Goal: Task Accomplishment & Management: Manage account settings

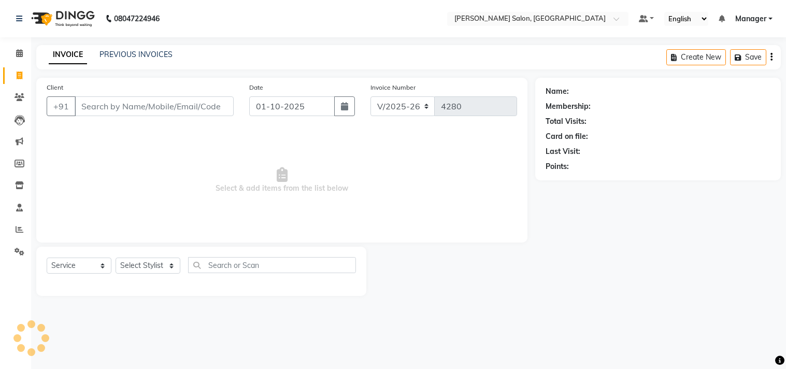
select select "7229"
select select "service"
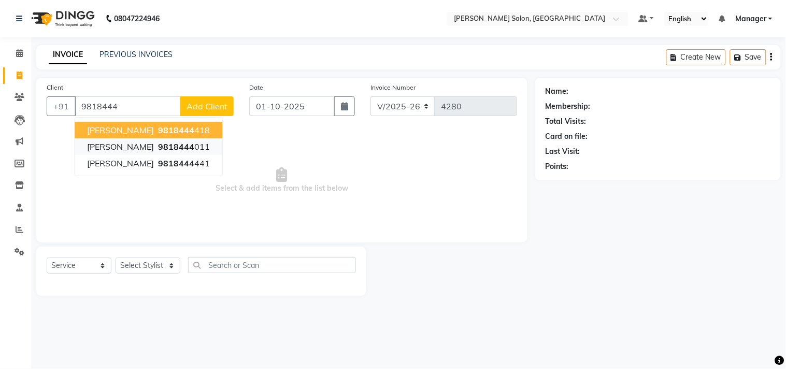
click at [164, 147] on ngb-highlight "9818444 011" at bounding box center [183, 146] width 54 height 10
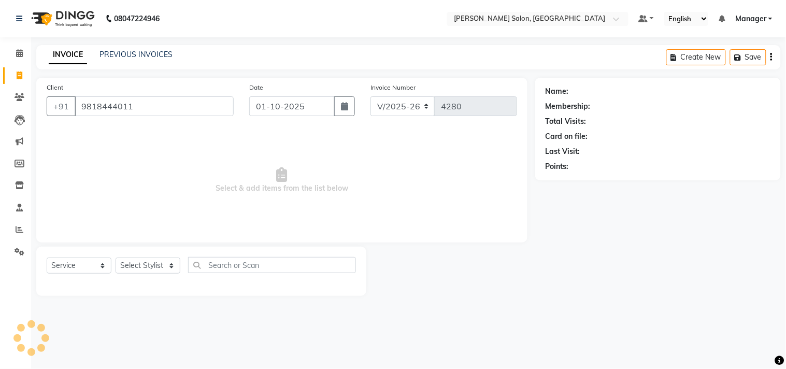
type input "9818444011"
select select "1: Object"
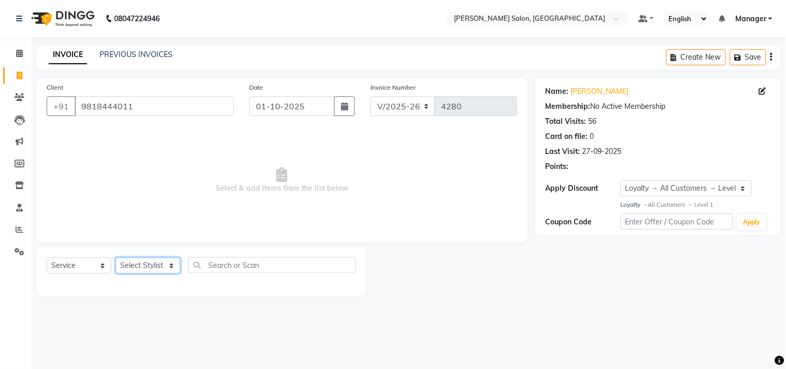
click at [146, 267] on select "Select Stylist BHOLU Geeta Hanif Jeetu JIYA SINGH Kiran LAXMAN PEDI Manager Moh…" at bounding box center [148, 266] width 65 height 16
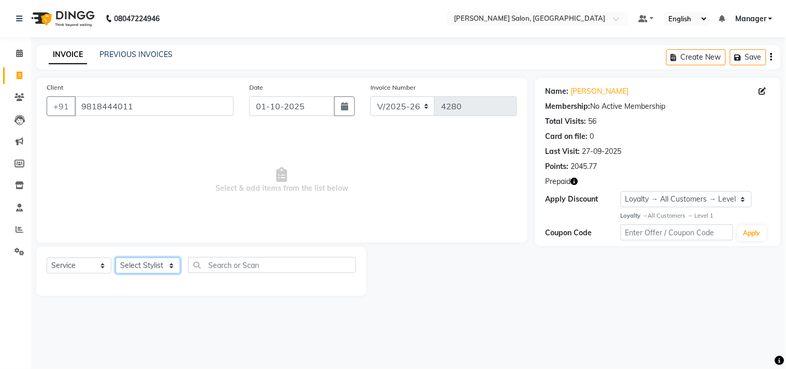
select select "61963"
click at [116, 258] on select "Select Stylist BHOLU Geeta Hanif Jeetu JIYA SINGH Kiran LAXMAN PEDI Manager Moh…" at bounding box center [148, 266] width 65 height 16
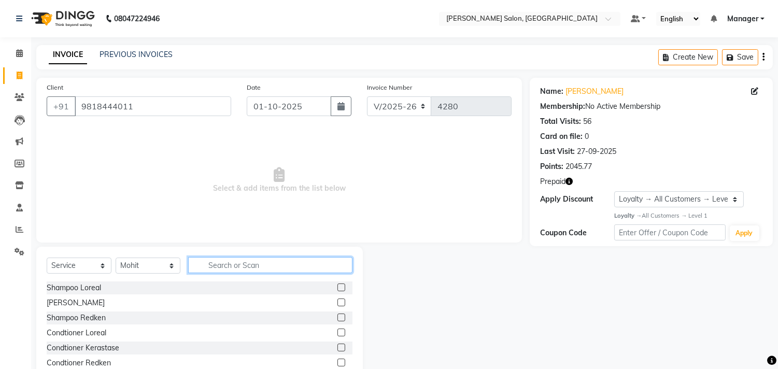
click at [223, 263] on input "text" at bounding box center [270, 265] width 164 height 16
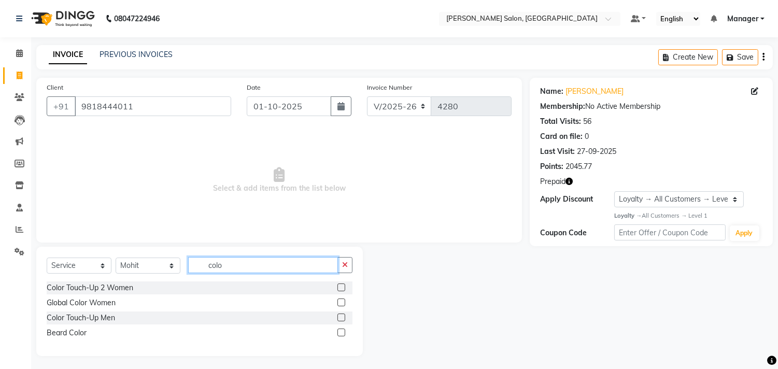
type input "colo"
click at [340, 289] on label at bounding box center [341, 287] width 8 height 8
click at [340, 289] on input "checkbox" at bounding box center [340, 287] width 7 height 7
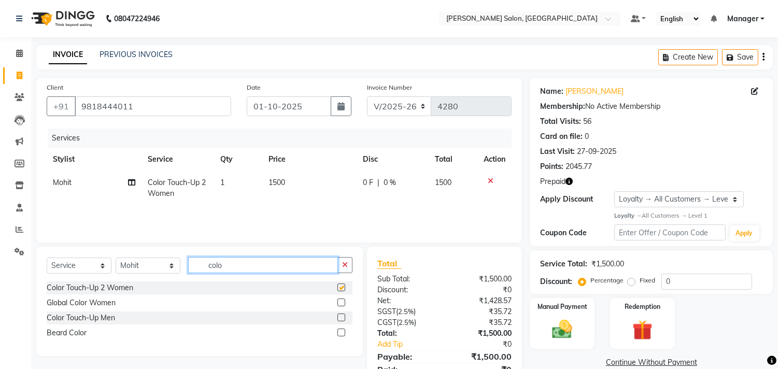
click at [275, 269] on input "colo" at bounding box center [263, 265] width 150 height 16
checkbox input "false"
type input "c"
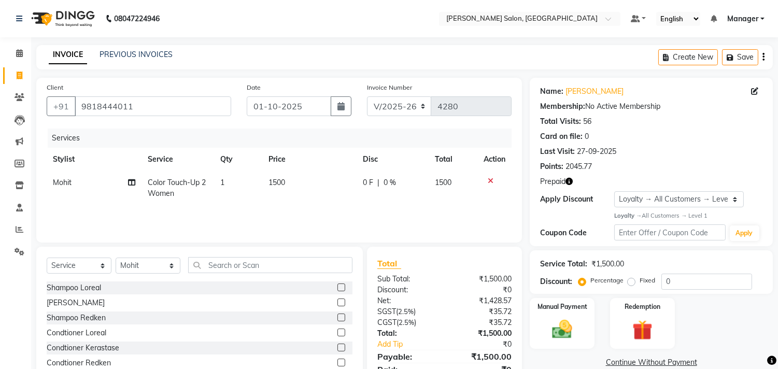
click at [337, 303] on label at bounding box center [341, 302] width 8 height 8
click at [337, 303] on input "checkbox" at bounding box center [340, 303] width 7 height 7
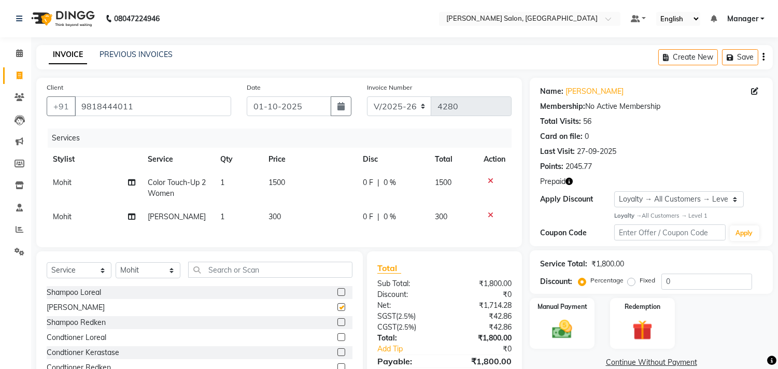
checkbox input "false"
click at [273, 219] on span "300" at bounding box center [274, 216] width 12 height 9
select select "61963"
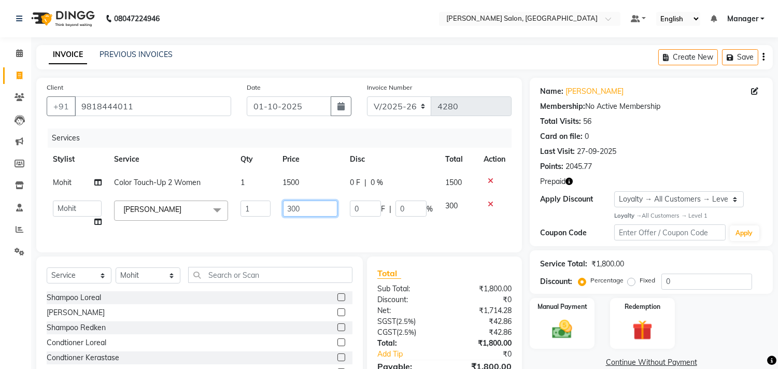
click at [292, 212] on input "300" at bounding box center [310, 209] width 54 height 16
type input "600"
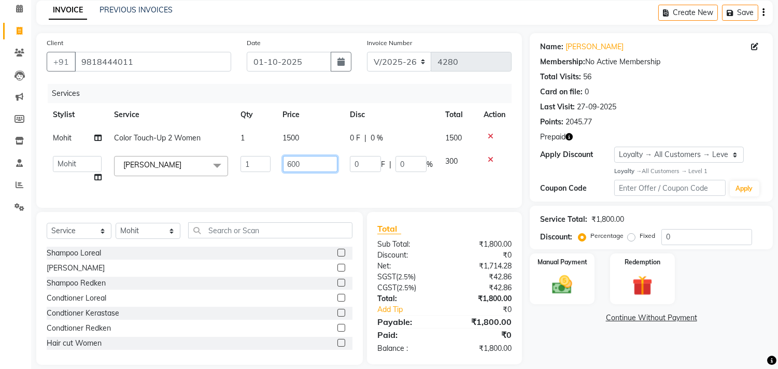
scroll to position [64, 0]
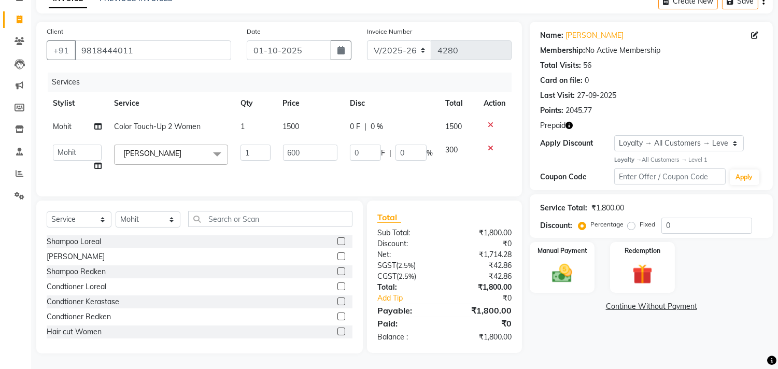
click at [576, 361] on main "INVOICE PREVIOUS INVOICES Create New Save Client +91 9818444011 Date 01-10-2025…" at bounding box center [404, 179] width 747 height 380
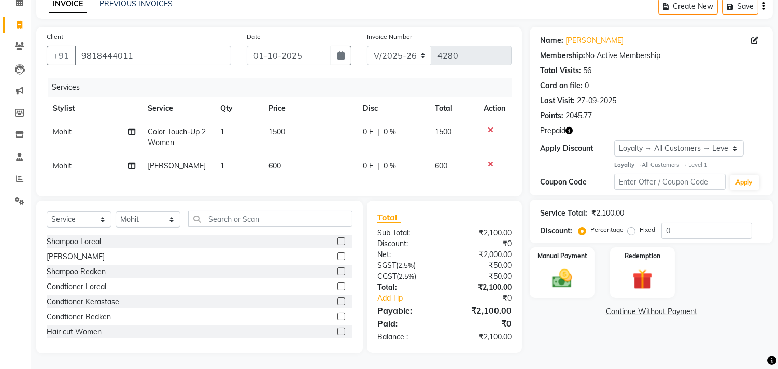
click at [572, 127] on icon "button" at bounding box center [568, 130] width 7 height 7
click at [641, 266] on img at bounding box center [642, 279] width 34 height 26
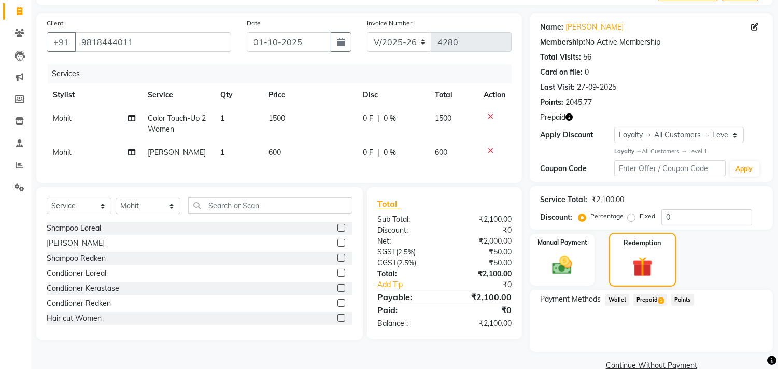
scroll to position [83, 0]
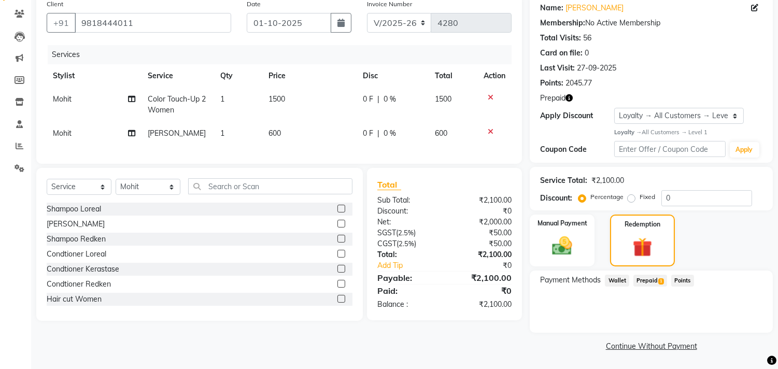
click at [654, 281] on span "Prepaid 1" at bounding box center [650, 281] width 34 height 12
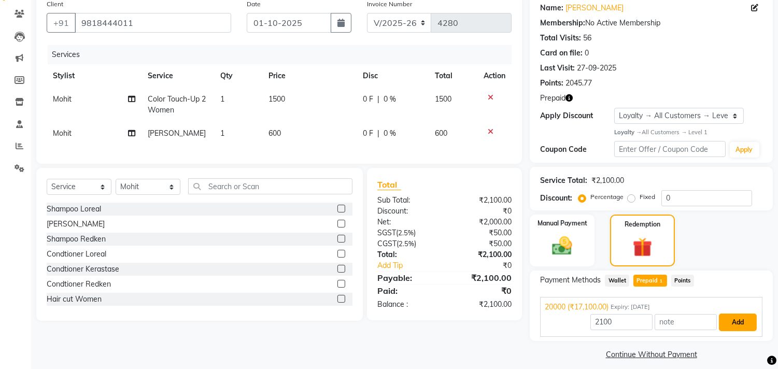
click at [738, 321] on button "Add" at bounding box center [738, 323] width 38 height 18
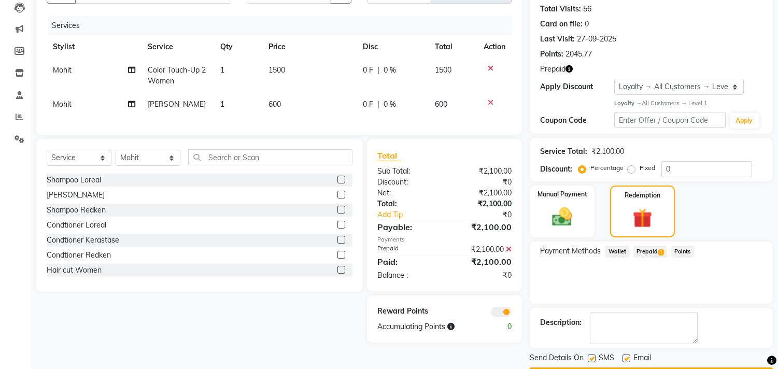
scroll to position [142, 0]
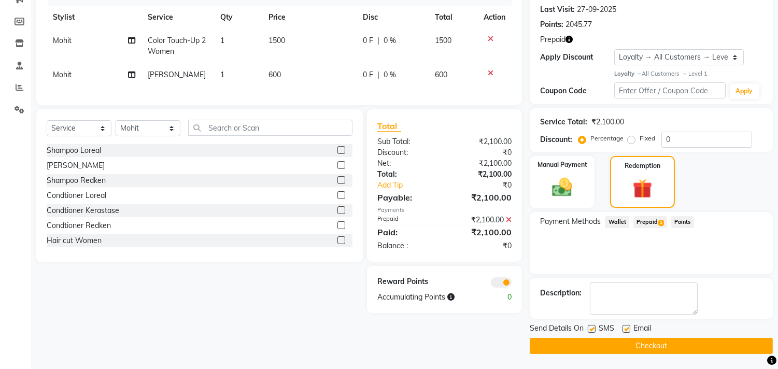
click at [687, 346] on button "Checkout" at bounding box center [651, 346] width 243 height 16
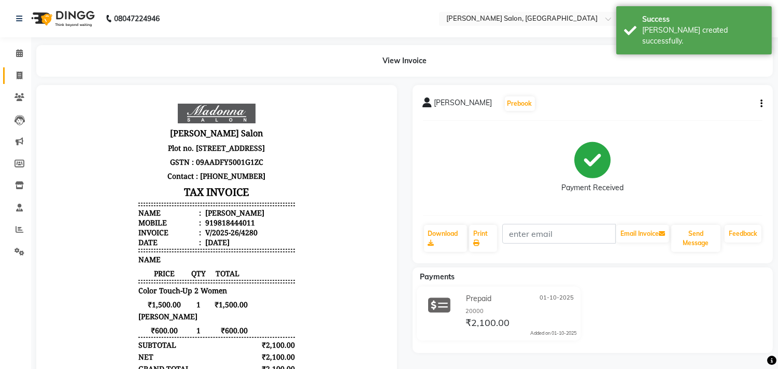
click at [18, 72] on icon at bounding box center [20, 76] width 6 height 8
select select "service"
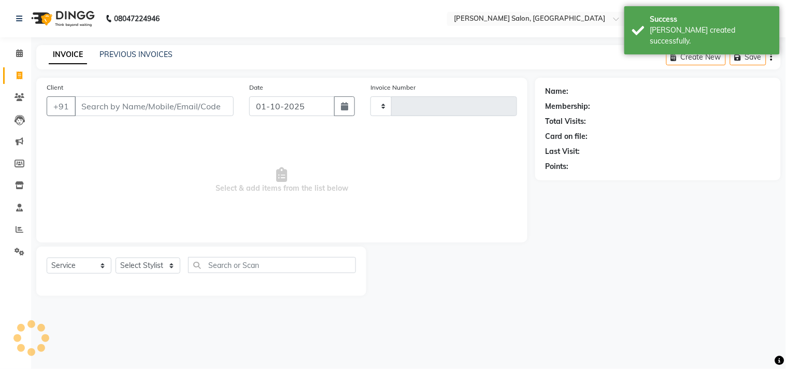
type input "4281"
select select "7229"
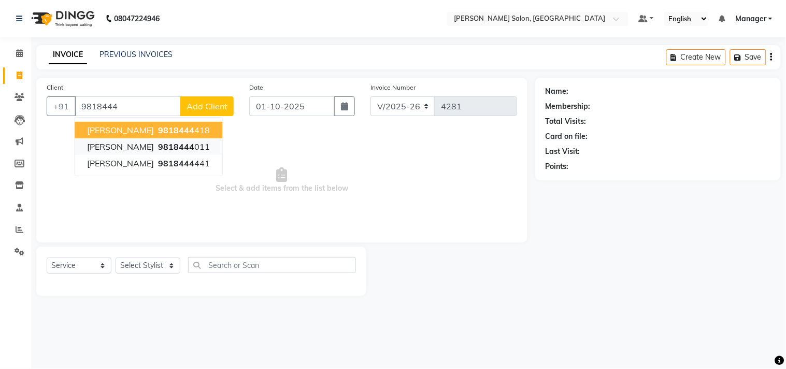
click at [167, 149] on ngb-highlight "9818444 011" at bounding box center [183, 146] width 54 height 10
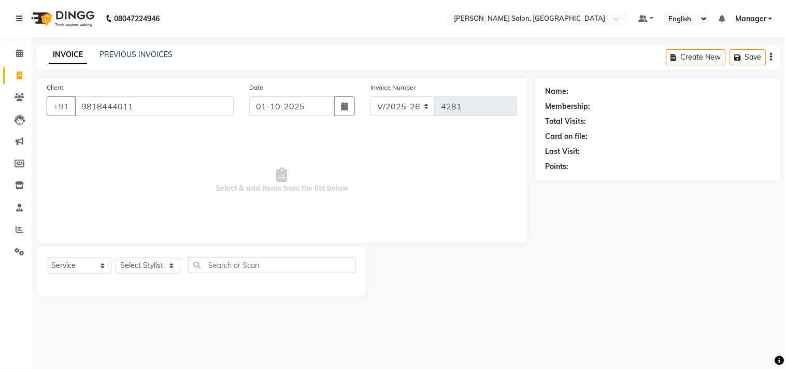
type input "9818444011"
click at [588, 92] on link "[PERSON_NAME]" at bounding box center [600, 91] width 58 height 11
select select "1: Object"
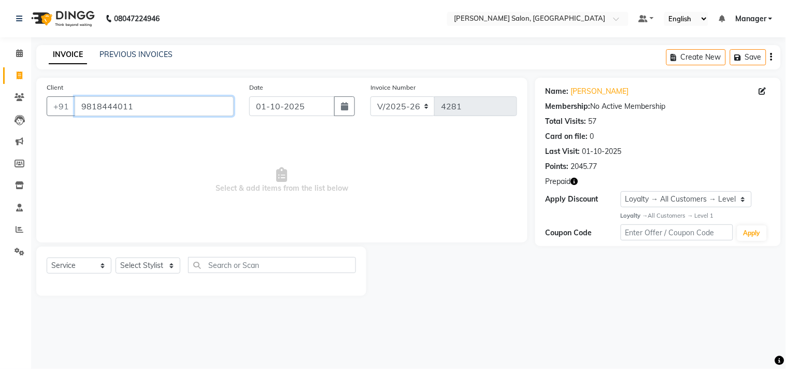
click at [165, 114] on input "9818444011" at bounding box center [154, 106] width 159 height 20
click at [132, 53] on link "PREVIOUS INVOICES" at bounding box center [135, 54] width 73 height 9
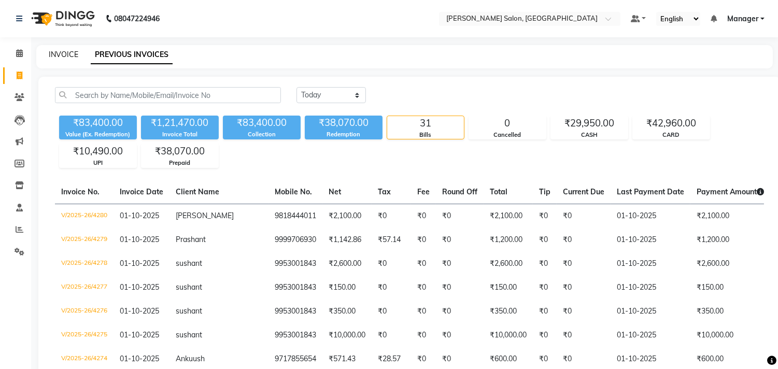
click at [61, 55] on link "INVOICE" at bounding box center [64, 54] width 30 height 9
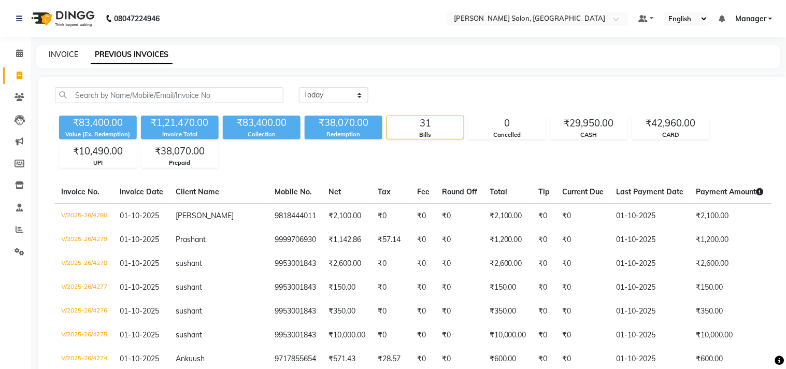
select select "service"
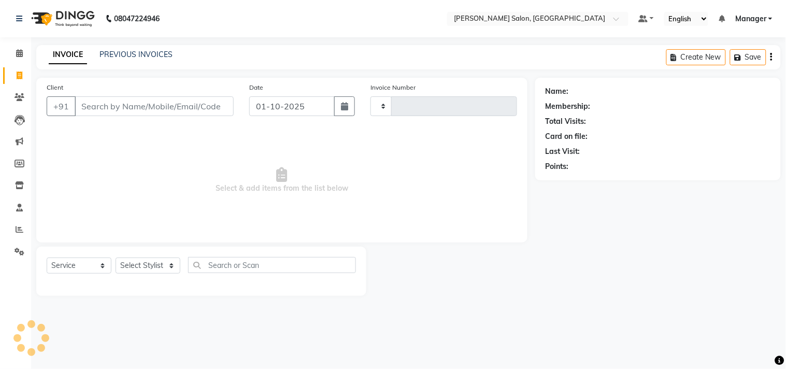
type input "4281"
select select "7229"
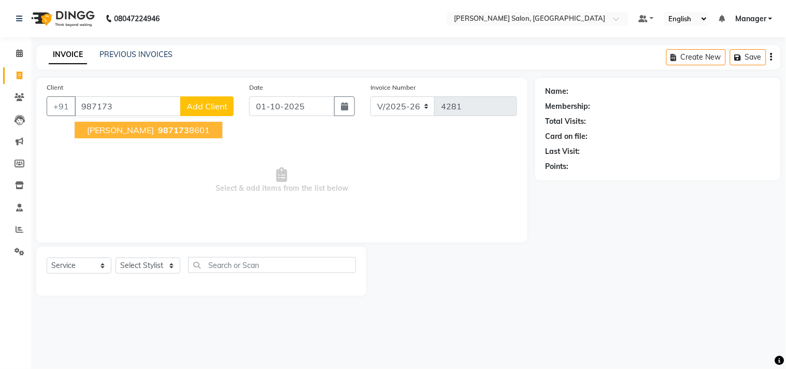
click at [161, 137] on button "pardeep 987173 8601" at bounding box center [149, 130] width 148 height 17
type input "9871738601"
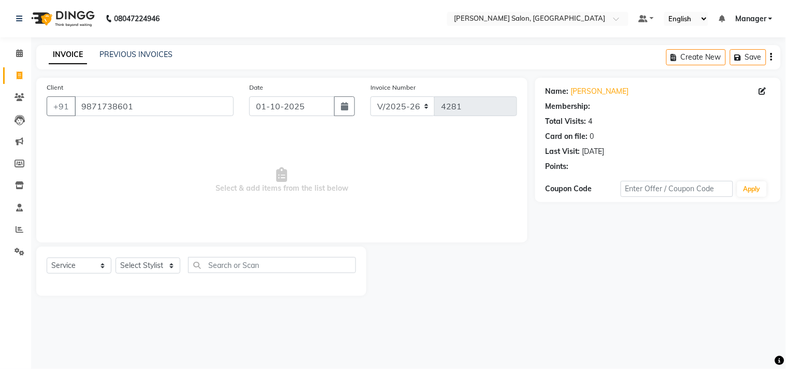
select select "1: Object"
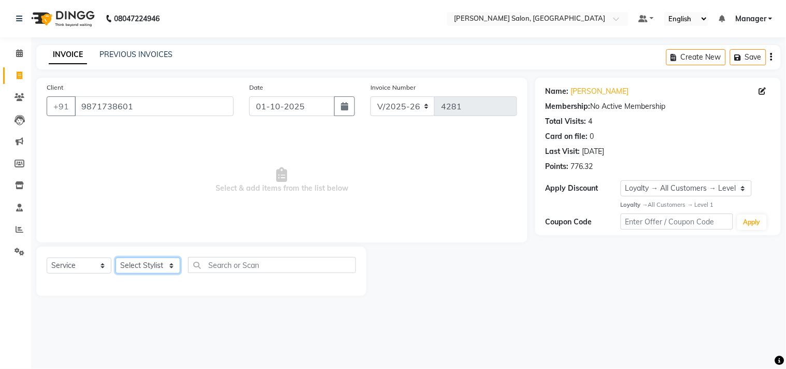
click at [152, 263] on select "Select Stylist BHOLU Geeta Hanif Jeetu JIYA SINGH Kiran LAXMAN PEDI Manager Moh…" at bounding box center [148, 266] width 65 height 16
select select "61925"
click at [116, 258] on select "Select Stylist BHOLU Geeta Hanif Jeetu JIYA SINGH Kiran LAXMAN PEDI Manager Moh…" at bounding box center [148, 266] width 65 height 16
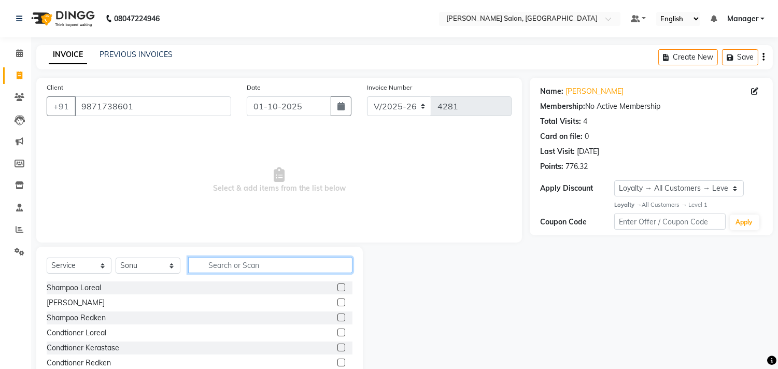
click at [234, 267] on input "text" at bounding box center [270, 265] width 164 height 16
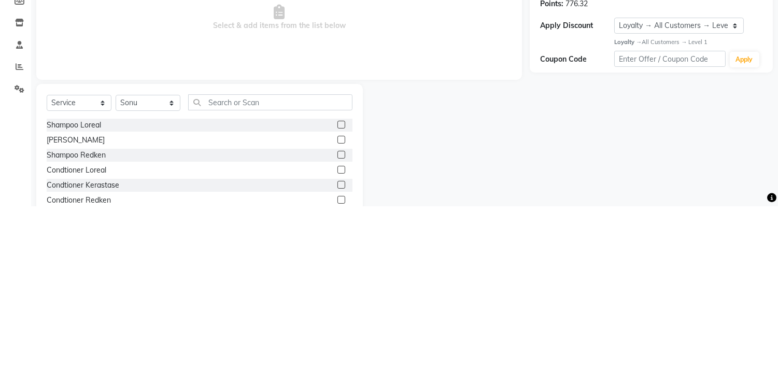
click at [337, 288] on label at bounding box center [341, 287] width 8 height 8
click at [337, 288] on input "checkbox" at bounding box center [340, 287] width 7 height 7
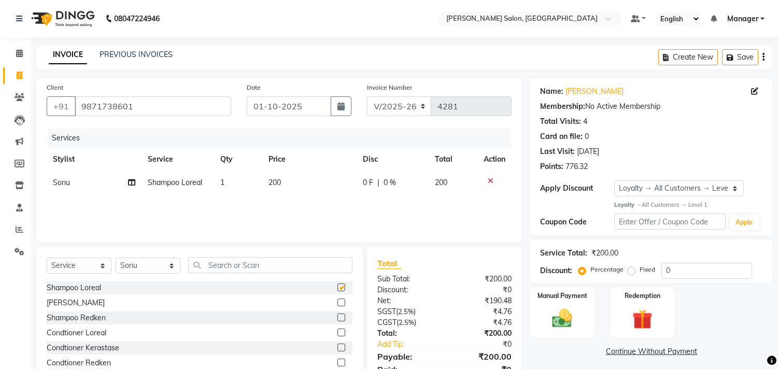
checkbox input "false"
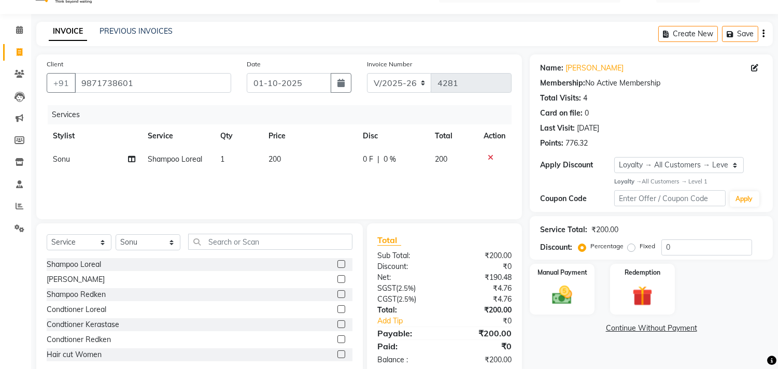
scroll to position [46, 0]
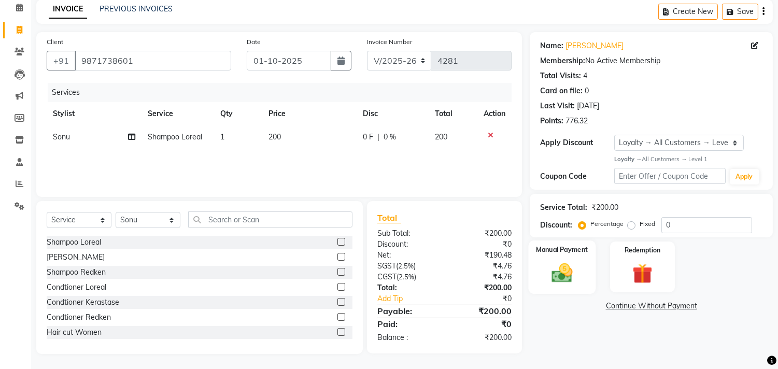
click at [570, 272] on img at bounding box center [562, 273] width 34 height 24
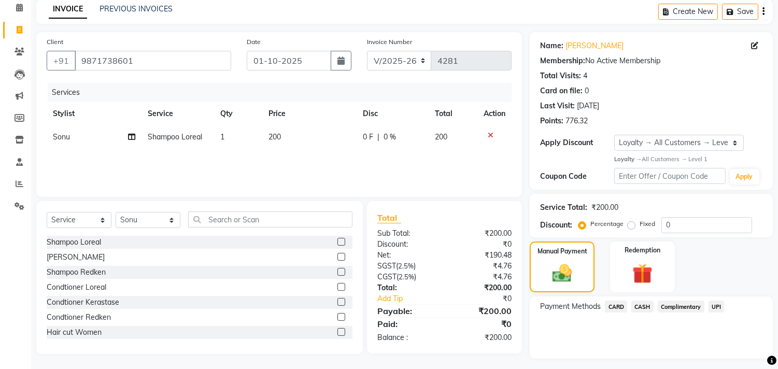
click at [648, 310] on span "CASH" at bounding box center [642, 307] width 22 height 12
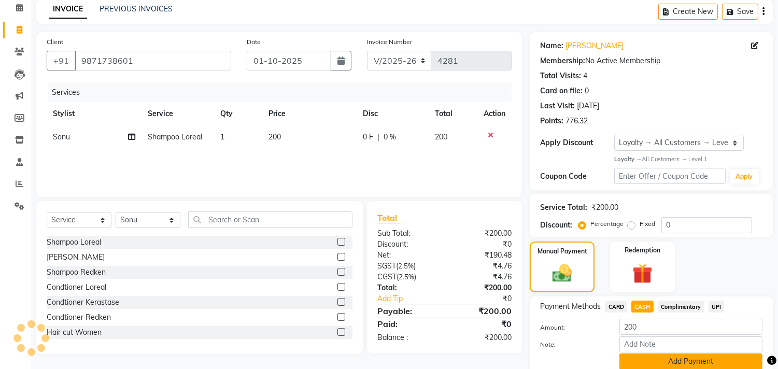
click at [694, 360] on button "Add Payment" at bounding box center [690, 361] width 143 height 16
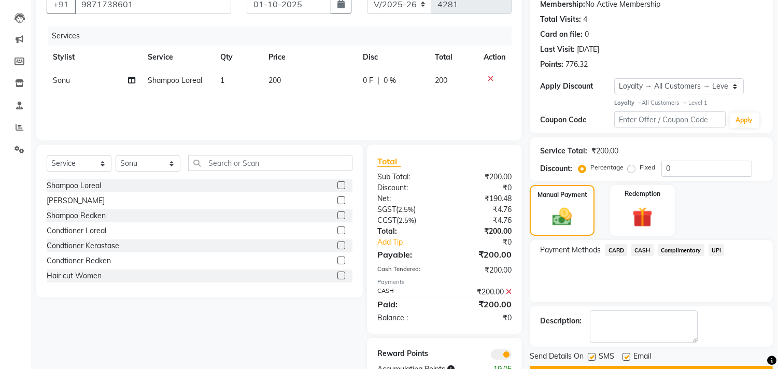
scroll to position [133, 0]
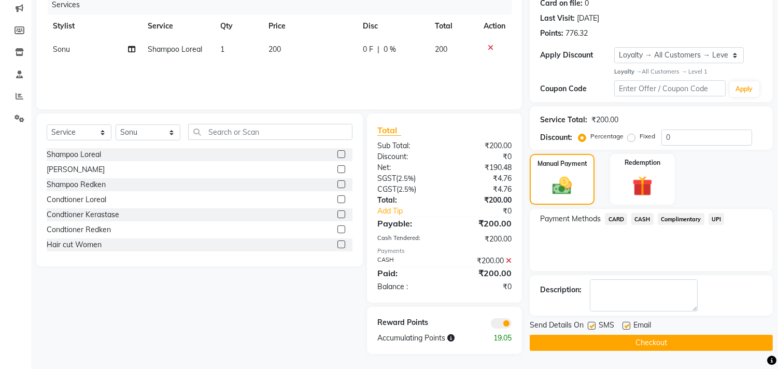
click at [689, 348] on button "Checkout" at bounding box center [651, 343] width 243 height 16
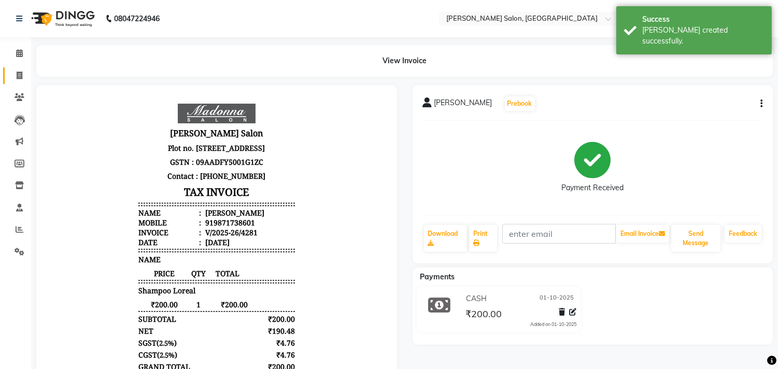
click at [21, 78] on icon at bounding box center [20, 76] width 6 height 8
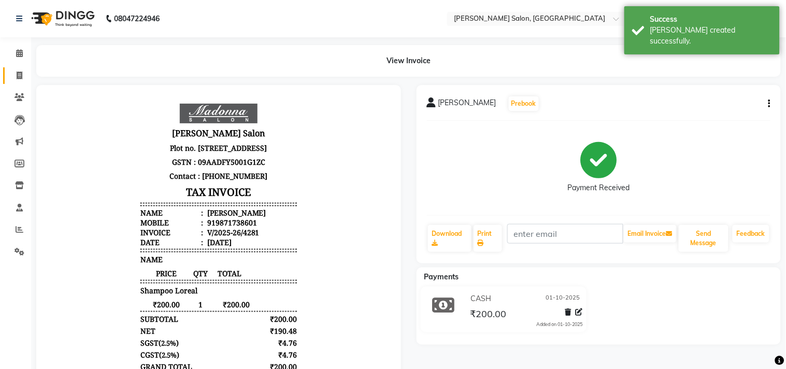
select select "7229"
select select "service"
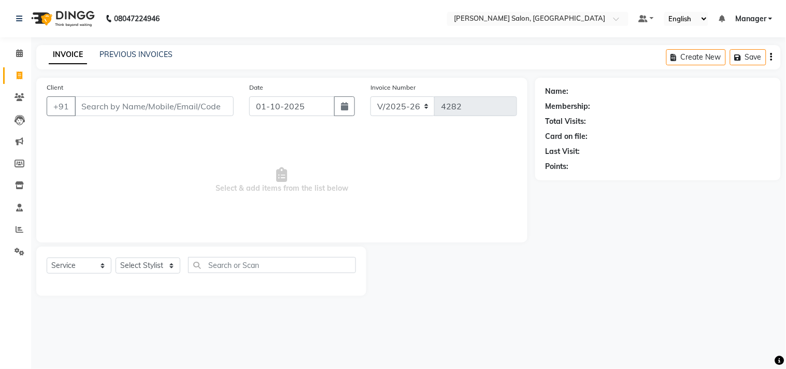
click at [262, 153] on span "Select & add items from the list below" at bounding box center [282, 181] width 471 height 104
click at [156, 267] on select "Select Stylist BHOLU Geeta Hanif Jeetu JIYA SINGH Kiran LAXMAN PEDI Manager Moh…" at bounding box center [148, 266] width 65 height 16
select select "61919"
click at [116, 258] on select "Select Stylist BHOLU Geeta Hanif Jeetu JIYA SINGH Kiran LAXMAN PEDI Manager Moh…" at bounding box center [148, 266] width 65 height 16
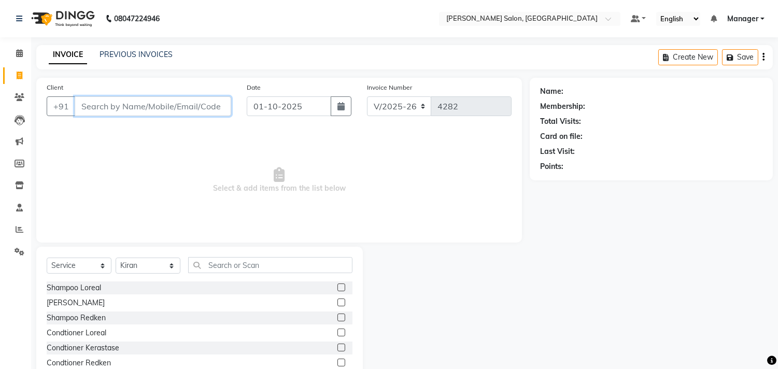
click at [165, 110] on input "Client" at bounding box center [153, 106] width 156 height 20
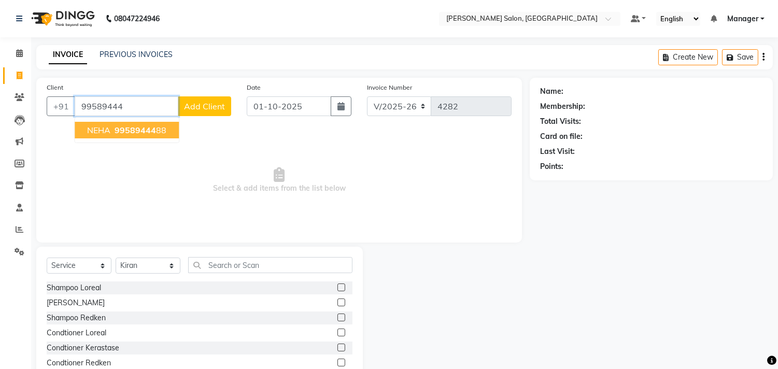
click at [137, 130] on span "99589444" at bounding box center [135, 130] width 41 height 10
type input "9958944488"
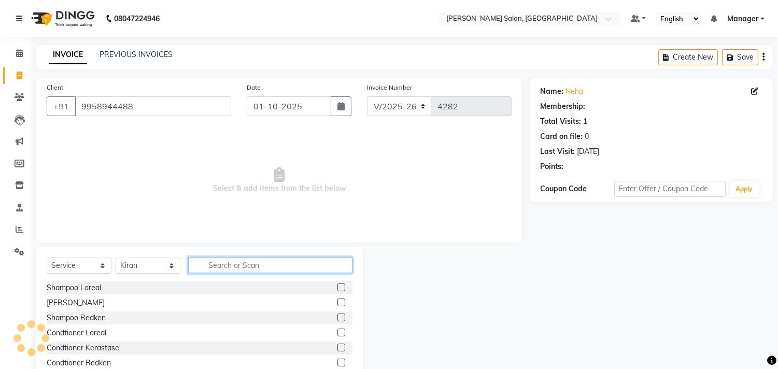
click at [271, 266] on input "text" at bounding box center [270, 265] width 164 height 16
select select "1: Object"
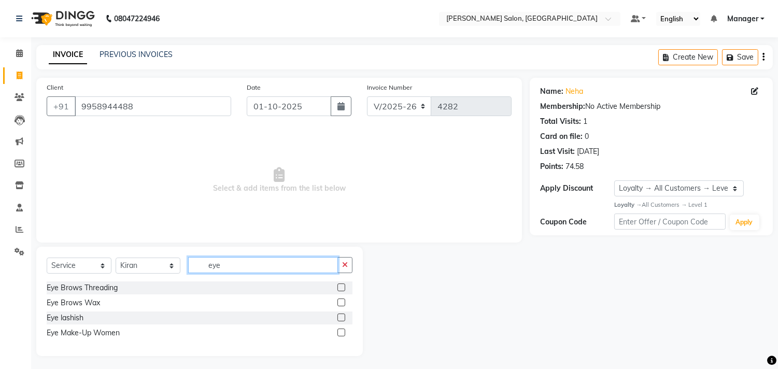
type input "eye"
click at [339, 288] on label at bounding box center [341, 287] width 8 height 8
click at [339, 288] on input "checkbox" at bounding box center [340, 287] width 7 height 7
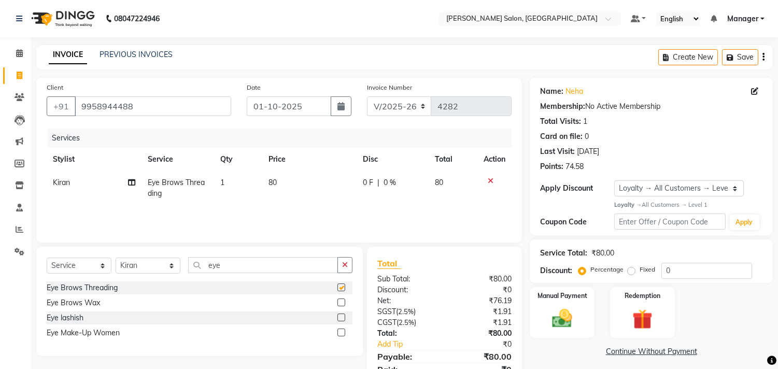
checkbox input "false"
click at [301, 193] on td "80" at bounding box center [309, 188] width 94 height 34
select select "61919"
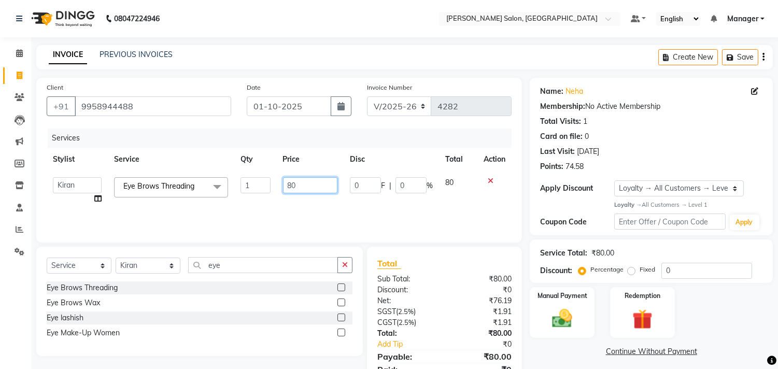
click at [315, 185] on input "80" at bounding box center [310, 185] width 54 height 16
type input "8"
type input "290"
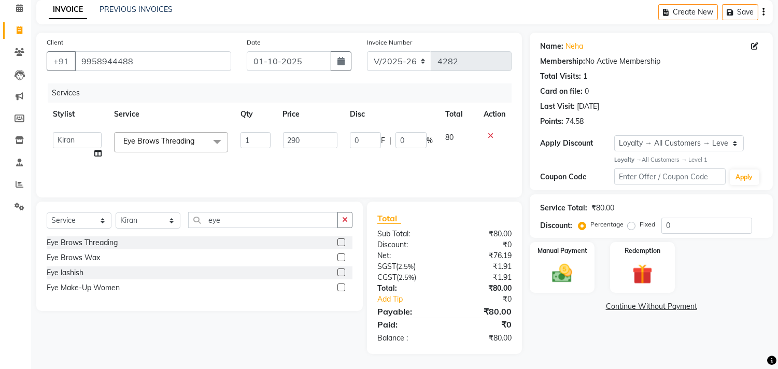
click at [562, 349] on div "Name: Neha Membership: No Active Membership Total Visits: 1 Card on file: 0 Las…" at bounding box center [655, 193] width 251 height 321
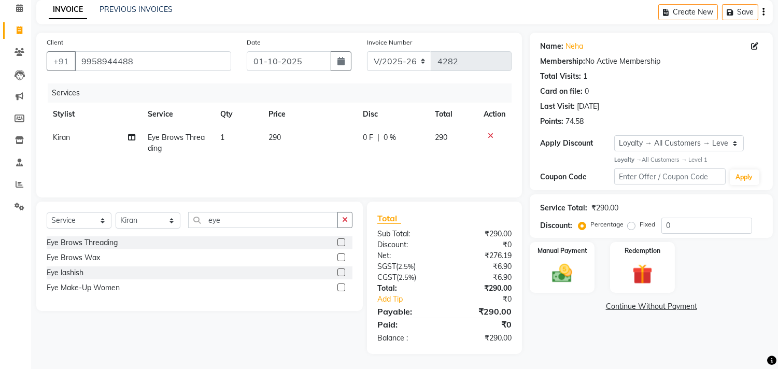
click at [305, 153] on td "290" at bounding box center [309, 143] width 94 height 34
select select "61919"
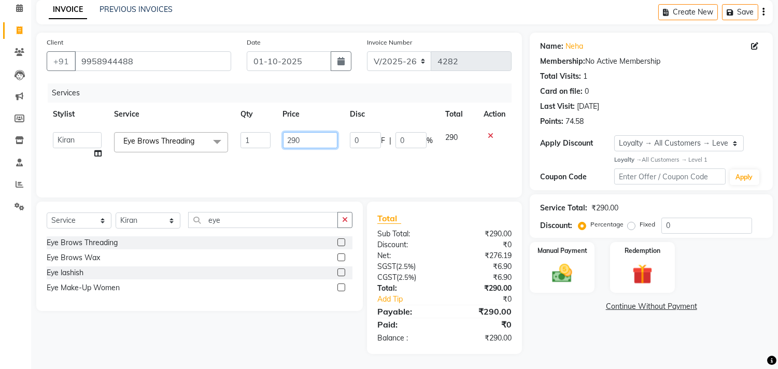
click at [318, 142] on input "290" at bounding box center [310, 140] width 54 height 16
type input "280"
click at [593, 345] on div "Name: Neha Membership: No Active Membership Total Visits: 1 Card on file: 0 Las…" at bounding box center [655, 193] width 251 height 321
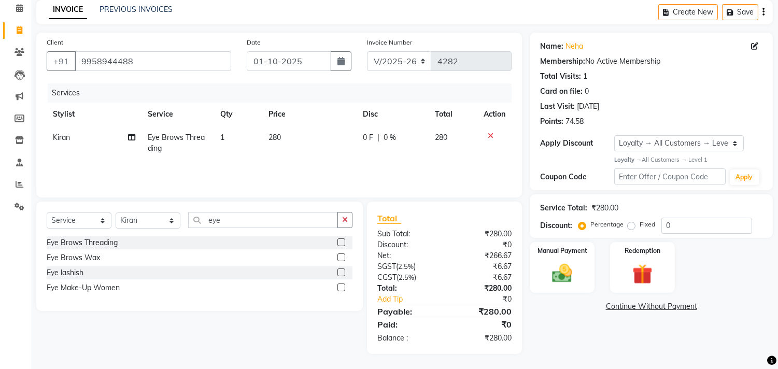
click at [562, 273] on img at bounding box center [562, 273] width 33 height 23
click at [643, 309] on span "CASH" at bounding box center [642, 307] width 22 height 12
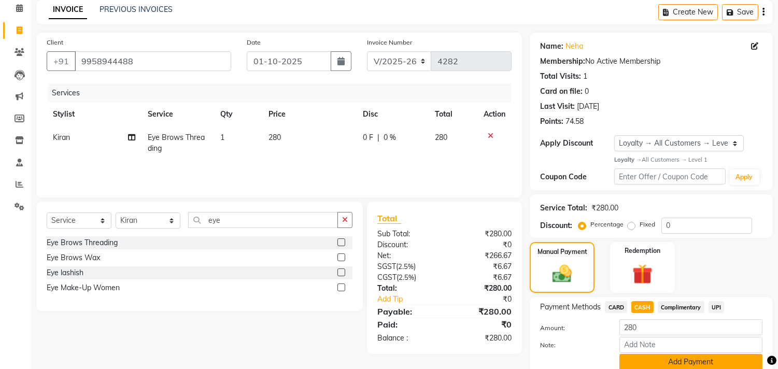
click at [678, 363] on button "Add Payment" at bounding box center [690, 362] width 143 height 16
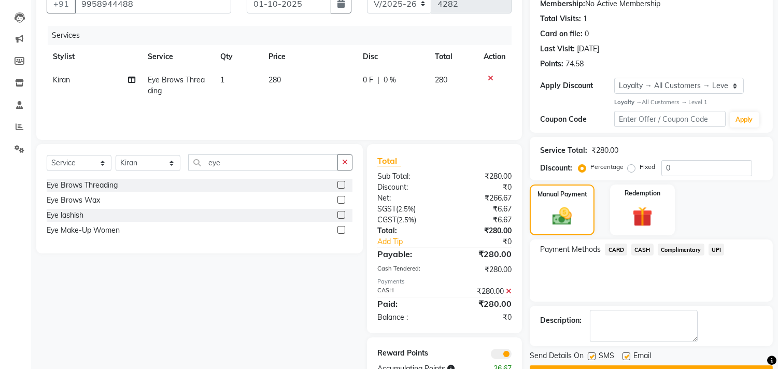
scroll to position [133, 0]
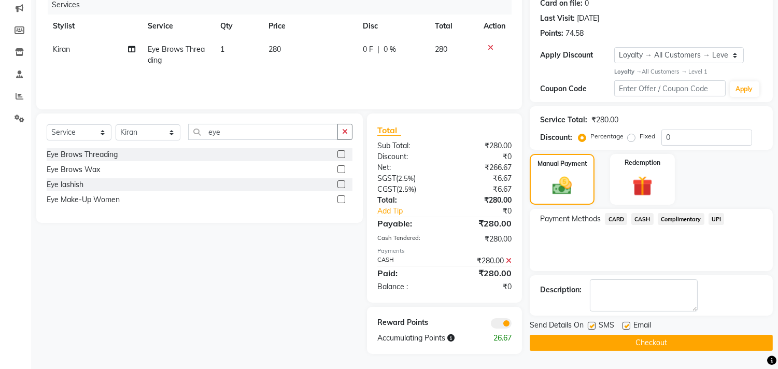
click at [675, 346] on button "Checkout" at bounding box center [651, 343] width 243 height 16
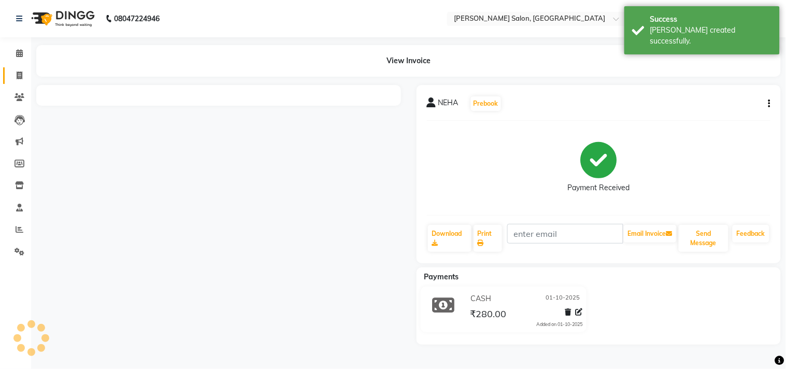
click at [12, 67] on link "Invoice" at bounding box center [15, 75] width 25 height 17
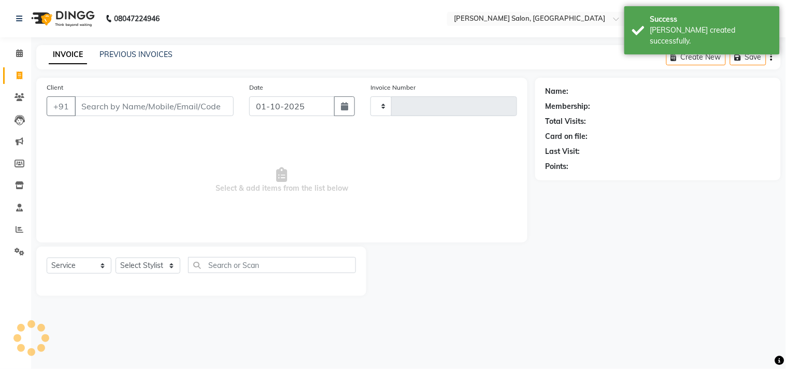
click at [19, 75] on icon at bounding box center [20, 76] width 6 height 8
select select "service"
type input "99"
type input "4283"
select select "7229"
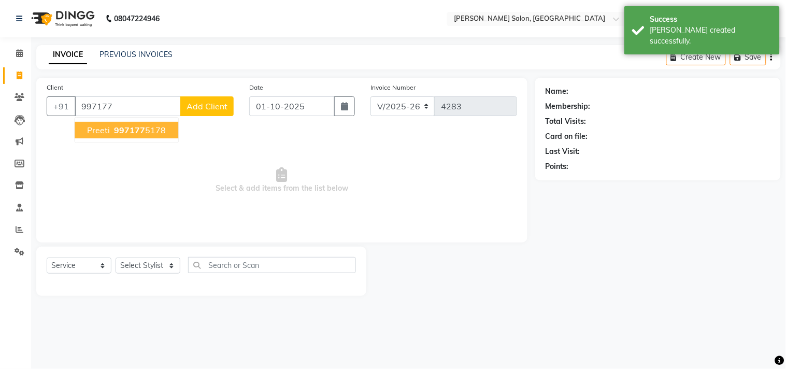
click at [144, 133] on ngb-highlight "997177 5178" at bounding box center [139, 130] width 54 height 10
type input "9971775178"
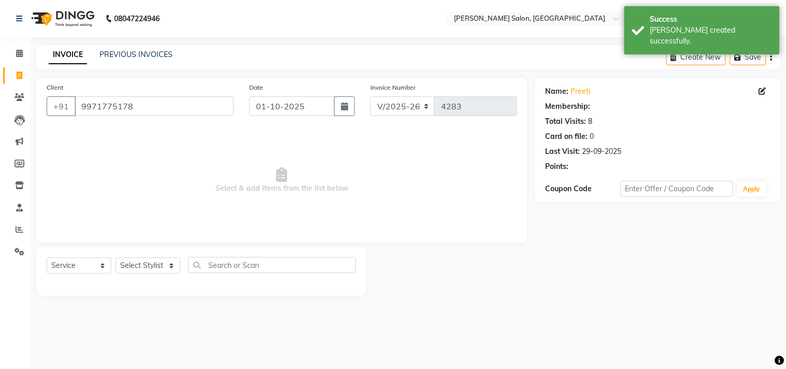
select select "1: Object"
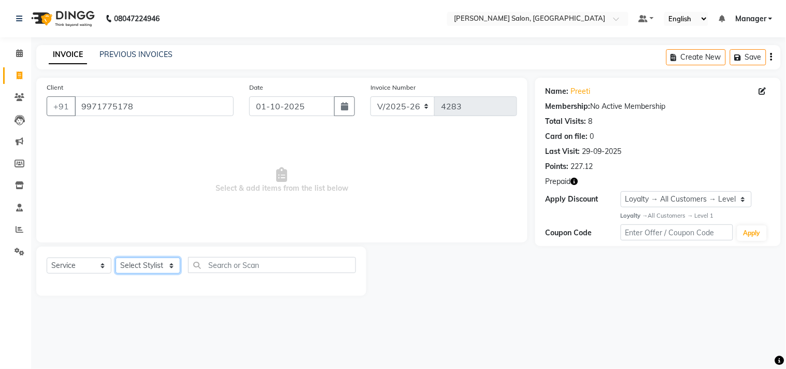
click at [144, 262] on select "Select Stylist BHOLU Geeta Hanif Jeetu JIYA SINGH Kiran LAXMAN PEDI Manager Moh…" at bounding box center [148, 266] width 65 height 16
select select "61963"
click at [116, 258] on select "Select Stylist BHOLU Geeta Hanif Jeetu JIYA SINGH Kiran LAXMAN PEDI Manager Moh…" at bounding box center [148, 266] width 65 height 16
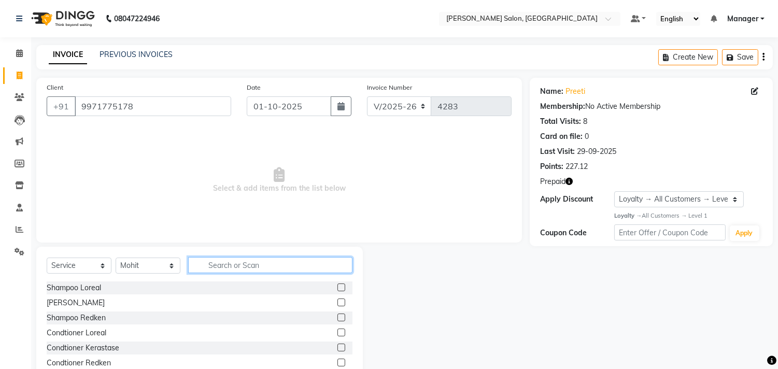
click at [248, 267] on input "text" at bounding box center [270, 265] width 164 height 16
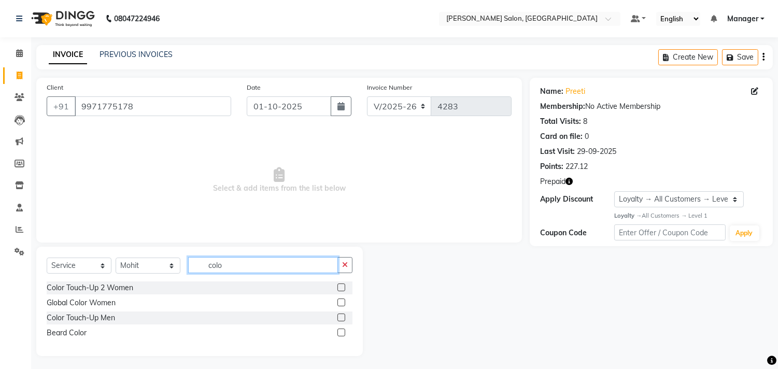
type input "colo"
click at [342, 288] on label at bounding box center [341, 287] width 8 height 8
click at [342, 288] on input "checkbox" at bounding box center [340, 287] width 7 height 7
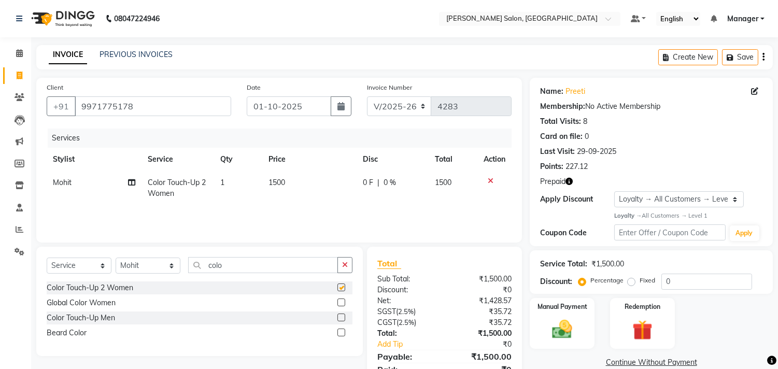
checkbox input "false"
click at [490, 180] on icon at bounding box center [491, 180] width 6 height 7
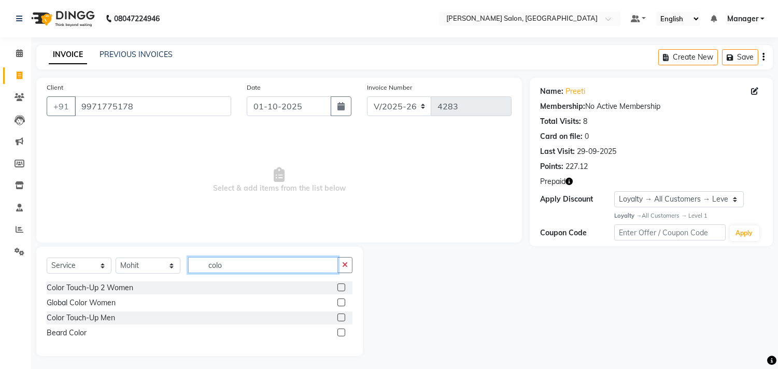
click at [218, 266] on input "colo" at bounding box center [263, 265] width 150 height 16
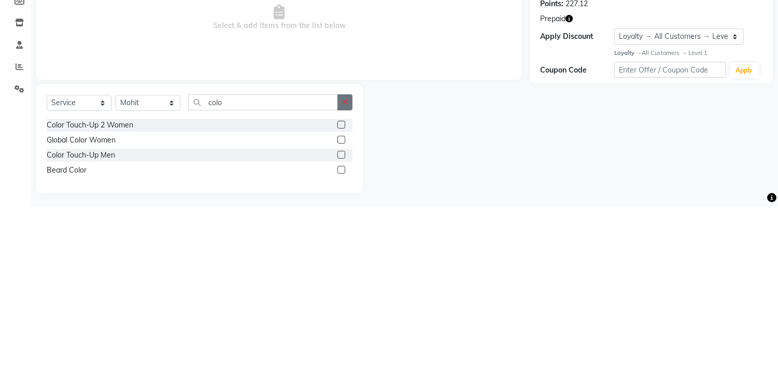
click at [345, 265] on icon "button" at bounding box center [345, 264] width 6 height 7
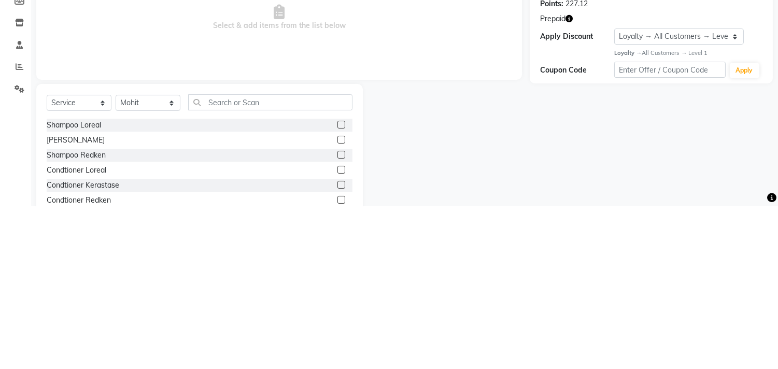
click at [337, 306] on label at bounding box center [341, 302] width 8 height 8
click at [337, 306] on input "checkbox" at bounding box center [340, 303] width 7 height 7
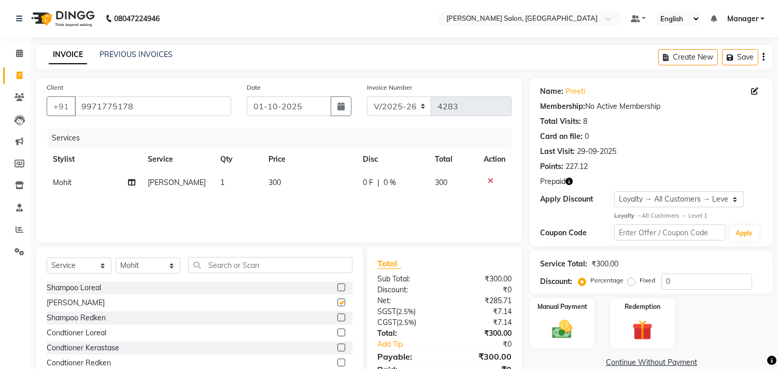
checkbox input "false"
click at [232, 266] on input "text" at bounding box center [270, 265] width 164 height 16
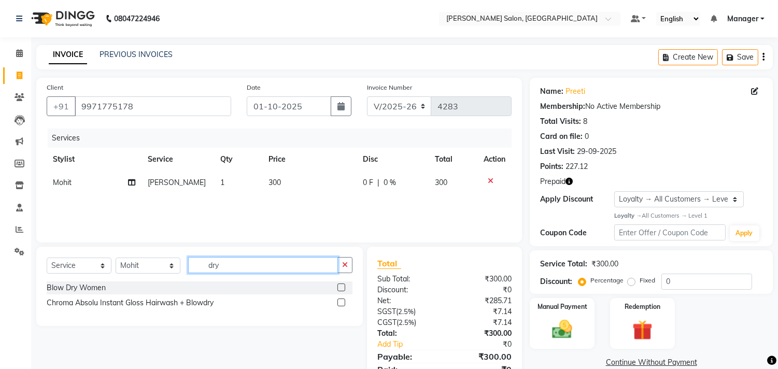
type input "dry"
click at [342, 288] on label at bounding box center [341, 287] width 8 height 8
click at [342, 288] on input "checkbox" at bounding box center [340, 287] width 7 height 7
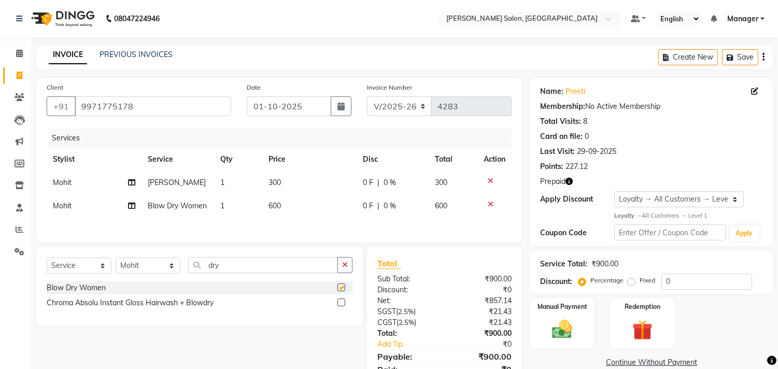
checkbox input "false"
click at [276, 182] on span "300" at bounding box center [274, 182] width 12 height 9
select select "61963"
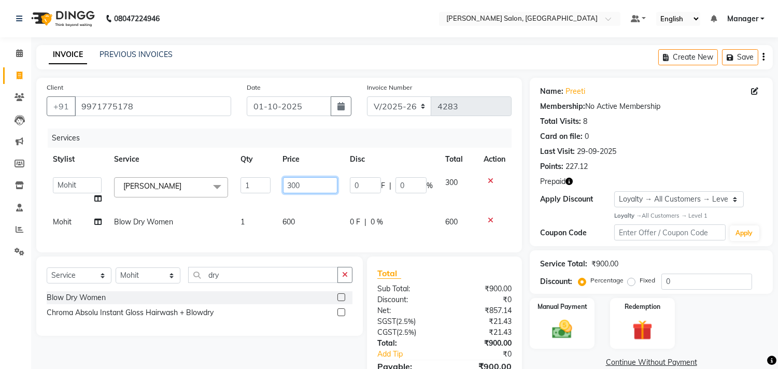
click at [296, 186] on input "300" at bounding box center [310, 185] width 54 height 16
type input "600"
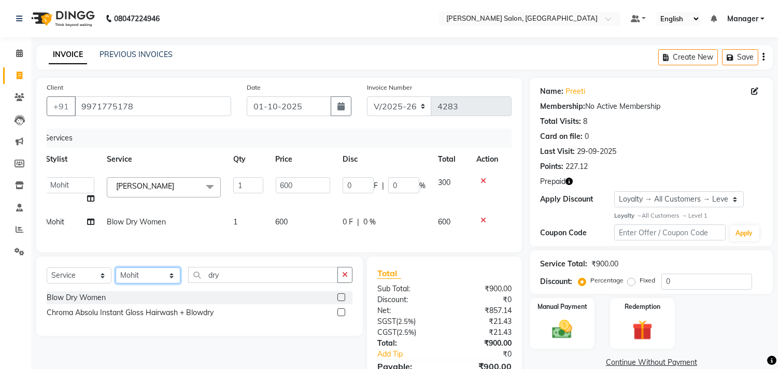
click at [151, 289] on div "Select Service Product Membership Package Voucher Prepaid Gift Card Select Styl…" at bounding box center [200, 279] width 306 height 24
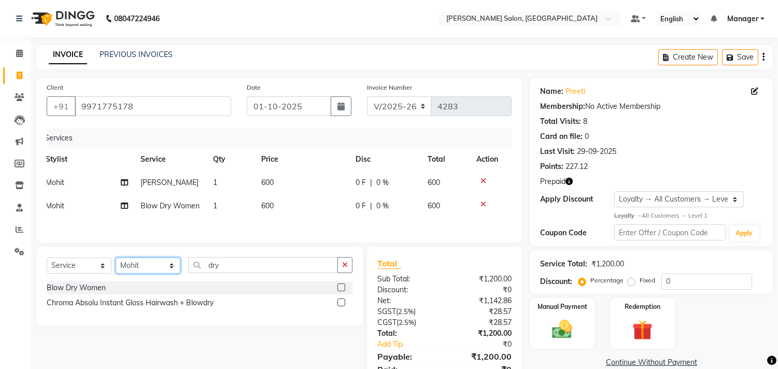
select select "61919"
click at [116, 271] on select "Select Stylist BHOLU Geeta Hanif Jeetu JIYA SINGH Kiran LAXMAN PEDI Manager Moh…" at bounding box center [148, 266] width 65 height 16
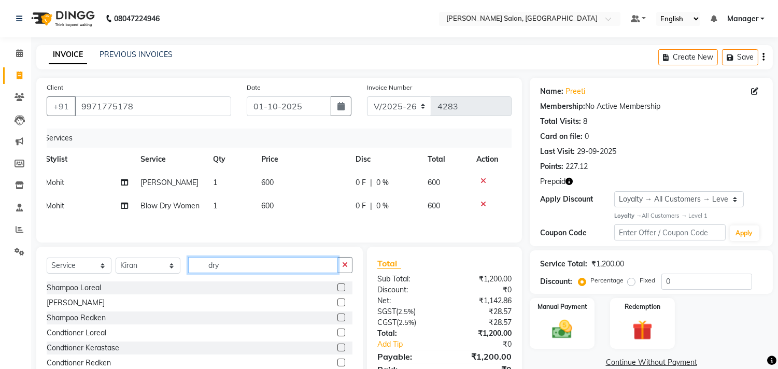
click at [235, 273] on input "dry" at bounding box center [263, 265] width 150 height 16
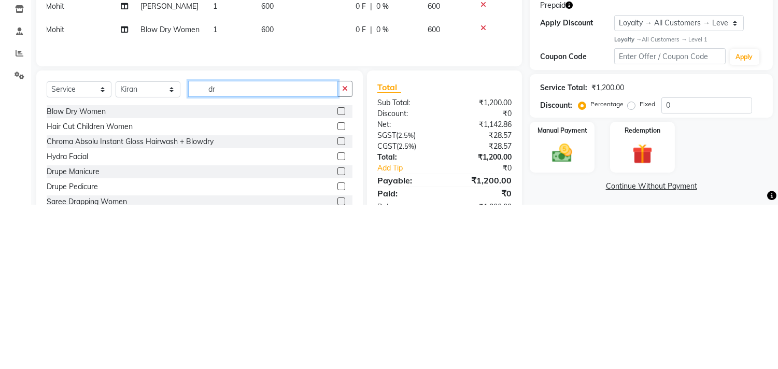
type input "d"
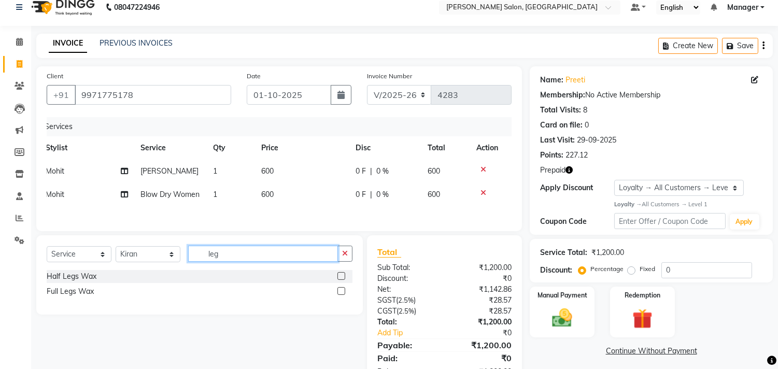
type input "leg"
click at [342, 295] on label at bounding box center [341, 291] width 8 height 8
click at [342, 295] on input "checkbox" at bounding box center [340, 291] width 7 height 7
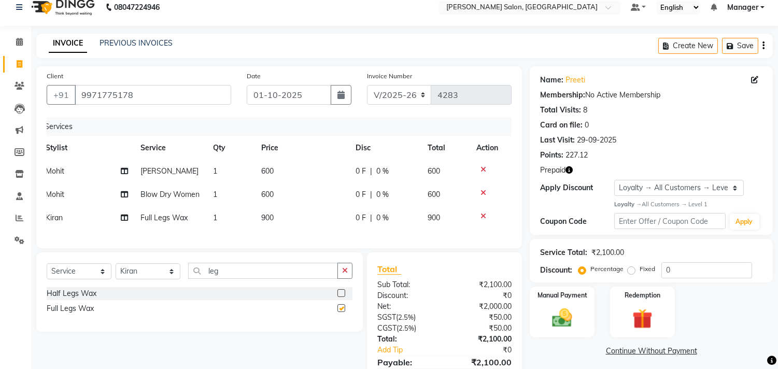
click at [290, 230] on td "900" at bounding box center [302, 217] width 94 height 23
checkbox input "false"
select select "61919"
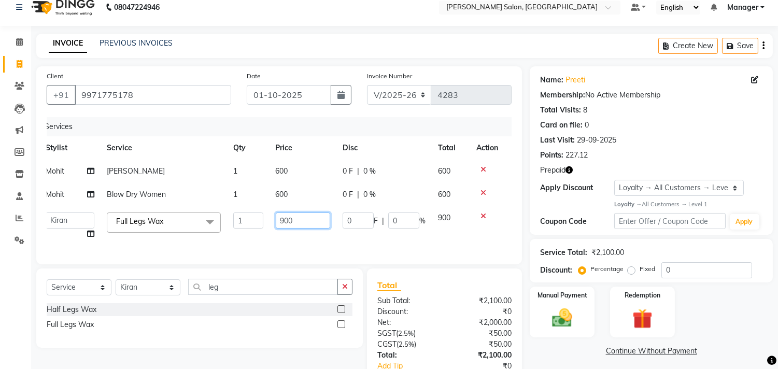
click at [308, 221] on input "900" at bounding box center [303, 220] width 54 height 16
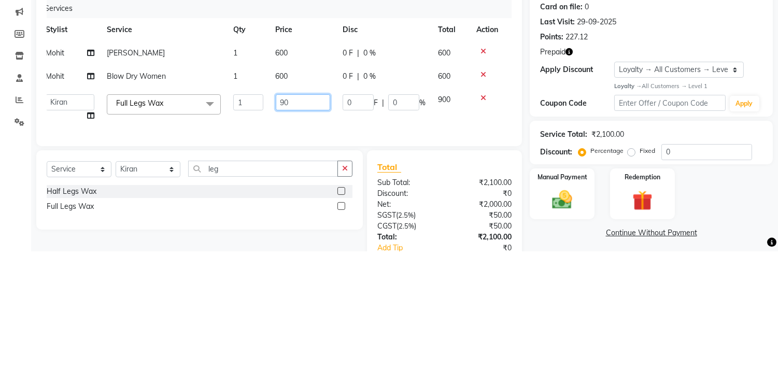
type input "9"
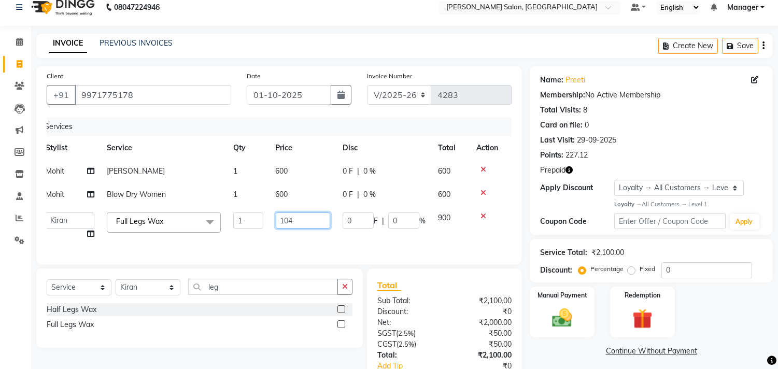
type input "1040"
click at [567, 346] on link "Continue Without Payment" at bounding box center [651, 351] width 239 height 11
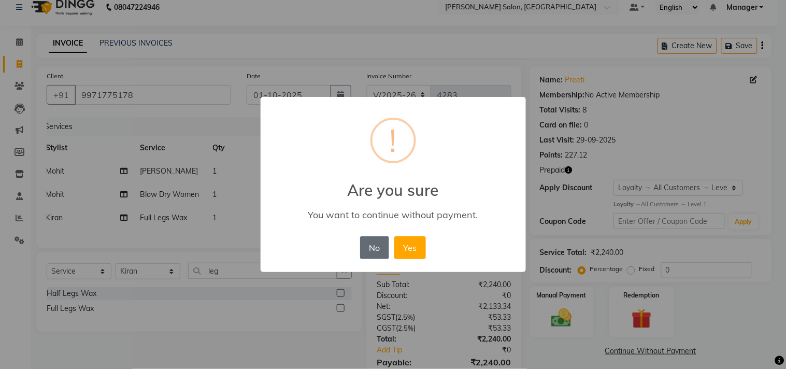
click at [364, 245] on button "No" at bounding box center [374, 247] width 29 height 23
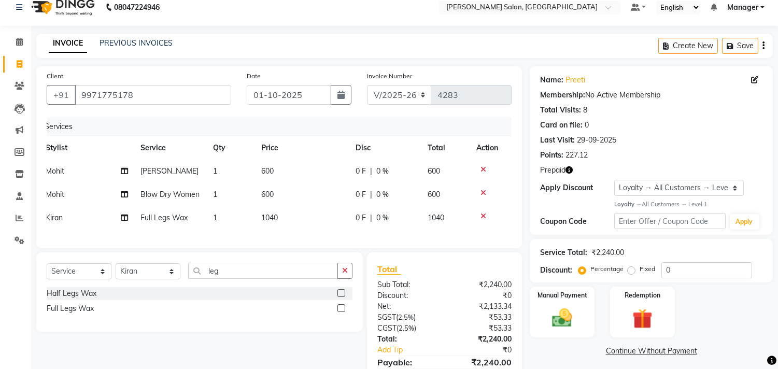
scroll to position [82, 0]
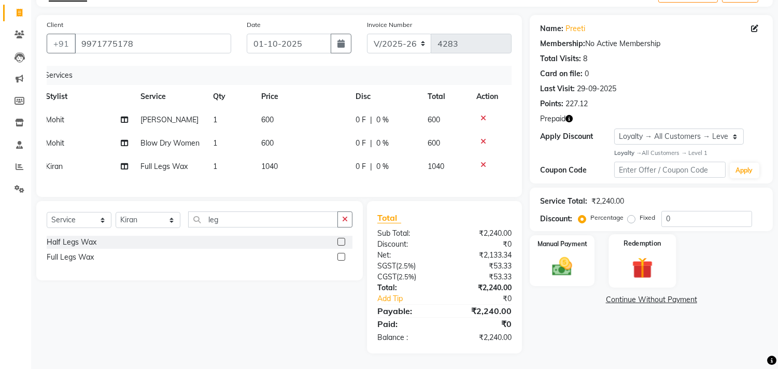
click at [646, 254] on img at bounding box center [642, 267] width 34 height 26
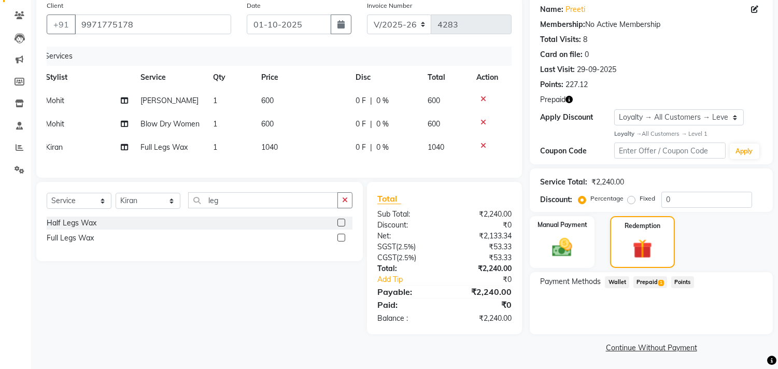
click at [645, 283] on span "Prepaid 1" at bounding box center [650, 282] width 34 height 12
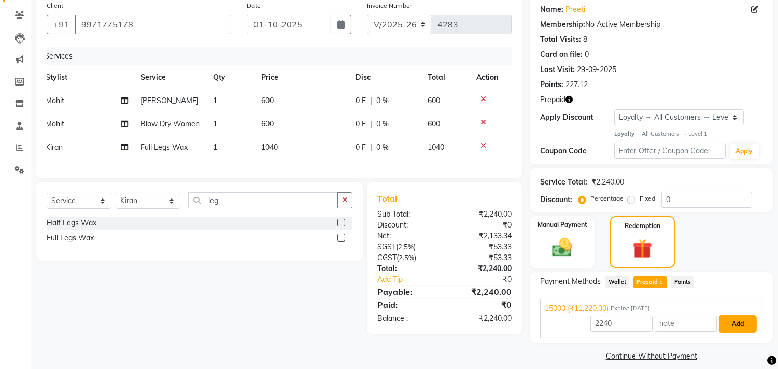
click at [734, 324] on button "Add" at bounding box center [738, 324] width 38 height 18
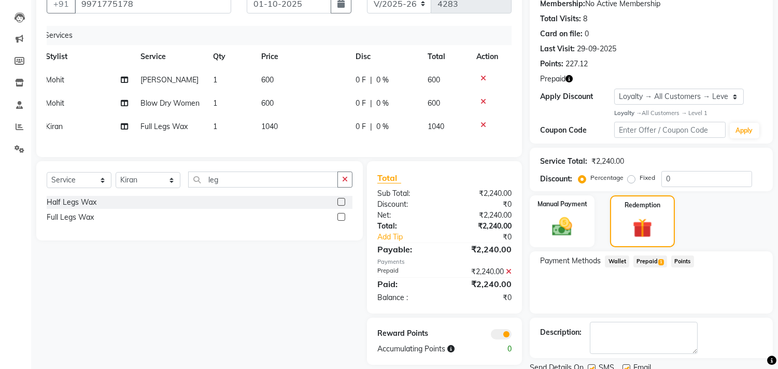
scroll to position [142, 0]
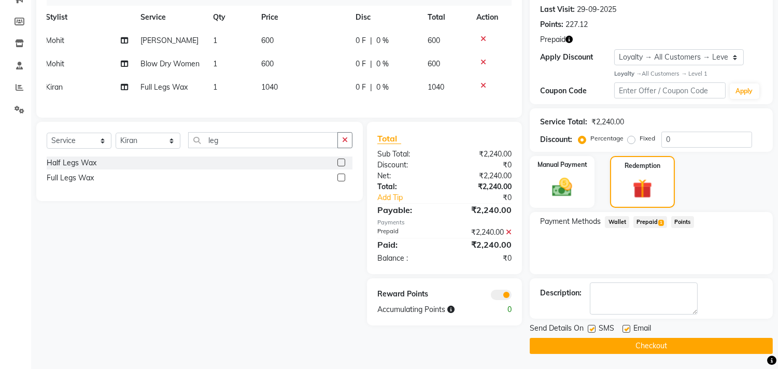
click at [704, 345] on button "Checkout" at bounding box center [651, 346] width 243 height 16
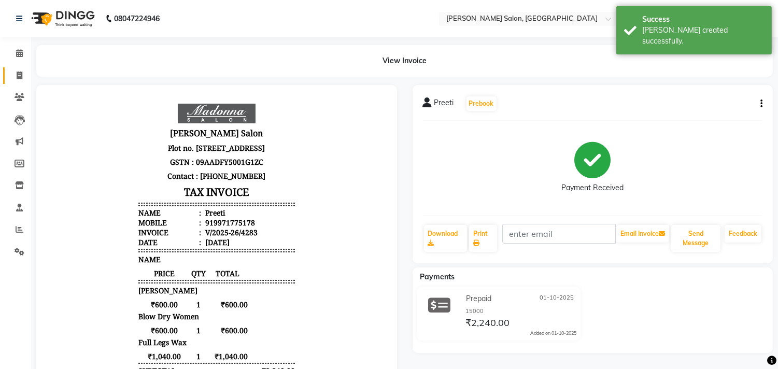
click at [6, 83] on link "Invoice" at bounding box center [15, 75] width 25 height 17
select select "service"
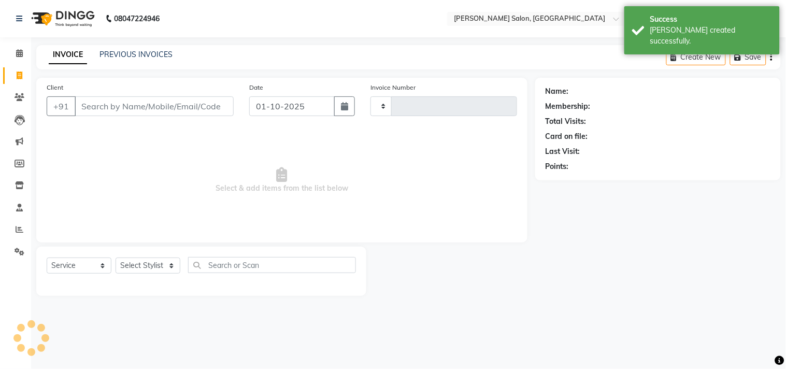
type input "4284"
select select "7229"
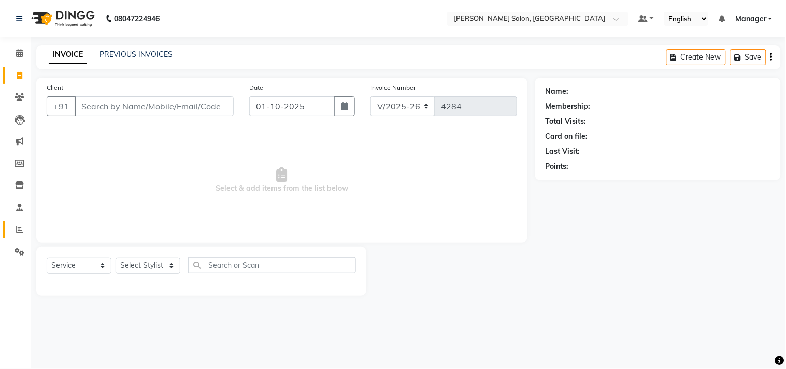
click at [18, 229] on icon at bounding box center [20, 229] width 8 height 8
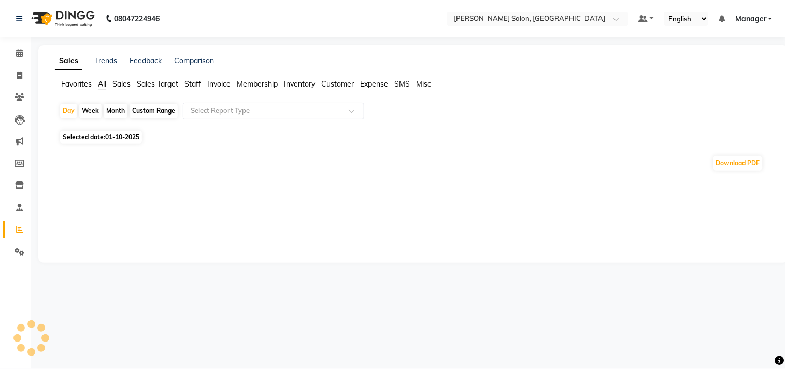
click at [193, 87] on span "Staff" at bounding box center [192, 83] width 17 height 9
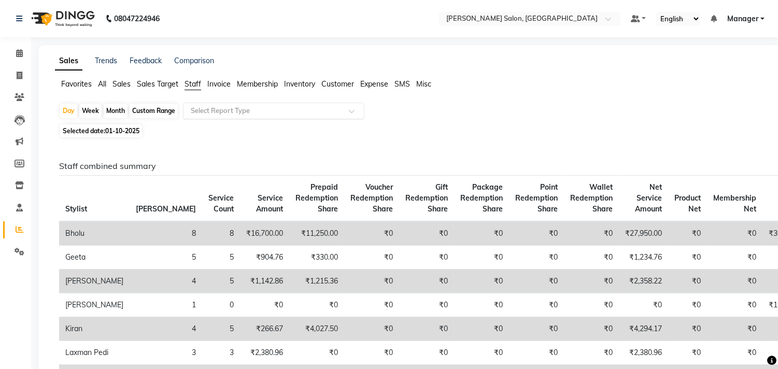
click at [266, 114] on input "text" at bounding box center [263, 111] width 149 height 10
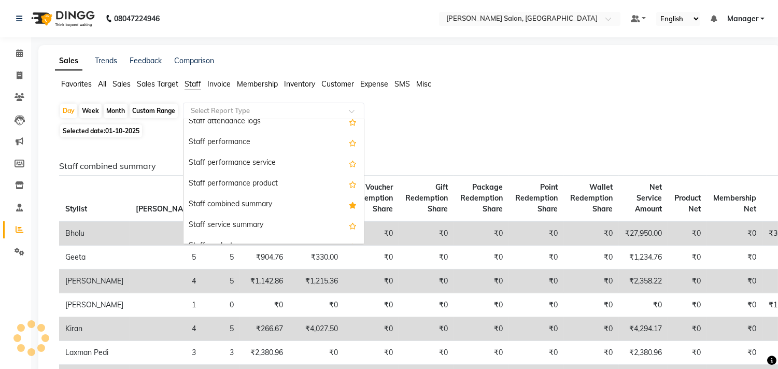
scroll to position [187, 0]
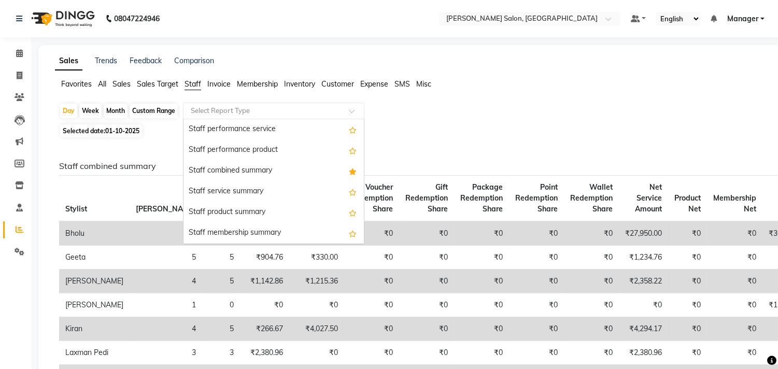
click at [297, 169] on div "Staff combined summary" at bounding box center [273, 171] width 180 height 21
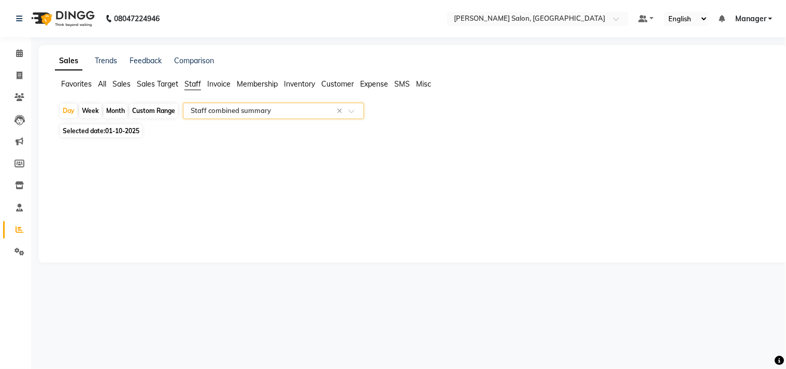
select select "full_report"
select select "csv"
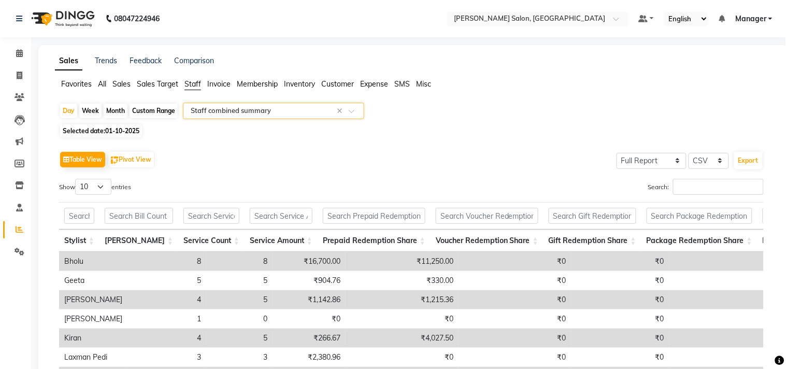
click at [489, 131] on div "Selected date: 01-10-2025" at bounding box center [415, 130] width 713 height 11
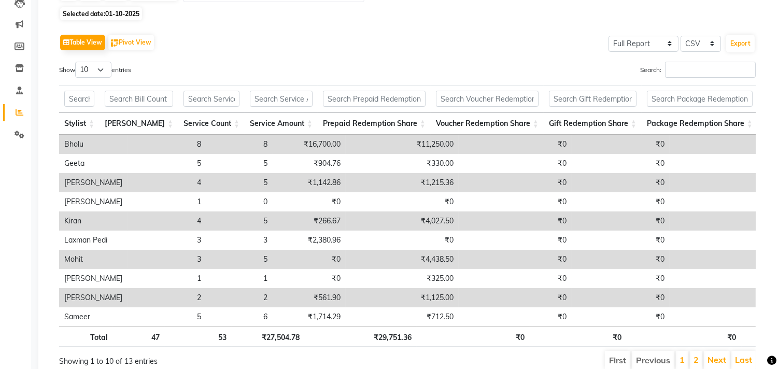
scroll to position [0, 0]
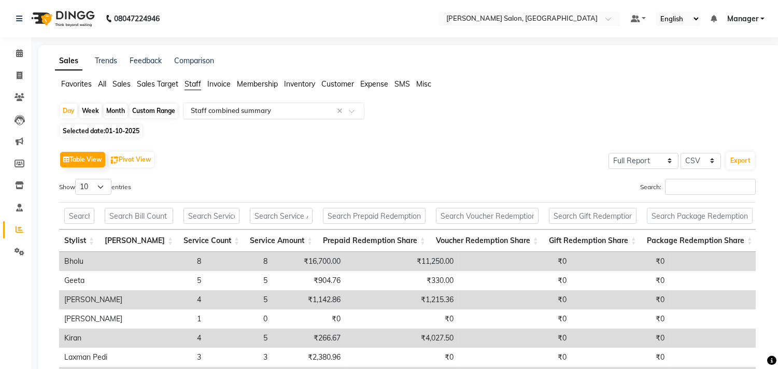
click at [278, 109] on input "text" at bounding box center [263, 111] width 149 height 10
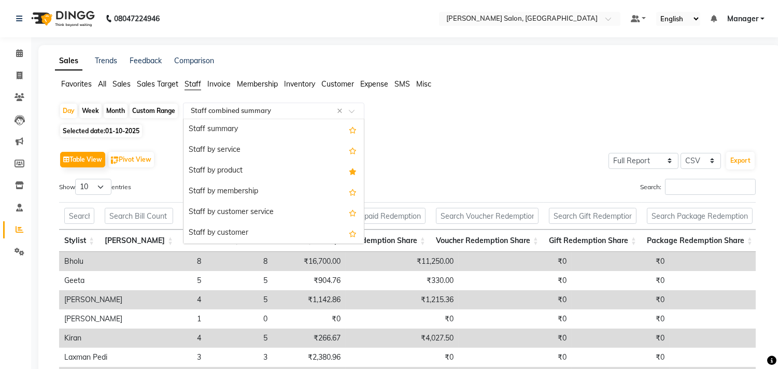
click at [237, 152] on div "Staff by service" at bounding box center [273, 150] width 180 height 21
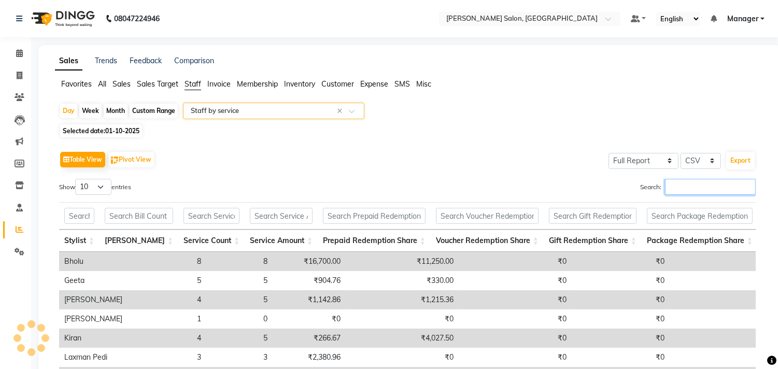
click at [701, 189] on input "Search:" at bounding box center [710, 187] width 91 height 16
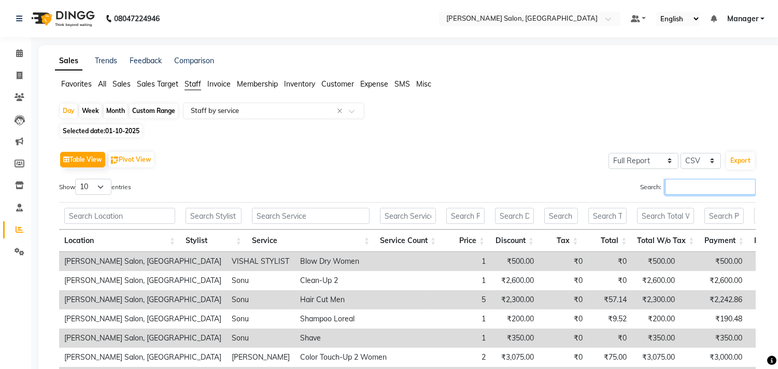
click at [688, 189] on input "Search:" at bounding box center [710, 187] width 91 height 16
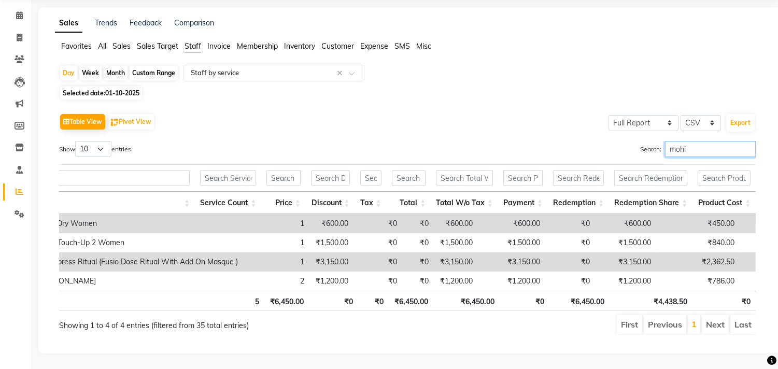
scroll to position [0, 7]
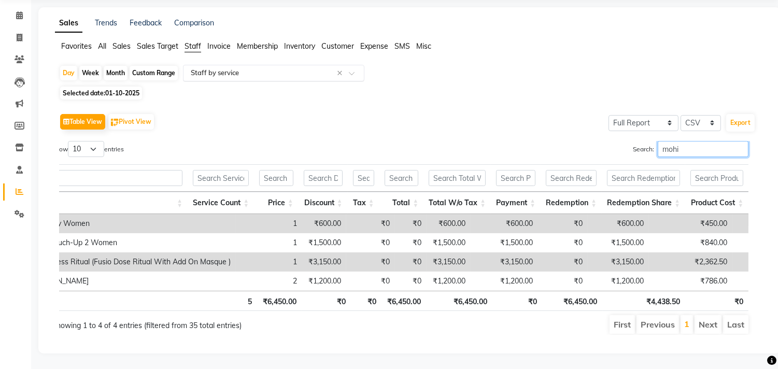
type input "mohi"
click at [263, 68] on input "text" at bounding box center [263, 73] width 149 height 10
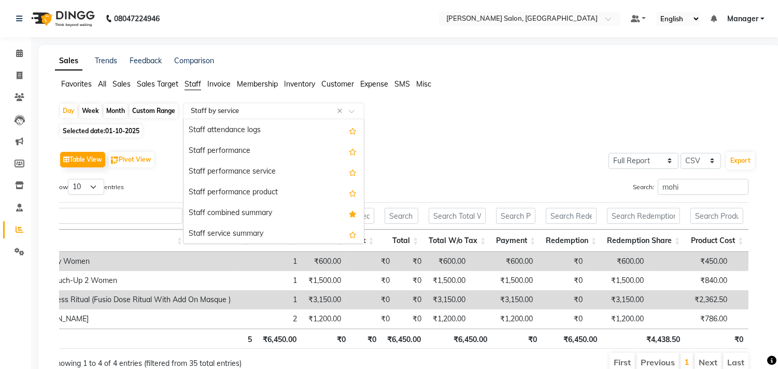
scroll to position [188, 0]
click at [270, 171] on div "Staff combined summary" at bounding box center [273, 170] width 180 height 21
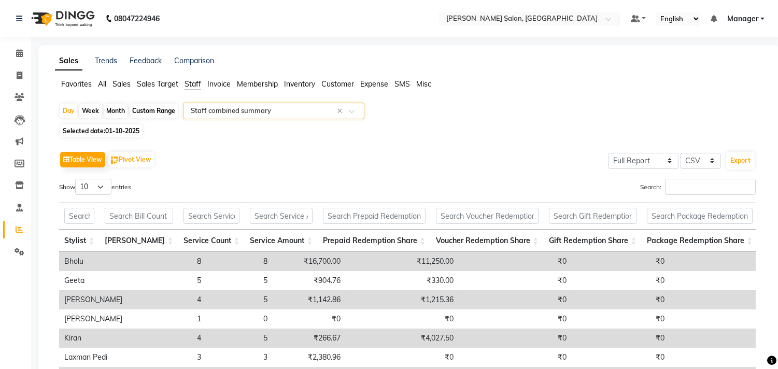
click at [432, 156] on div "Table View Pivot View Select Full Report Filtered Report Select CSV PDF Export" at bounding box center [407, 160] width 696 height 22
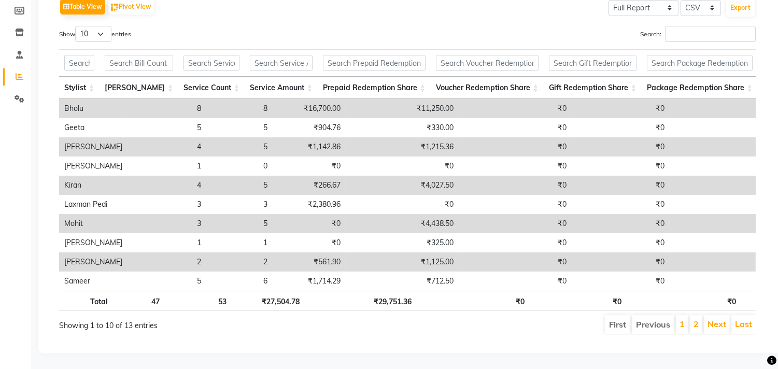
scroll to position [170, 0]
click at [95, 26] on select "10 25 50 100" at bounding box center [93, 34] width 36 height 16
select select "25"
click at [77, 26] on select "10 25 50 100" at bounding box center [93, 34] width 36 height 16
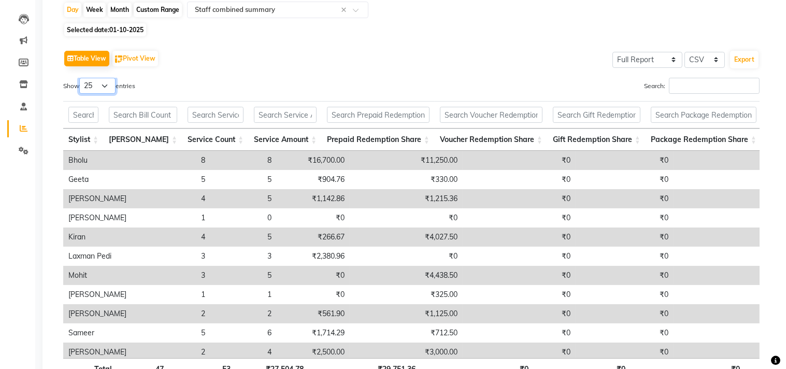
scroll to position [0, 0]
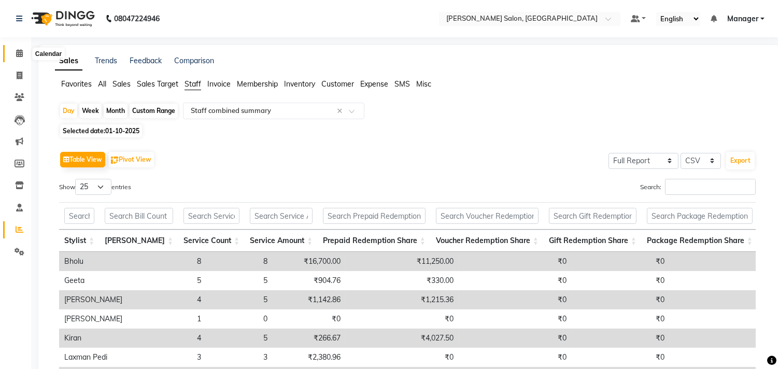
click at [24, 51] on span at bounding box center [19, 54] width 18 height 12
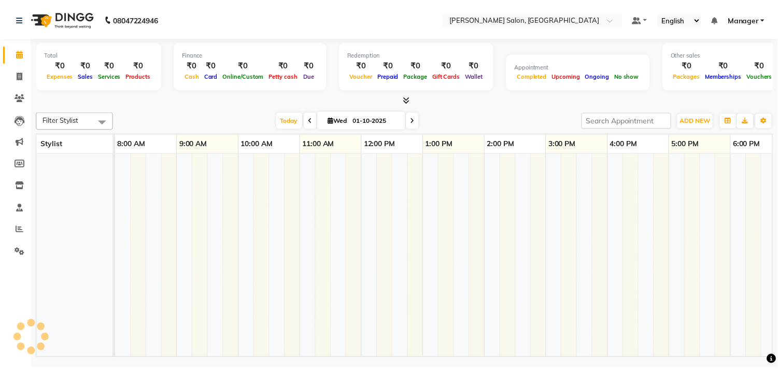
scroll to position [0, 144]
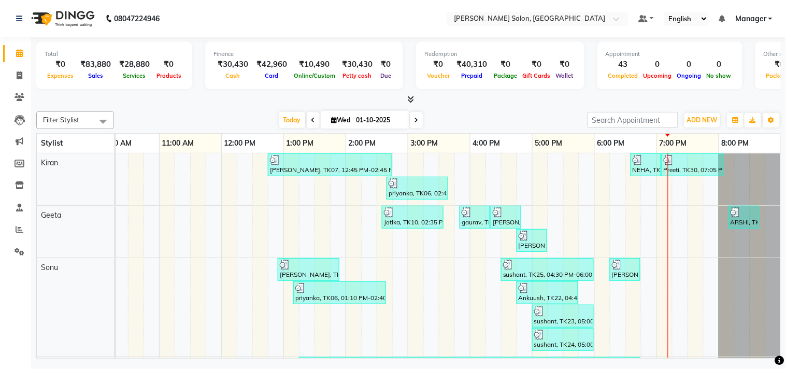
click at [413, 97] on icon at bounding box center [410, 99] width 7 height 8
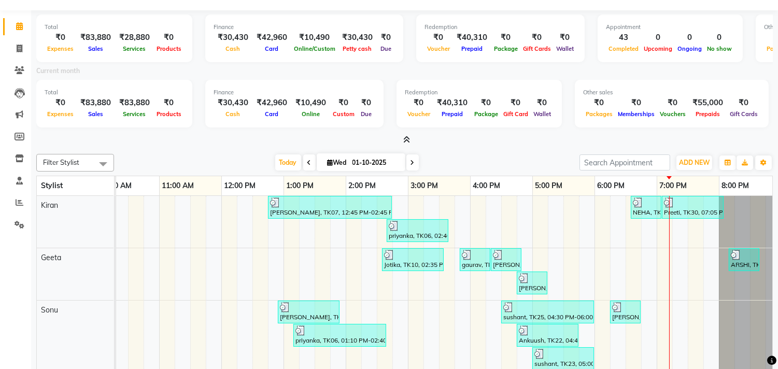
scroll to position [0, 0]
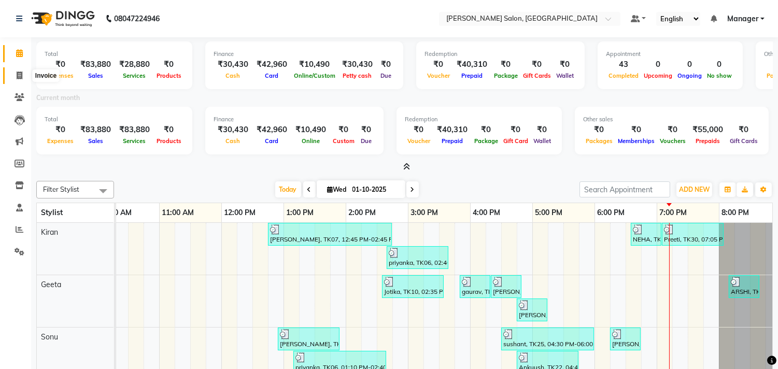
click at [13, 70] on span at bounding box center [19, 76] width 18 height 12
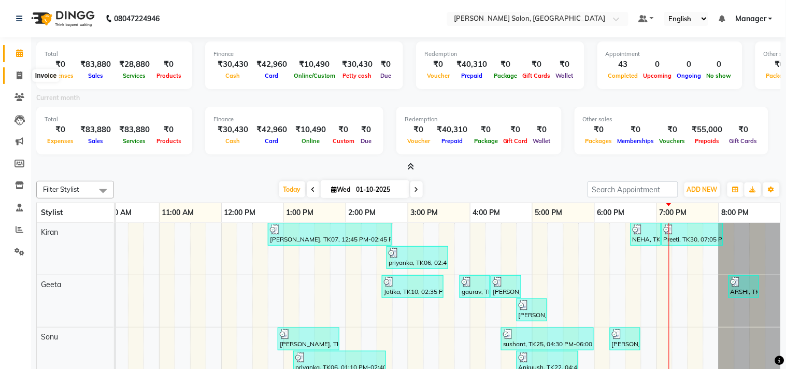
select select "service"
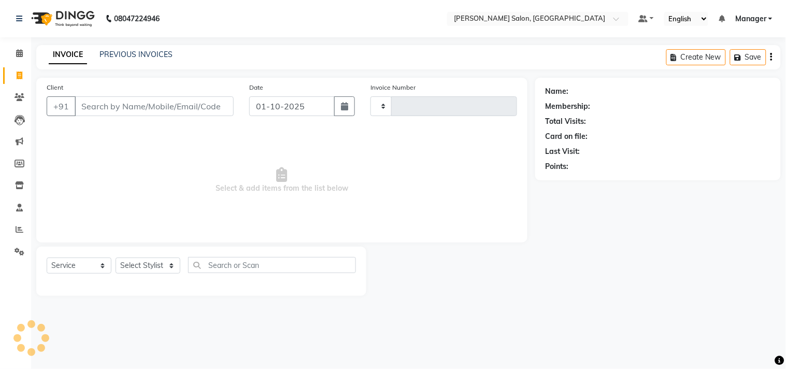
type input "4284"
select select "7229"
click at [17, 227] on icon at bounding box center [20, 229] width 8 height 8
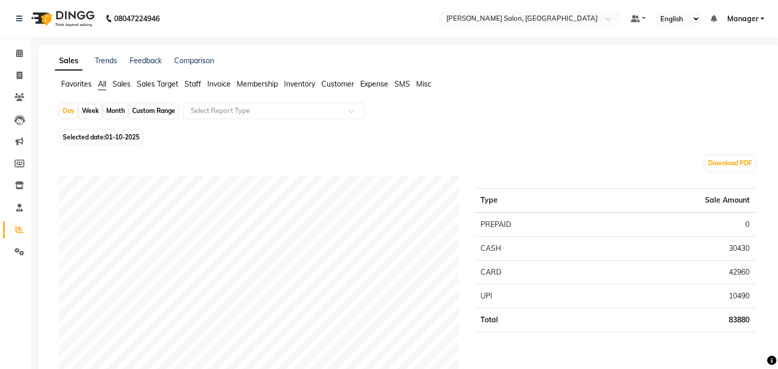
click at [198, 84] on span "Staff" at bounding box center [192, 83] width 17 height 9
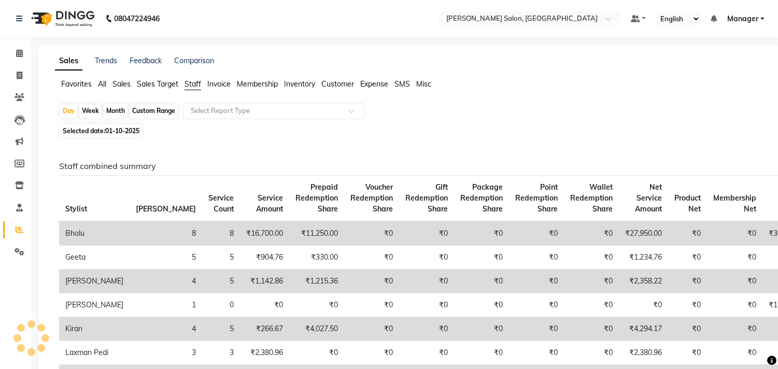
click at [208, 102] on app-reports "Favorites All Sales Sales Target Staff Invoice Membership Inventory Customer Ex…" at bounding box center [409, 320] width 721 height 482
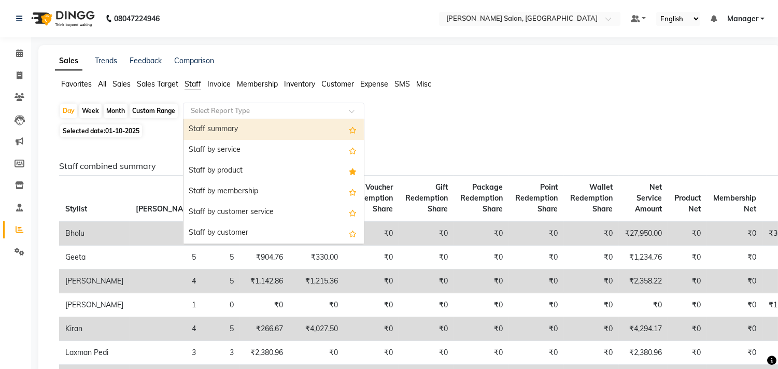
click at [226, 111] on input "text" at bounding box center [263, 111] width 149 height 10
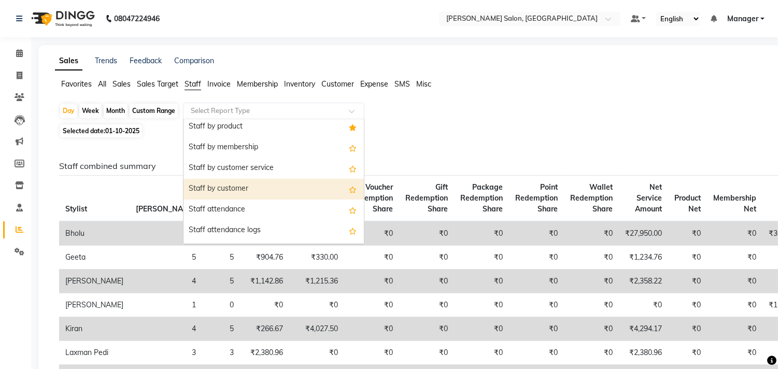
scroll to position [115, 0]
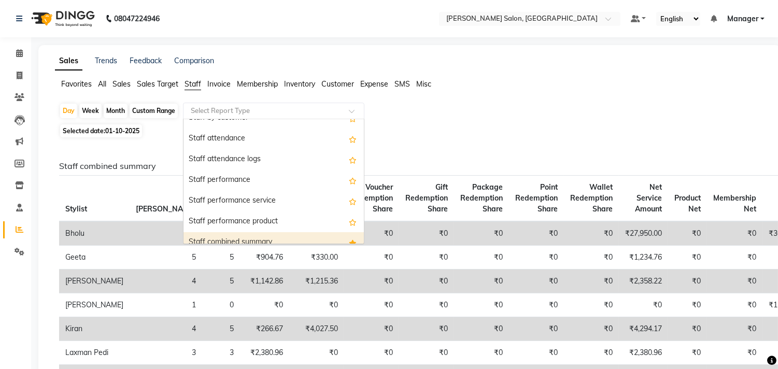
click at [250, 239] on div "Staff combined summary" at bounding box center [273, 242] width 180 height 21
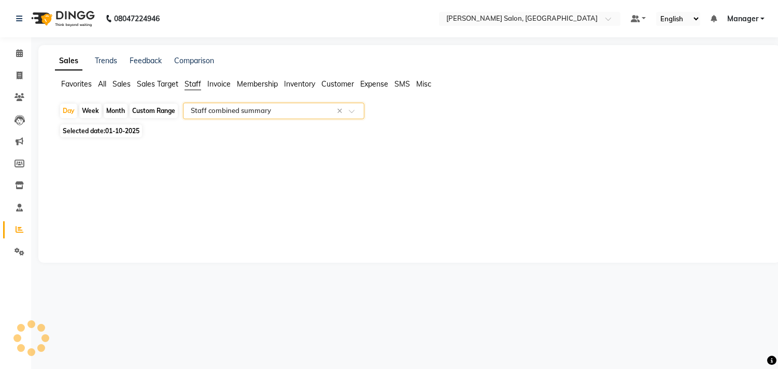
select select "full_report"
select select "csv"
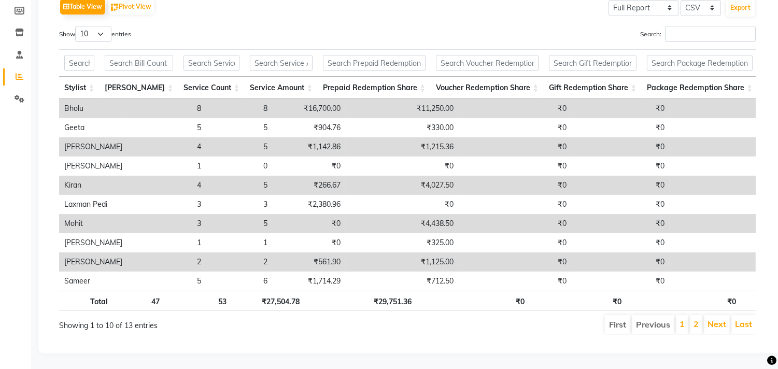
scroll to position [171, 0]
click at [106, 26] on div "Show 10 25 50 100 entries" at bounding box center [229, 36] width 340 height 20
select select "25"
click at [77, 26] on select "10 25 50 100" at bounding box center [93, 34] width 36 height 16
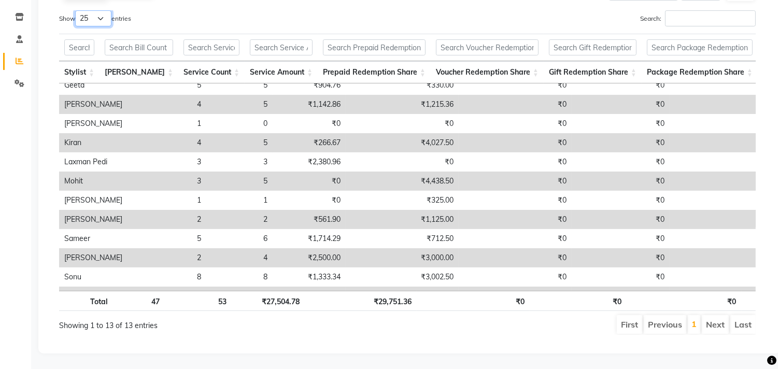
scroll to position [50, 0]
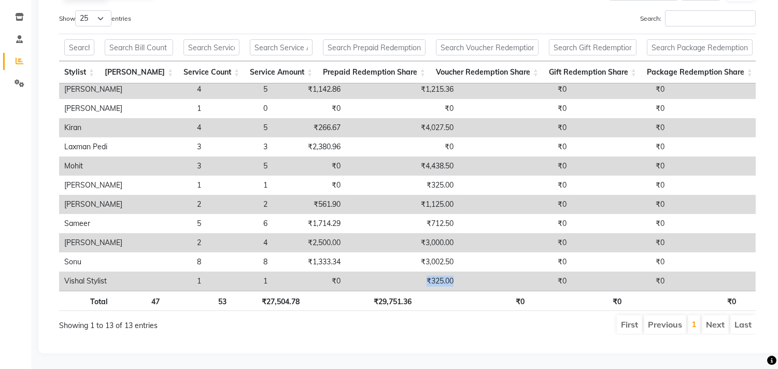
drag, startPoint x: 304, startPoint y: 278, endPoint x: 404, endPoint y: 286, distance: 100.8
click at [422, 280] on div "Stylist Bill Count Service Count Service Amount Prepaid Redemption Share Vouche…" at bounding box center [407, 186] width 696 height 207
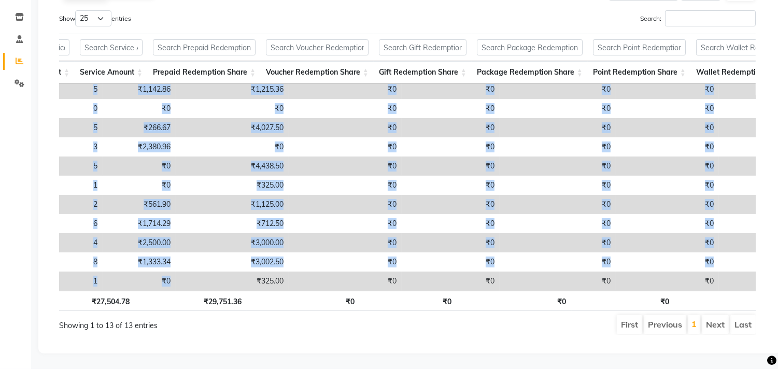
scroll to position [50, 255]
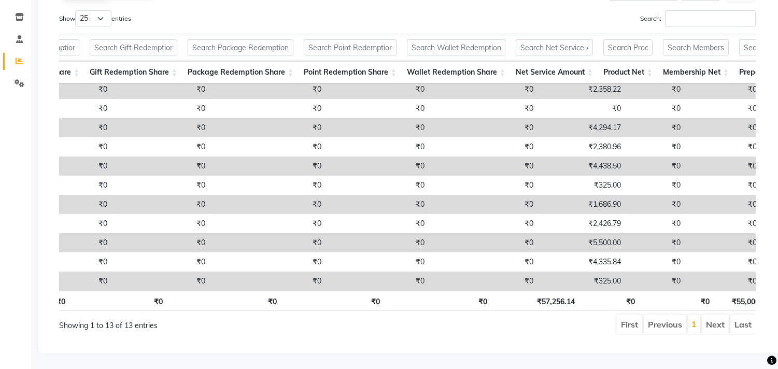
click at [543, 353] on div "Sales Trends Feedback Comparison Favorites All Sales Sales Target Staff Invoice…" at bounding box center [409, 115] width 742 height 477
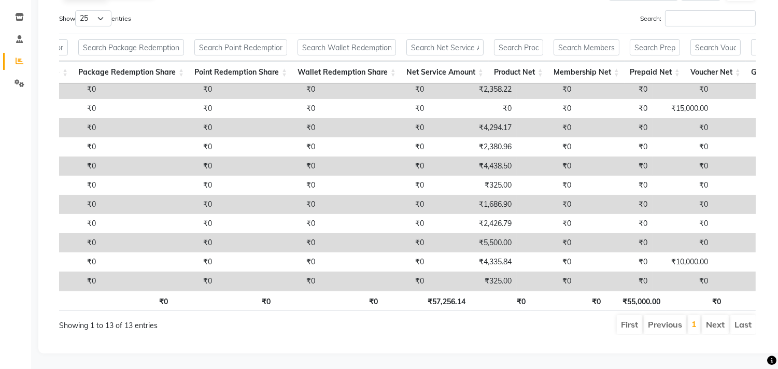
scroll to position [0, 0]
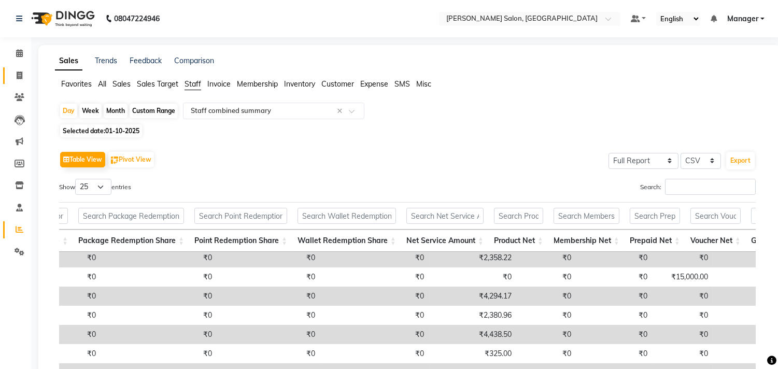
click at [20, 72] on icon at bounding box center [20, 76] width 6 height 8
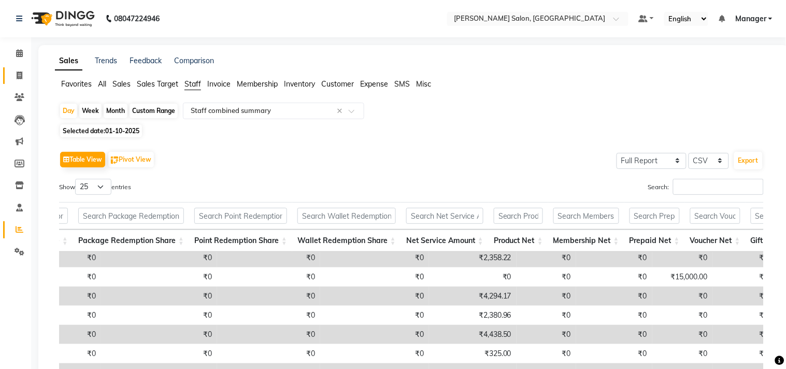
select select "service"
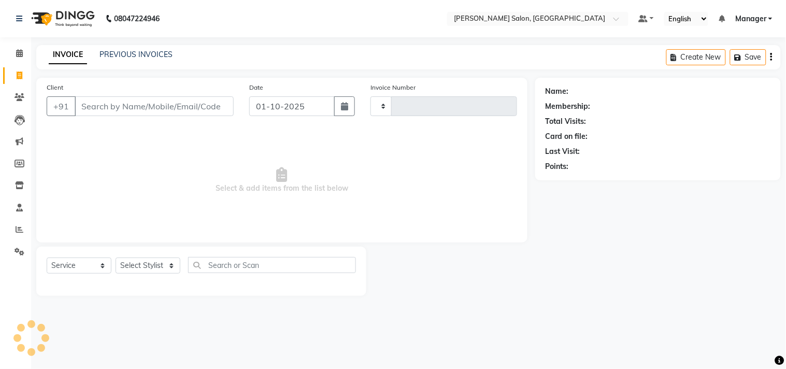
type input "4284"
select select "7229"
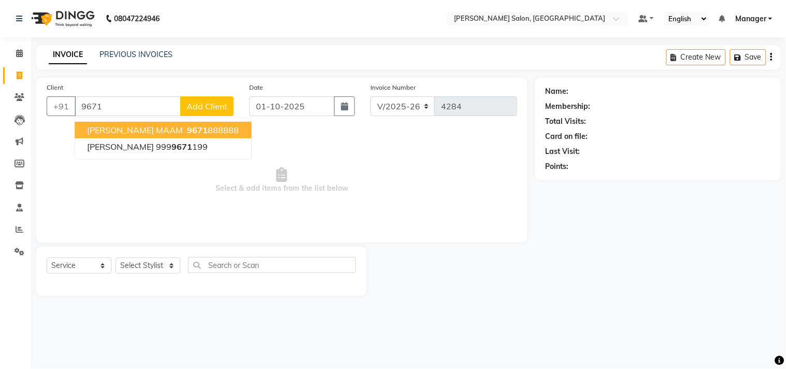
click at [185, 131] on ngb-highlight "9671 888888" at bounding box center [212, 130] width 54 height 10
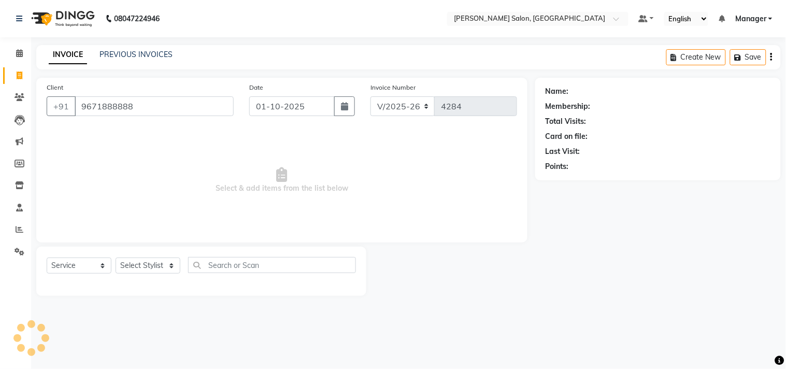
type input "9671888888"
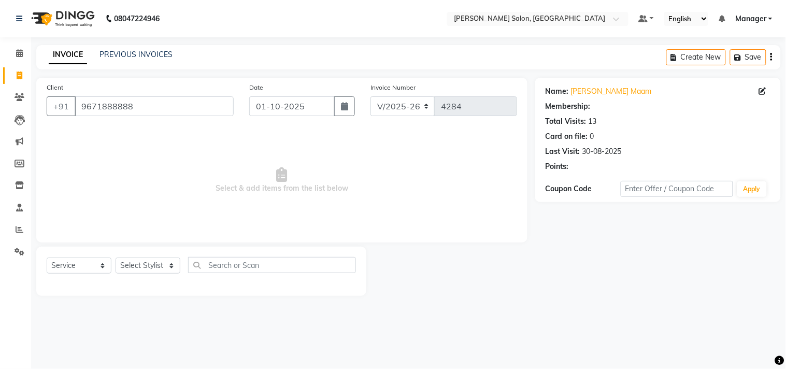
select select "1: Object"
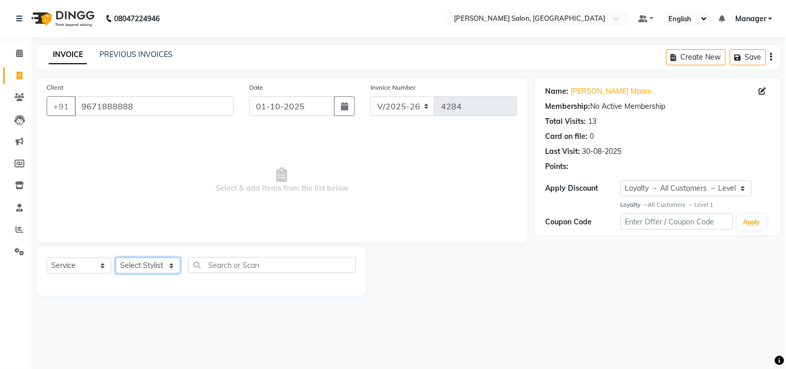
click at [159, 267] on select "Select Stylist BHOLU Geeta Hanif Jeetu JIYA SINGH Kiran LAXMAN PEDI Manager Moh…" at bounding box center [148, 266] width 65 height 16
select select "89154"
click at [116, 258] on select "Select Stylist BHOLU Geeta Hanif Jeetu JIYA SINGH Kiran LAXMAN PEDI Manager Moh…" at bounding box center [148, 266] width 65 height 16
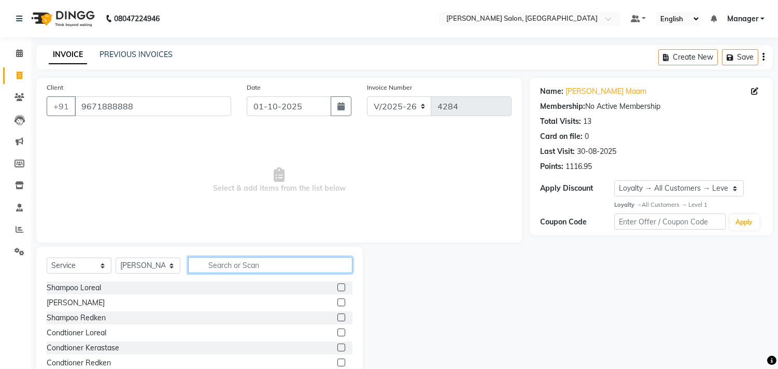
click at [241, 268] on input "text" at bounding box center [270, 265] width 164 height 16
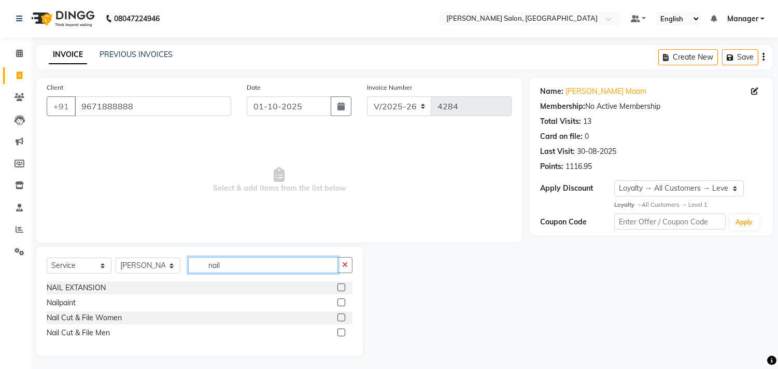
type input "nail"
click at [340, 305] on label at bounding box center [341, 302] width 8 height 8
click at [340, 305] on input "checkbox" at bounding box center [340, 303] width 7 height 7
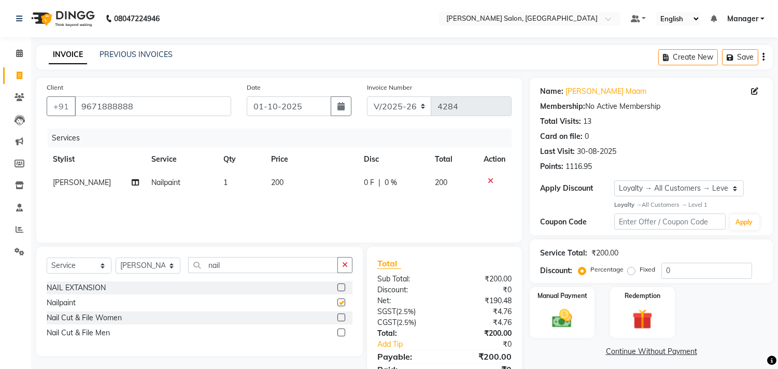
click at [294, 189] on td "200" at bounding box center [311, 182] width 93 height 23
checkbox input "false"
select select "89154"
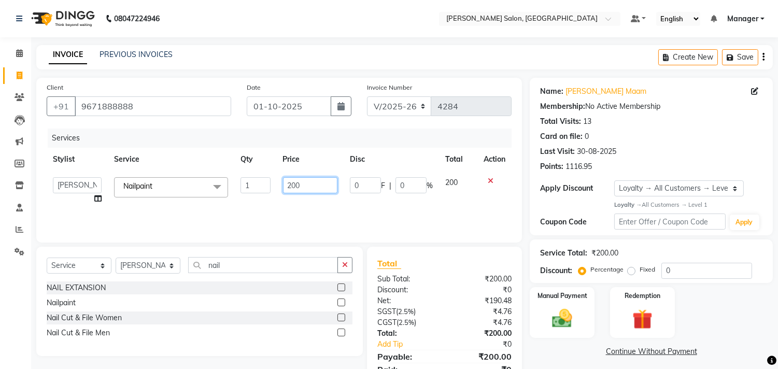
click at [319, 186] on input "200" at bounding box center [310, 185] width 54 height 16
type input "210"
click at [147, 271] on select "Select Stylist BHOLU Geeta Hanif Jeetu JIYA SINGH Kiran LAXMAN PEDI Manager Moh…" at bounding box center [148, 266] width 65 height 16
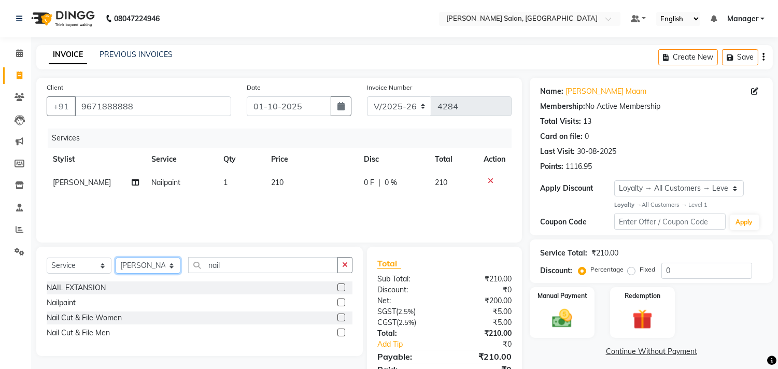
select select "63474"
click at [116, 258] on select "Select Stylist BHOLU Geeta Hanif Jeetu JIYA SINGH Kiran LAXMAN PEDI Manager Moh…" at bounding box center [148, 266] width 65 height 16
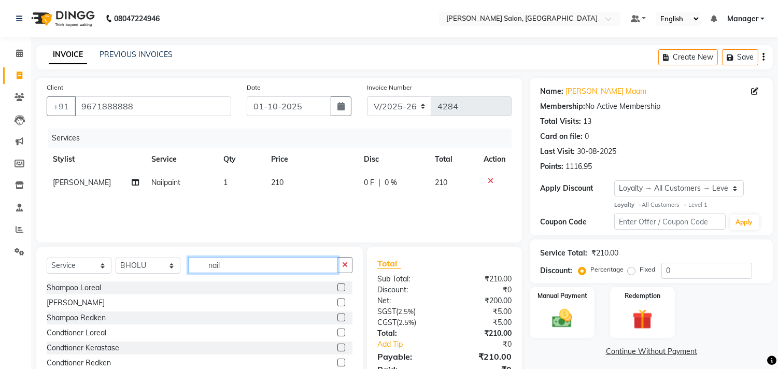
click at [221, 263] on input "nail" at bounding box center [263, 265] width 150 height 16
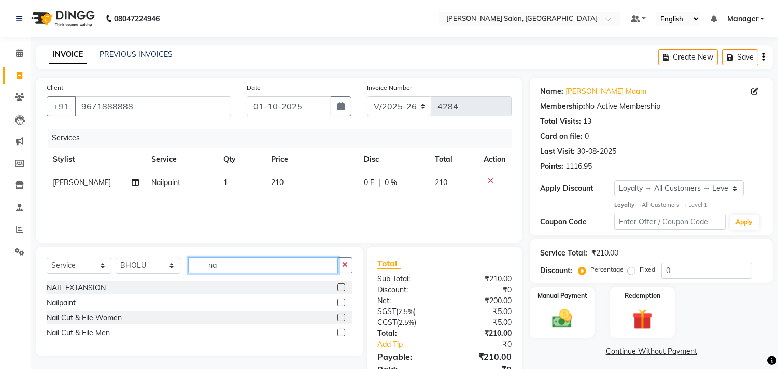
type input "n"
type input "iro"
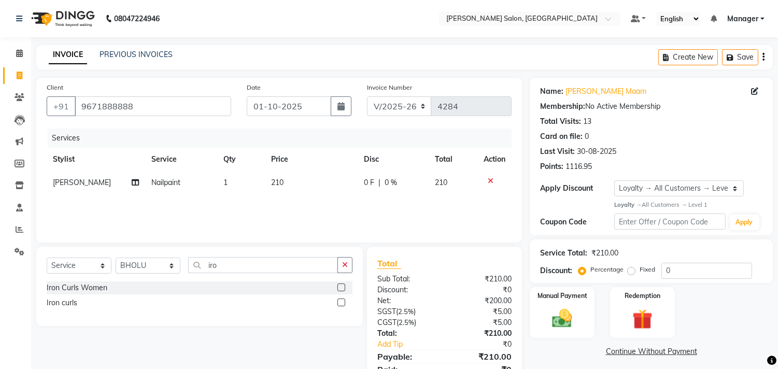
click at [342, 288] on label at bounding box center [341, 287] width 8 height 8
click at [342, 288] on input "checkbox" at bounding box center [340, 287] width 7 height 7
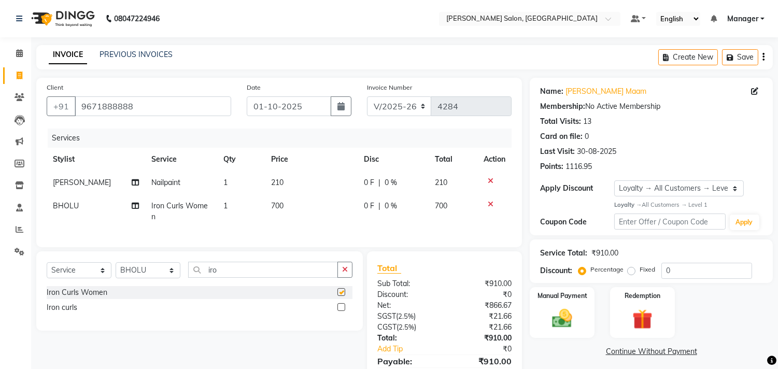
checkbox input "false"
click at [301, 211] on td "700" at bounding box center [311, 211] width 93 height 34
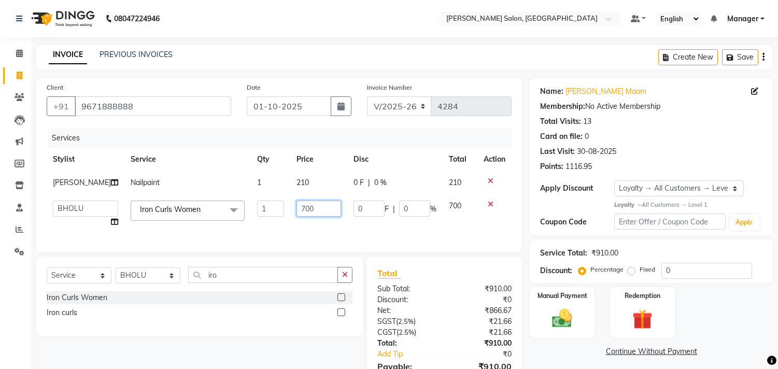
click at [321, 209] on input "700" at bounding box center [318, 209] width 45 height 16
type input "7"
type input "1050"
click at [567, 354] on link "Continue Without Payment" at bounding box center [651, 351] width 239 height 11
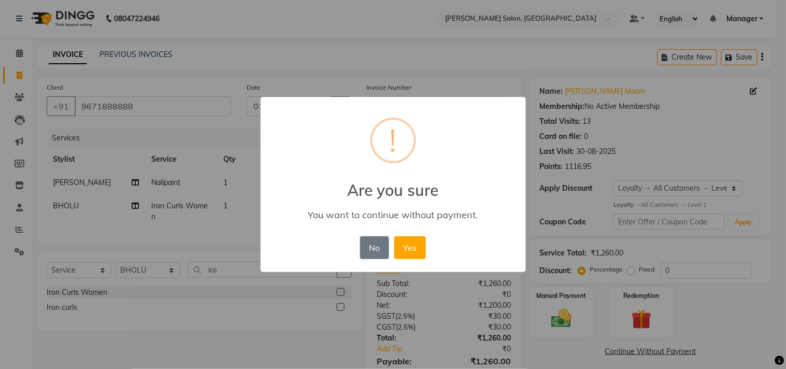
click at [319, 323] on div "× ! Are you sure You want to continue without payment. No No Yes" at bounding box center [393, 184] width 786 height 369
click at [379, 247] on button "No" at bounding box center [374, 247] width 29 height 23
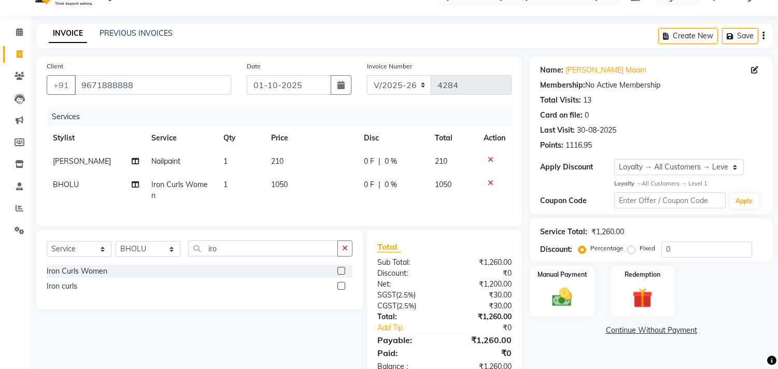
scroll to position [59, 0]
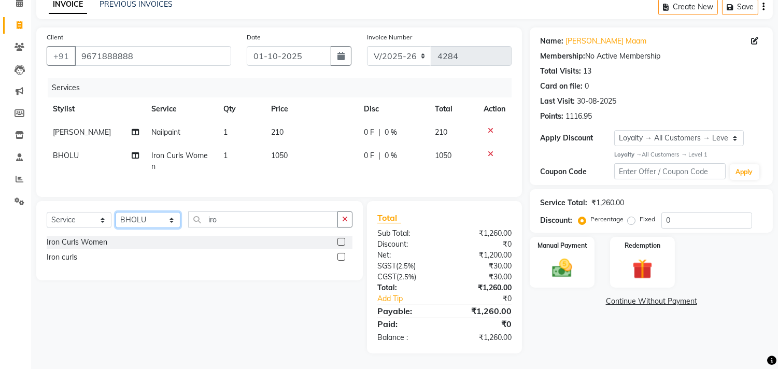
click at [155, 225] on select "Select Stylist BHOLU Geeta Hanif Jeetu JIYA SINGH Kiran LAXMAN PEDI Manager Moh…" at bounding box center [148, 220] width 65 height 16
select select "61919"
click at [116, 212] on select "Select Stylist BHOLU Geeta Hanif Jeetu JIYA SINGH Kiran LAXMAN PEDI Manager Moh…" at bounding box center [148, 220] width 65 height 16
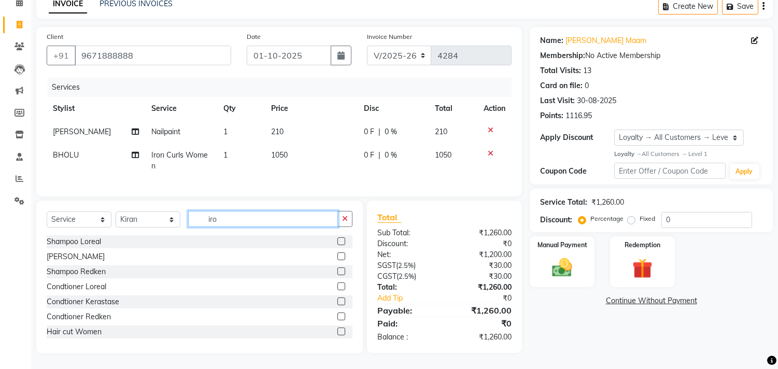
click at [242, 220] on input "iro" at bounding box center [263, 219] width 150 height 16
type input "i"
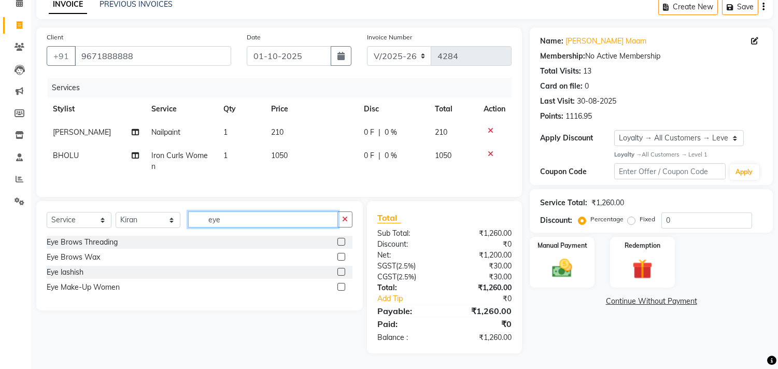
type input "eye"
click at [340, 245] on label at bounding box center [341, 242] width 8 height 8
click at [340, 245] on input "checkbox" at bounding box center [340, 242] width 7 height 7
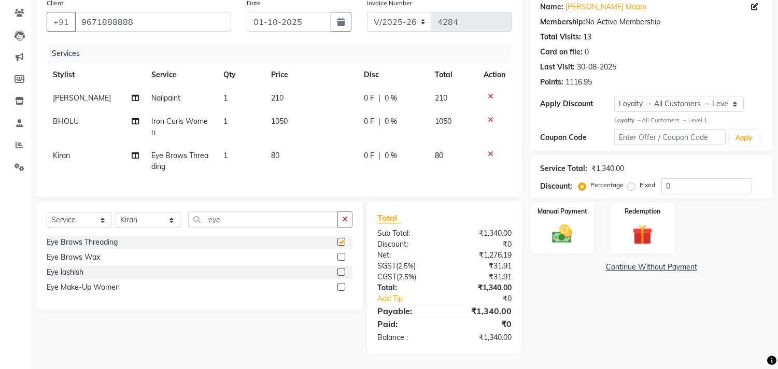
checkbox input "false"
click at [591, 318] on div "Name: Shiriti Maam Membership: No Active Membership Total Visits: 13 Card on fi…" at bounding box center [655, 173] width 251 height 360
click at [556, 222] on img at bounding box center [562, 234] width 34 height 24
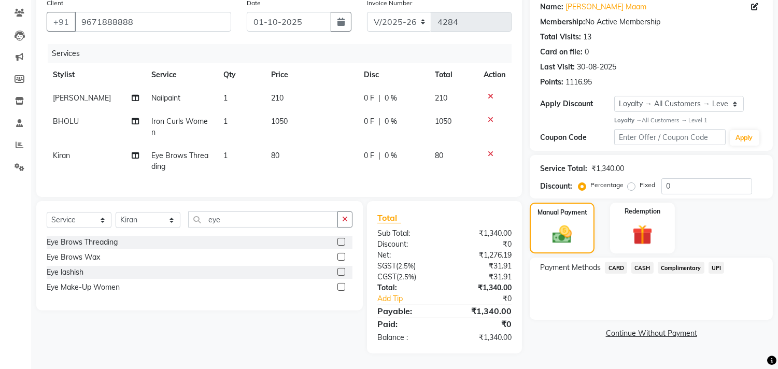
click at [639, 262] on span "CASH" at bounding box center [642, 268] width 22 height 12
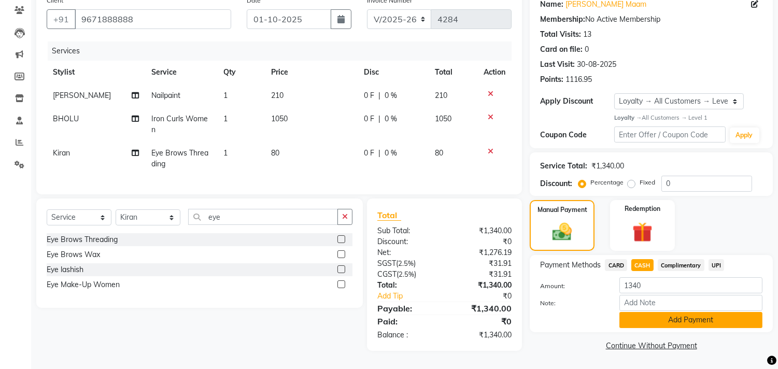
click at [686, 317] on button "Add Payment" at bounding box center [690, 320] width 143 height 16
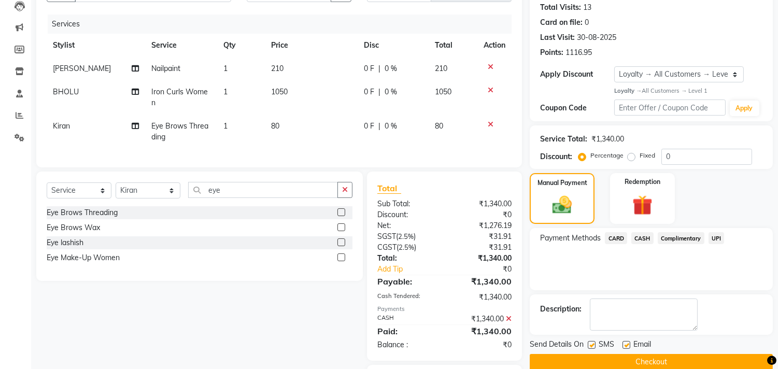
scroll to position [192, 0]
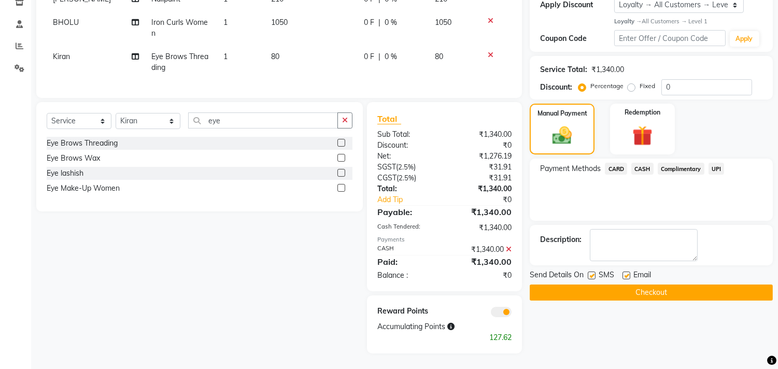
click at [708, 284] on button "Checkout" at bounding box center [651, 292] width 243 height 16
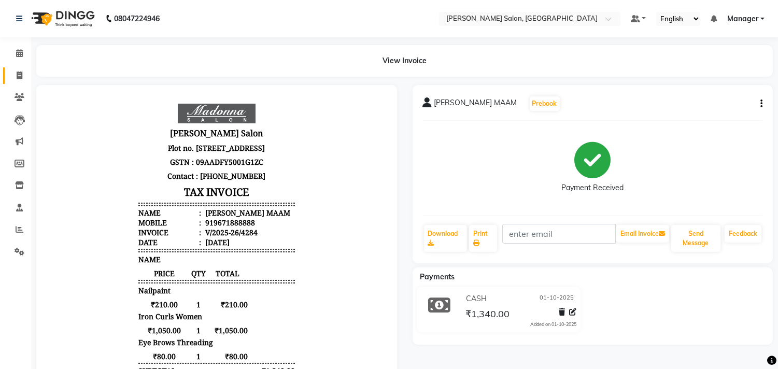
click at [19, 75] on icon at bounding box center [20, 76] width 6 height 8
select select "service"
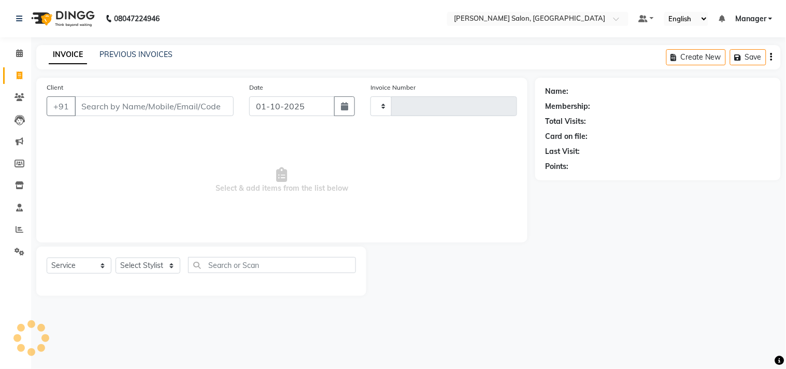
type input "4285"
select select "7229"
click at [90, 188] on span "Select & add items from the list below" at bounding box center [282, 181] width 471 height 104
click at [24, 226] on span at bounding box center [19, 230] width 18 height 12
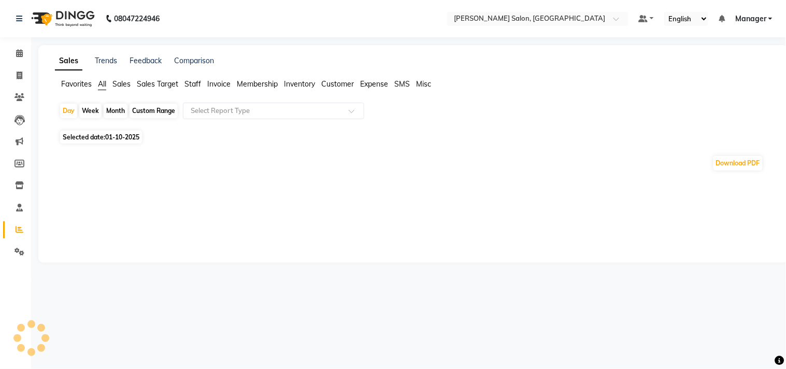
click at [195, 84] on span "Staff" at bounding box center [192, 83] width 17 height 9
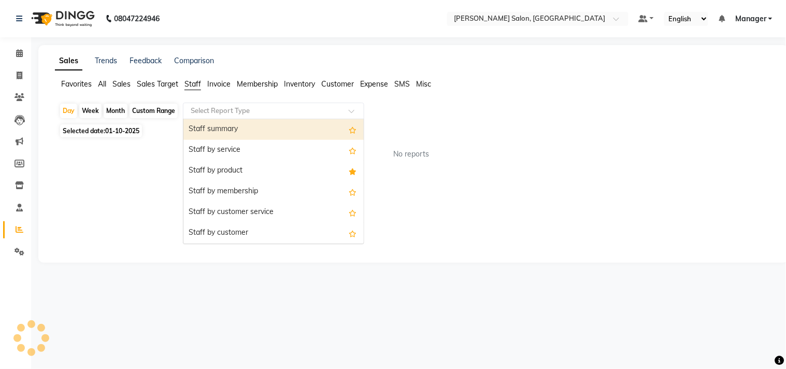
drag, startPoint x: 235, startPoint y: 106, endPoint x: 235, endPoint y: 122, distance: 15.5
click at [235, 107] on input "text" at bounding box center [263, 111] width 149 height 10
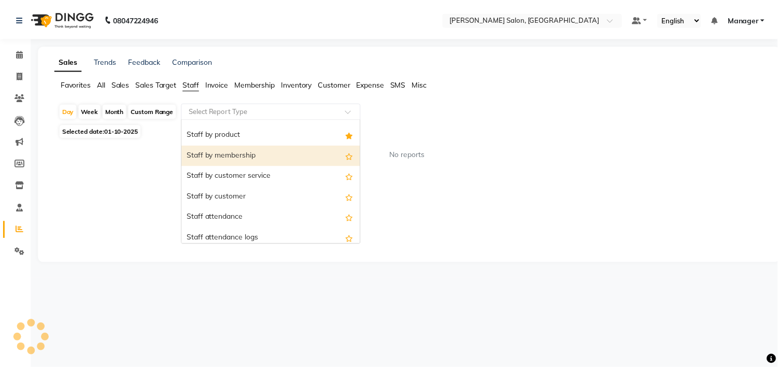
scroll to position [173, 0]
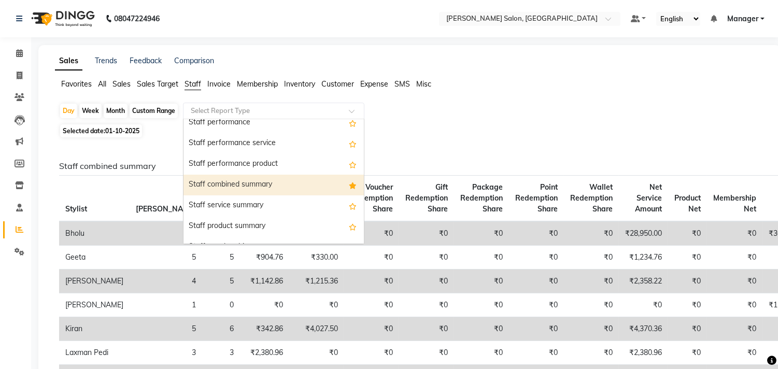
click at [271, 179] on div "Staff combined summary" at bounding box center [273, 185] width 180 height 21
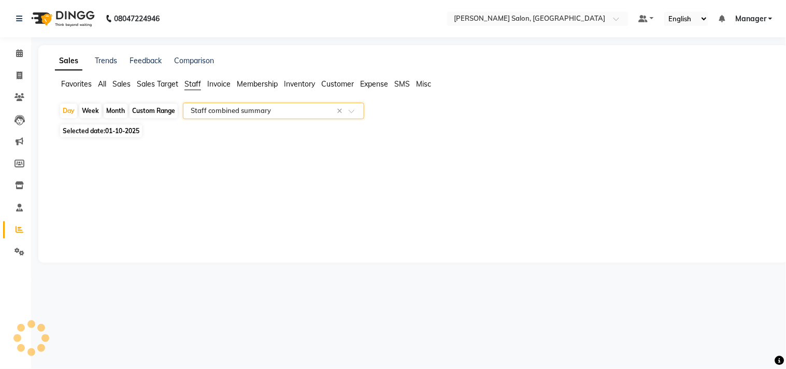
select select "full_report"
select select "csv"
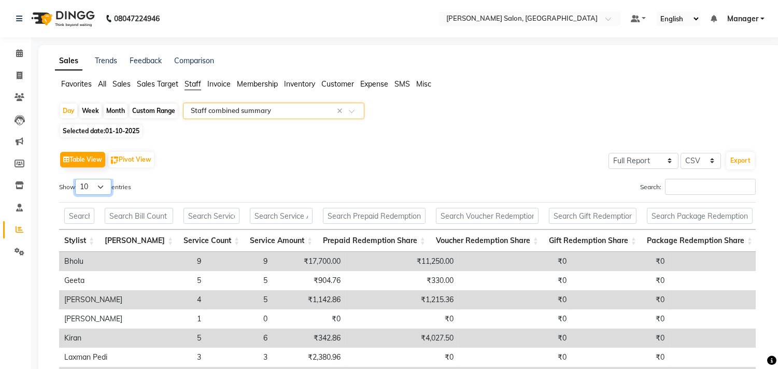
click at [96, 189] on select "10 25 50 100" at bounding box center [93, 187] width 36 height 16
click at [91, 189] on select "10 25 50 100" at bounding box center [93, 187] width 36 height 16
select select "25"
click at [77, 179] on select "10 25 50 100" at bounding box center [93, 187] width 36 height 16
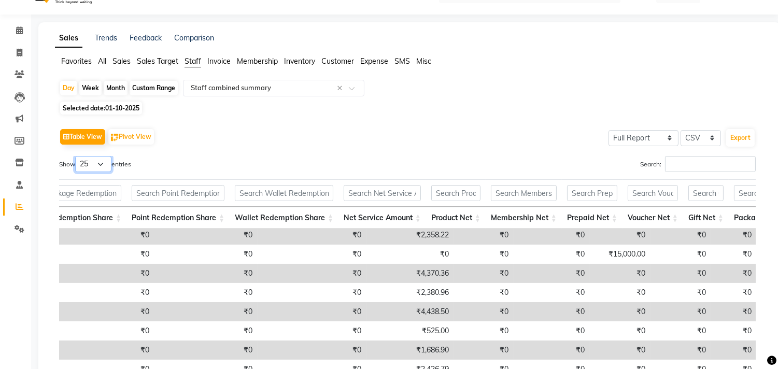
scroll to position [0, 0]
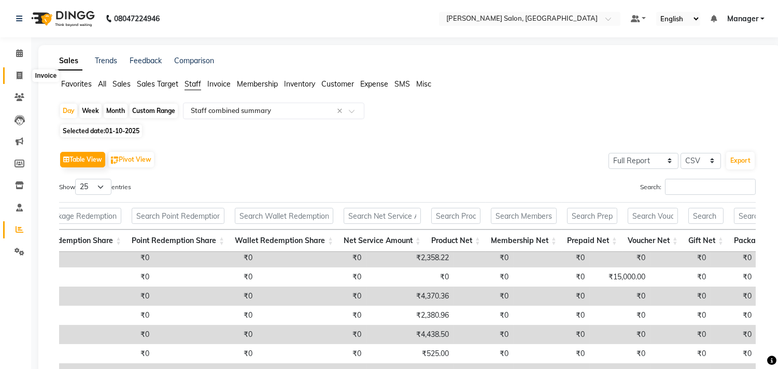
click at [20, 78] on icon at bounding box center [20, 76] width 6 height 8
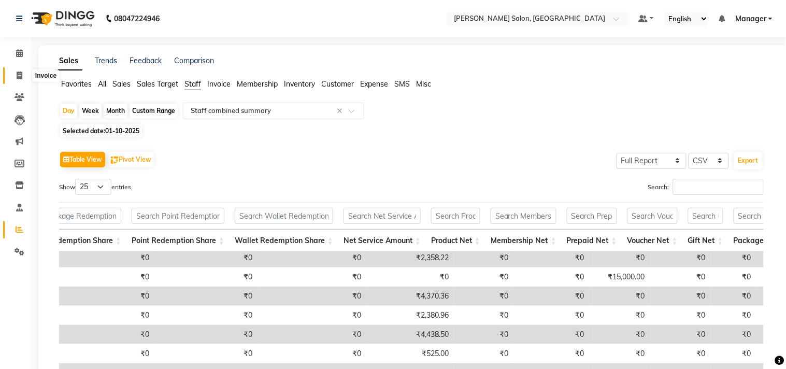
select select "service"
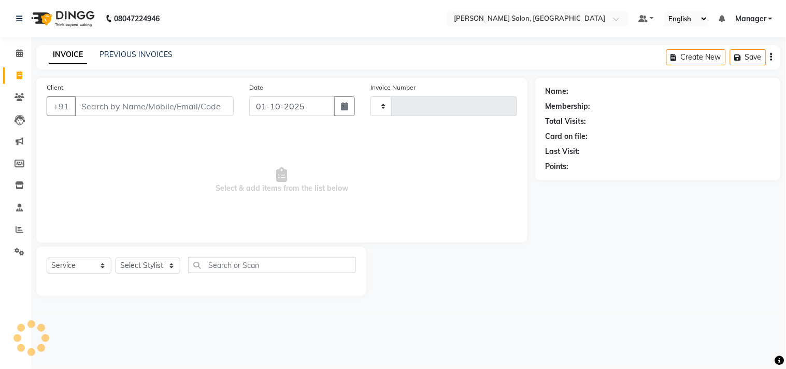
type input "4285"
select select "7229"
click at [522, 285] on div at bounding box center [450, 271] width 169 height 49
click at [141, 52] on link "PREVIOUS INVOICES" at bounding box center [135, 54] width 73 height 9
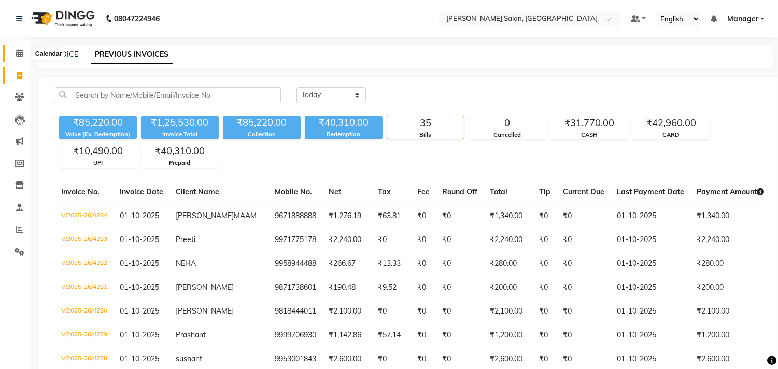
click at [19, 57] on icon at bounding box center [19, 53] width 7 height 8
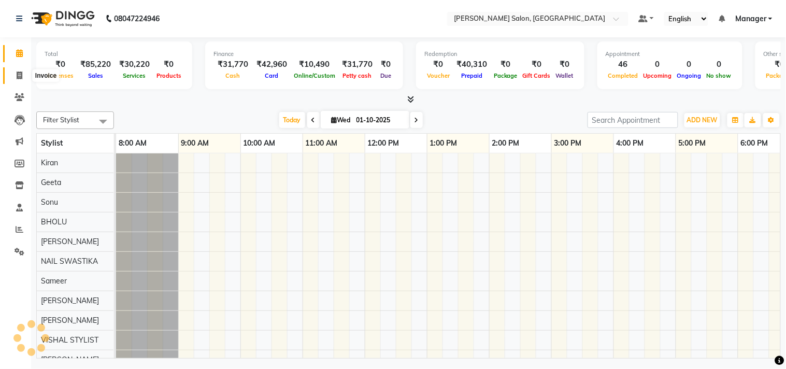
click at [18, 78] on icon at bounding box center [20, 76] width 6 height 8
select select "service"
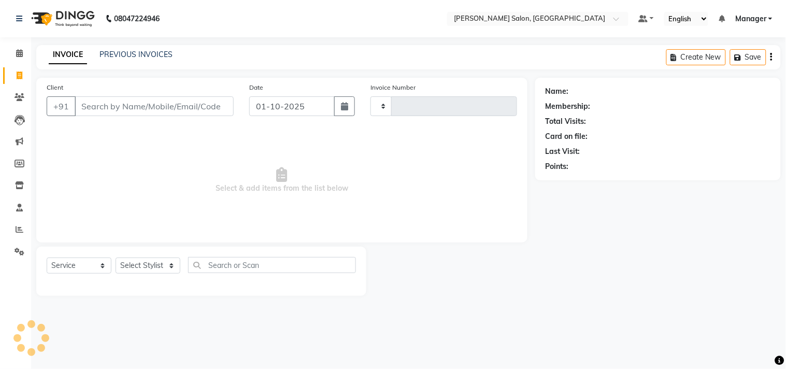
type input "4285"
select select "7229"
click at [13, 64] on li "Calendar" at bounding box center [15, 53] width 31 height 22
click at [17, 56] on icon at bounding box center [19, 53] width 7 height 8
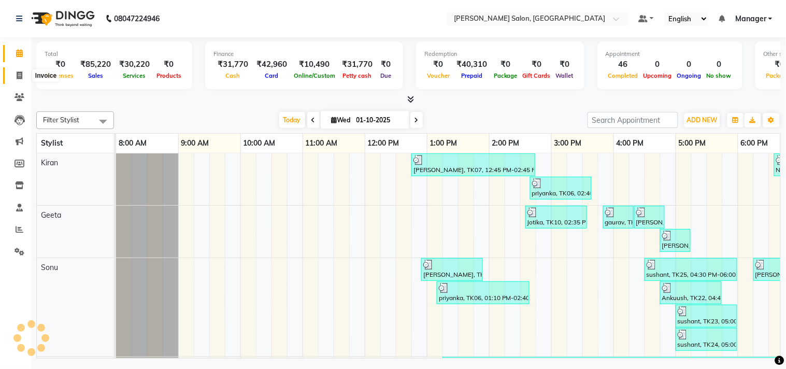
click at [20, 72] on icon at bounding box center [20, 76] width 6 height 8
select select "service"
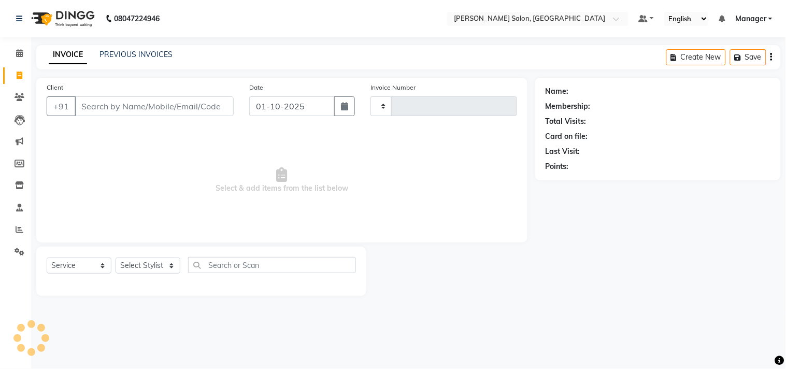
type input "4285"
select select "7229"
click at [17, 230] on icon at bounding box center [20, 229] width 8 height 8
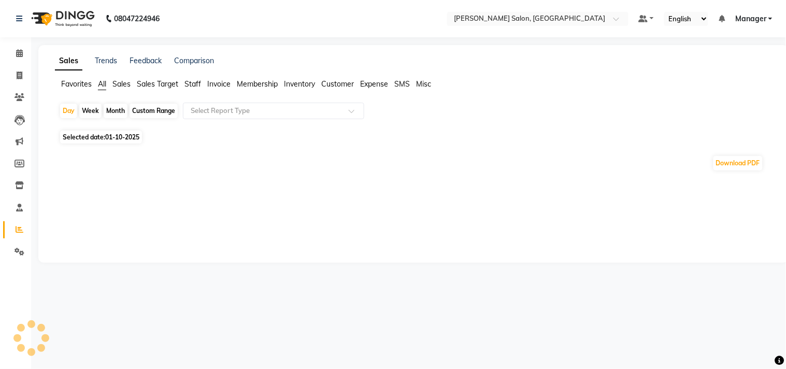
click at [194, 87] on span "Staff" at bounding box center [192, 83] width 17 height 9
click at [210, 116] on input "text" at bounding box center [263, 111] width 149 height 10
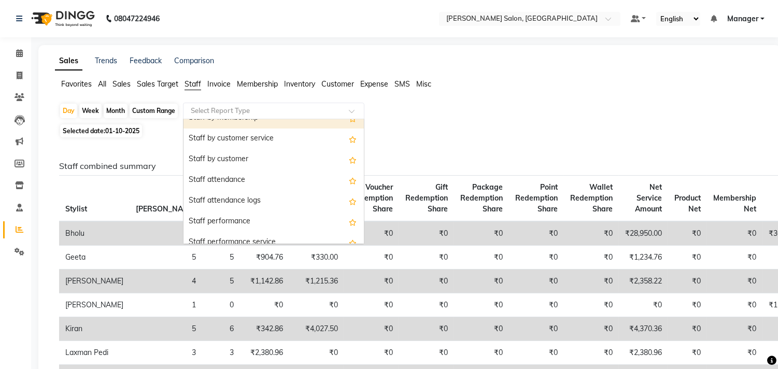
scroll to position [173, 0]
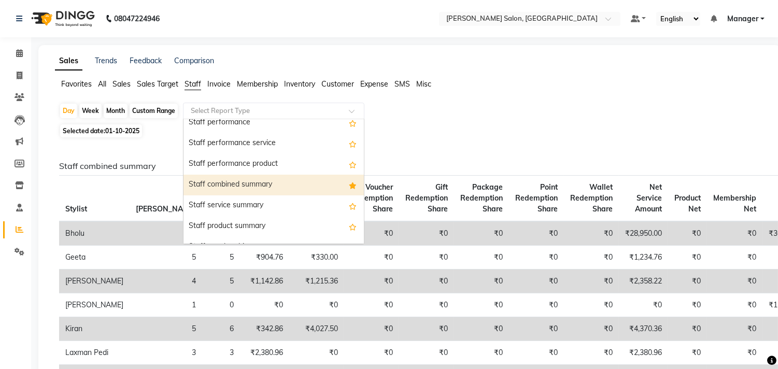
click at [281, 187] on div "Staff combined summary" at bounding box center [273, 185] width 180 height 21
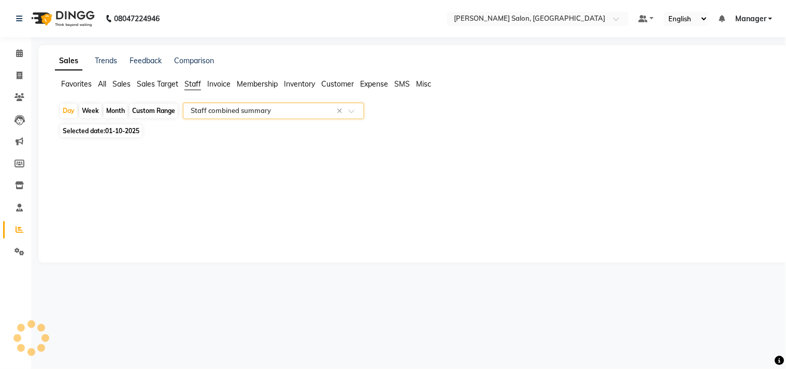
select select "full_report"
select select "csv"
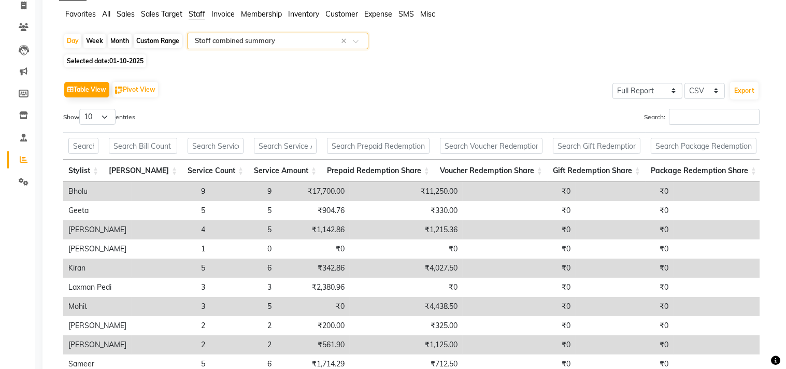
scroll to position [0, 0]
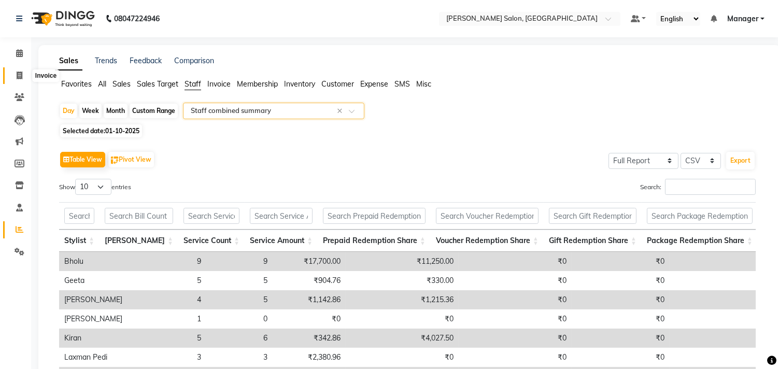
click at [18, 75] on icon at bounding box center [20, 76] width 6 height 8
select select "service"
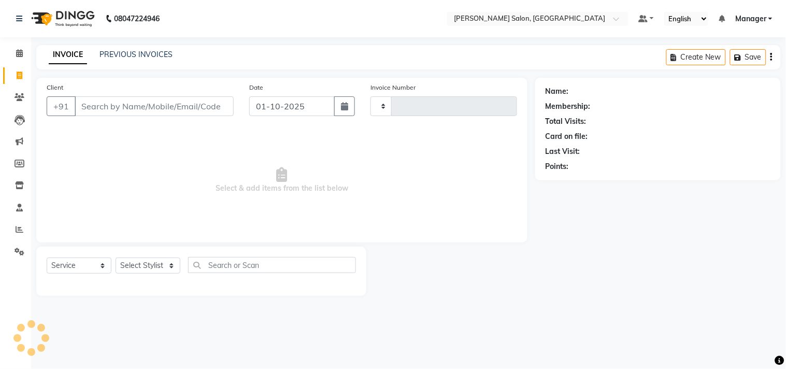
type input "4285"
select select "7229"
click at [123, 109] on input "Client" at bounding box center [154, 106] width 159 height 20
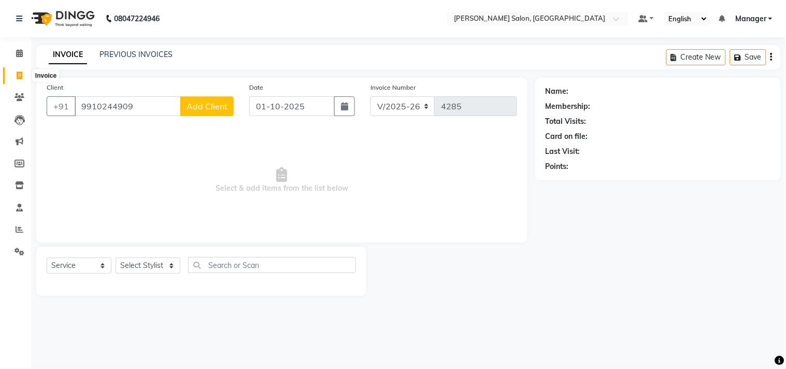
type input "9910244909"
click at [208, 107] on span "Add Client" at bounding box center [207, 106] width 41 height 10
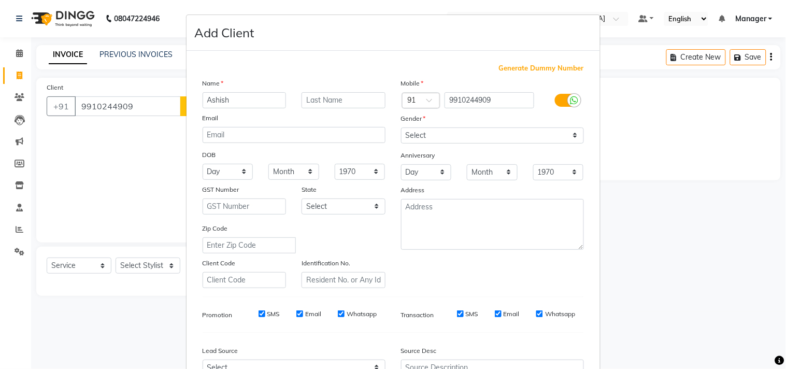
type input "Ashish"
click at [491, 137] on select "Select Male Female Other Prefer Not To Say" at bounding box center [492, 135] width 183 height 16
select select "male"
click at [401, 127] on select "Select Male Female Other Prefer Not To Say" at bounding box center [492, 135] width 183 height 16
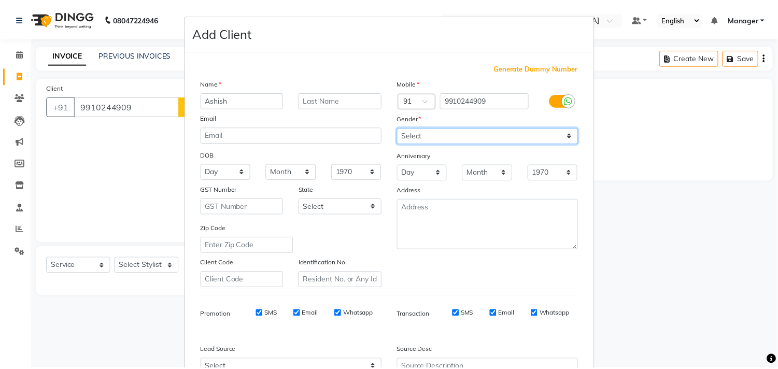
scroll to position [110, 0]
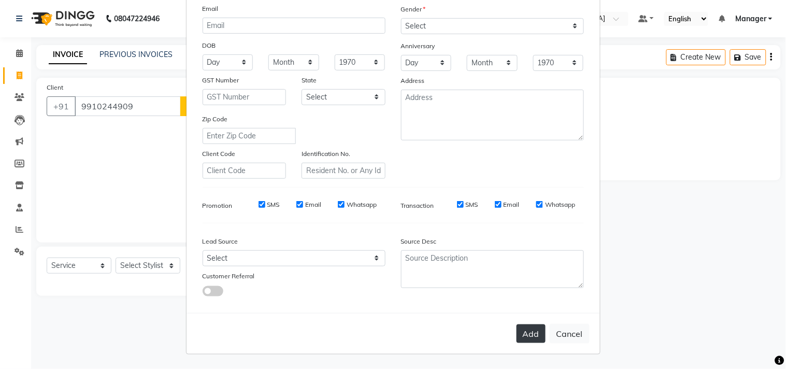
click at [530, 334] on button "Add" at bounding box center [531, 333] width 29 height 19
select select
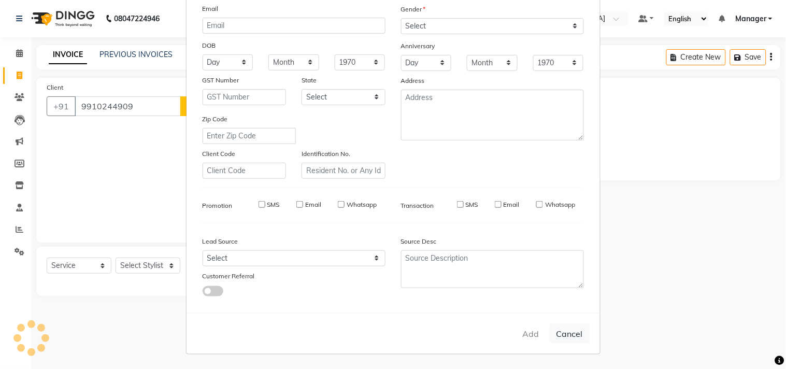
select select
checkbox input "false"
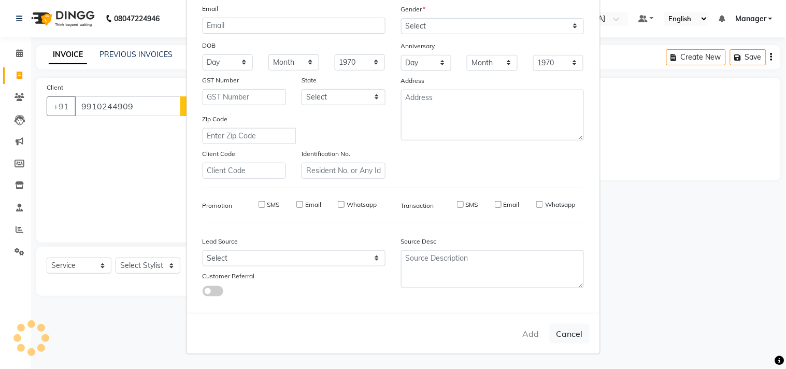
checkbox input "false"
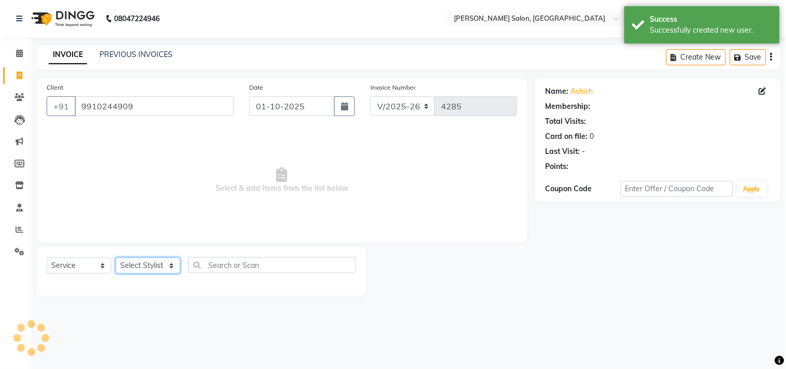
click at [153, 267] on select "Select Stylist BHOLU Geeta Hanif Jeetu JIYA SINGH Kiran LAXMAN PEDI Manager Moh…" at bounding box center [148, 266] width 65 height 16
select select "61925"
click at [116, 258] on select "Select Stylist BHOLU Geeta Hanif Jeetu JIYA SINGH Kiran LAXMAN PEDI Manager Moh…" at bounding box center [148, 266] width 65 height 16
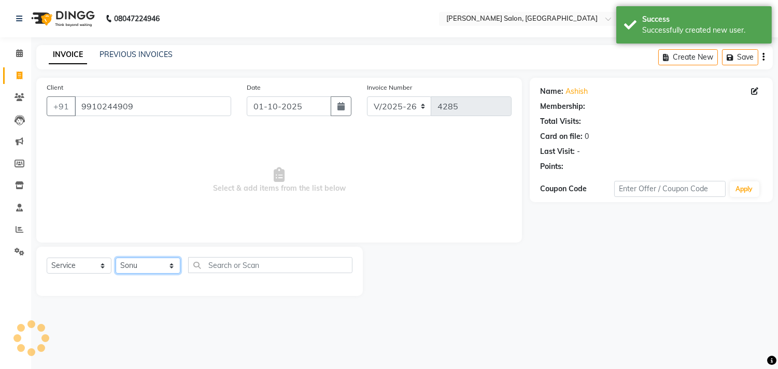
select select "1: Object"
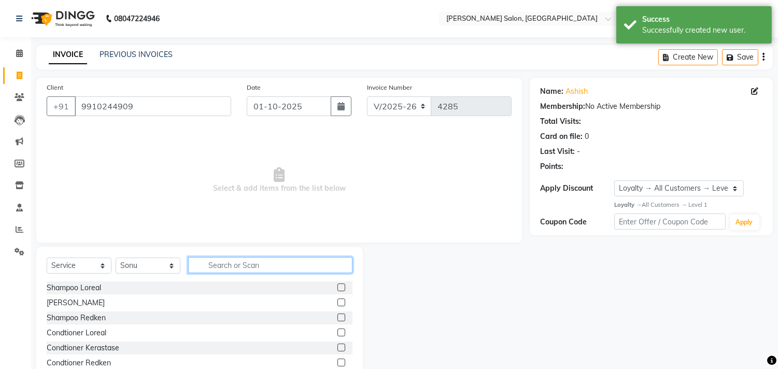
click at [219, 267] on input "text" at bounding box center [270, 265] width 164 height 16
type input "cut"
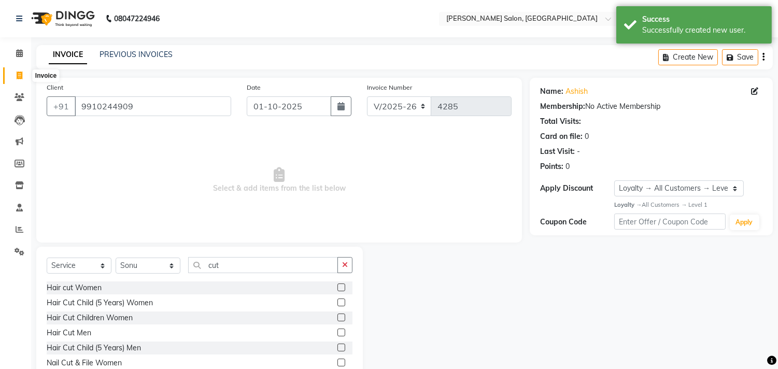
click at [337, 333] on label at bounding box center [341, 333] width 8 height 8
click at [337, 333] on input "checkbox" at bounding box center [340, 333] width 7 height 7
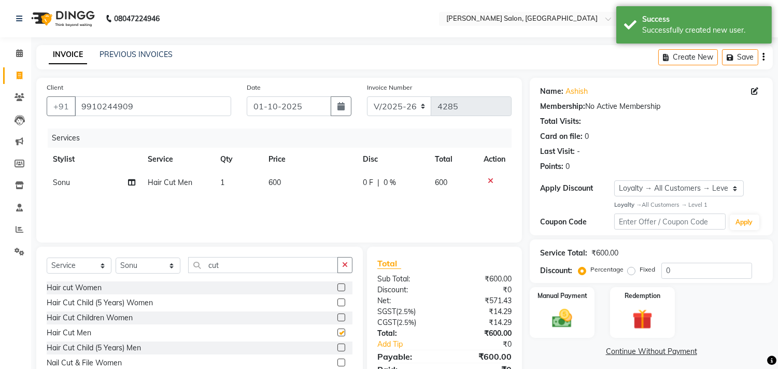
scroll to position [46, 0]
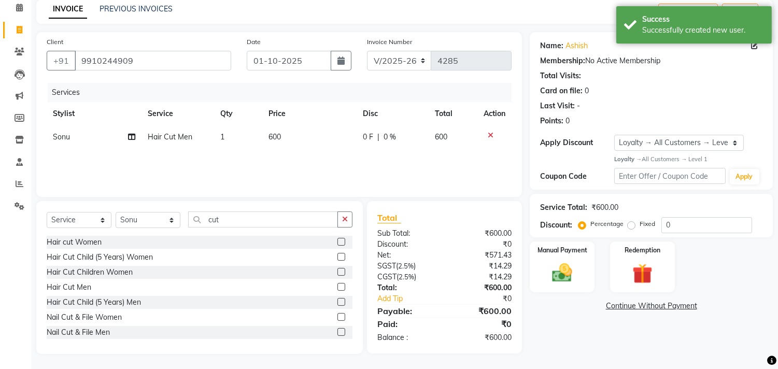
checkbox input "false"
click at [561, 279] on img at bounding box center [562, 272] width 33 height 23
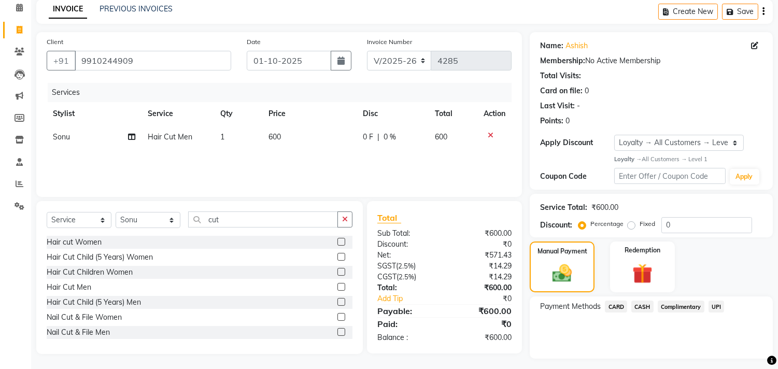
click at [641, 306] on span "CASH" at bounding box center [642, 307] width 22 height 12
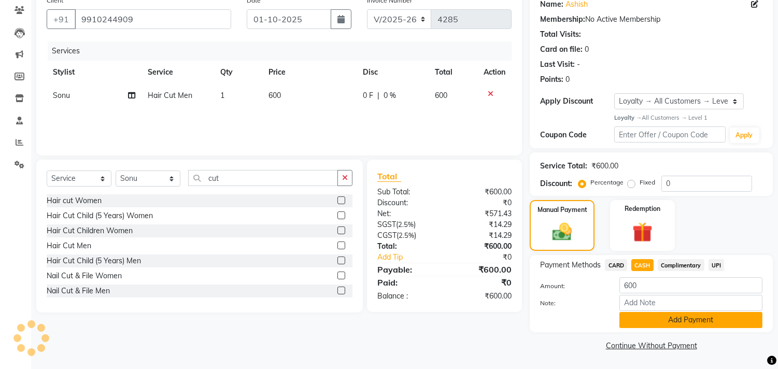
click at [705, 320] on button "Add Payment" at bounding box center [690, 320] width 143 height 16
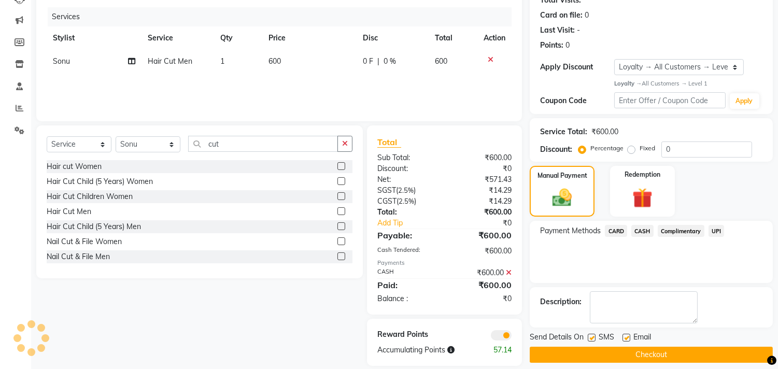
scroll to position [133, 0]
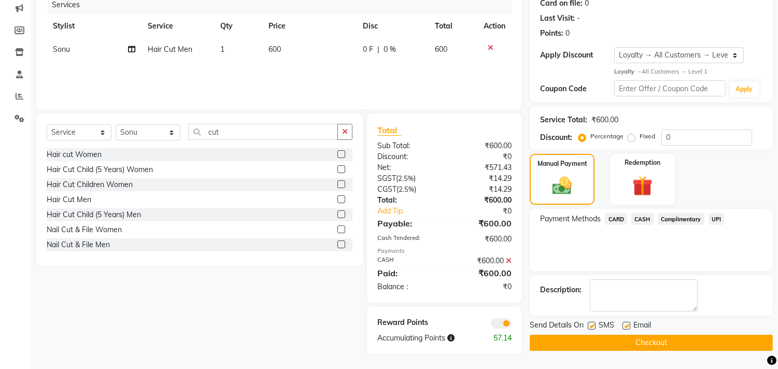
click at [680, 345] on button "Checkout" at bounding box center [651, 343] width 243 height 16
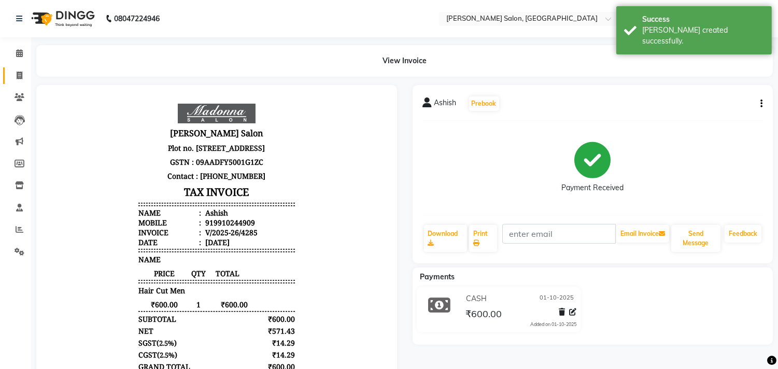
click at [7, 79] on link "Invoice" at bounding box center [15, 75] width 25 height 17
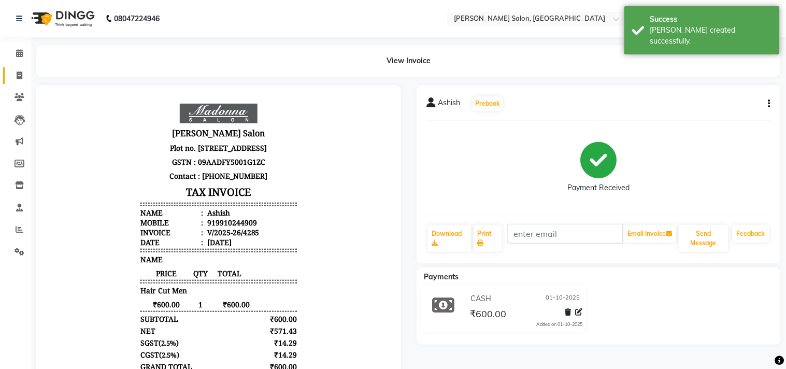
select select "service"
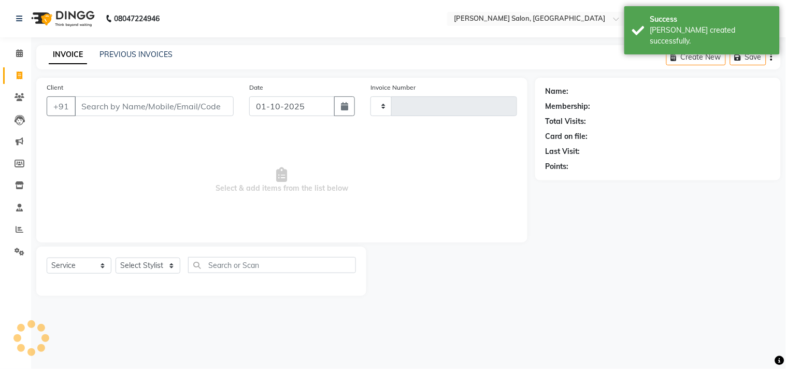
type input "4286"
select select "7229"
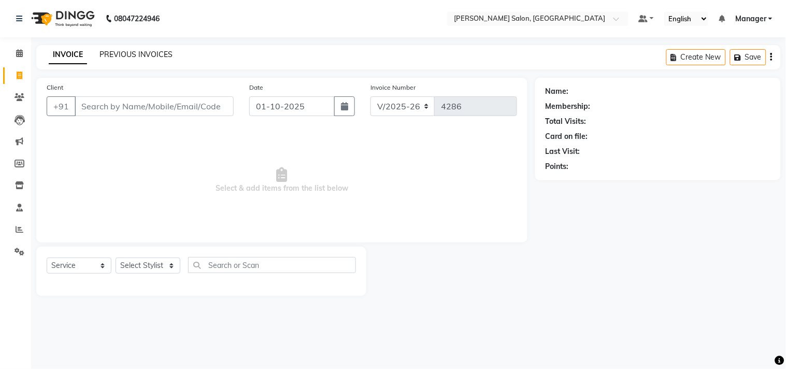
click at [138, 54] on link "PREVIOUS INVOICES" at bounding box center [135, 54] width 73 height 9
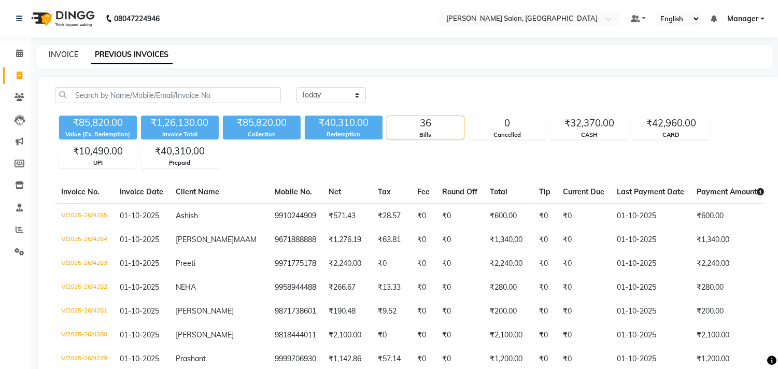
click at [58, 54] on link "INVOICE" at bounding box center [64, 54] width 30 height 9
select select "service"
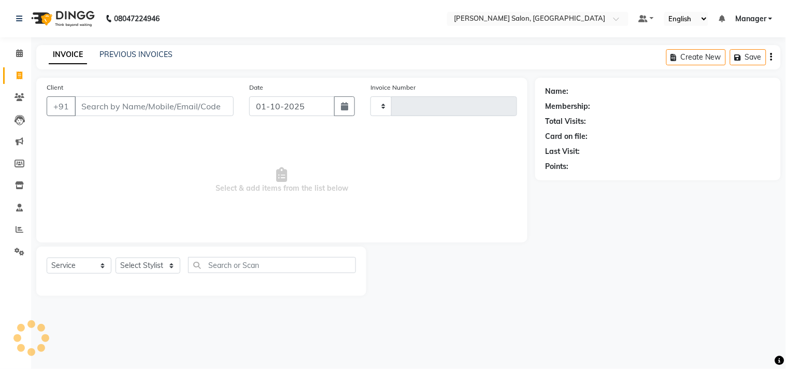
type input "4286"
select select "7229"
click at [16, 55] on icon at bounding box center [19, 53] width 7 height 8
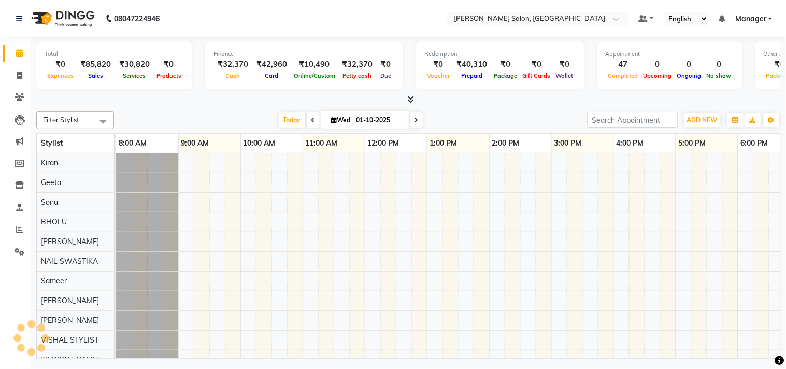
scroll to position [0, 144]
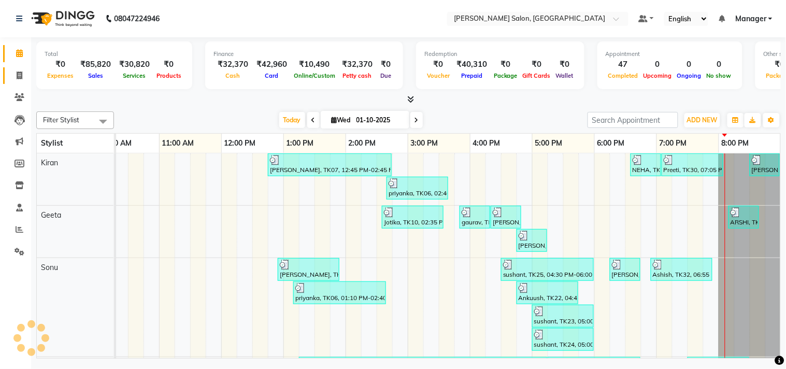
click at [19, 76] on icon at bounding box center [20, 76] width 6 height 8
select select "service"
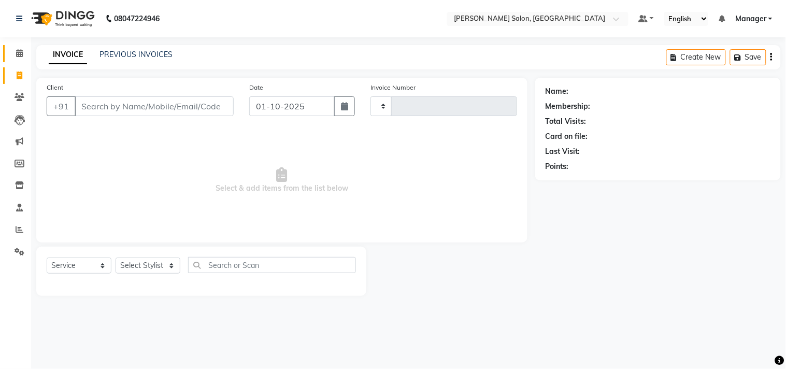
click at [19, 50] on icon at bounding box center [19, 53] width 7 height 8
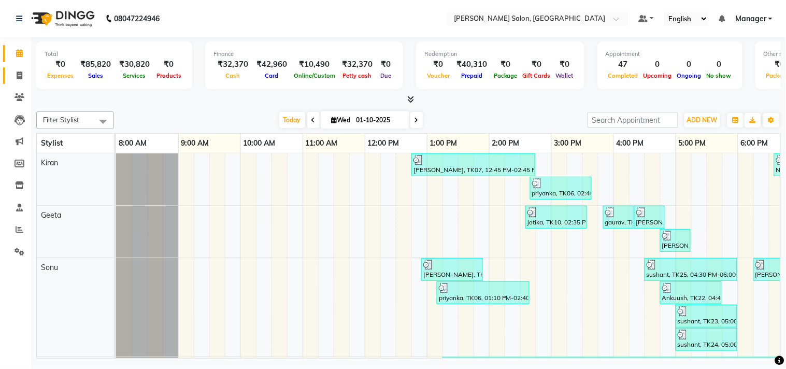
click at [17, 73] on icon at bounding box center [20, 76] width 6 height 8
select select "service"
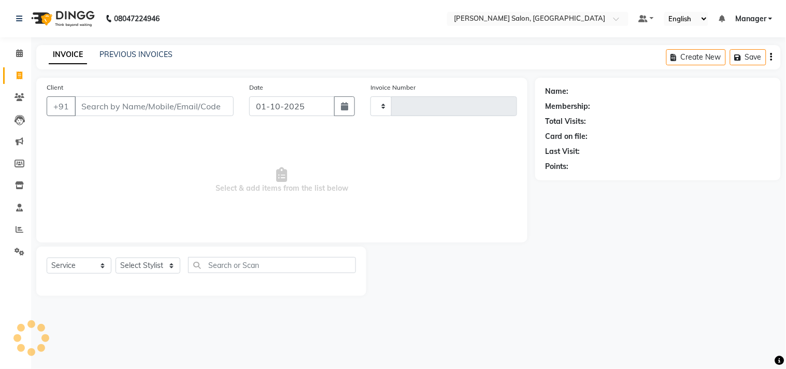
type input "4286"
select select "7229"
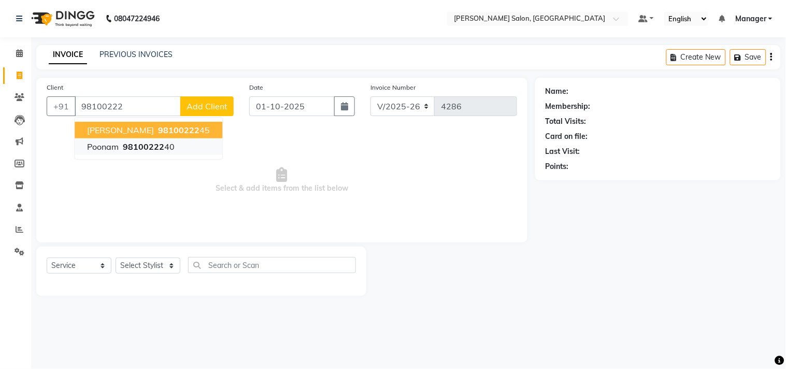
click at [159, 154] on button "Poonam 98100222 40" at bounding box center [149, 146] width 148 height 17
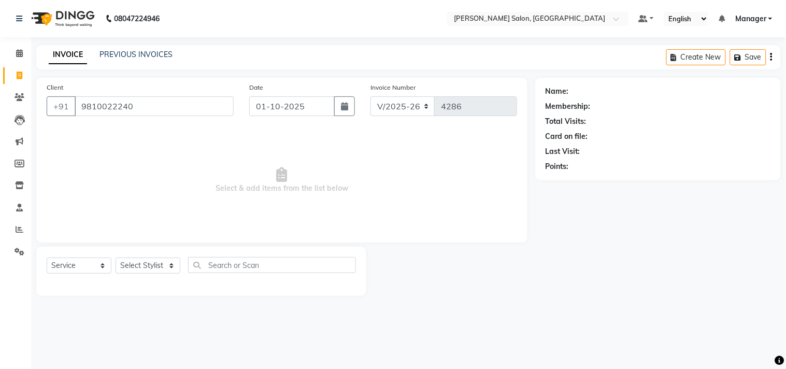
type input "9810022240"
select select "1: Object"
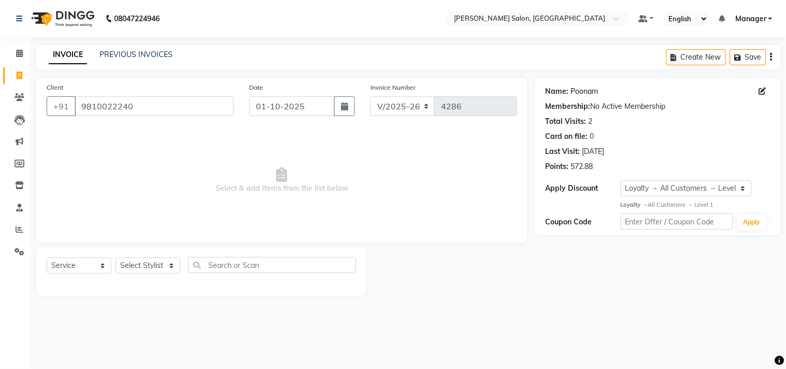
click at [588, 92] on link "Poonam" at bounding box center [584, 91] width 27 height 11
click at [582, 94] on link "Poonam" at bounding box center [584, 91] width 27 height 11
click at [510, 64] on div "INVOICE PREVIOUS INVOICES Create New Save" at bounding box center [408, 57] width 745 height 24
click at [120, 56] on link "PREVIOUS INVOICES" at bounding box center [135, 54] width 73 height 9
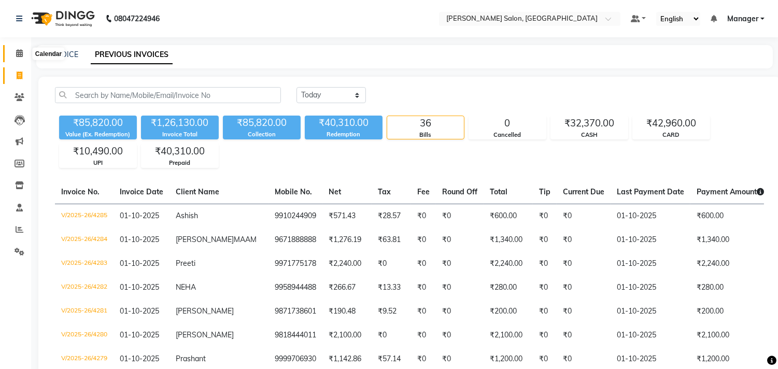
click at [11, 53] on span at bounding box center [19, 54] width 18 height 12
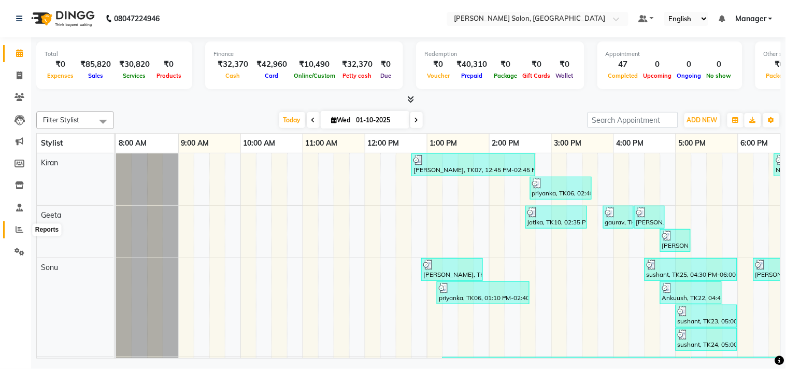
click at [22, 230] on icon at bounding box center [20, 229] width 8 height 8
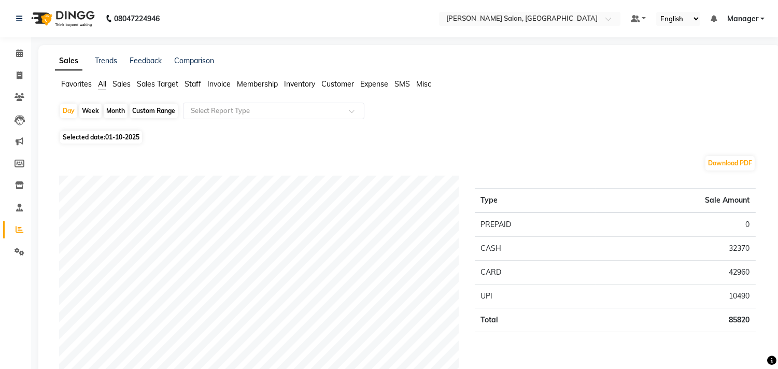
click at [374, 86] on span "Expense" at bounding box center [374, 83] width 28 height 9
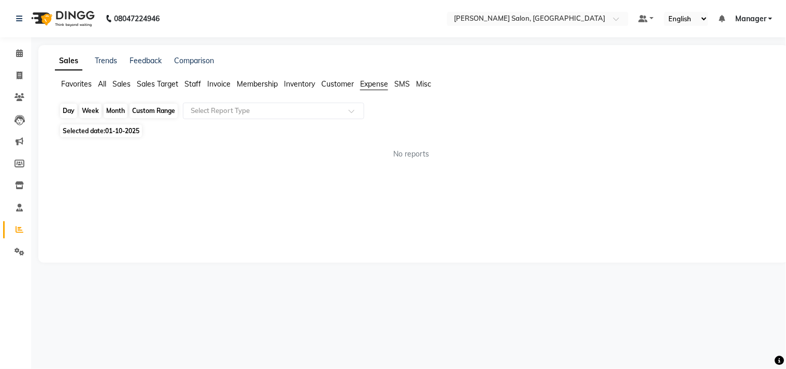
click at [70, 110] on div "Day" at bounding box center [68, 111] width 17 height 15
select select "10"
select select "2025"
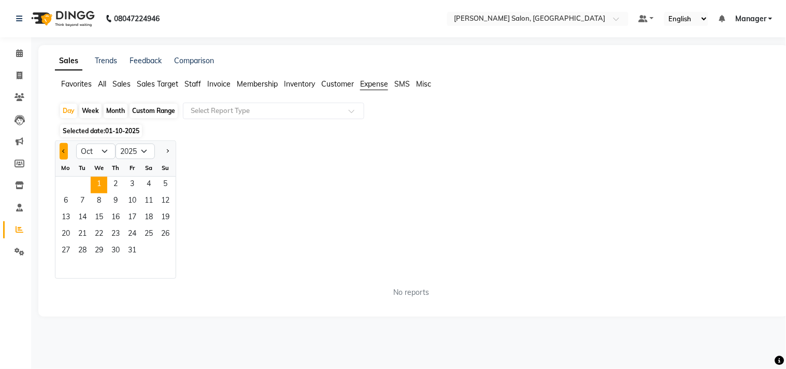
click at [66, 151] on button "Previous month" at bounding box center [64, 151] width 8 height 17
select select "9"
click at [80, 251] on span "30" at bounding box center [82, 251] width 17 height 17
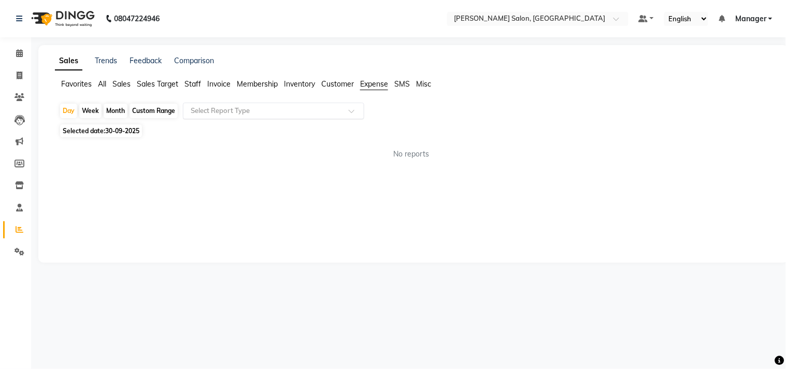
click at [288, 115] on input "text" at bounding box center [263, 111] width 149 height 10
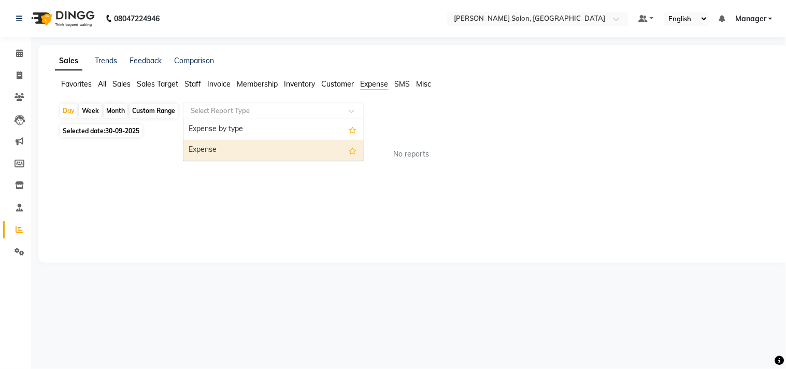
click at [268, 148] on div "Expense" at bounding box center [273, 150] width 180 height 21
select select "full_report"
select select "csv"
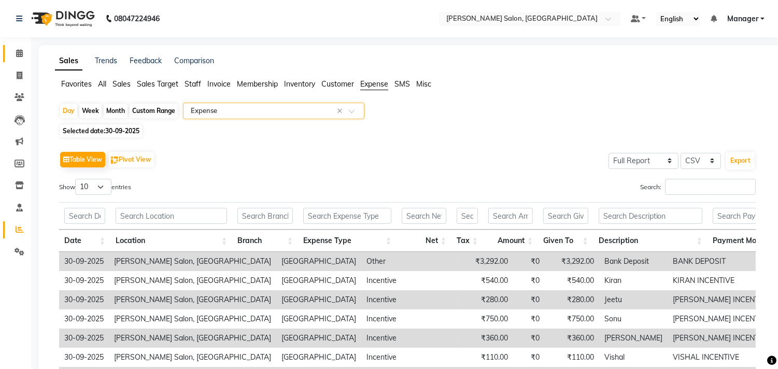
click at [8, 50] on link "Calendar" at bounding box center [15, 53] width 25 height 17
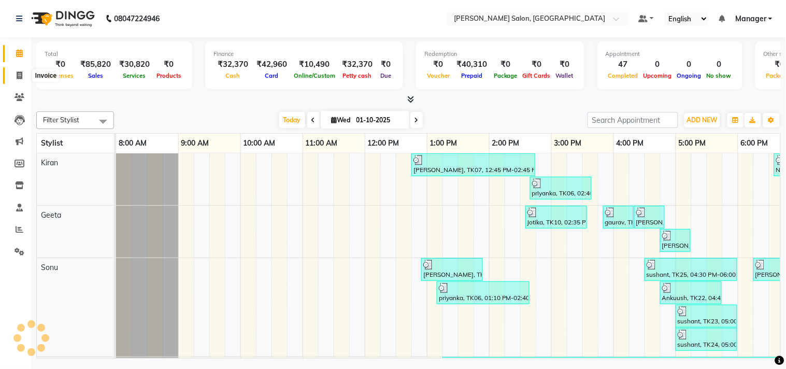
click at [21, 77] on icon at bounding box center [20, 76] width 6 height 8
select select "service"
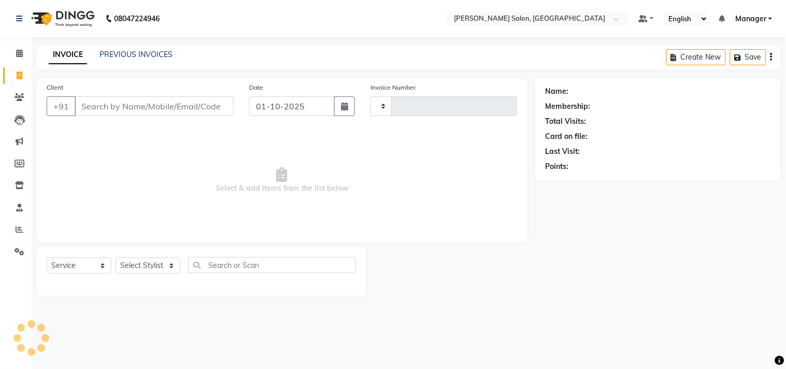
type input "4286"
select select "7229"
click at [15, 53] on span at bounding box center [19, 54] width 18 height 12
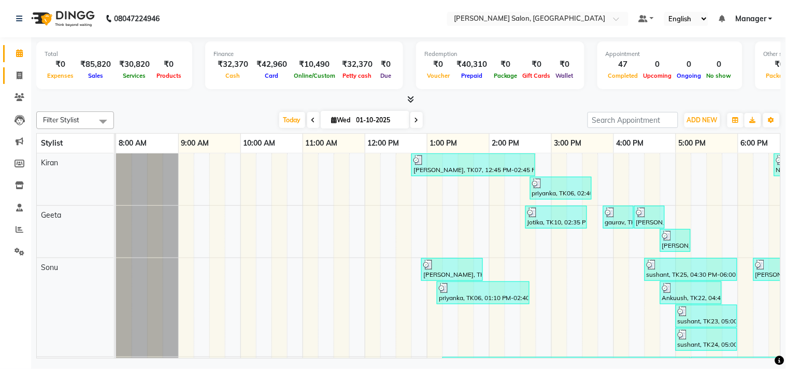
click at [18, 72] on icon at bounding box center [20, 76] width 6 height 8
select select "7229"
select select "service"
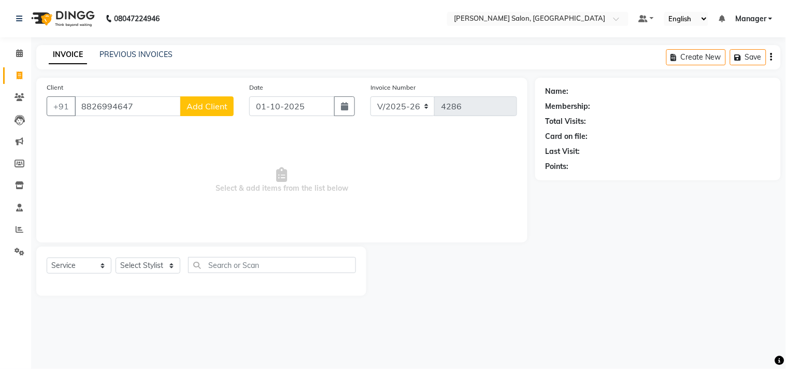
type input "8826994647"
click at [211, 107] on span "Add Client" at bounding box center [207, 106] width 41 height 10
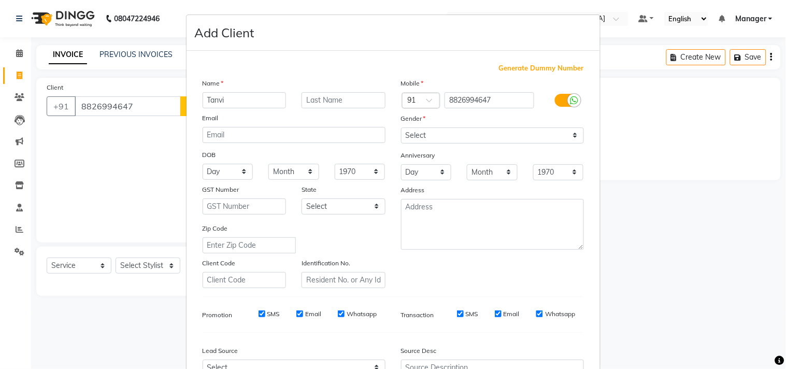
type input "Tanvi"
click at [477, 140] on select "Select Male Female Other Prefer Not To Say" at bounding box center [492, 135] width 183 height 16
click at [401, 127] on select "Select Male Female Other Prefer Not To Say" at bounding box center [492, 135] width 183 height 16
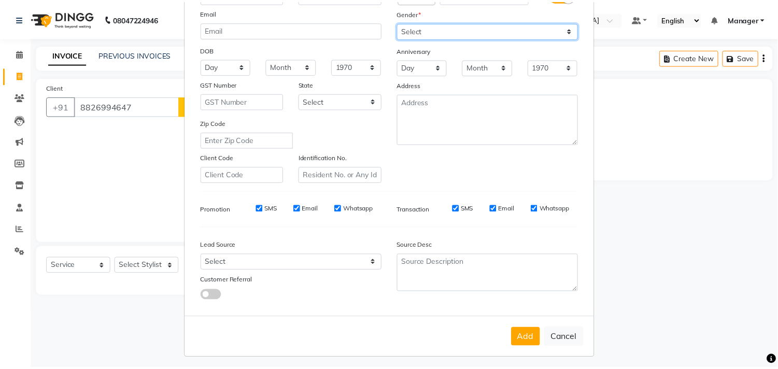
scroll to position [110, 0]
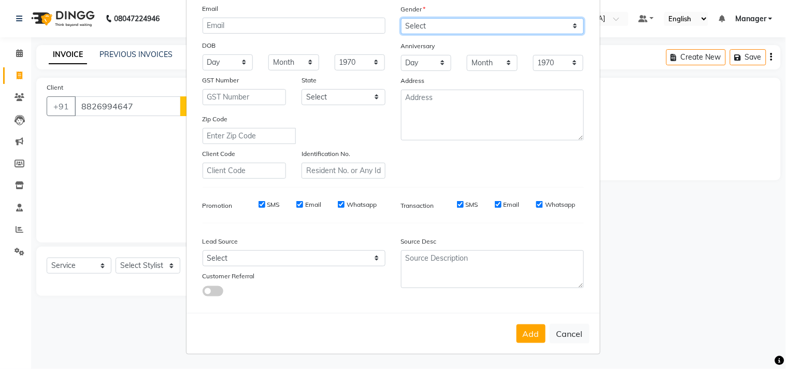
click at [493, 30] on select "Select Male Female Other Prefer Not To Say" at bounding box center [492, 26] width 183 height 16
select select "[DEMOGRAPHIC_DATA]"
click at [401, 18] on select "Select Male Female Other Prefer Not To Say" at bounding box center [492, 26] width 183 height 16
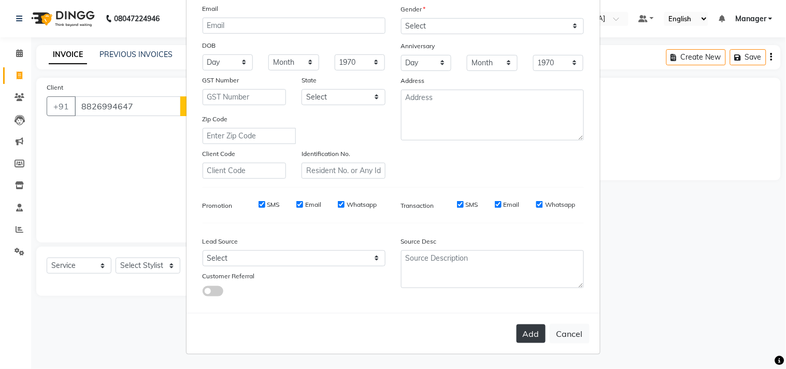
click at [521, 339] on button "Add" at bounding box center [531, 333] width 29 height 19
select select
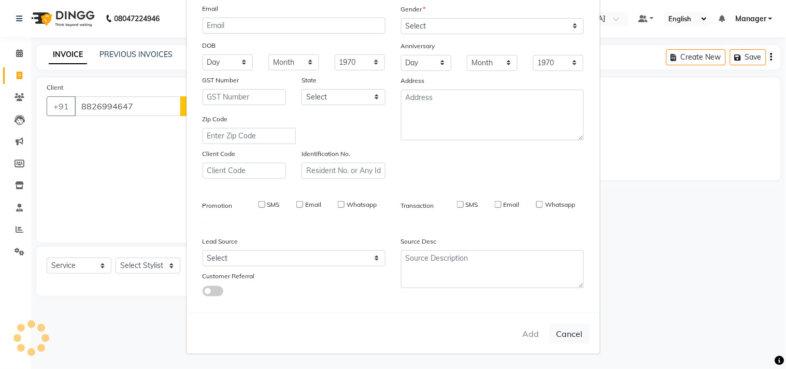
select select
checkbox input "false"
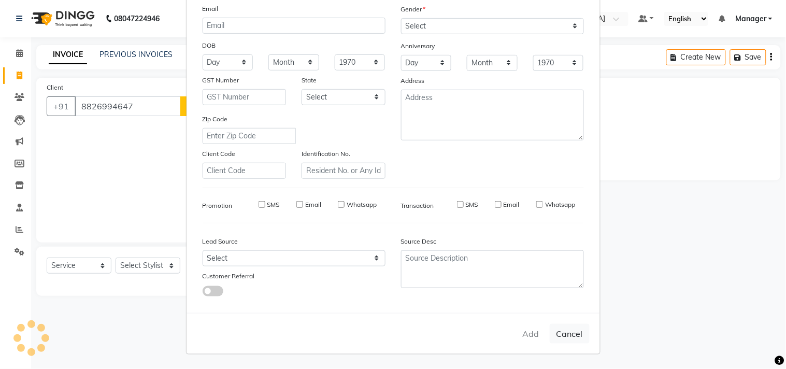
checkbox input "false"
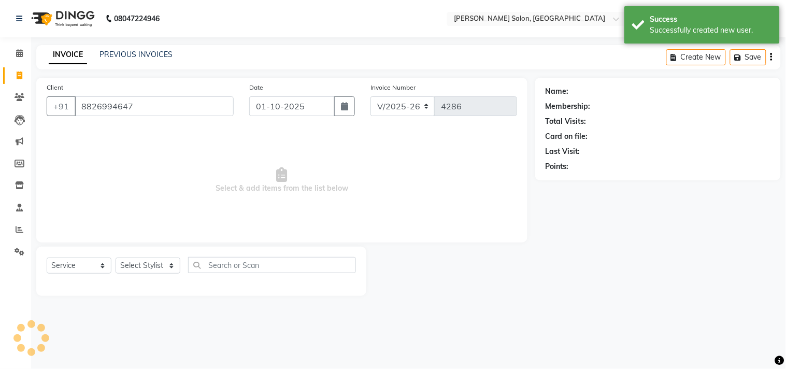
select select "1: Object"
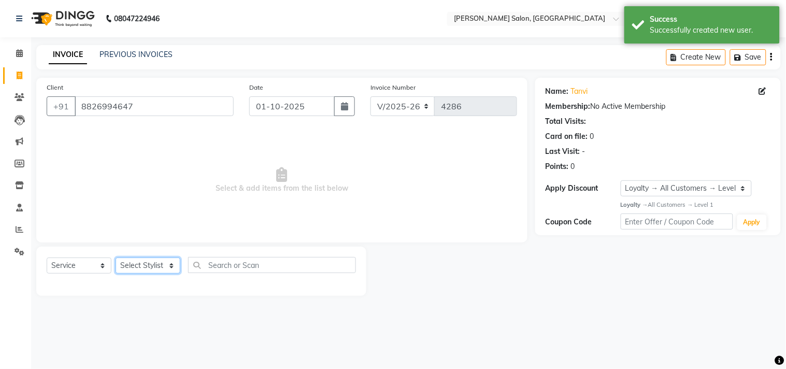
click at [162, 271] on select "Select Stylist BHOLU Geeta Hanif Jeetu JIYA SINGH Kiran LAXMAN PEDI Manager Moh…" at bounding box center [148, 266] width 65 height 16
select select "89154"
click at [116, 258] on select "Select Stylist BHOLU Geeta Hanif Jeetu JIYA SINGH Kiran LAXMAN PEDI Manager Moh…" at bounding box center [148, 266] width 65 height 16
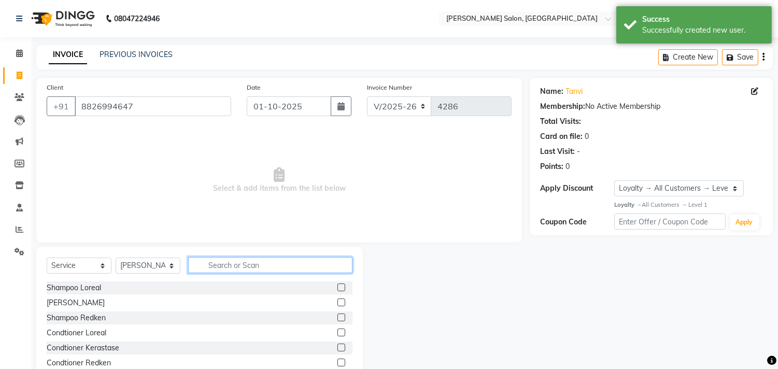
click at [258, 268] on input "text" at bounding box center [270, 265] width 164 height 16
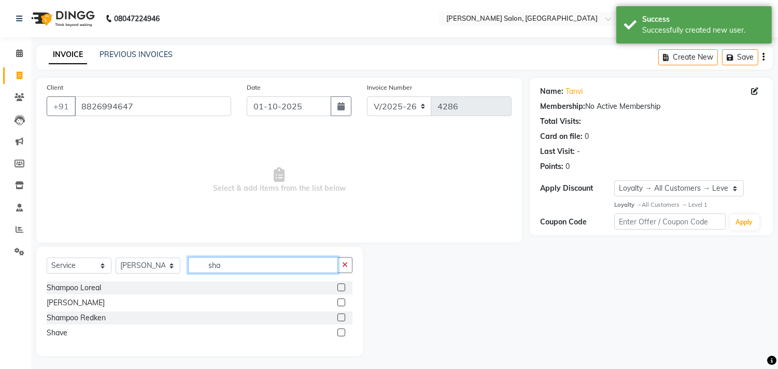
type input "sha"
click at [340, 302] on label at bounding box center [341, 302] width 8 height 8
click at [340, 302] on input "checkbox" at bounding box center [340, 303] width 7 height 7
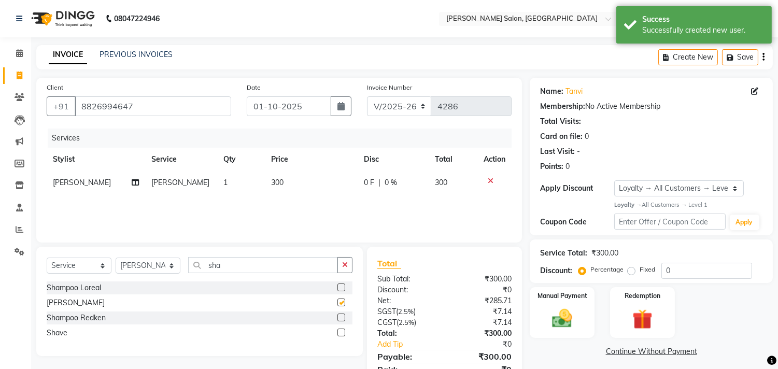
click at [294, 189] on td "300" at bounding box center [311, 182] width 93 height 23
checkbox input "false"
select select "89154"
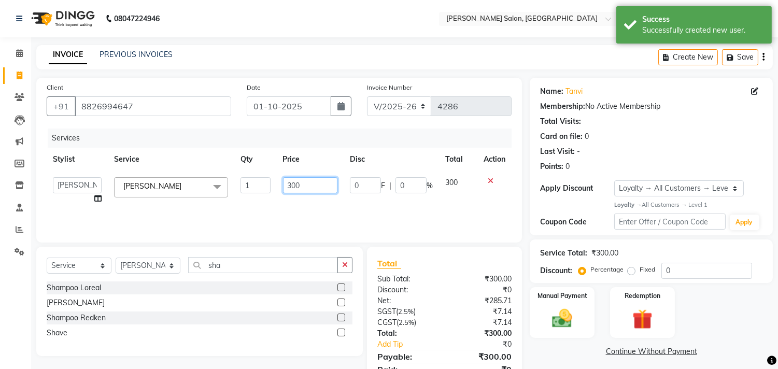
click at [294, 186] on input "300" at bounding box center [310, 185] width 54 height 16
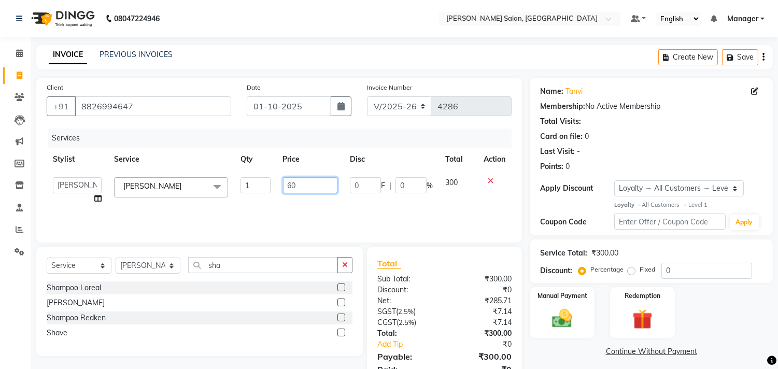
type input "600"
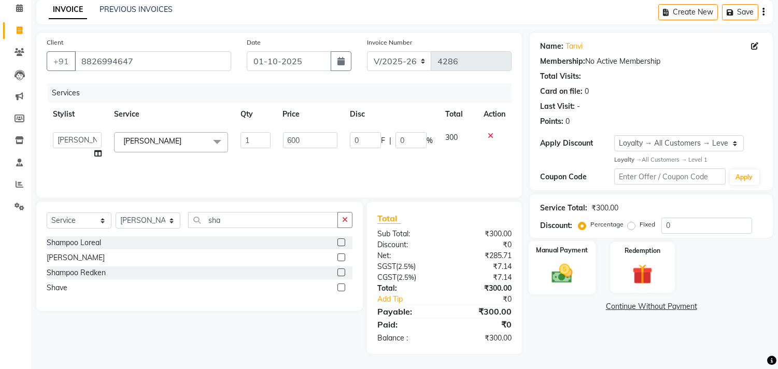
click at [560, 277] on img at bounding box center [562, 273] width 34 height 24
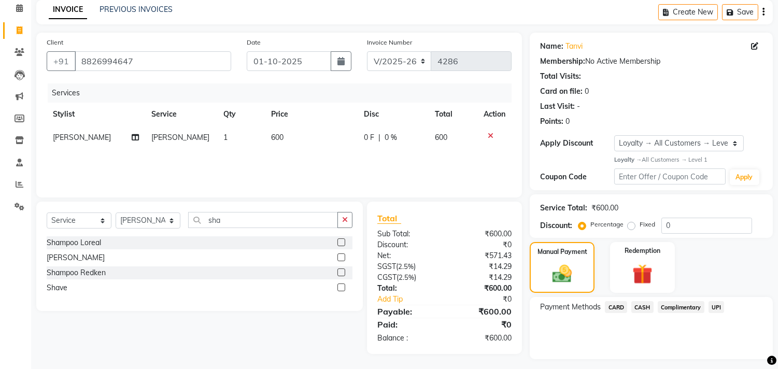
click at [643, 307] on span "CASH" at bounding box center [642, 307] width 22 height 12
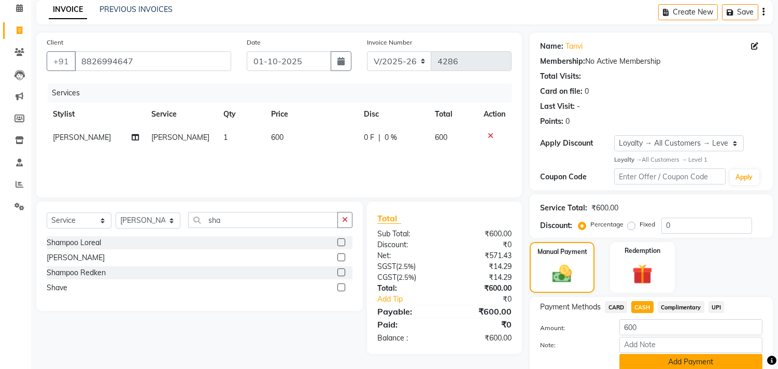
click at [673, 362] on button "Add Payment" at bounding box center [690, 362] width 143 height 16
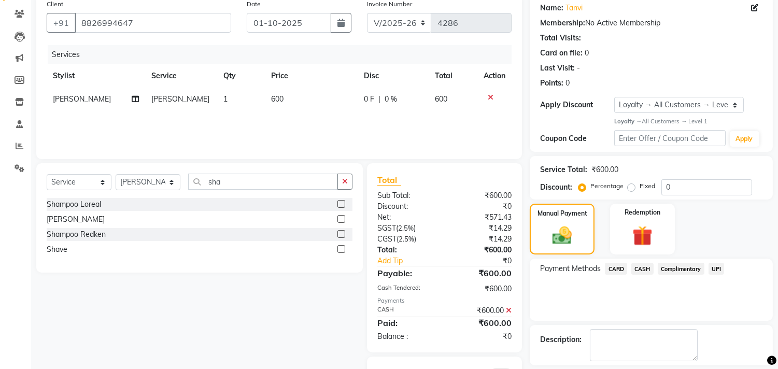
scroll to position [133, 0]
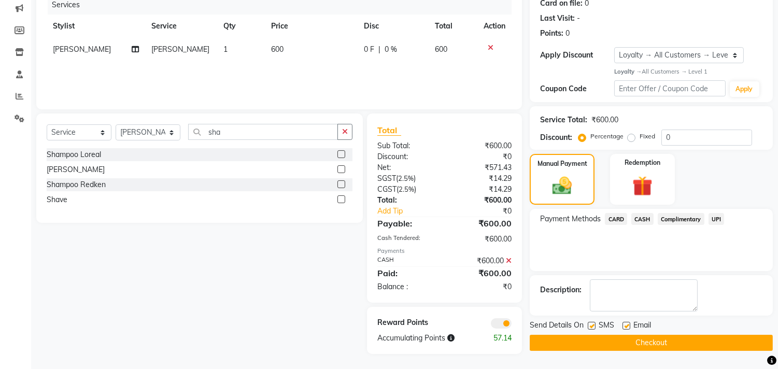
click at [706, 339] on button "Checkout" at bounding box center [651, 343] width 243 height 16
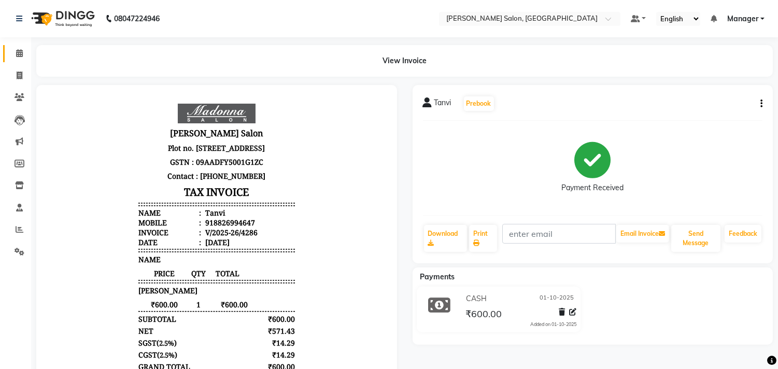
click at [17, 48] on span at bounding box center [19, 54] width 18 height 12
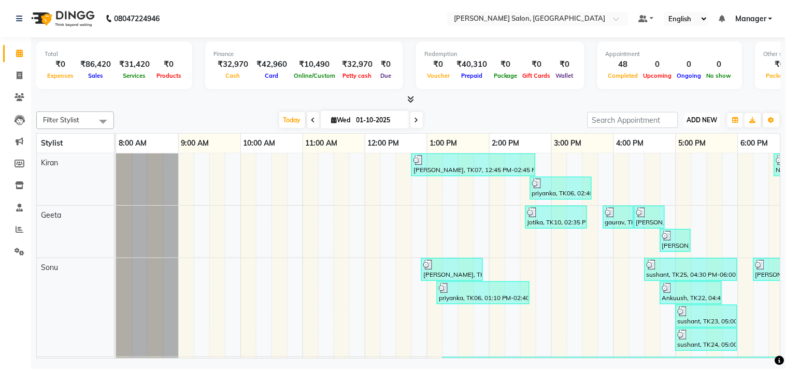
click at [704, 117] on span "ADD NEW" at bounding box center [702, 120] width 31 height 8
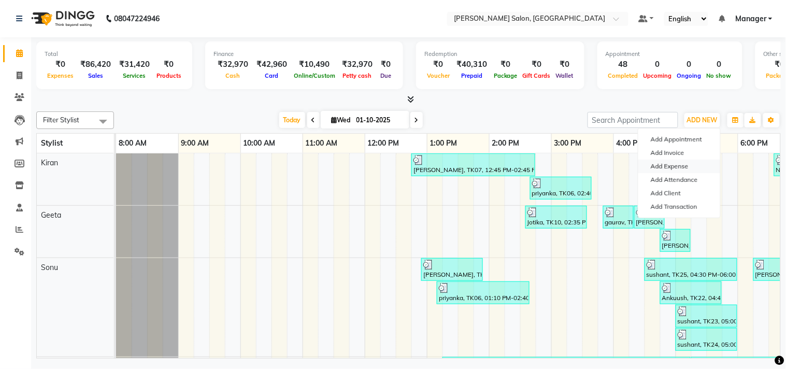
click at [672, 164] on link "Add Expense" at bounding box center [679, 166] width 82 height 13
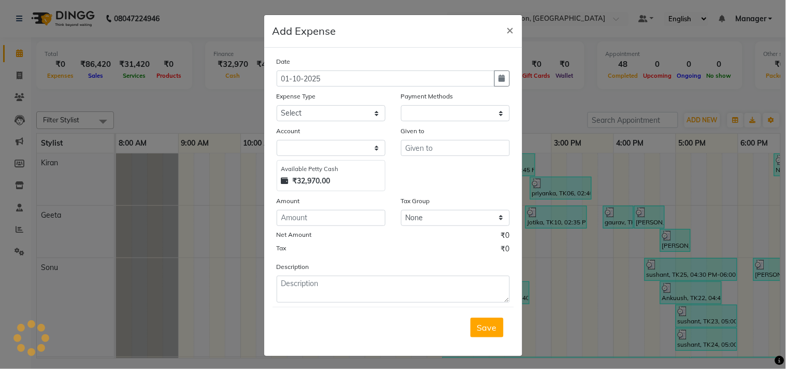
select select "1"
select select "6318"
click at [326, 113] on select "Select Advance Salary BILLS client change paytm Client Snacks Coffee CONVEYANCE…" at bounding box center [331, 113] width 109 height 16
select select "23747"
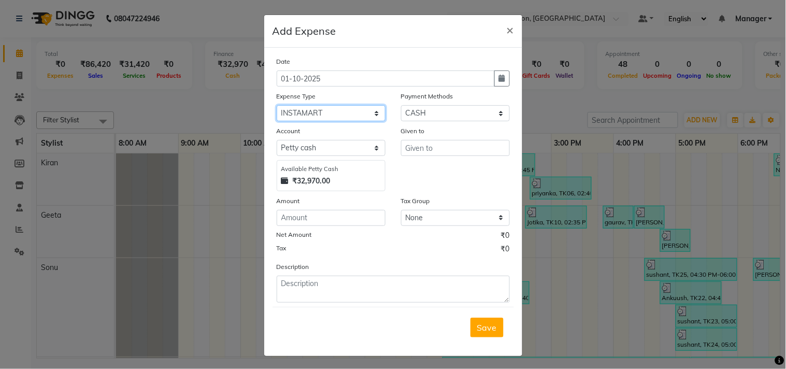
click at [277, 105] on select "Select Advance Salary BILLS client change paytm Client Snacks Coffee CONVEYANCE…" at bounding box center [331, 113] width 109 height 16
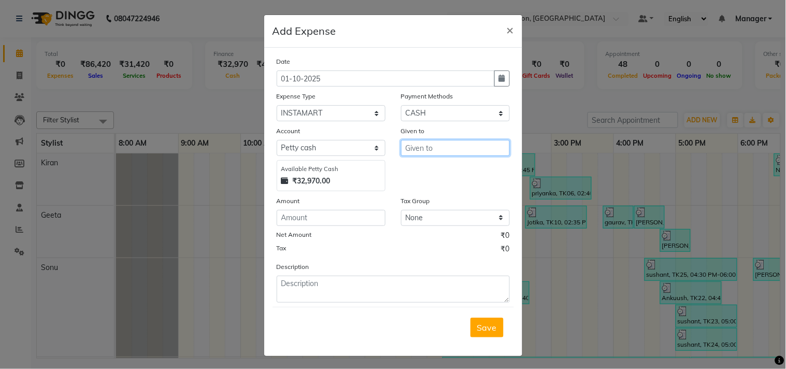
click at [437, 151] on input "text" at bounding box center [455, 148] width 109 height 16
type input "owner"
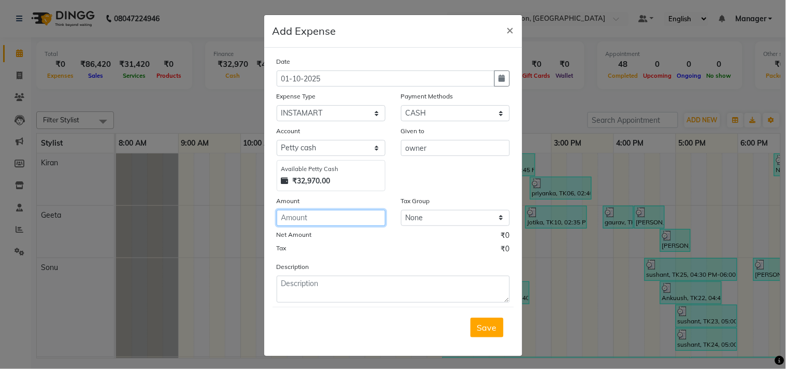
click at [354, 220] on input "number" at bounding box center [331, 218] width 109 height 16
type input "390"
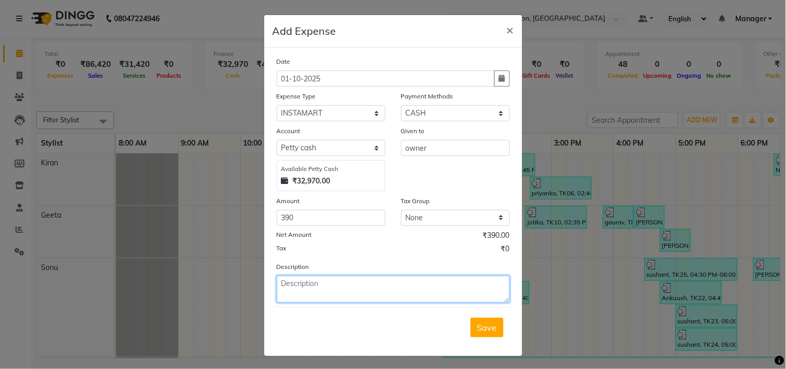
click at [294, 290] on textarea at bounding box center [393, 289] width 233 height 27
type textarea "Milk , Ginger , Room Freshener , Sanitizer"
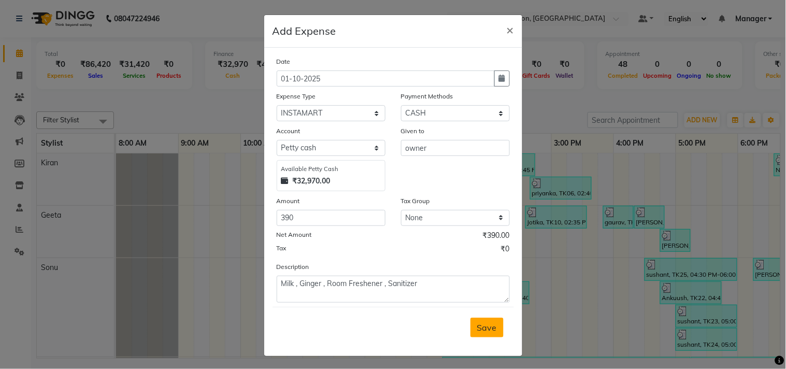
click at [488, 331] on span "Save" at bounding box center [487, 327] width 20 height 10
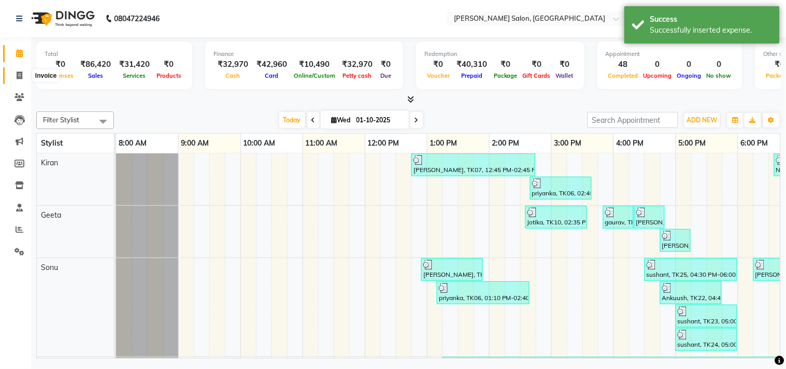
click at [11, 79] on span at bounding box center [19, 76] width 18 height 12
select select "service"
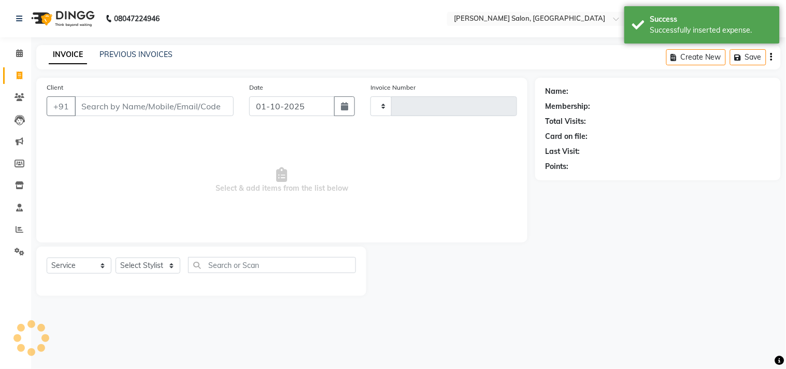
type input "4287"
select select "7229"
click at [11, 48] on span at bounding box center [19, 54] width 18 height 12
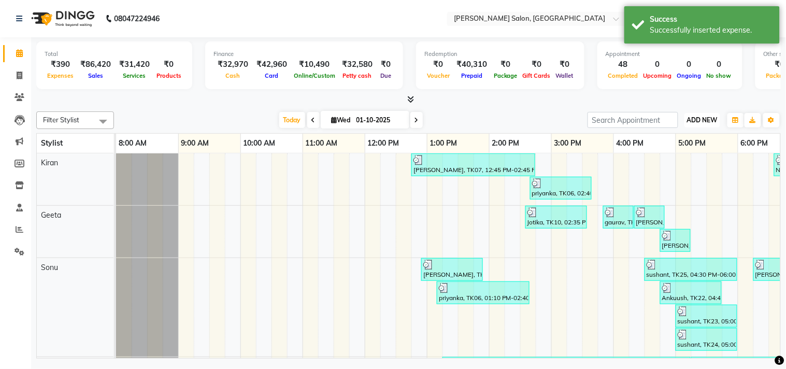
click at [702, 118] on span "ADD NEW" at bounding box center [702, 120] width 31 height 8
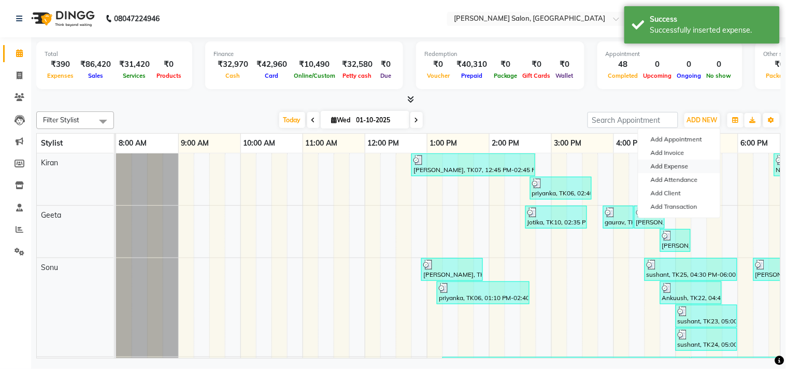
click at [682, 164] on link "Add Expense" at bounding box center [679, 166] width 82 height 13
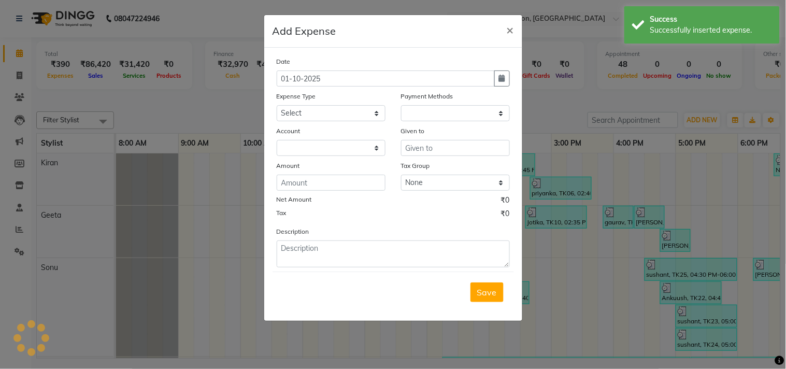
select select "1"
select select "6318"
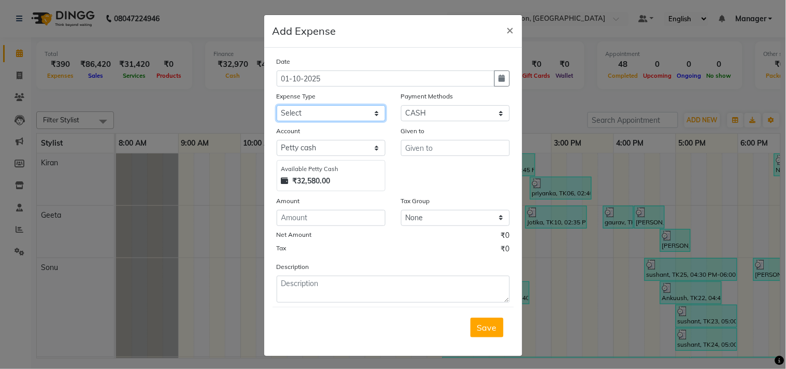
click at [329, 112] on select "Select Advance Salary BILLS client change paytm Client Snacks Coffee CONVEYANCE…" at bounding box center [331, 113] width 109 height 16
select select "15193"
click at [277, 105] on select "Select Advance Salary BILLS client change paytm Client Snacks Coffee CONVEYANCE…" at bounding box center [331, 113] width 109 height 16
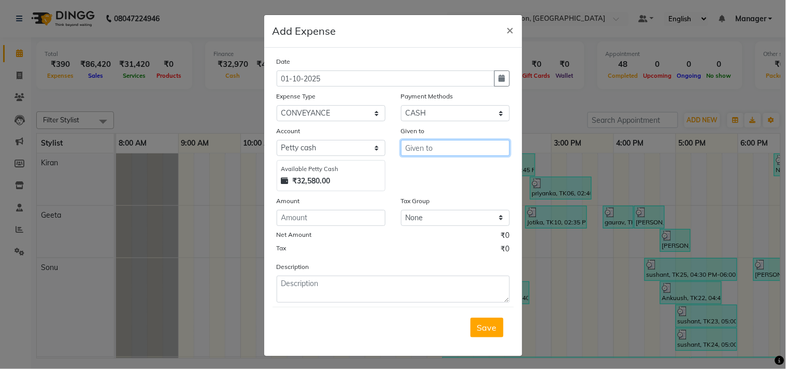
click at [452, 152] on input "text" at bounding box center [455, 148] width 109 height 16
type input "Payal"
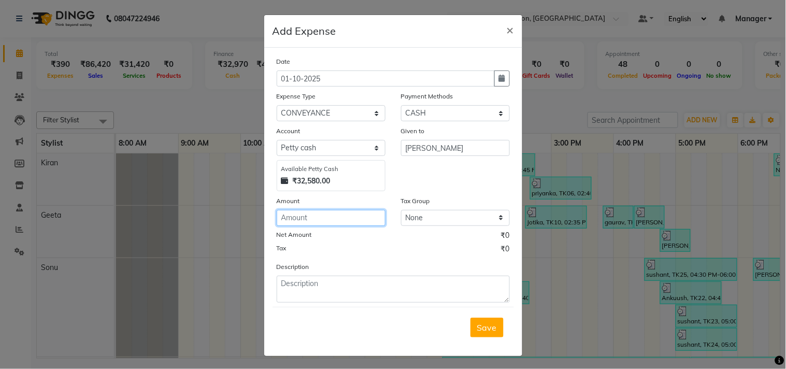
click at [304, 217] on input "number" at bounding box center [331, 218] width 109 height 16
type input "100"
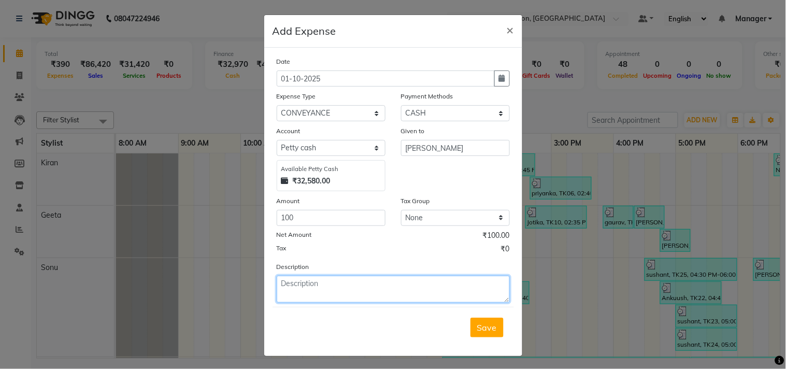
click at [315, 292] on textarea at bounding box center [393, 289] width 233 height 27
type textarea "over time"
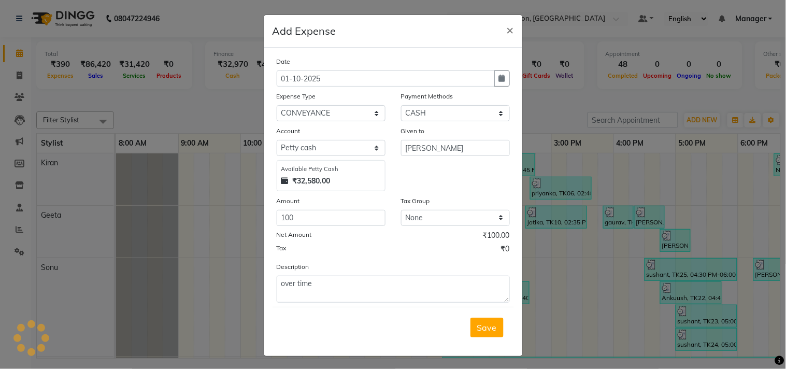
click at [471, 324] on button "Save" at bounding box center [487, 328] width 33 height 20
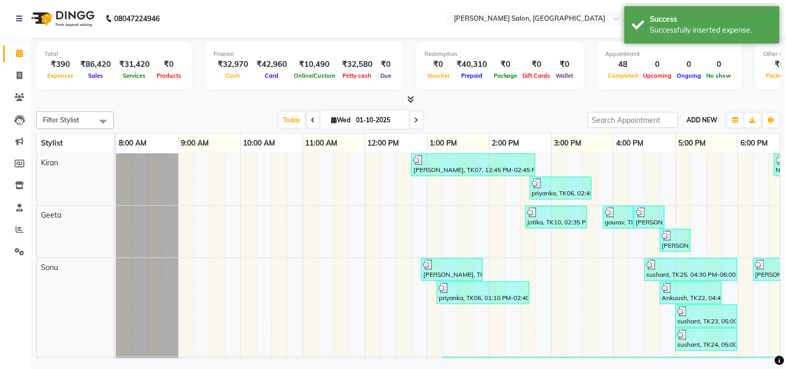
click at [702, 122] on span "ADD NEW" at bounding box center [702, 120] width 31 height 8
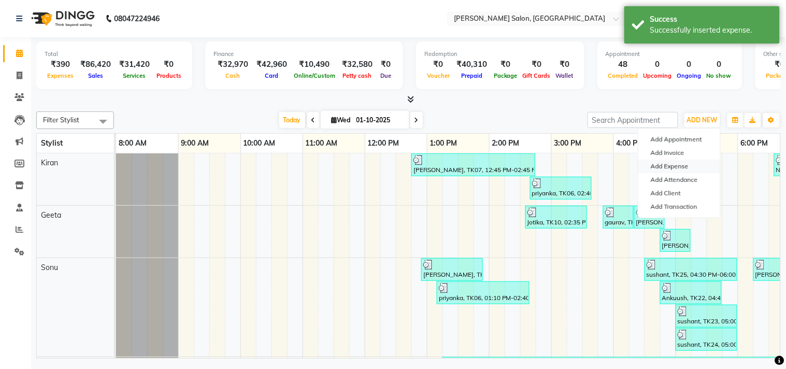
click at [691, 161] on link "Add Expense" at bounding box center [679, 166] width 82 height 13
select select "1"
select select "6318"
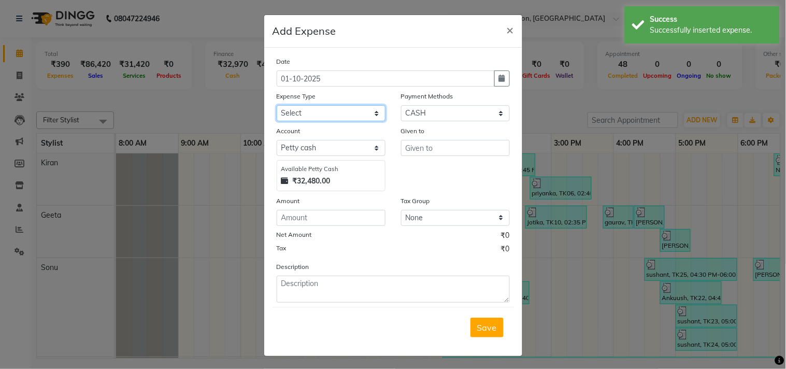
drag, startPoint x: 298, startPoint y: 110, endPoint x: 300, endPoint y: 120, distance: 10.5
click at [297, 110] on select "Select Advance Salary BILLS client change paytm Client Snacks Coffee CONVEYANCE…" at bounding box center [331, 113] width 109 height 16
click at [277, 105] on select "Select Advance Salary BILLS client change paytm Client Snacks Coffee CONVEYANCE…" at bounding box center [331, 113] width 109 height 16
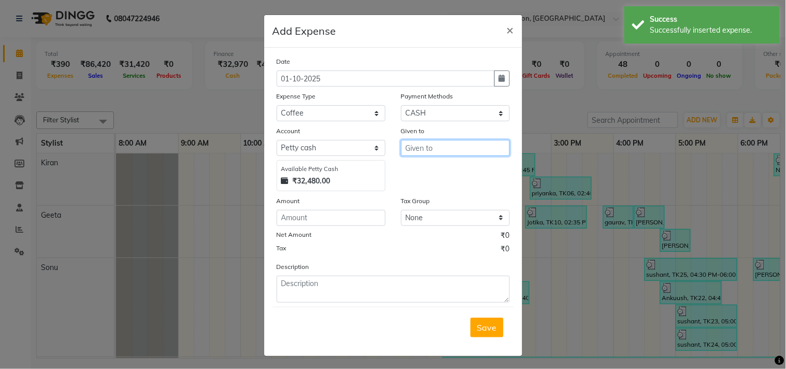
click at [428, 149] on input "text" at bounding box center [455, 148] width 109 height 16
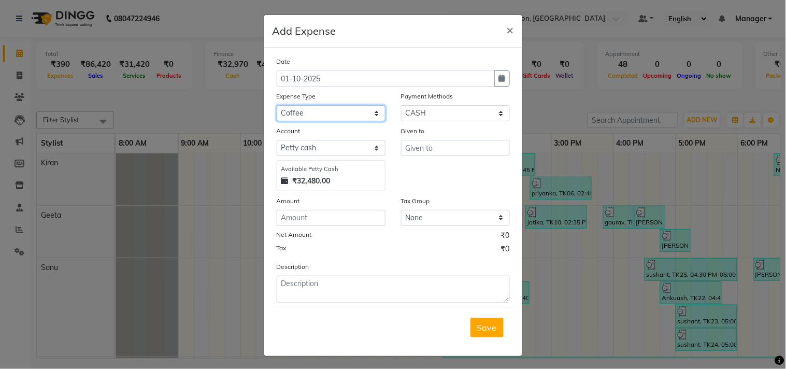
click at [295, 111] on select "Select Advance Salary BILLS client change paytm Client Snacks Coffee CONVEYANCE…" at bounding box center [331, 113] width 109 height 16
select select "19516"
click at [277, 105] on select "Select Advance Salary BILLS client change paytm Client Snacks Coffee CONVEYANCE…" at bounding box center [331, 113] width 109 height 16
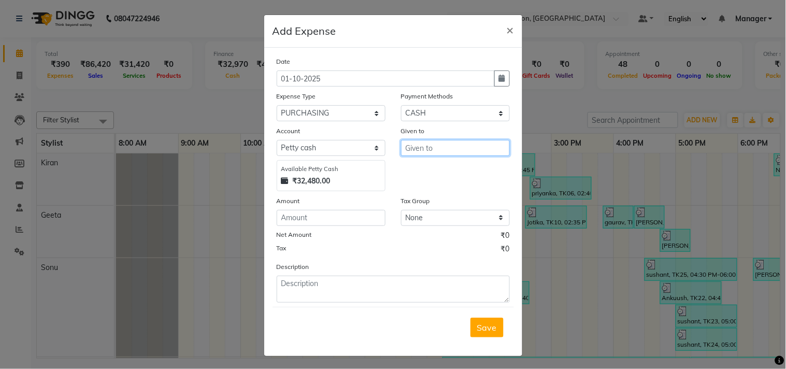
click at [421, 147] on input "text" at bounding box center [455, 148] width 109 height 16
type input "owner"
click at [254, 221] on ngb-modal-window "Add Expense × Date 01-10-2025 Expense Type Select Advance Salary BILLS client c…" at bounding box center [393, 184] width 786 height 369
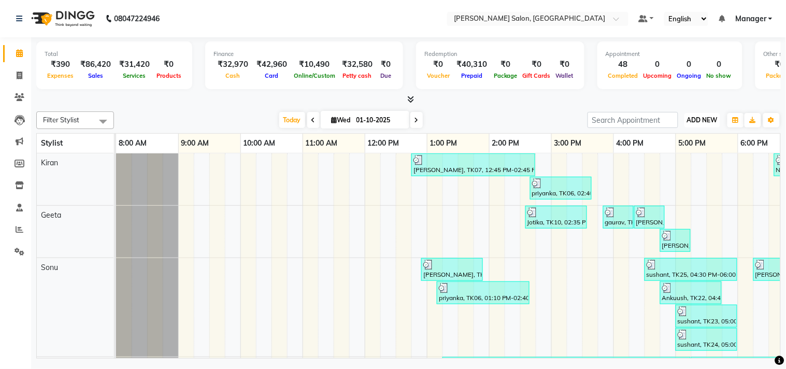
click at [702, 115] on button "ADD NEW Toggle Dropdown" at bounding box center [703, 120] width 36 height 15
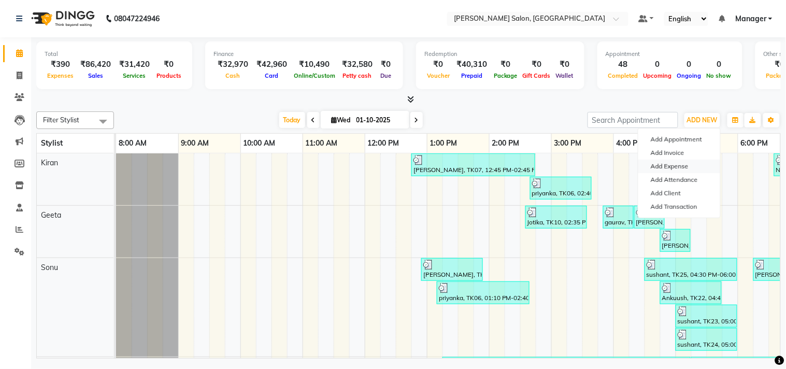
click at [676, 164] on link "Add Expense" at bounding box center [679, 166] width 82 height 13
select select "1"
select select "6318"
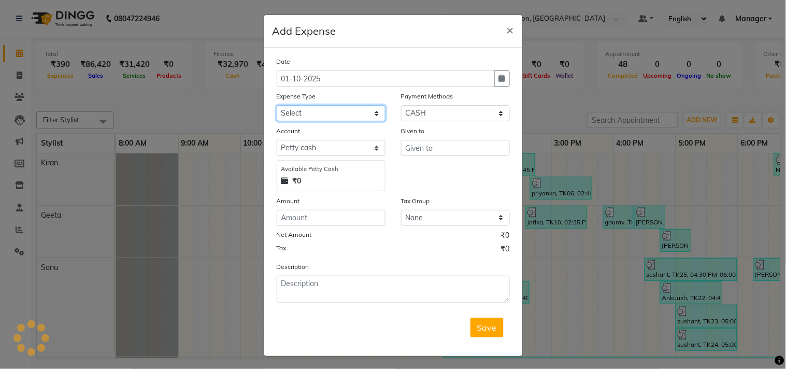
click at [293, 110] on select "Select Advance Salary BILLS client change paytm Client Snacks Coffee CONVEYANCE…" at bounding box center [331, 113] width 109 height 16
select select "19516"
click at [277, 105] on select "Select Advance Salary BILLS client change paytm Client Snacks Coffee CONVEYANCE…" at bounding box center [331, 113] width 109 height 16
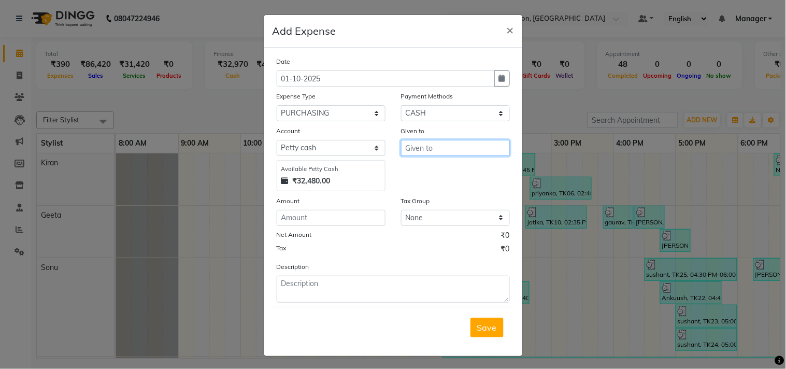
click at [441, 153] on input "text" at bounding box center [455, 148] width 109 height 16
type input "owner"
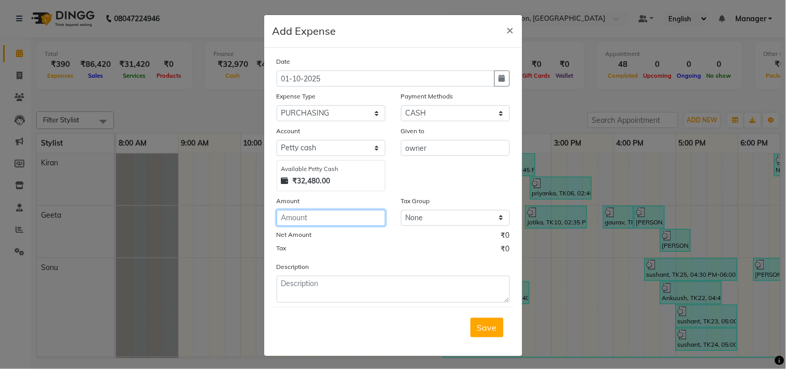
click at [320, 221] on input "number" at bounding box center [331, 218] width 109 height 16
type input "5820"
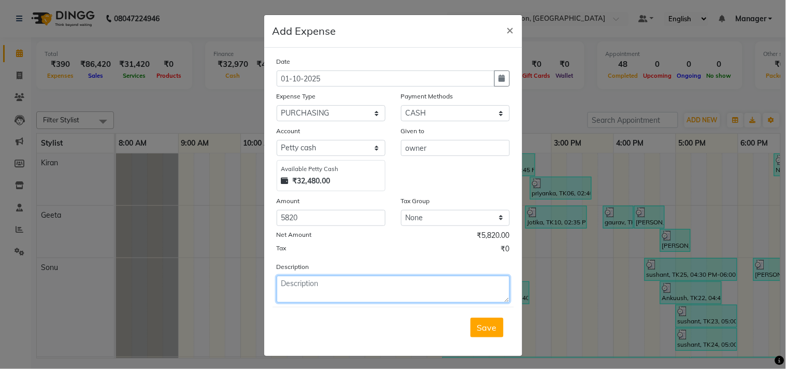
click at [319, 289] on textarea at bounding box center [393, 289] width 233 height 27
type textarea "Loreal Color , Serum"
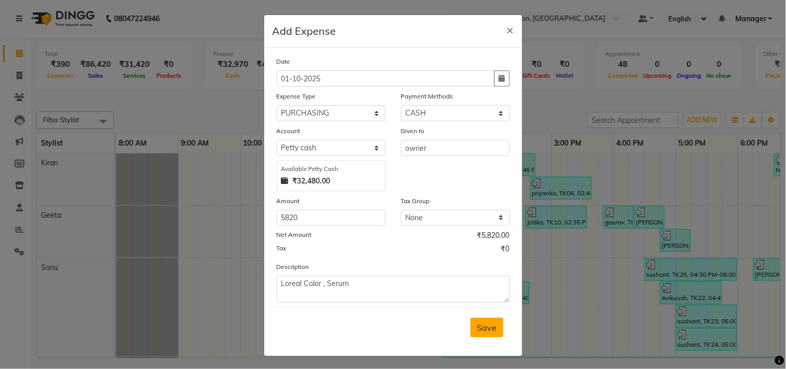
click at [482, 332] on span "Save" at bounding box center [487, 327] width 20 height 10
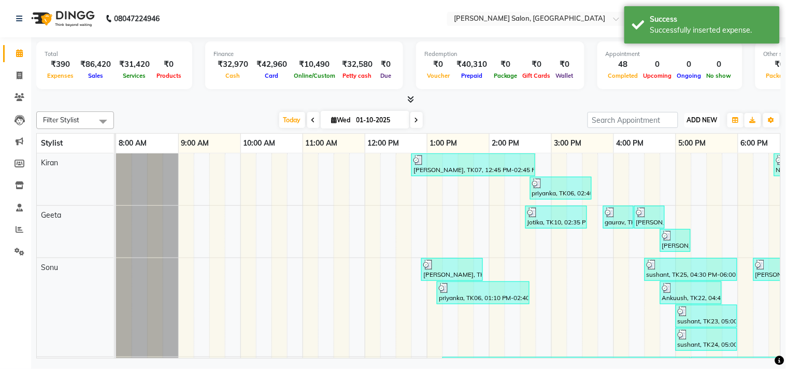
click at [695, 118] on span "ADD NEW" at bounding box center [702, 120] width 31 height 8
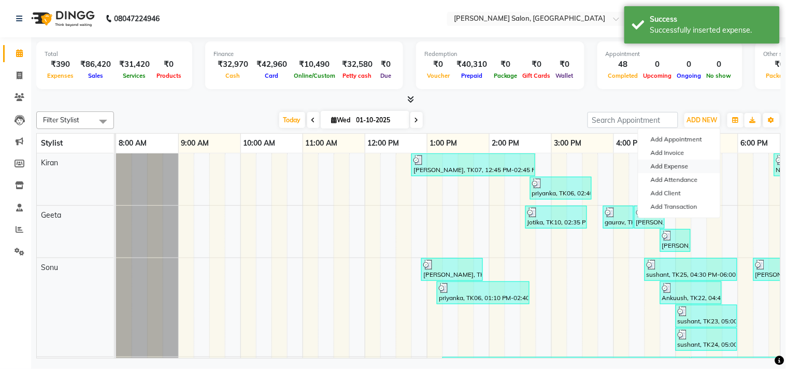
click at [682, 161] on link "Add Expense" at bounding box center [679, 166] width 82 height 13
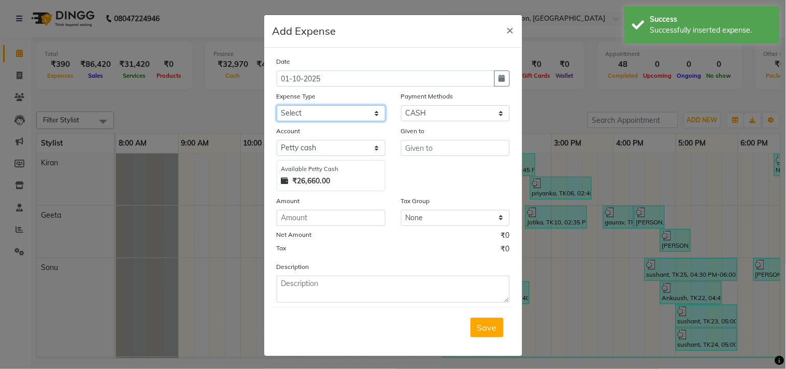
click at [318, 117] on select "Select Advance Salary BILLS client change paytm Client Snacks Coffee CONVEYANCE…" at bounding box center [331, 113] width 109 height 16
click at [277, 105] on select "Select Advance Salary BILLS client change paytm Client Snacks Coffee CONVEYANCE…" at bounding box center [331, 113] width 109 height 16
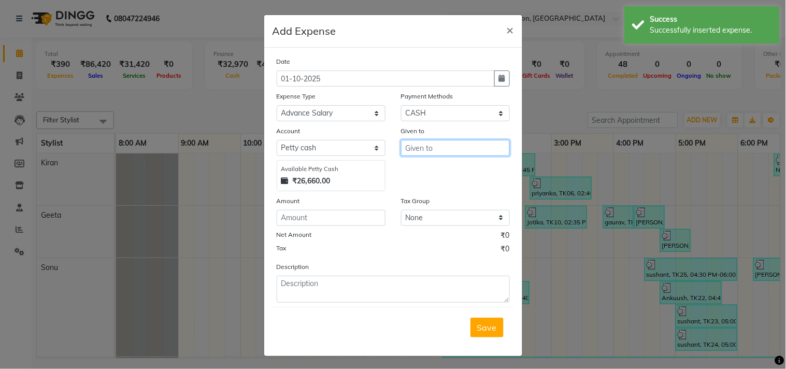
click at [419, 148] on input "text" at bounding box center [455, 148] width 109 height 16
drag, startPoint x: 425, startPoint y: 167, endPoint x: 359, endPoint y: 193, distance: 71.5
click at [425, 167] on ngb-highlight "Jee tu" at bounding box center [424, 170] width 20 height 10
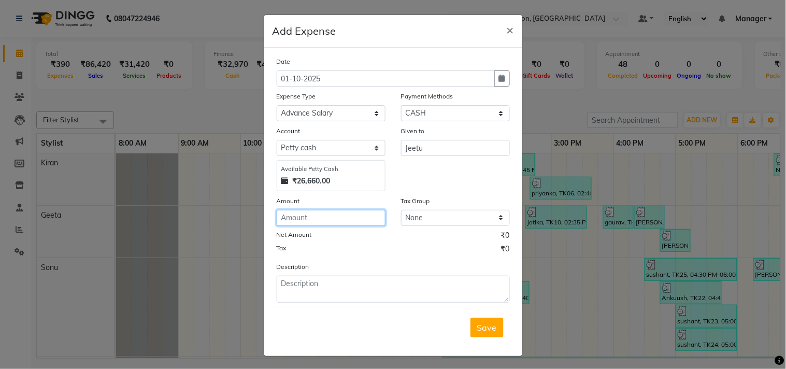
click at [288, 216] on input "number" at bounding box center [331, 218] width 109 height 16
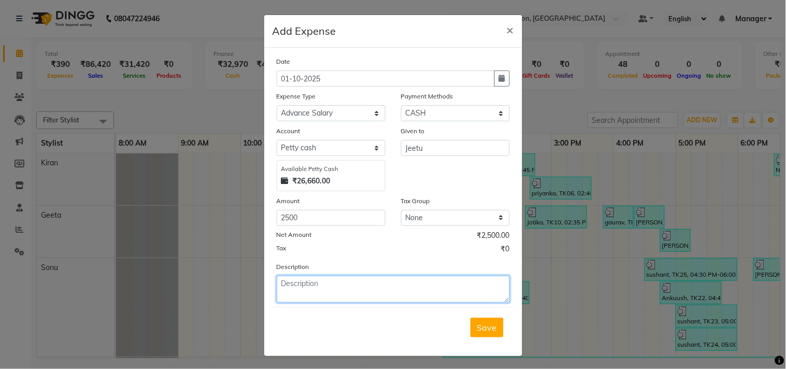
click at [308, 292] on textarea at bounding box center [393, 289] width 233 height 27
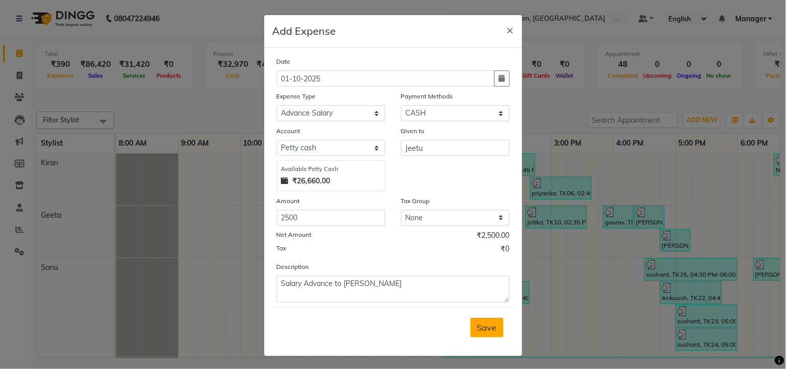
click at [489, 323] on span "Save" at bounding box center [487, 327] width 20 height 10
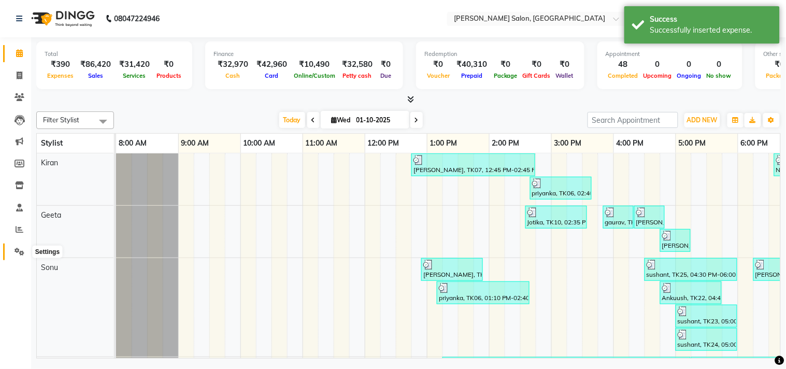
click at [17, 252] on icon at bounding box center [20, 252] width 10 height 8
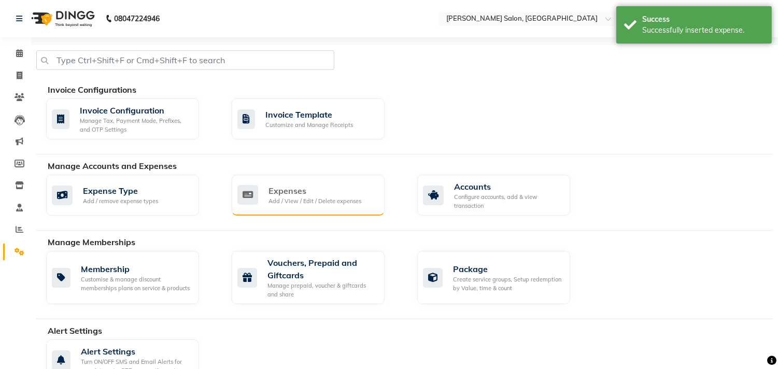
click at [297, 188] on div "Expenses" at bounding box center [314, 190] width 93 height 12
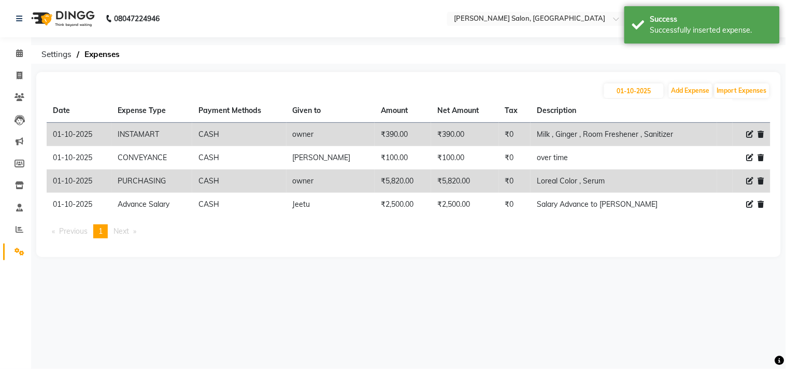
click at [748, 136] on icon at bounding box center [750, 134] width 7 height 7
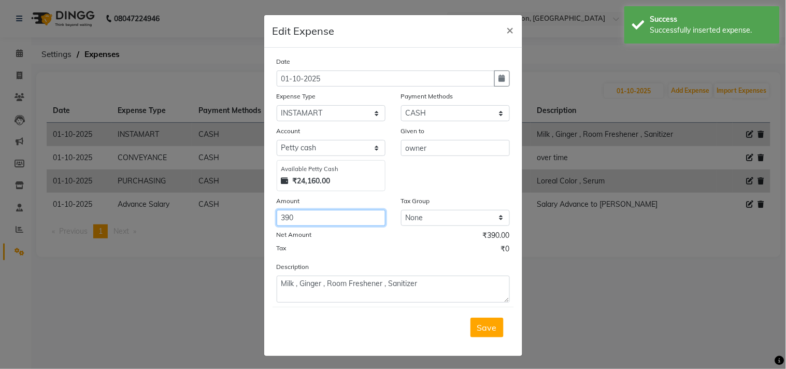
click at [313, 213] on input "390" at bounding box center [331, 218] width 109 height 16
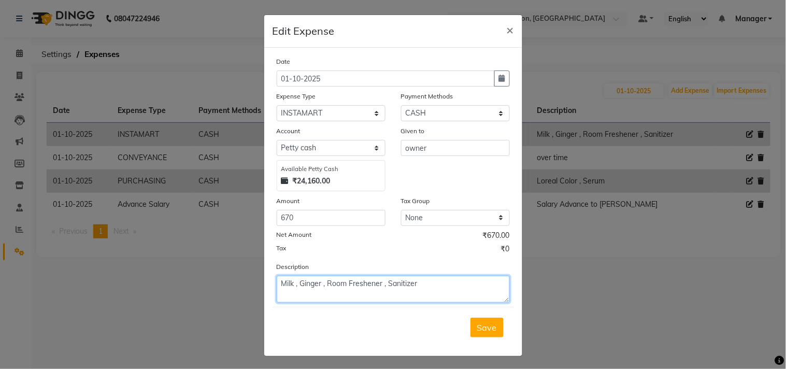
click at [431, 283] on textarea "Milk , Ginger , Room Freshener , Sanitizer" at bounding box center [393, 289] width 233 height 27
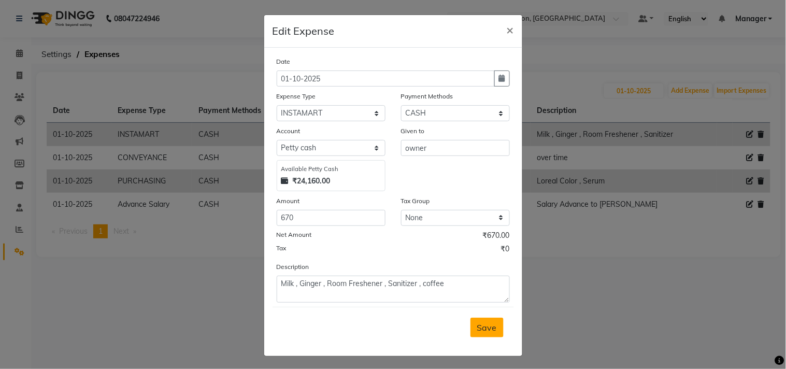
click at [471, 323] on button "Save" at bounding box center [487, 328] width 33 height 20
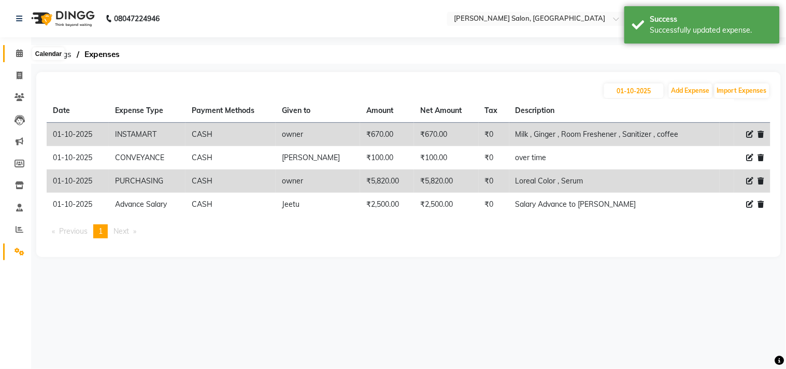
click at [18, 48] on span at bounding box center [19, 54] width 18 height 12
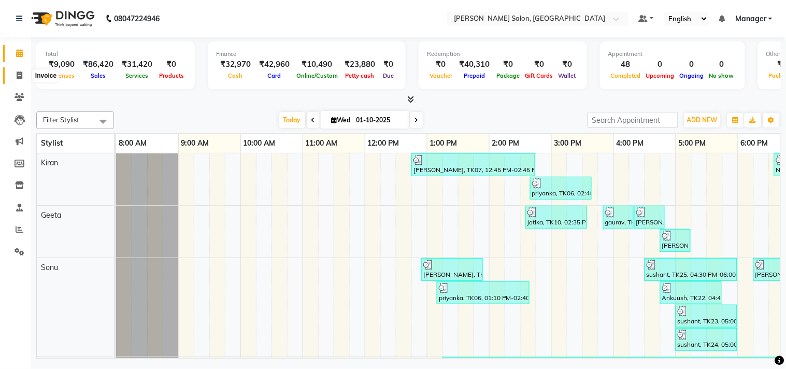
click at [18, 74] on icon at bounding box center [20, 76] width 6 height 8
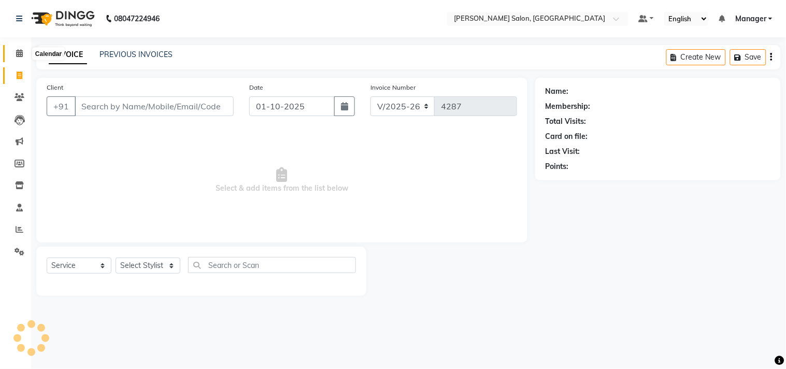
click at [17, 49] on icon at bounding box center [19, 53] width 7 height 8
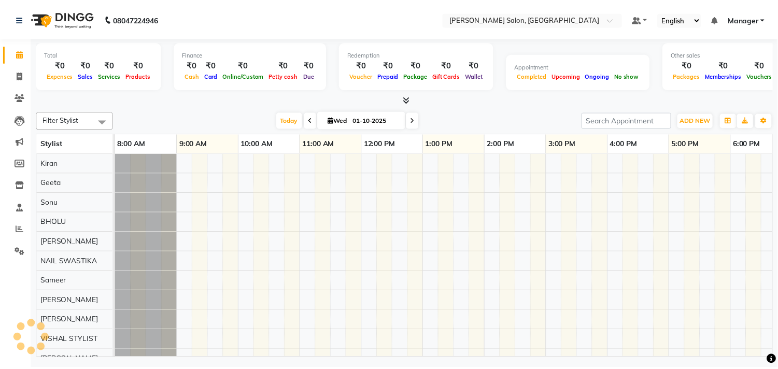
scroll to position [0, 144]
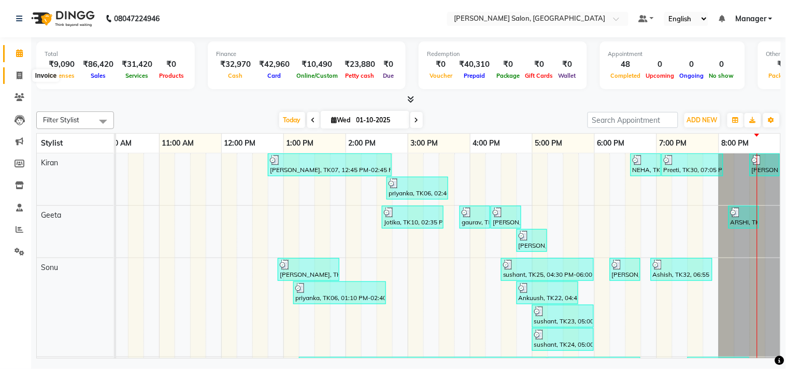
click at [16, 81] on span at bounding box center [19, 76] width 18 height 12
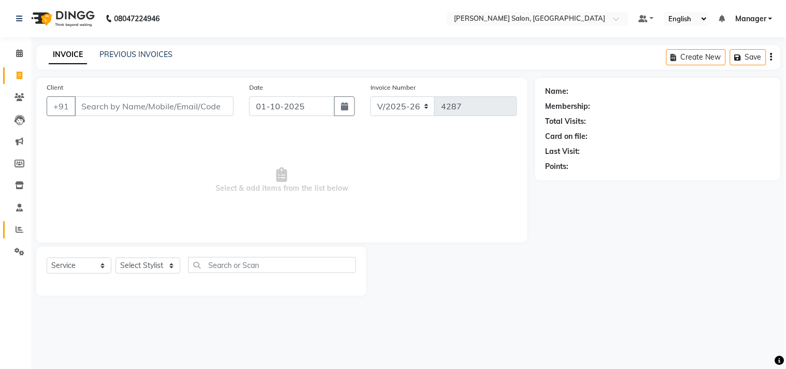
click at [17, 237] on link "Reports" at bounding box center [15, 229] width 25 height 17
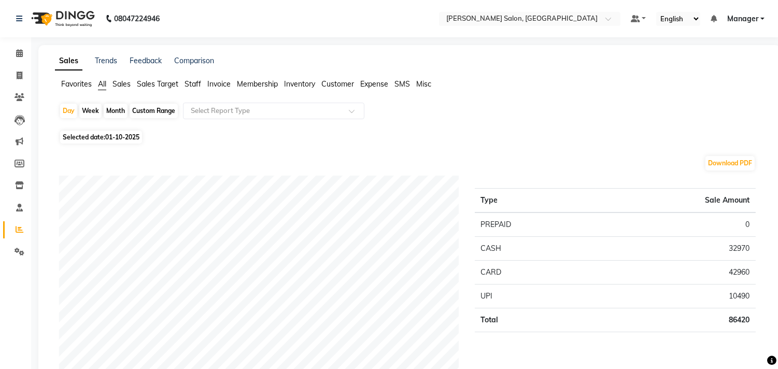
click at [377, 86] on span "Expense" at bounding box center [374, 83] width 28 height 9
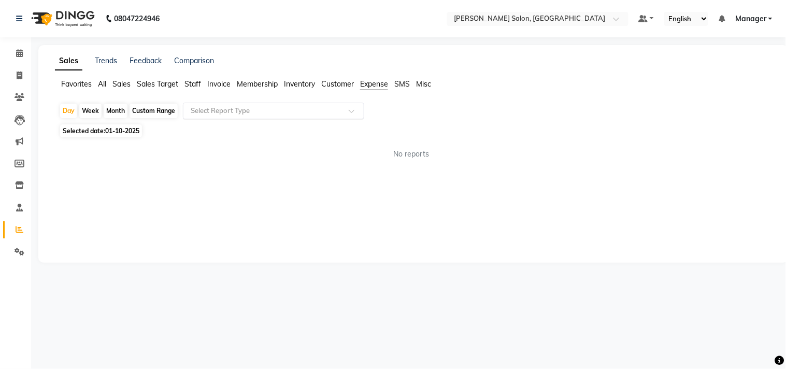
click at [344, 109] on div at bounding box center [273, 111] width 180 height 10
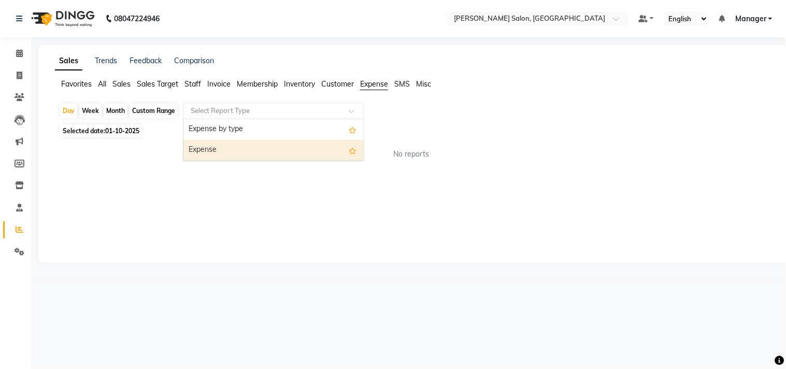
click at [297, 148] on div "Expense" at bounding box center [273, 150] width 180 height 21
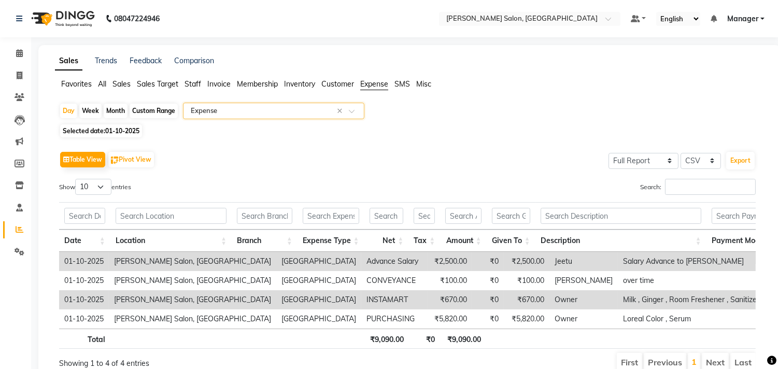
click at [118, 116] on div "Month" at bounding box center [116, 111] width 24 height 15
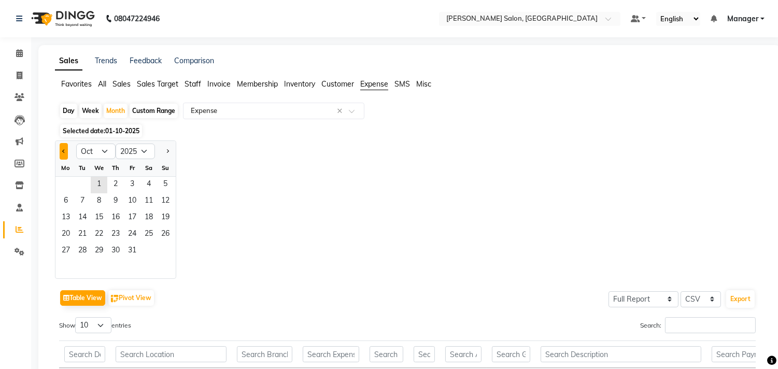
click at [65, 153] on button "Previous month" at bounding box center [64, 151] width 8 height 17
click at [67, 187] on span "1" at bounding box center [66, 185] width 17 height 17
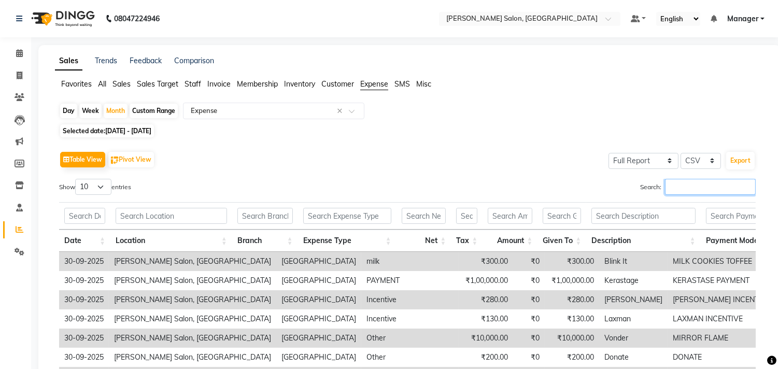
click at [728, 189] on input "Search:" at bounding box center [710, 187] width 91 height 16
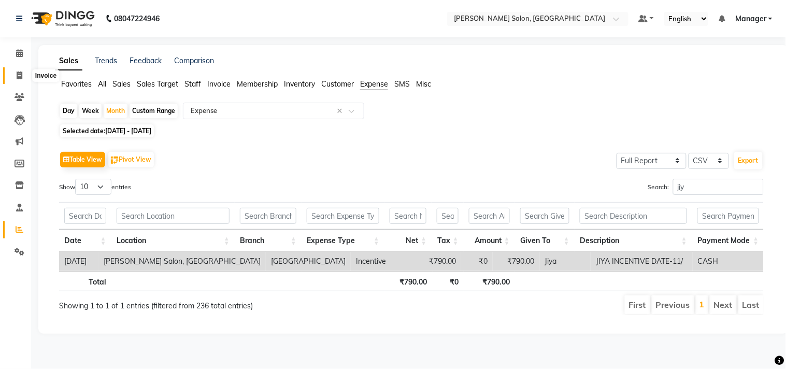
click at [18, 81] on span at bounding box center [19, 76] width 18 height 12
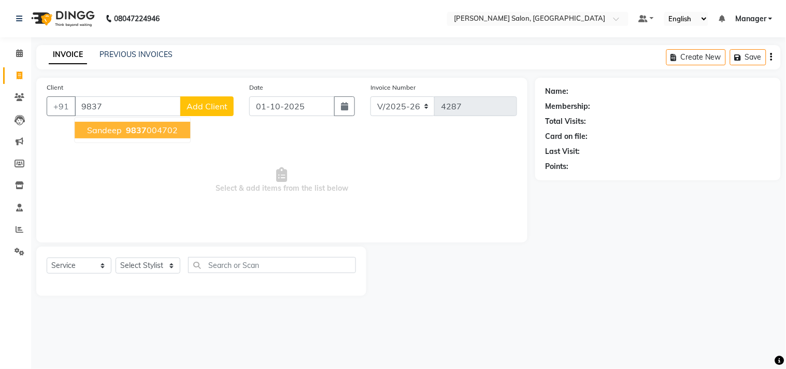
click at [157, 132] on ngb-highlight "9837 004702" at bounding box center [151, 130] width 54 height 10
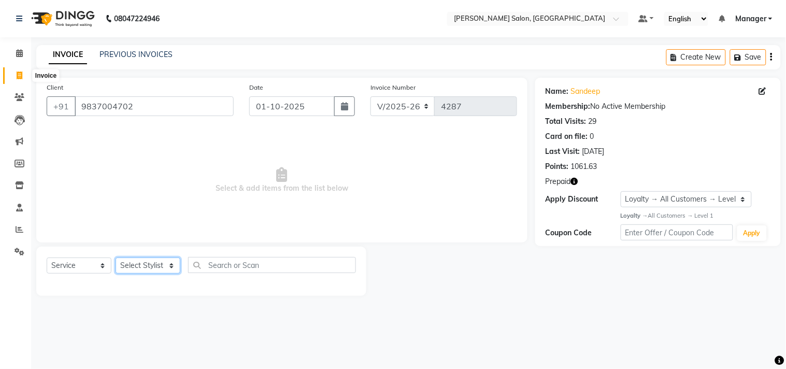
click at [150, 266] on select "Select Stylist BHOLU Geeta Hanif Jeetu JIYA SINGH Kiran LAXMAN PEDI Manager Moh…" at bounding box center [148, 266] width 65 height 16
click at [116, 258] on select "Select Stylist BHOLU Geeta Hanif Jeetu JIYA SINGH Kiran LAXMAN PEDI Manager Moh…" at bounding box center [148, 266] width 65 height 16
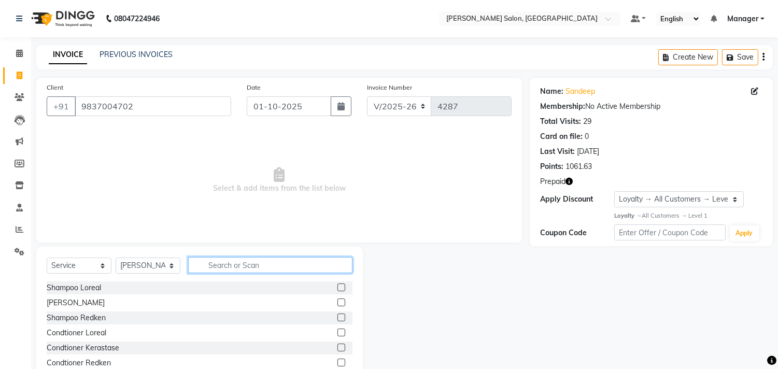
click at [229, 272] on input "text" at bounding box center [270, 265] width 164 height 16
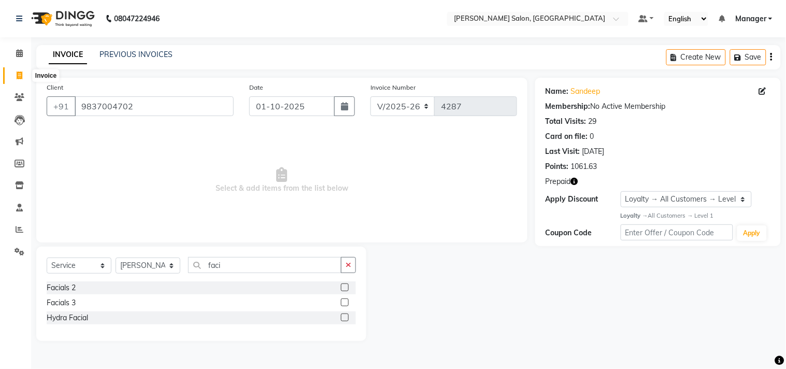
click at [346, 303] on label at bounding box center [345, 302] width 8 height 8
click at [346, 303] on input "checkbox" at bounding box center [344, 303] width 7 height 7
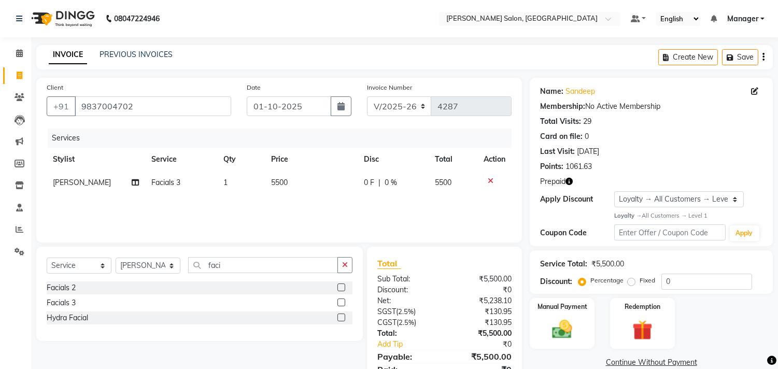
click at [281, 185] on span "5500" at bounding box center [279, 182] width 17 height 9
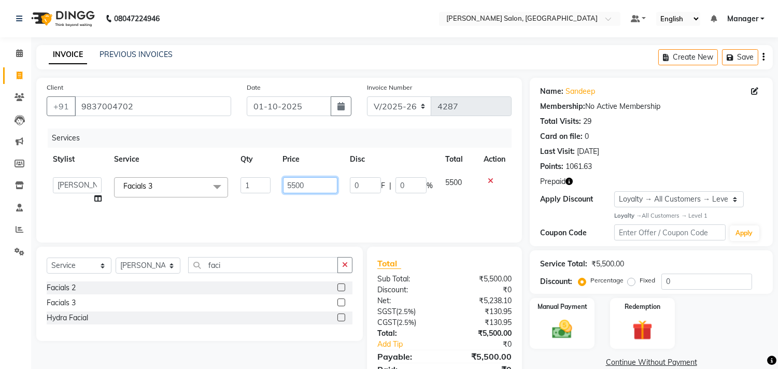
click at [292, 185] on input "5500" at bounding box center [310, 185] width 54 height 16
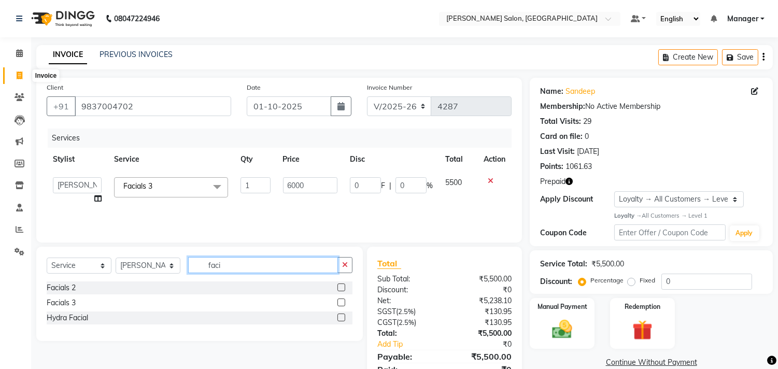
click at [244, 266] on input "faci" at bounding box center [263, 265] width 150 height 16
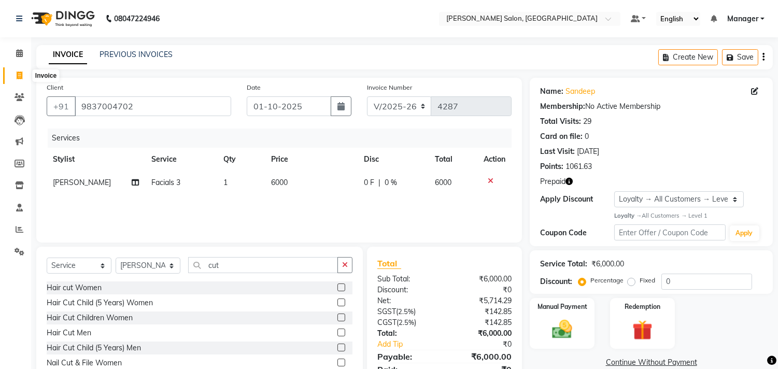
click at [337, 334] on label at bounding box center [341, 333] width 8 height 8
click at [337, 334] on input "checkbox" at bounding box center [340, 333] width 7 height 7
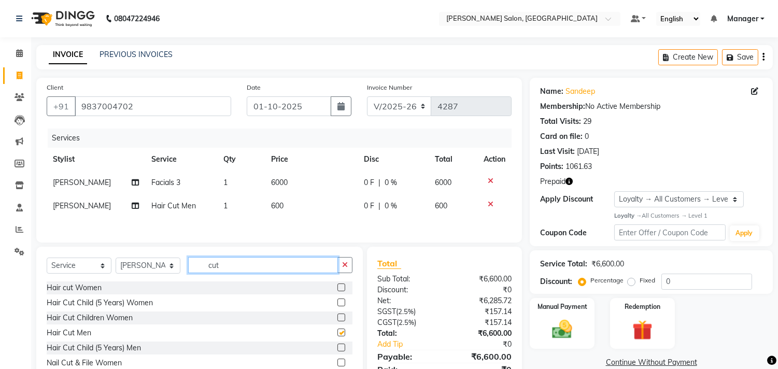
click at [254, 272] on input "cut" at bounding box center [263, 265] width 150 height 16
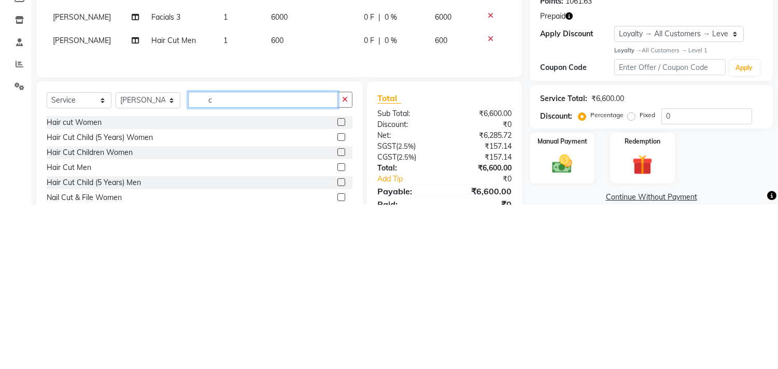
scroll to position [1, 0]
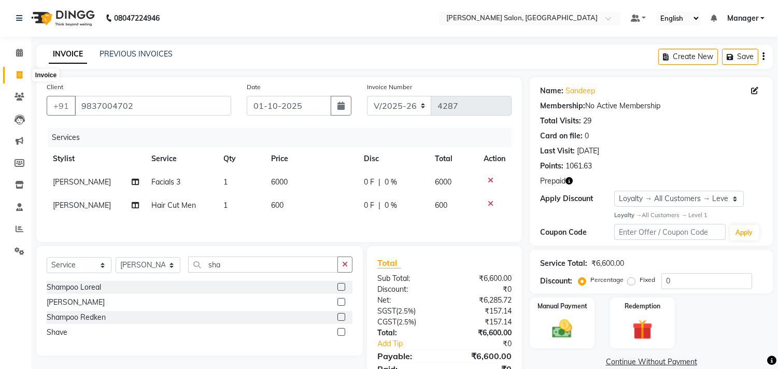
click at [340, 336] on label at bounding box center [341, 332] width 8 height 8
click at [340, 336] on input "checkbox" at bounding box center [340, 332] width 7 height 7
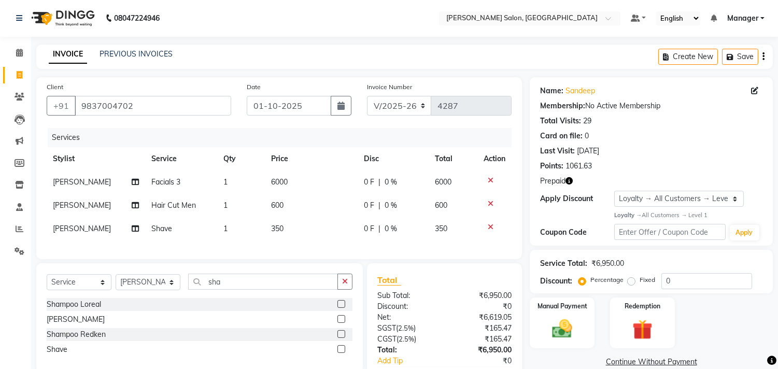
click at [568, 182] on icon "button" at bounding box center [568, 180] width 7 height 7
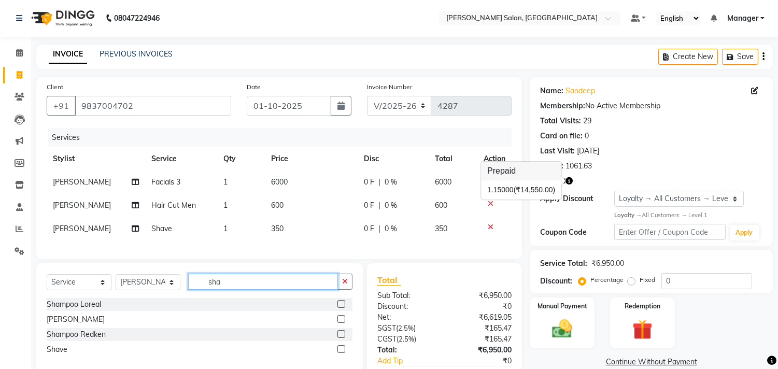
click at [249, 290] on input "sha" at bounding box center [263, 282] width 150 height 16
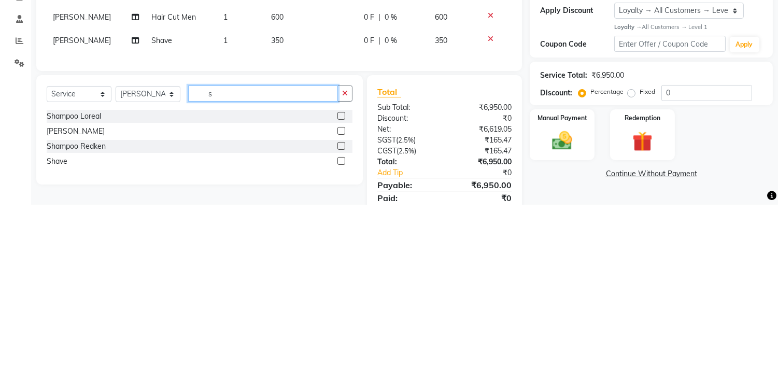
scroll to position [24, 0]
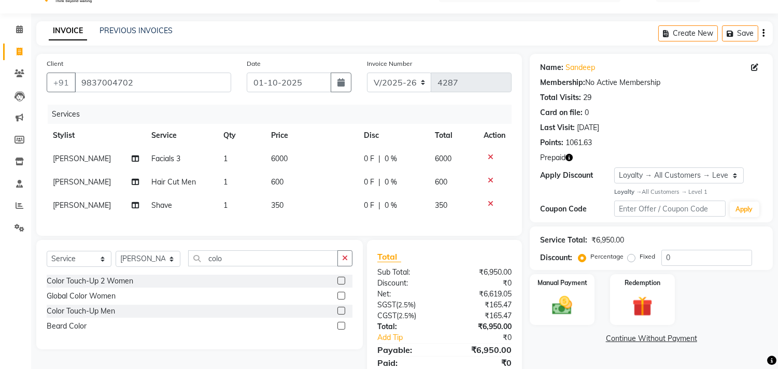
click at [340, 315] on label at bounding box center [341, 311] width 8 height 8
click at [340, 315] on input "checkbox" at bounding box center [340, 311] width 7 height 7
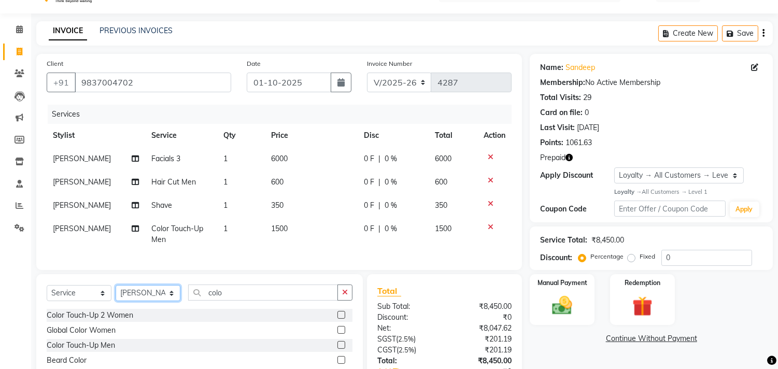
click at [154, 301] on select "Select Stylist BHOLU Geeta Hanif Jeetu JIYA SINGH Kiran LAXMAN PEDI Manager Moh…" at bounding box center [148, 293] width 65 height 16
click at [116, 294] on select "Select Stylist BHOLU Geeta Hanif Jeetu JIYA SINGH Kiran LAXMAN PEDI Manager Moh…" at bounding box center [148, 293] width 65 height 16
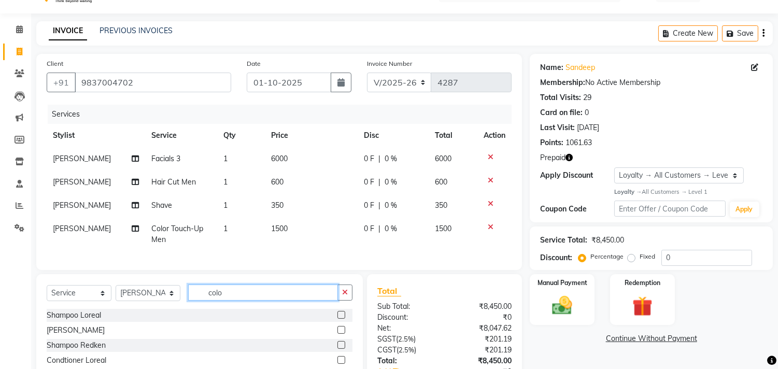
click at [251, 301] on input "colo" at bounding box center [263, 292] width 150 height 16
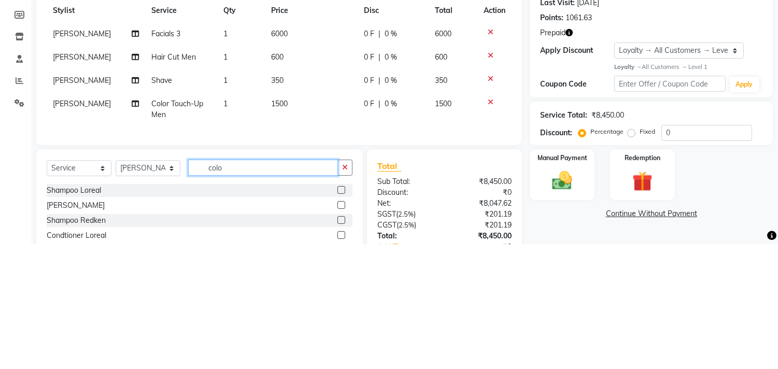
scroll to position [58, 0]
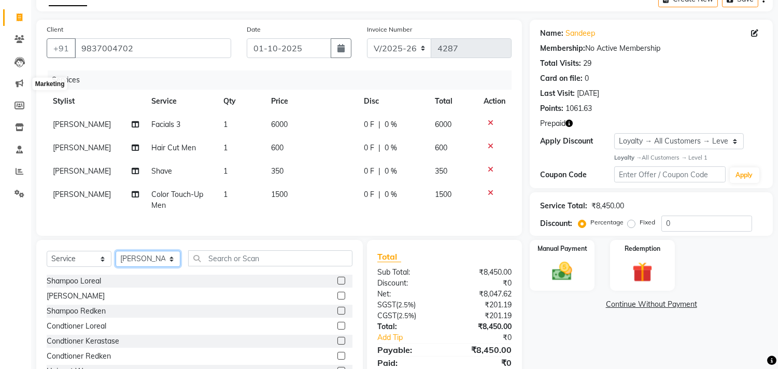
click at [140, 267] on select "Select Stylist BHOLU Geeta Hanif Jeetu JIYA SINGH Kiran LAXMAN PEDI Manager Moh…" at bounding box center [148, 259] width 65 height 16
click at [116, 260] on select "Select Stylist BHOLU Geeta Hanif Jeetu JIYA SINGH Kiran LAXMAN PEDI Manager Moh…" at bounding box center [148, 259] width 65 height 16
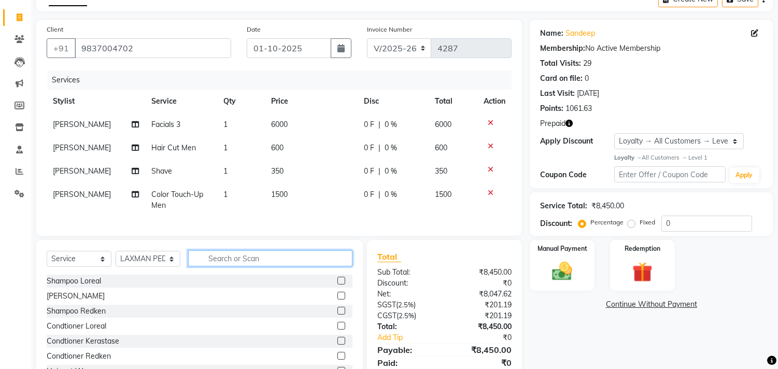
click at [238, 266] on input "text" at bounding box center [270, 258] width 164 height 16
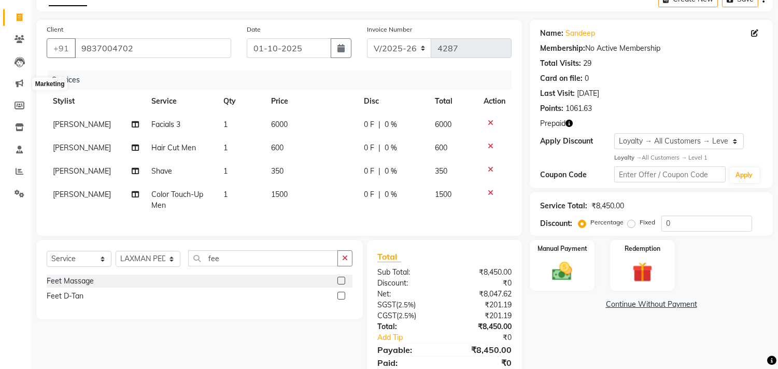
click at [339, 284] on label at bounding box center [341, 281] width 8 height 8
click at [339, 284] on input "checkbox" at bounding box center [340, 281] width 7 height 7
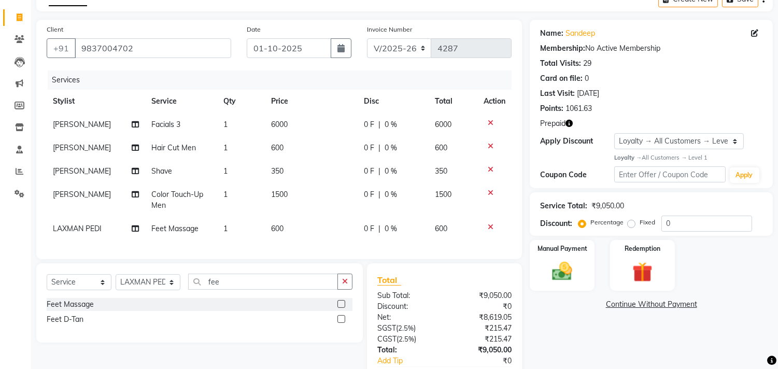
click at [646, 273] on img at bounding box center [642, 272] width 33 height 25
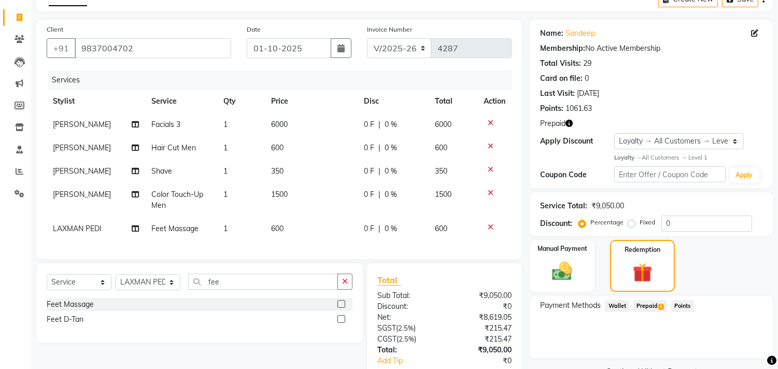
click at [656, 308] on span "Prepaid 1" at bounding box center [650, 306] width 34 height 12
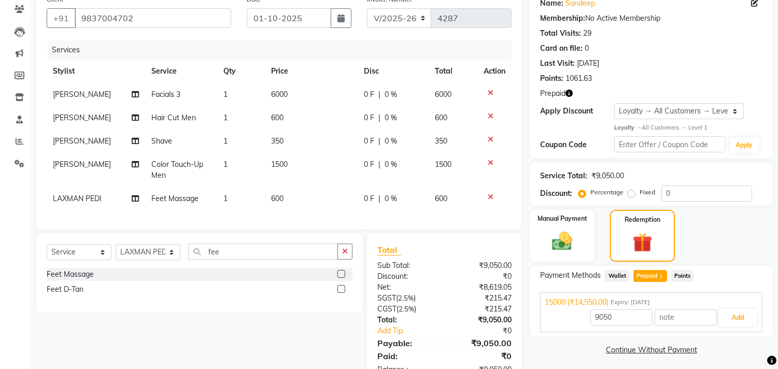
scroll to position [129, 0]
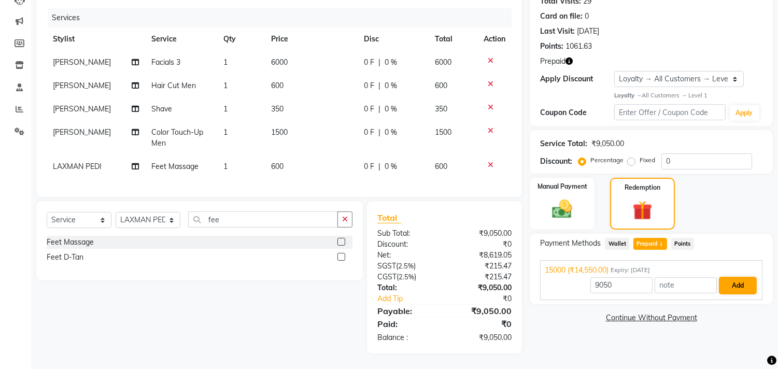
click at [737, 277] on button "Add" at bounding box center [738, 286] width 38 height 18
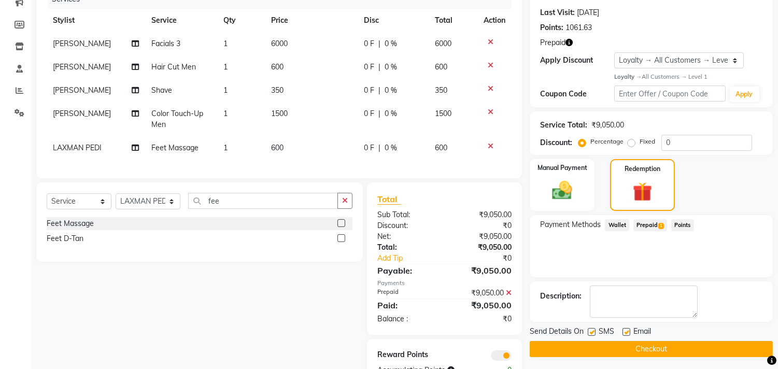
scroll to position [180, 0]
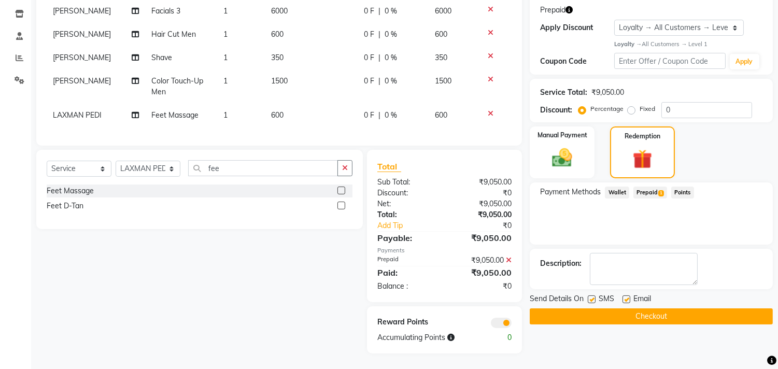
click at [743, 314] on button "Checkout" at bounding box center [651, 316] width 243 height 16
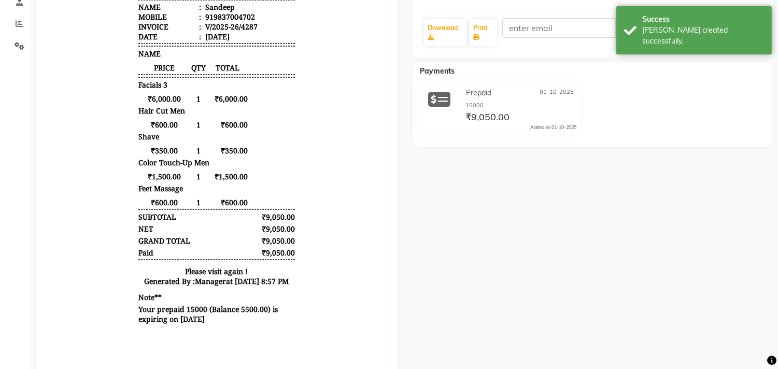
scroll to position [125, 0]
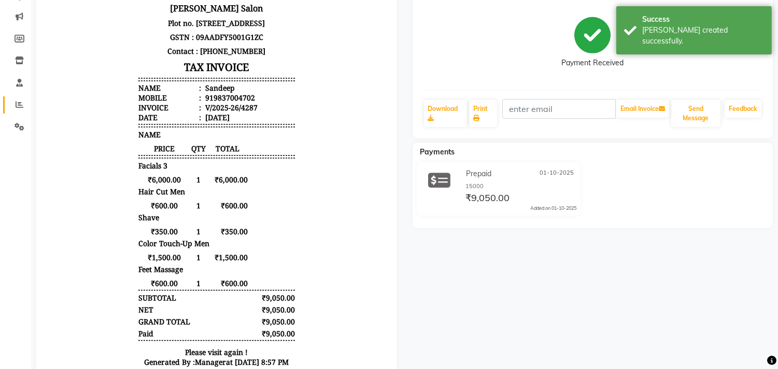
click at [19, 105] on icon at bounding box center [20, 105] width 8 height 8
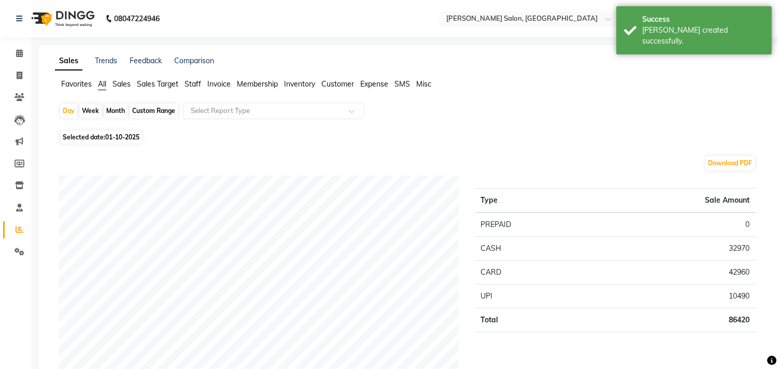
click at [194, 84] on span "Staff" at bounding box center [192, 83] width 17 height 9
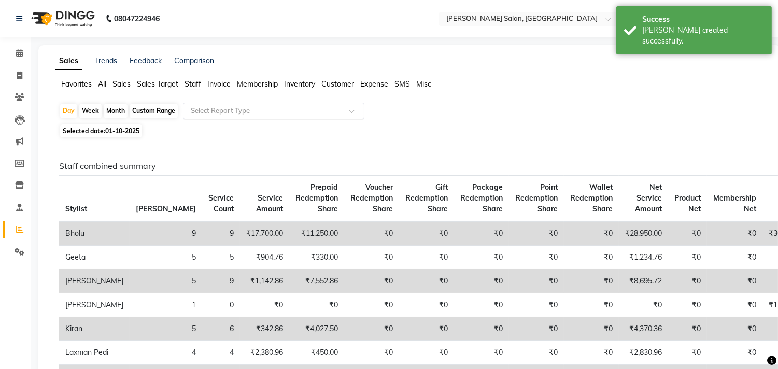
click at [283, 114] on input "text" at bounding box center [263, 111] width 149 height 10
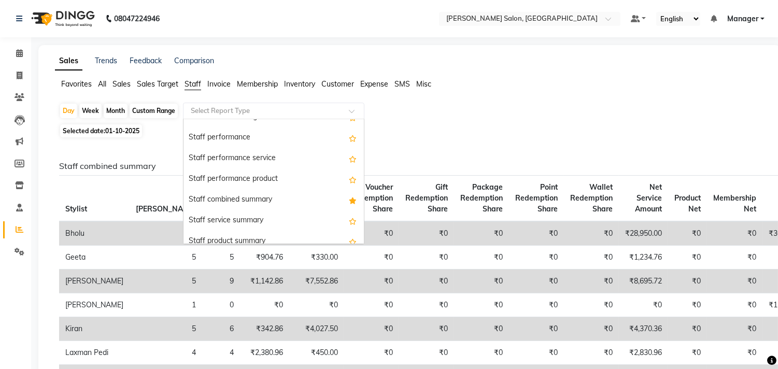
scroll to position [172, 0]
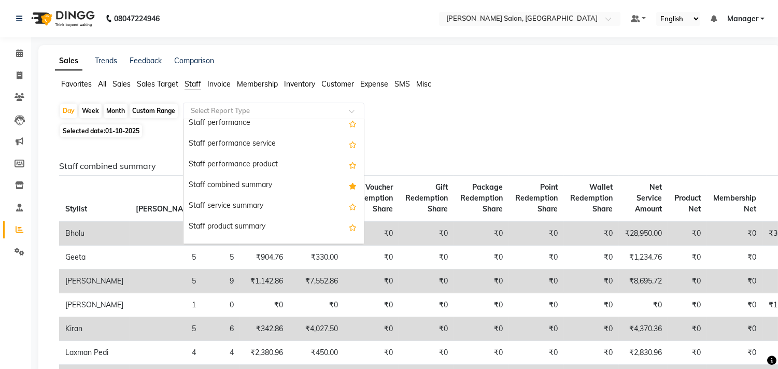
click at [314, 188] on div "Staff combined summary" at bounding box center [273, 185] width 180 height 21
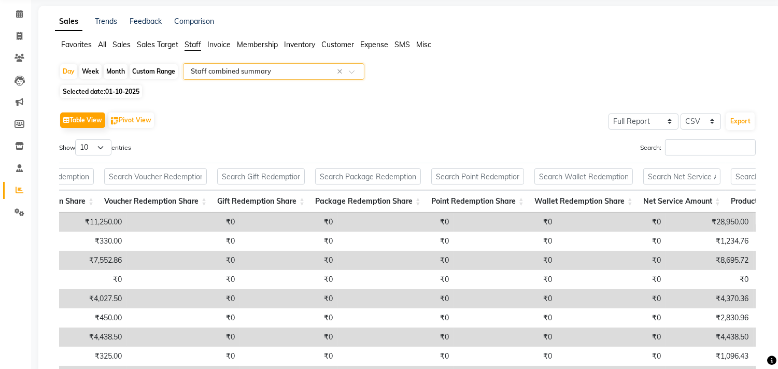
scroll to position [0, 490]
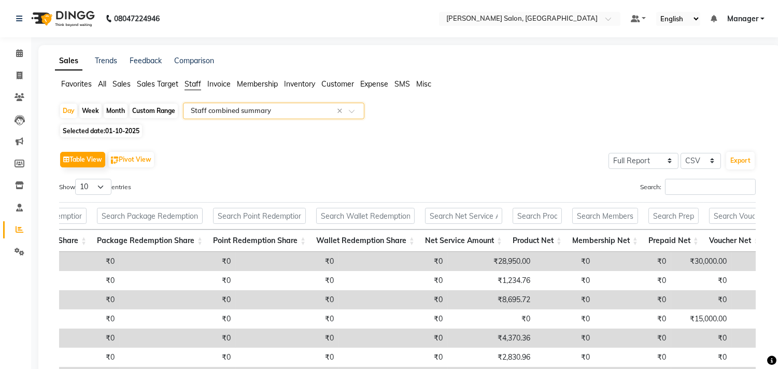
click at [280, 111] on input "text" at bounding box center [263, 111] width 149 height 10
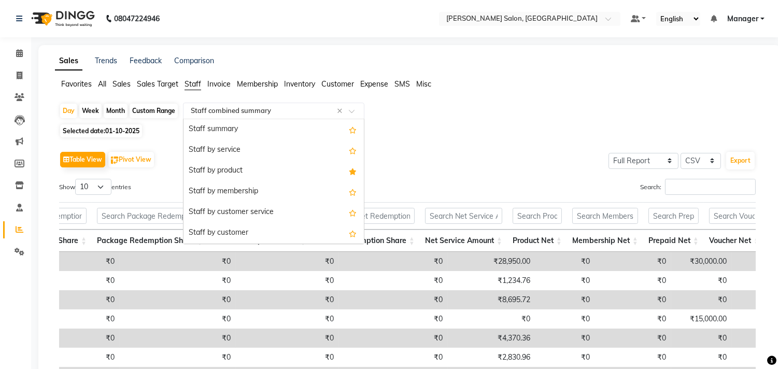
click at [251, 148] on div "Staff by service" at bounding box center [273, 150] width 180 height 21
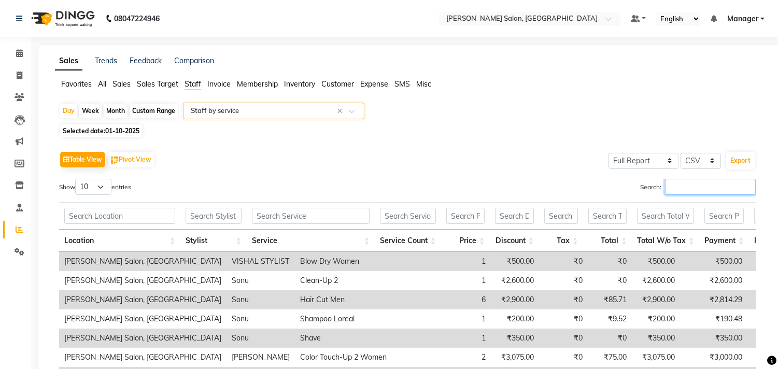
click at [700, 189] on input "Search:" at bounding box center [710, 187] width 91 height 16
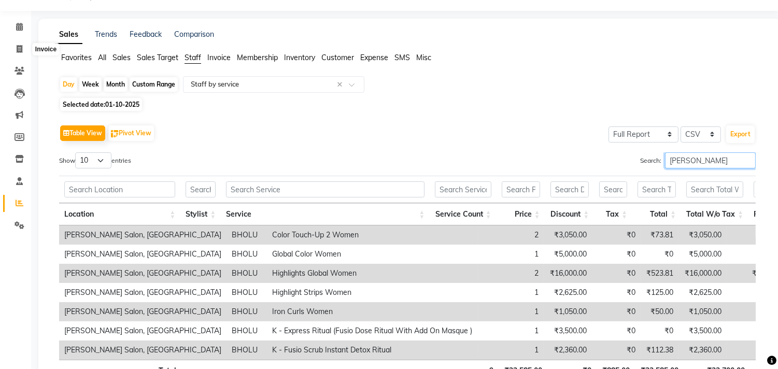
scroll to position [0, 0]
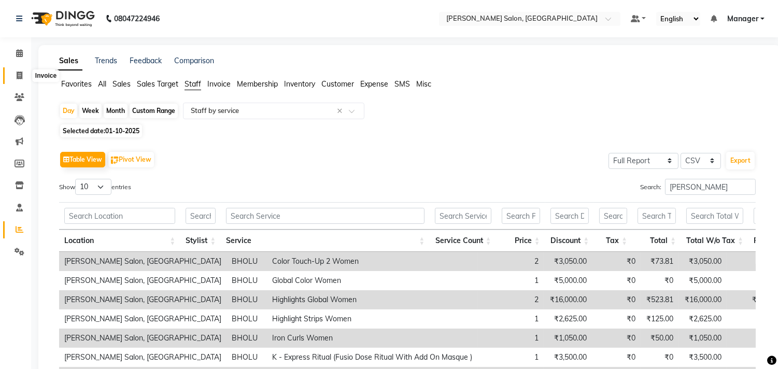
click at [17, 79] on icon at bounding box center [20, 76] width 6 height 8
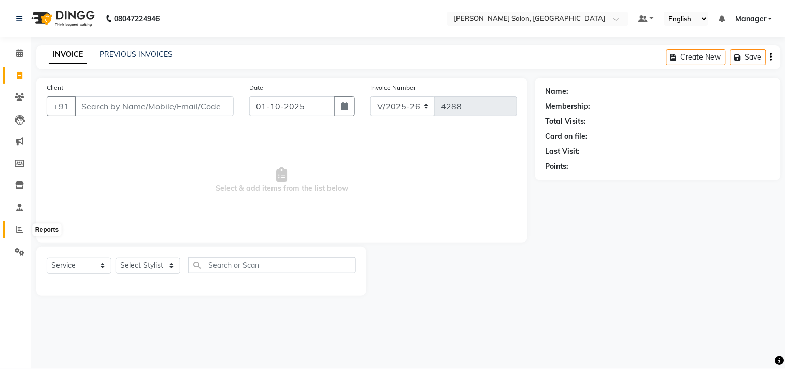
click at [12, 232] on span at bounding box center [19, 230] width 18 height 12
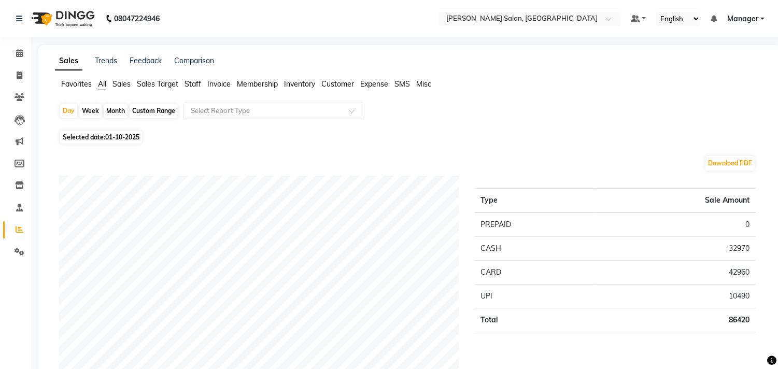
click at [191, 81] on span "Staff" at bounding box center [192, 83] width 17 height 9
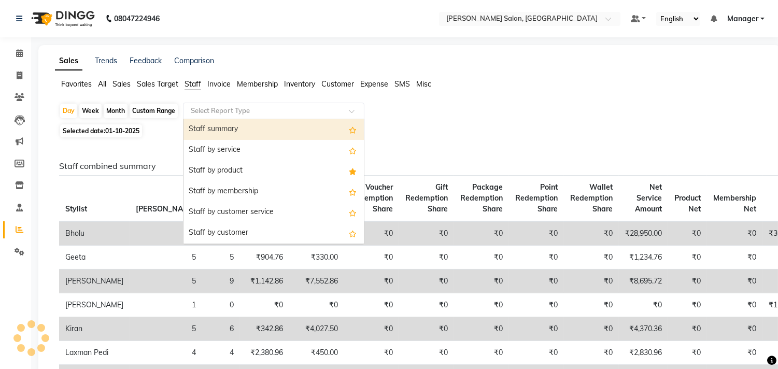
click at [250, 110] on input "text" at bounding box center [263, 111] width 149 height 10
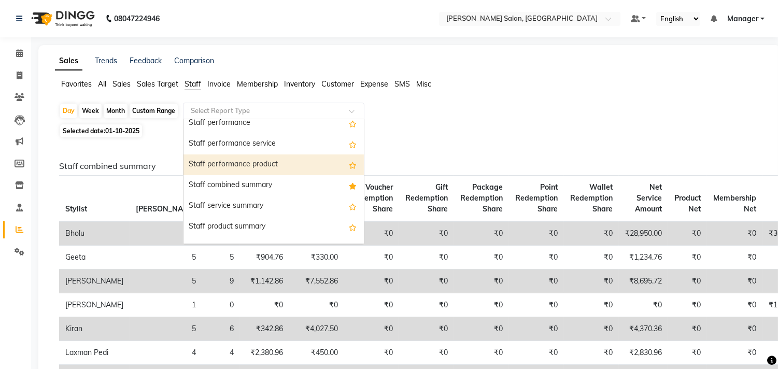
scroll to position [173, 0]
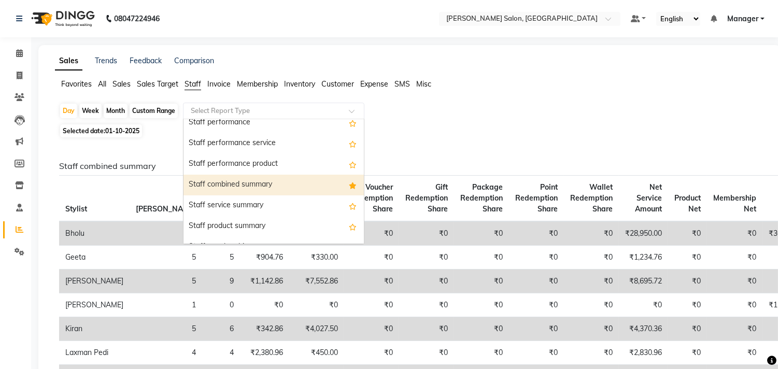
click at [273, 180] on div "Staff combined summary" at bounding box center [273, 185] width 180 height 21
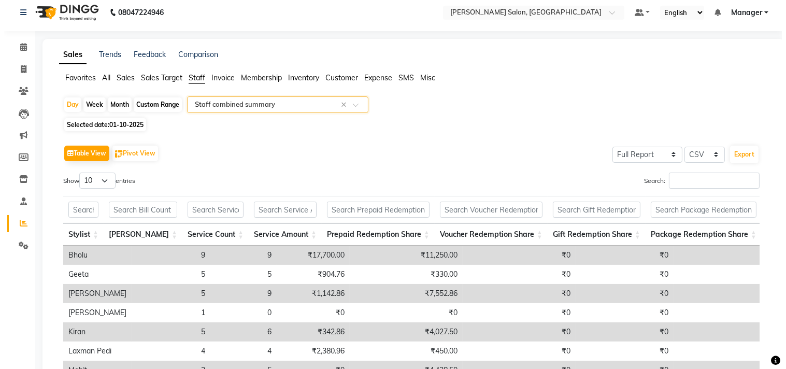
scroll to position [0, 0]
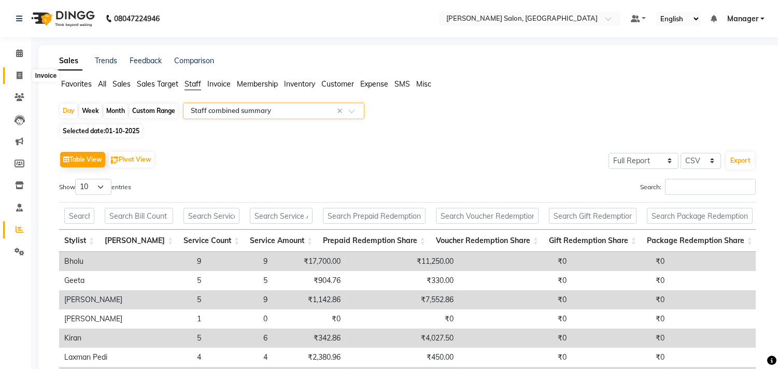
click at [14, 75] on span at bounding box center [19, 76] width 18 height 12
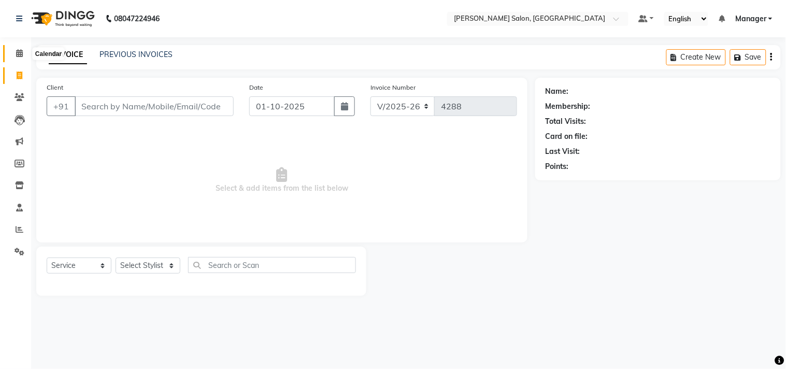
click at [13, 50] on span at bounding box center [19, 54] width 18 height 12
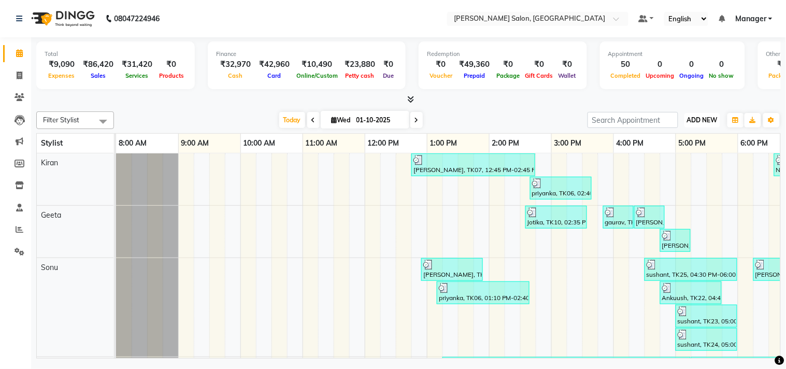
click at [696, 118] on span "ADD NEW" at bounding box center [702, 120] width 31 height 8
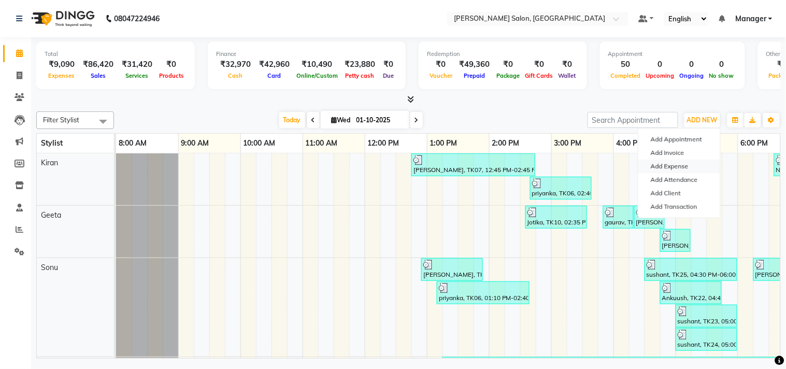
click at [682, 162] on link "Add Expense" at bounding box center [679, 166] width 82 height 13
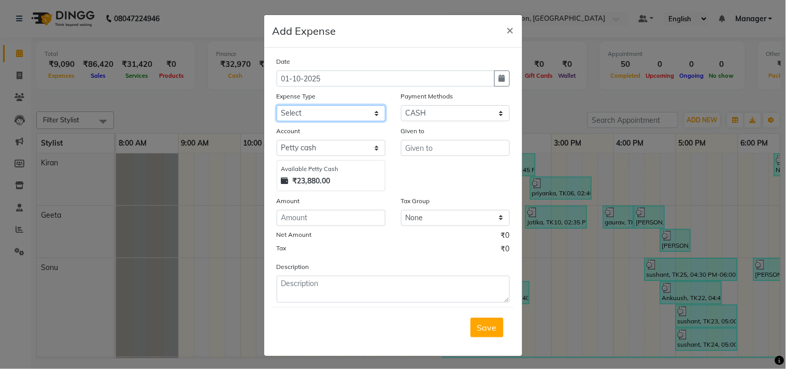
click at [349, 112] on select "Select Advance Salary BILLS client change paytm Client Snacks Coffee CONVEYANCE…" at bounding box center [331, 113] width 109 height 16
click at [277, 105] on select "Select Advance Salary BILLS client change paytm Client Snacks Coffee CONVEYANCE…" at bounding box center [331, 113] width 109 height 16
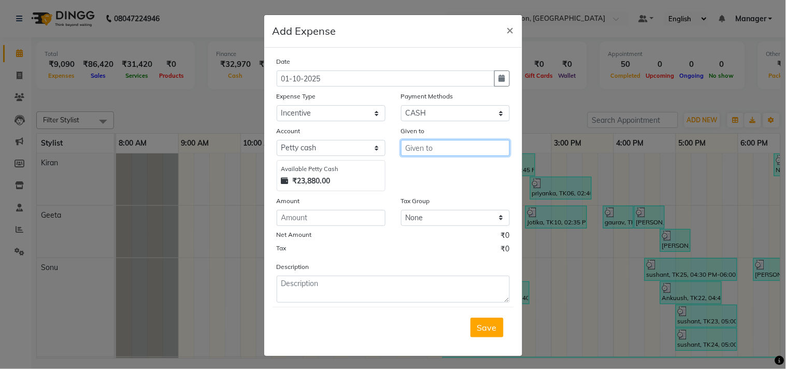
click at [429, 154] on input "text" at bounding box center [455, 148] width 109 height 16
click at [426, 162] on button "Mo hit" at bounding box center [442, 170] width 82 height 17
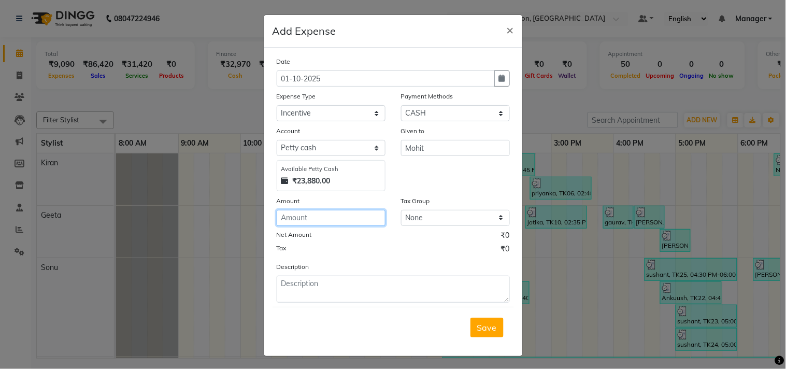
click at [297, 218] on input "number" at bounding box center [331, 218] width 109 height 16
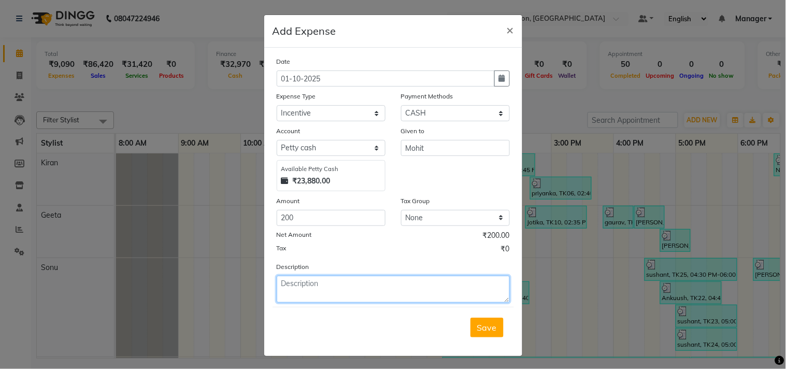
click at [304, 288] on textarea at bounding box center [393, 289] width 233 height 27
drag, startPoint x: 340, startPoint y: 283, endPoint x: 227, endPoint y: 285, distance: 113.0
click at [227, 283] on ngb-modal-window "Add Expense × Date 01-10-2025 Expense Type Select Advance Salary BILLS client c…" at bounding box center [393, 184] width 786 height 369
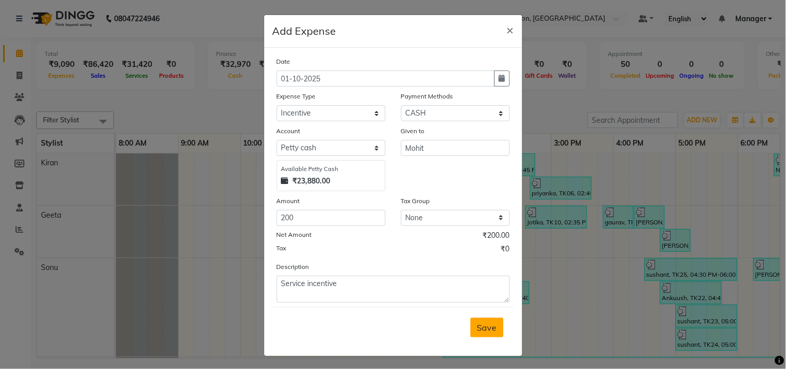
click at [477, 328] on span "Save" at bounding box center [487, 327] width 20 height 10
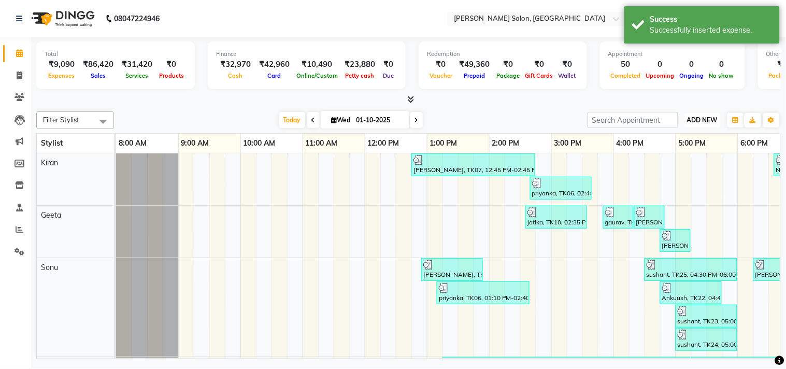
click at [704, 122] on span "ADD NEW" at bounding box center [702, 120] width 31 height 8
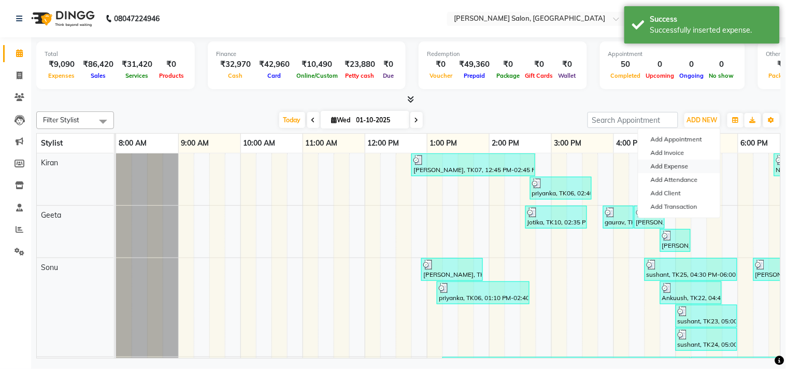
click at [677, 166] on link "Add Expense" at bounding box center [679, 166] width 82 height 13
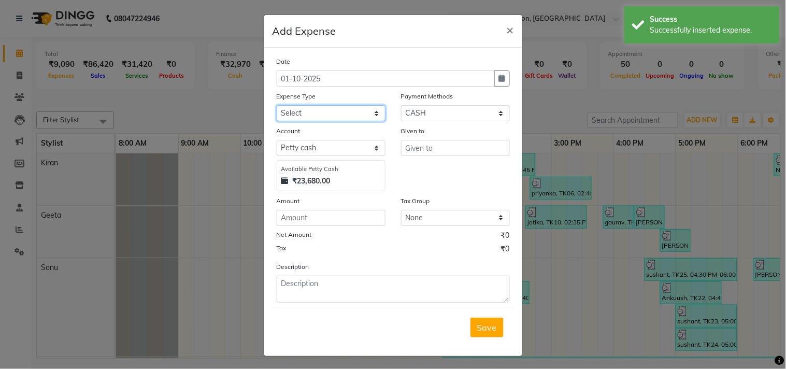
click at [325, 112] on select "Select Advance Salary BILLS client change paytm Client Snacks Coffee CONVEYANCE…" at bounding box center [331, 113] width 109 height 16
click at [277, 105] on select "Select Advance Salary BILLS client change paytm Client Snacks Coffee CONVEYANCE…" at bounding box center [331, 113] width 109 height 16
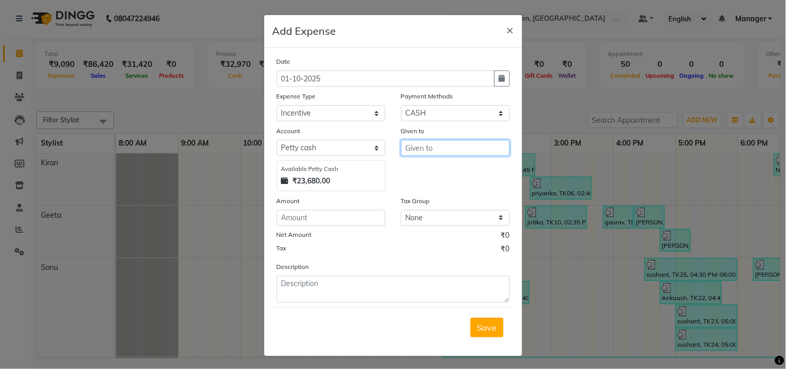
click at [460, 143] on input "text" at bounding box center [455, 148] width 109 height 16
click at [452, 183] on button "Sh arukh" at bounding box center [446, 186] width 90 height 17
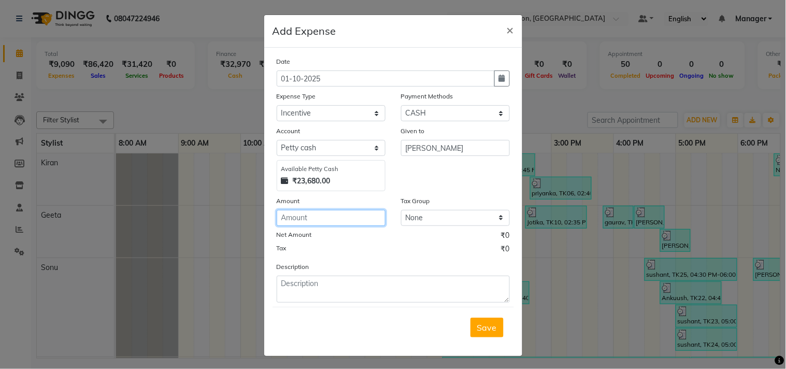
click at [322, 213] on input "number" at bounding box center [331, 218] width 109 height 16
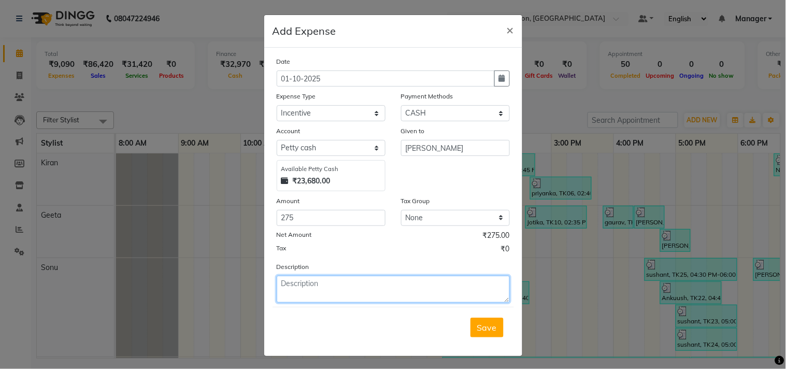
click at [304, 283] on textarea at bounding box center [393, 289] width 233 height 27
paste textarea "Service incentive"
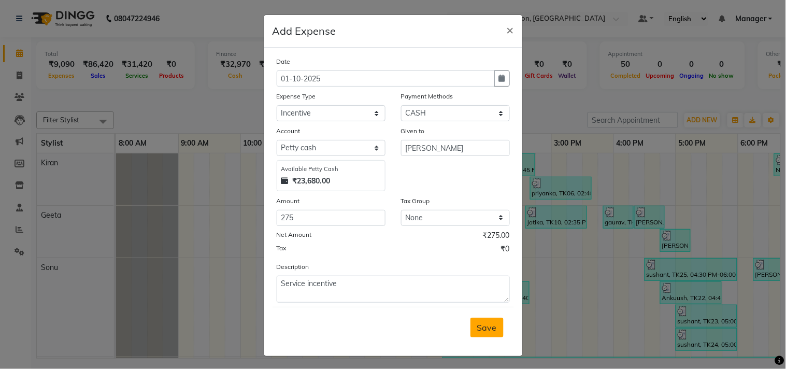
click at [479, 329] on span "Save" at bounding box center [487, 327] width 20 height 10
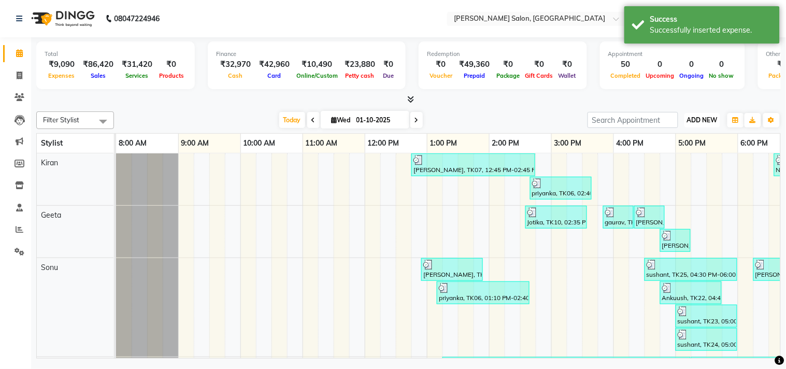
click at [701, 120] on span "ADD NEW" at bounding box center [702, 120] width 31 height 8
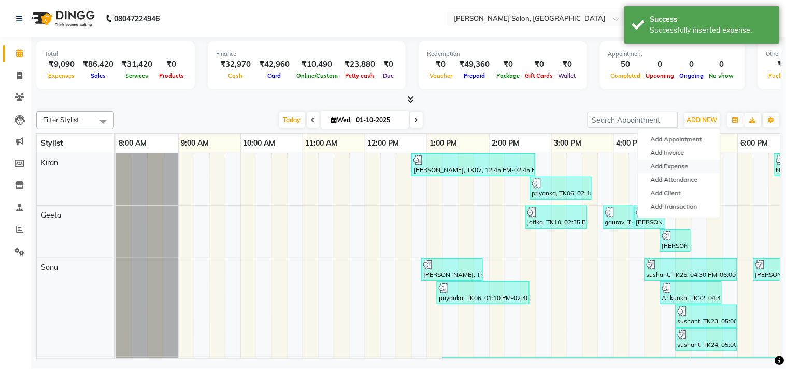
click at [696, 165] on link "Add Expense" at bounding box center [679, 166] width 82 height 13
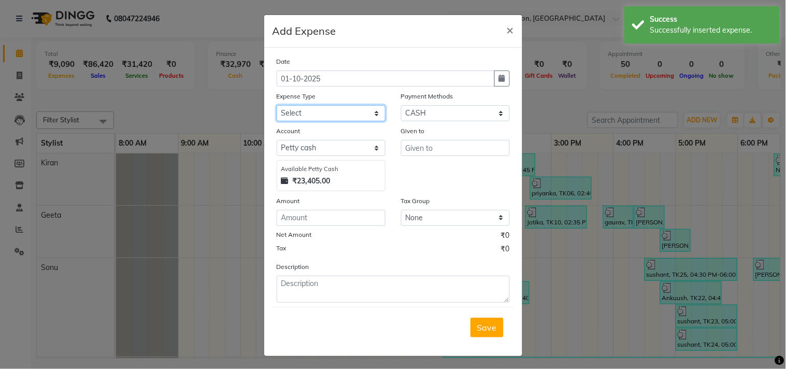
click at [336, 111] on select "Select Advance Salary BILLS client change paytm Client Snacks Coffee CONVEYANCE…" at bounding box center [331, 113] width 109 height 16
click at [277, 105] on select "Select Advance Salary BILLS client change paytm Client Snacks Coffee CONVEYANCE…" at bounding box center [331, 113] width 109 height 16
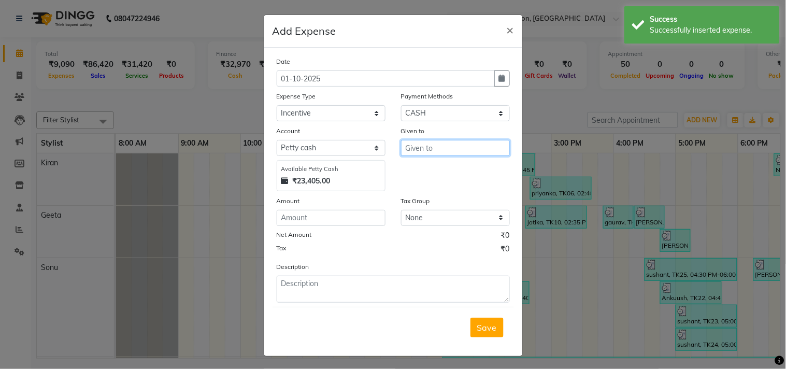
click at [410, 147] on input "text" at bounding box center [455, 148] width 109 height 16
click at [421, 192] on button "Sa meer" at bounding box center [442, 186] width 82 height 17
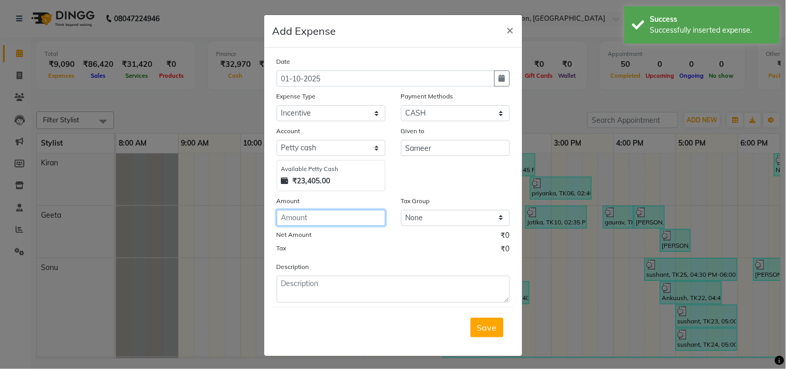
click at [352, 221] on input "number" at bounding box center [331, 218] width 109 height 16
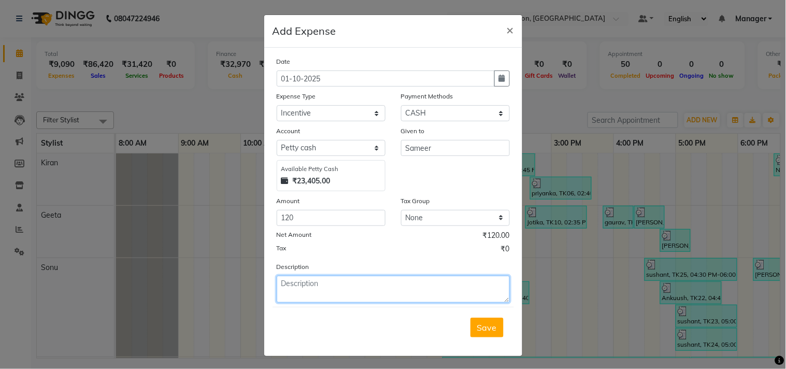
click at [293, 283] on textarea at bounding box center [393, 289] width 233 height 27
click at [307, 292] on textarea at bounding box center [393, 289] width 233 height 27
paste textarea "Service incentive"
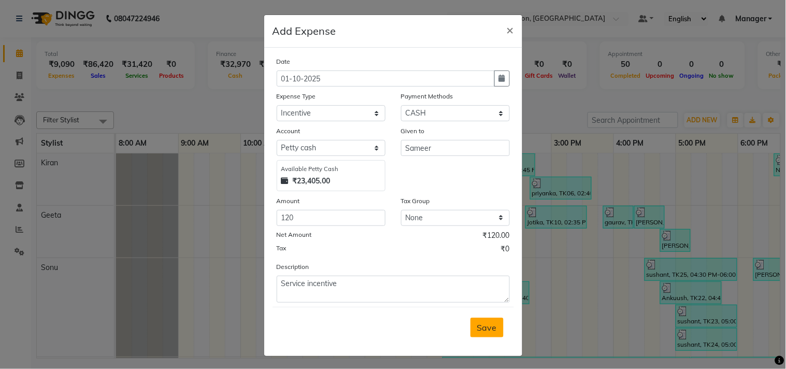
click at [483, 330] on span "Save" at bounding box center [487, 327] width 20 height 10
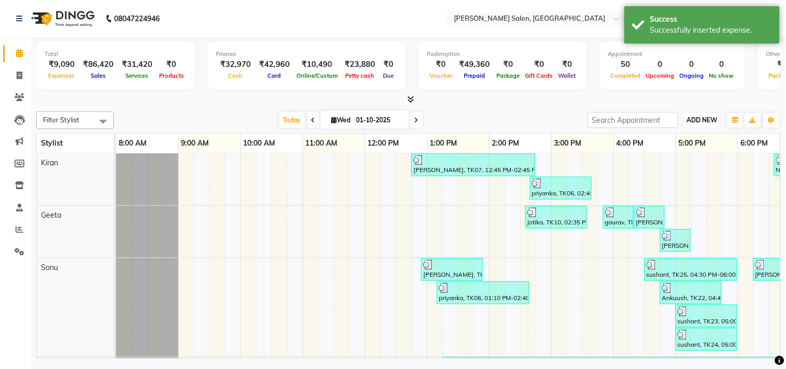
click at [704, 118] on span "ADD NEW" at bounding box center [702, 120] width 31 height 8
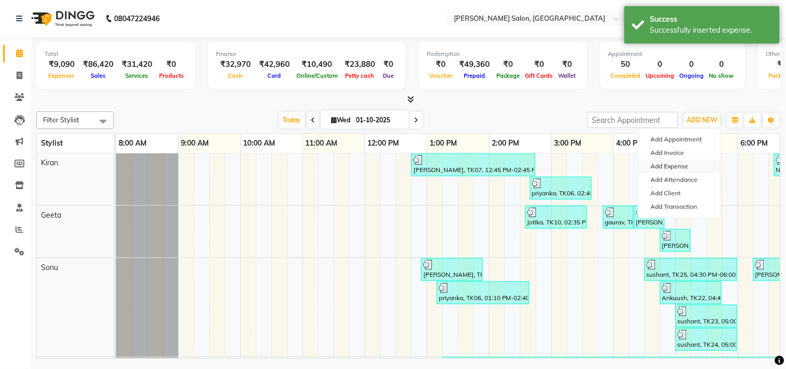
click at [657, 163] on link "Add Expense" at bounding box center [679, 166] width 82 height 13
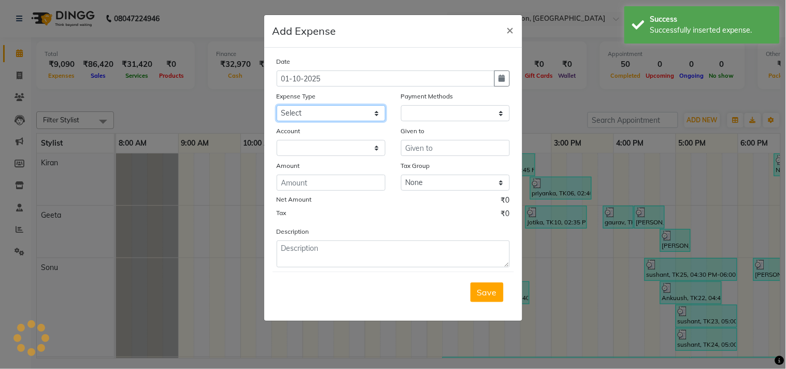
click at [326, 117] on select "Select Advance Salary BILLS client change paytm Client Snacks Coffee CONVEYANCE…" at bounding box center [331, 113] width 109 height 16
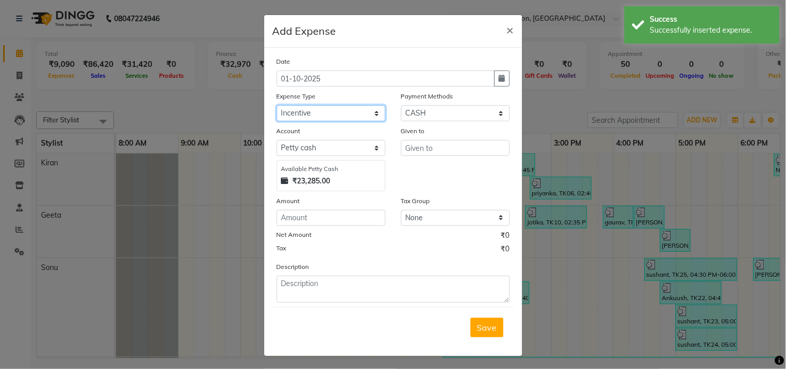
click at [277, 105] on select "Select Advance Salary BILLS client change paytm Client Snacks Coffee CONVEYANCE…" at bounding box center [331, 113] width 109 height 16
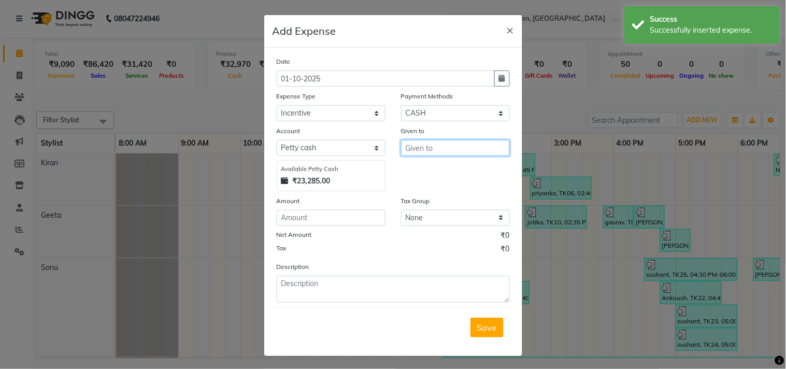
click at [411, 149] on input "text" at bounding box center [455, 148] width 109 height 16
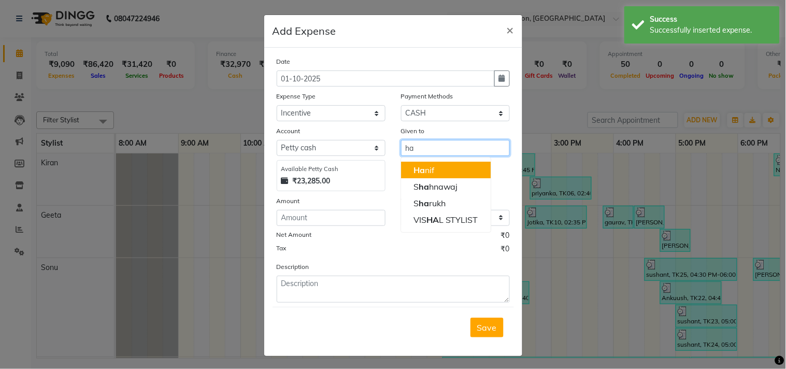
click at [414, 173] on span "Ha" at bounding box center [419, 170] width 11 height 10
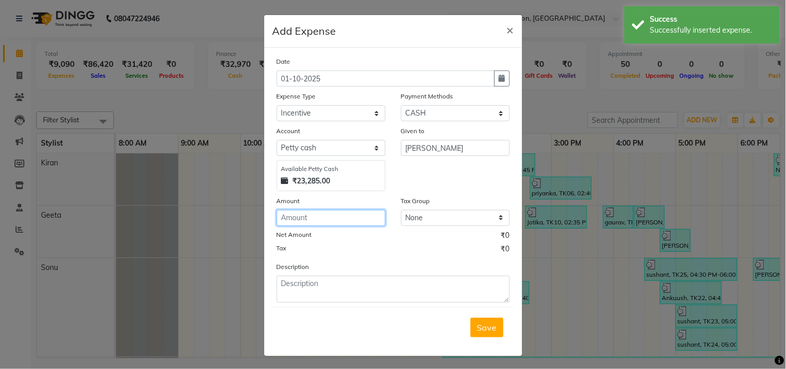
click at [304, 220] on input "number" at bounding box center [331, 218] width 109 height 16
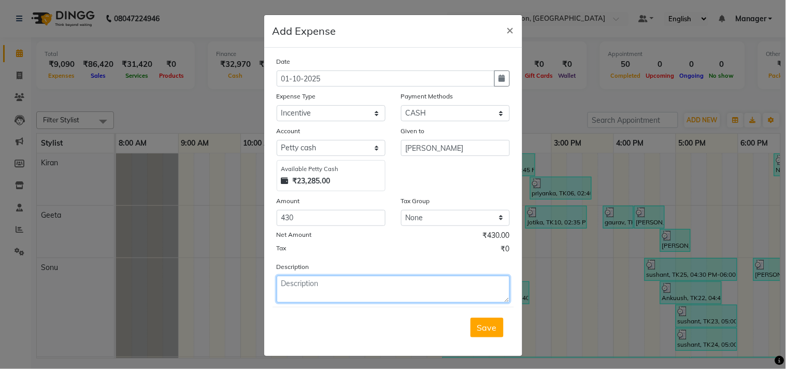
click at [289, 287] on textarea at bounding box center [393, 289] width 233 height 27
paste textarea "Service incentive"
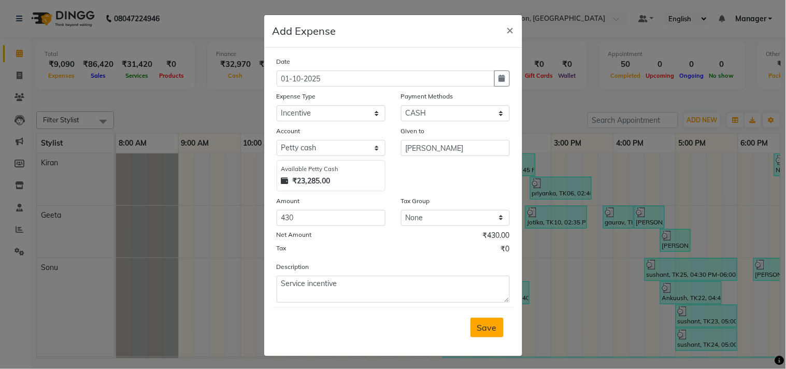
click at [478, 330] on span "Save" at bounding box center [487, 327] width 20 height 10
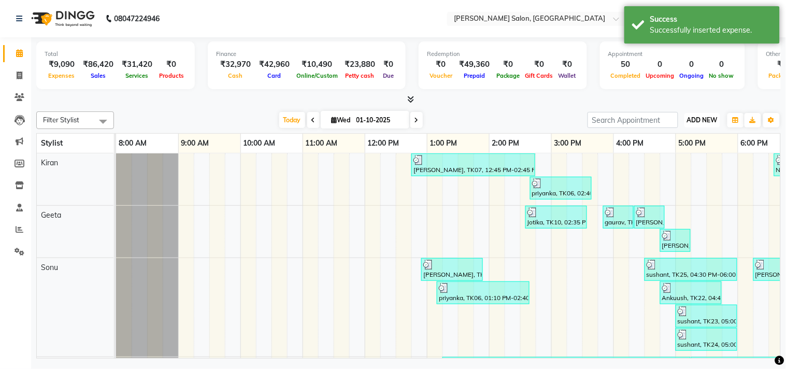
click at [694, 116] on span "ADD NEW" at bounding box center [702, 120] width 31 height 8
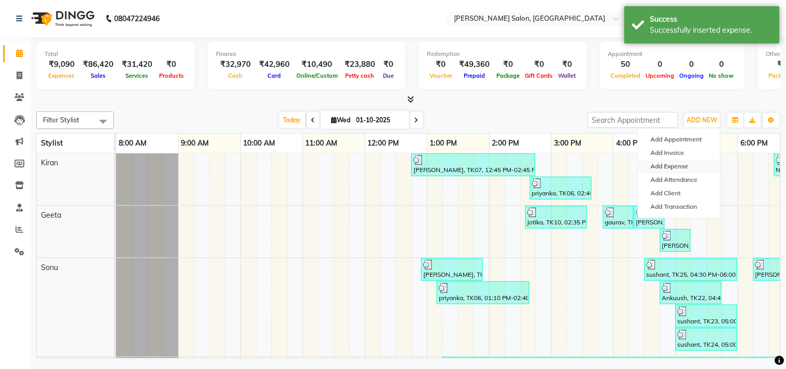
click at [655, 163] on link "Add Expense" at bounding box center [679, 166] width 82 height 13
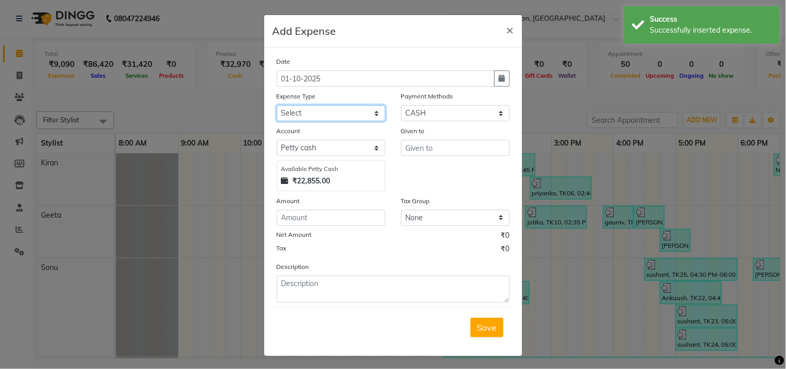
click at [333, 107] on select "Select Advance Salary BILLS client change paytm Client Snacks Coffee CONVEYANCE…" at bounding box center [331, 113] width 109 height 16
click at [277, 105] on select "Select Advance Salary BILLS client change paytm Client Snacks Coffee CONVEYANCE…" at bounding box center [331, 113] width 109 height 16
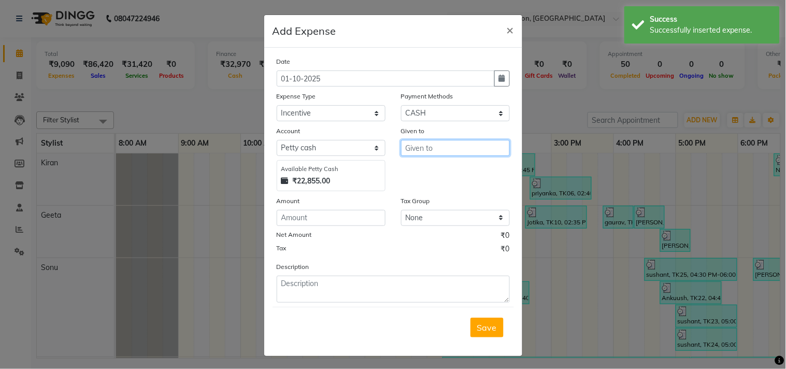
click at [431, 142] on input "text" at bounding box center [455, 148] width 109 height 16
click at [437, 170] on ngb-highlight "LA XMAN PEDI" at bounding box center [442, 170] width 56 height 10
click at [349, 208] on div "Amount" at bounding box center [331, 202] width 109 height 15
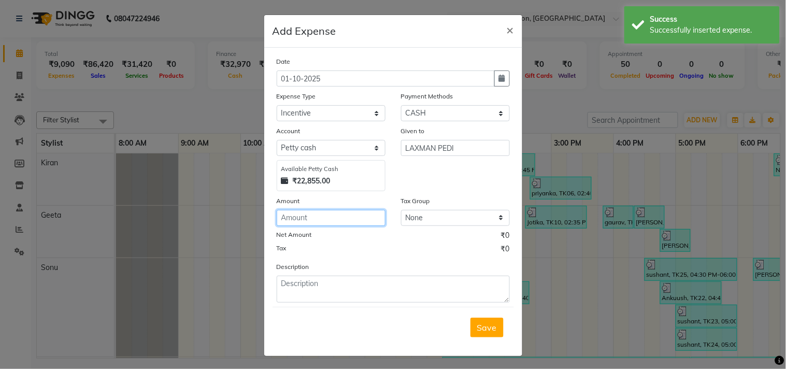
click at [346, 220] on input "number" at bounding box center [331, 218] width 109 height 16
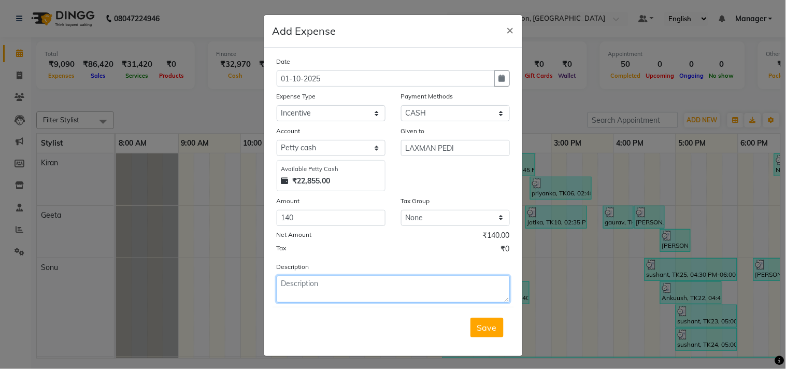
click at [289, 286] on textarea at bounding box center [393, 289] width 233 height 27
paste textarea "Service incentive"
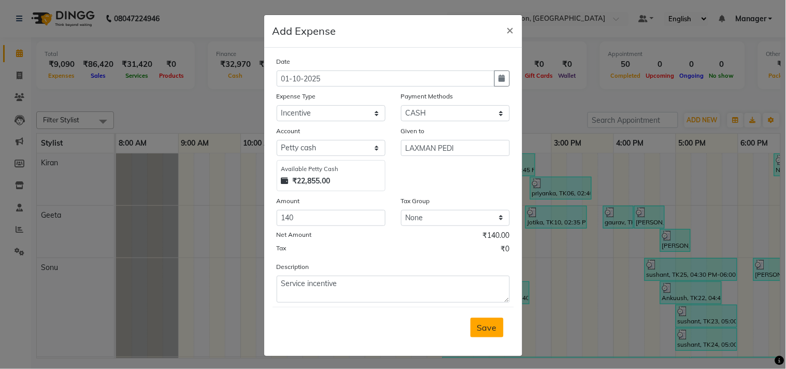
click at [482, 325] on span "Save" at bounding box center [487, 327] width 20 height 10
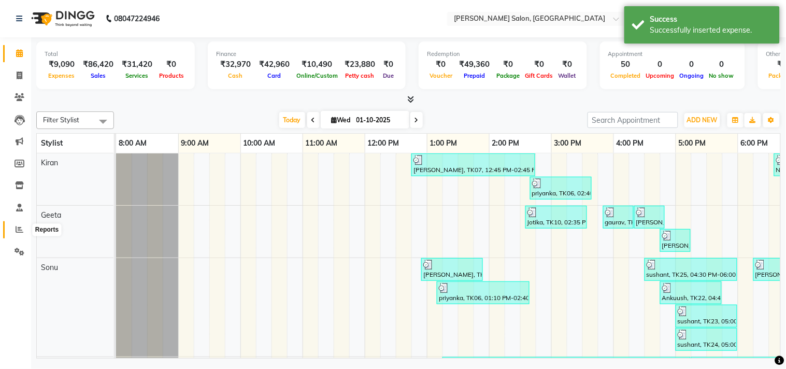
drag, startPoint x: 16, startPoint y: 232, endPoint x: 26, endPoint y: 225, distance: 11.6
click at [16, 231] on icon at bounding box center [20, 229] width 8 height 8
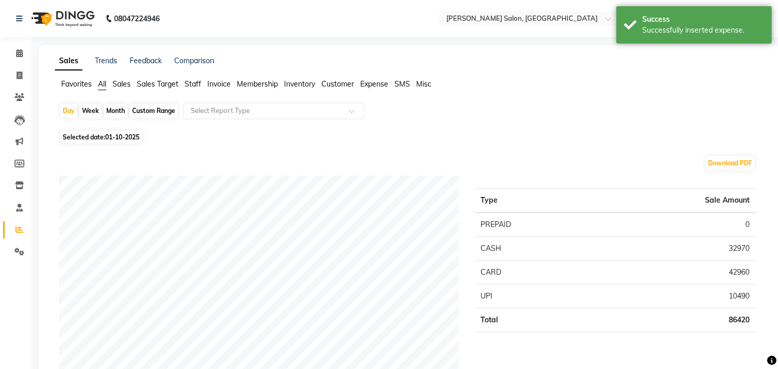
click at [372, 84] on span "Expense" at bounding box center [374, 83] width 28 height 9
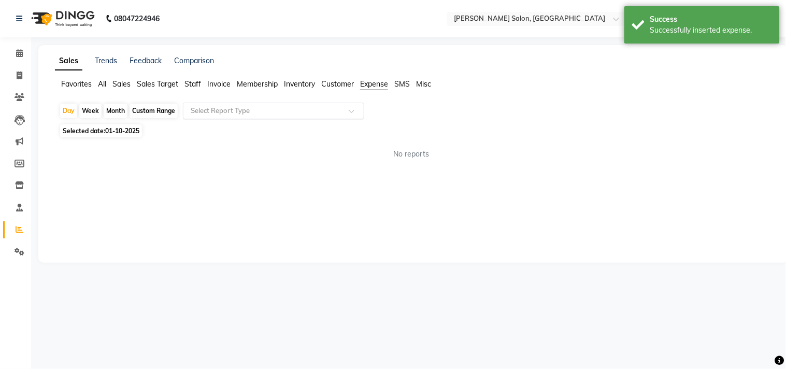
click at [316, 115] on input "text" at bounding box center [263, 111] width 149 height 10
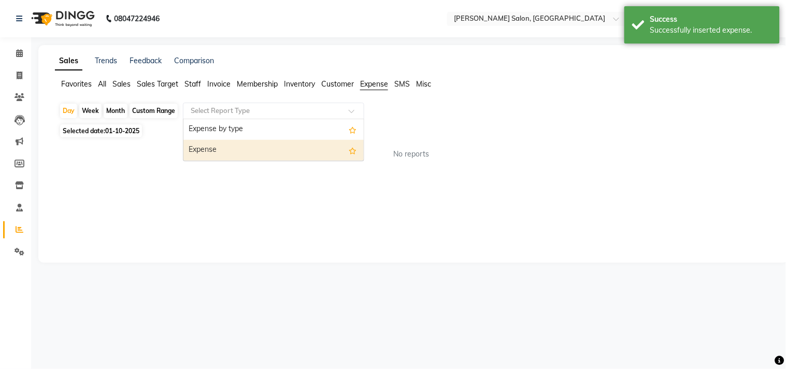
click at [291, 148] on div "Expense" at bounding box center [273, 150] width 180 height 21
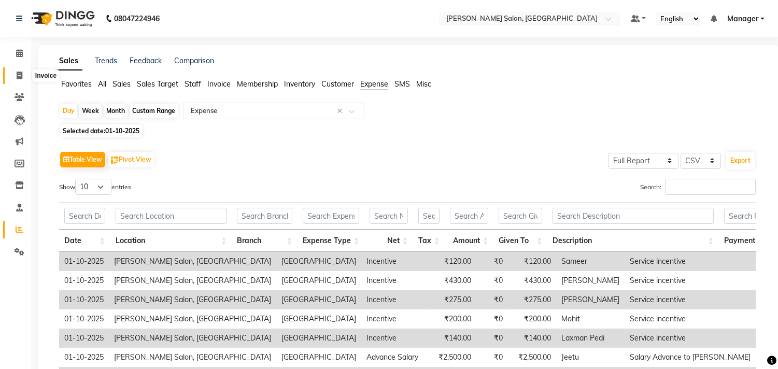
click at [23, 76] on span at bounding box center [19, 76] width 18 height 12
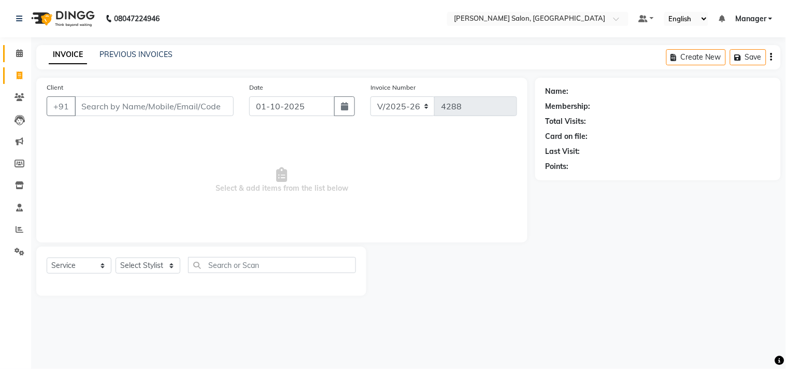
click at [19, 54] on icon at bounding box center [19, 53] width 7 height 8
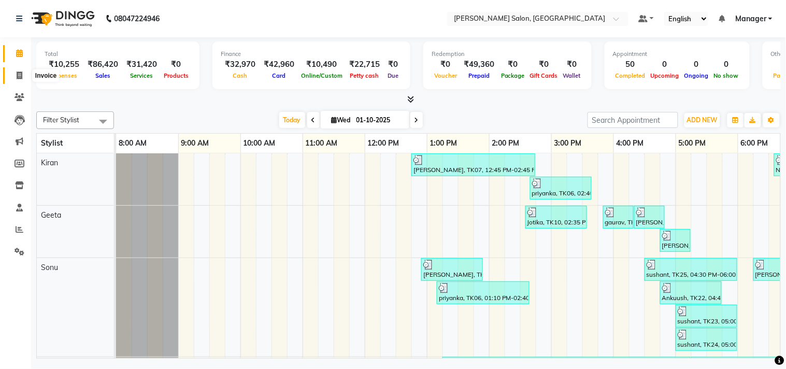
click at [15, 80] on span at bounding box center [19, 76] width 18 height 12
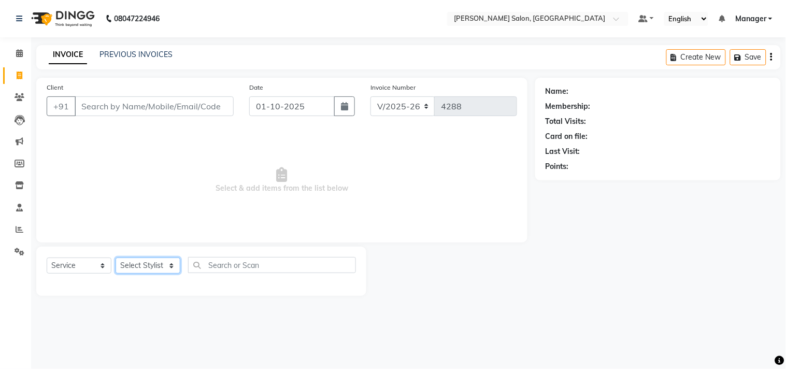
click at [163, 270] on select "Select Stylist BHOLU Geeta Hanif Jeetu JIYA SINGH Kiran LAXMAN PEDI Manager Moh…" at bounding box center [148, 266] width 65 height 16
click at [116, 258] on select "Select Stylist BHOLU Geeta Hanif Jeetu JIYA SINGH Kiran LAXMAN PEDI Manager Moh…" at bounding box center [148, 266] width 65 height 16
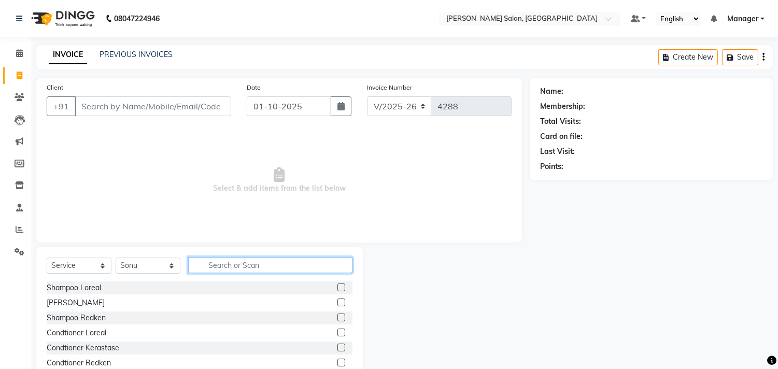
click at [216, 268] on input "text" at bounding box center [270, 265] width 164 height 16
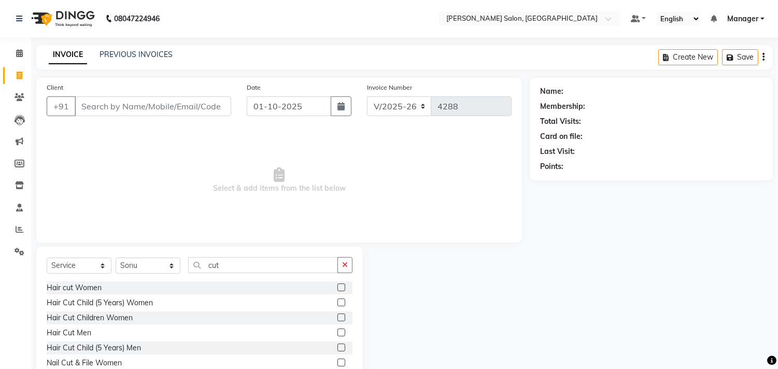
click at [337, 333] on label at bounding box center [341, 333] width 8 height 8
click at [337, 333] on input "checkbox" at bounding box center [340, 333] width 7 height 7
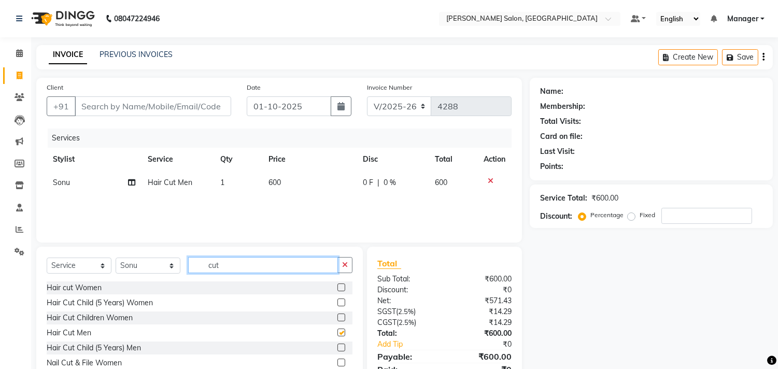
click at [275, 266] on input "cut" at bounding box center [263, 265] width 150 height 16
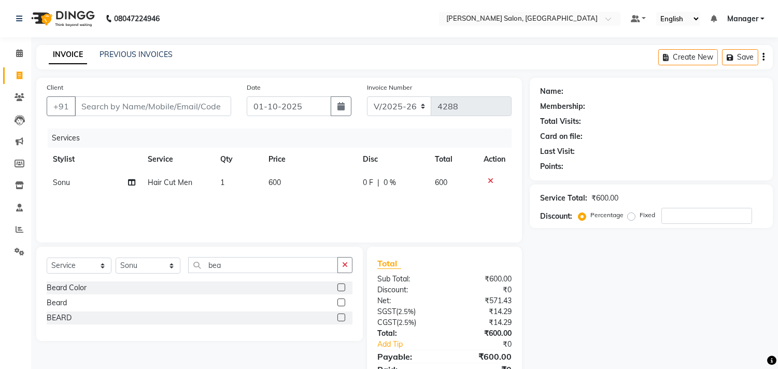
click at [340, 317] on label at bounding box center [341, 318] width 8 height 8
click at [340, 317] on input "checkbox" at bounding box center [340, 318] width 7 height 7
click at [202, 110] on input "Client" at bounding box center [153, 106] width 156 height 20
click at [161, 106] on input "Client" at bounding box center [153, 106] width 156 height 20
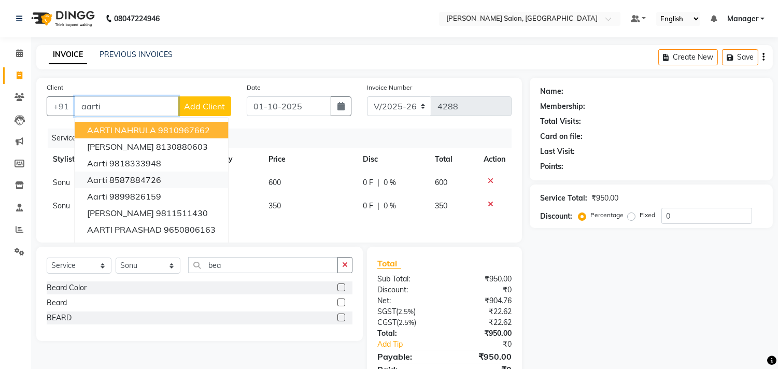
click at [144, 181] on ngb-highlight "8587884726" at bounding box center [135, 180] width 52 height 10
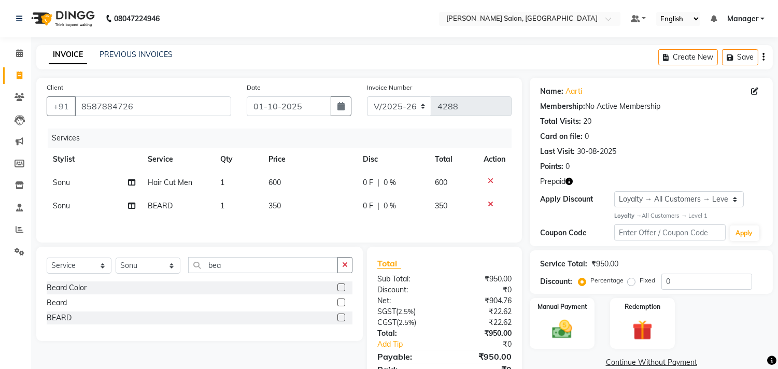
click at [569, 182] on icon "button" at bounding box center [568, 181] width 7 height 7
click at [636, 162] on div "Points: 0" at bounding box center [651, 166] width 222 height 11
click at [573, 91] on link "Aarti" at bounding box center [573, 91] width 17 height 11
click at [155, 274] on select "Select Stylist BHOLU Geeta Hanif Jeetu JIYA SINGH Kiran LAXMAN PEDI Manager Moh…" at bounding box center [148, 266] width 65 height 16
click at [116, 260] on select "Select Stylist BHOLU Geeta Hanif Jeetu JIYA SINGH Kiran LAXMAN PEDI Manager Moh…" at bounding box center [148, 266] width 65 height 16
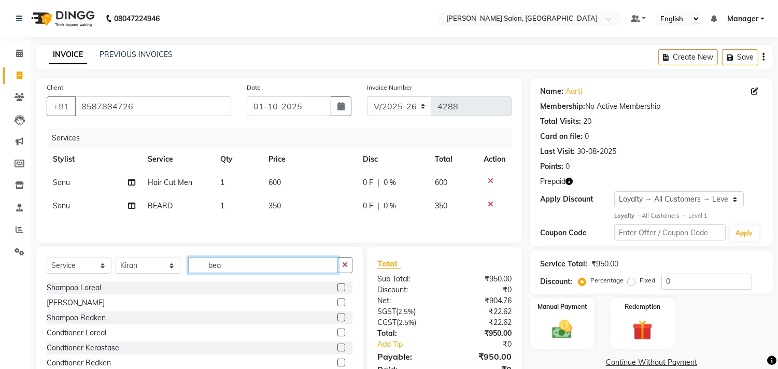
click at [246, 268] on input "bea" at bounding box center [263, 265] width 150 height 16
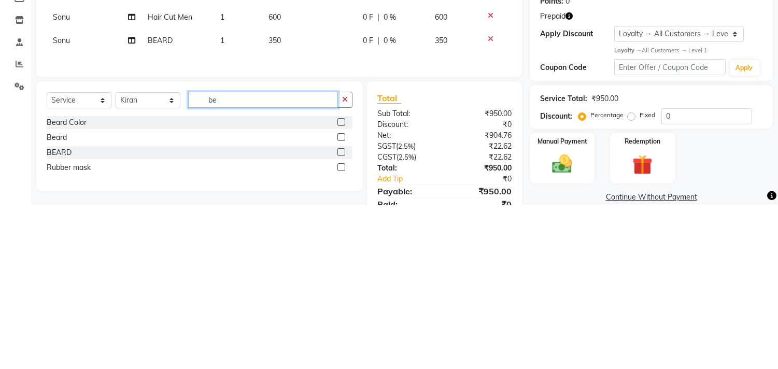
scroll to position [1, 0]
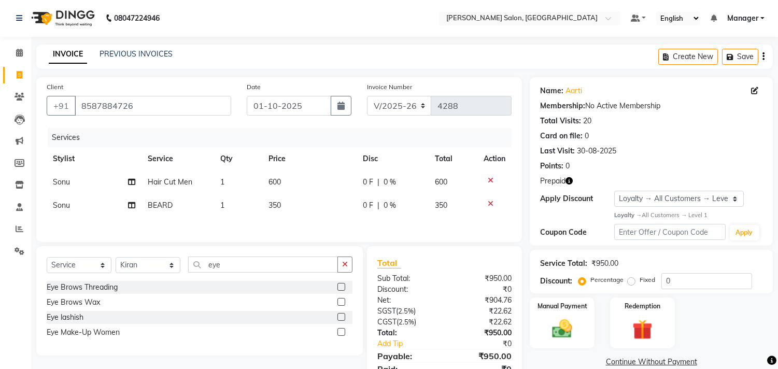
click at [342, 289] on label at bounding box center [341, 287] width 8 height 8
click at [342, 289] on input "checkbox" at bounding box center [340, 287] width 7 height 7
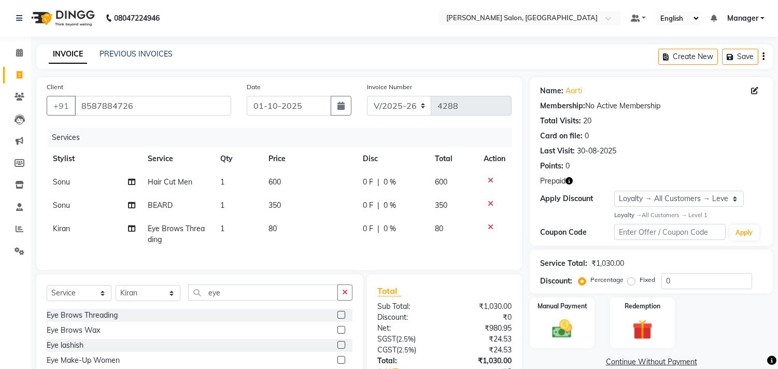
click at [301, 234] on td "80" at bounding box center [309, 234] width 94 height 34
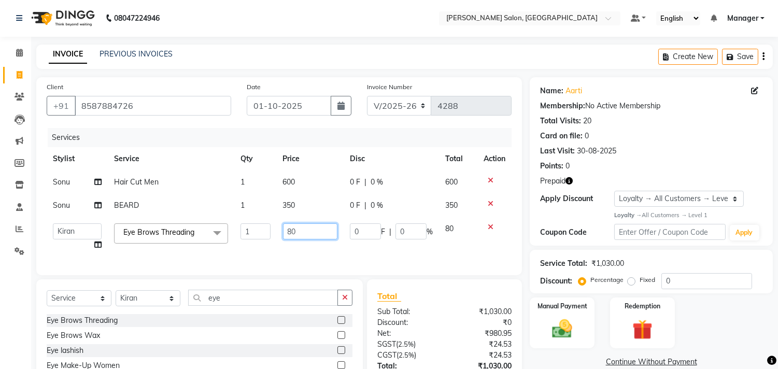
click at [319, 231] on input "80" at bounding box center [310, 231] width 54 height 16
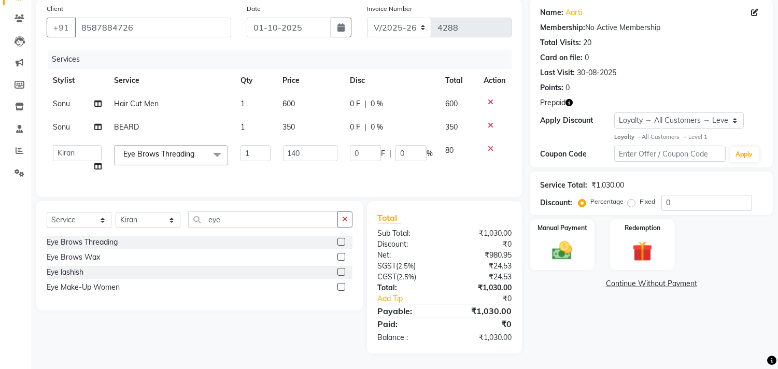
click at [582, 344] on div "Name: Aarti Membership: No Active Membership Total Visits: 20 Card on file: 0 L…" at bounding box center [655, 176] width 251 height 354
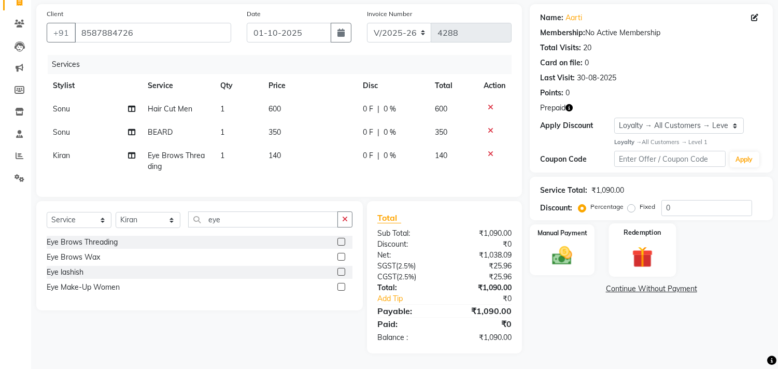
click at [649, 246] on img at bounding box center [642, 257] width 34 height 26
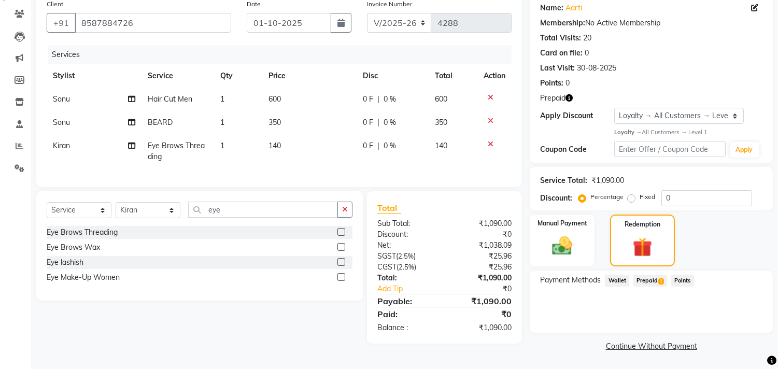
click at [645, 281] on span "Prepaid 1" at bounding box center [650, 281] width 34 height 12
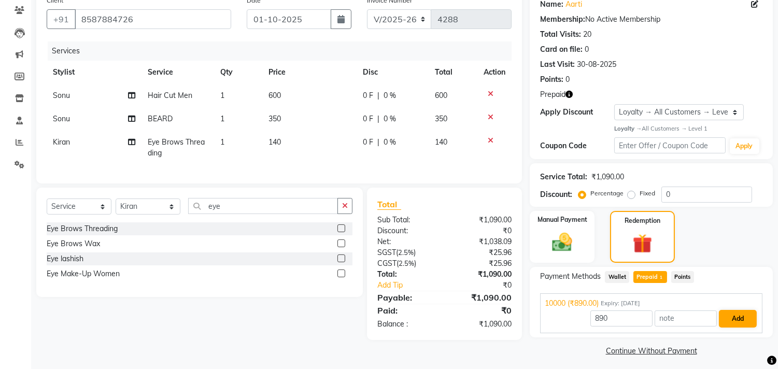
click at [744, 314] on button "Add" at bounding box center [738, 319] width 38 height 18
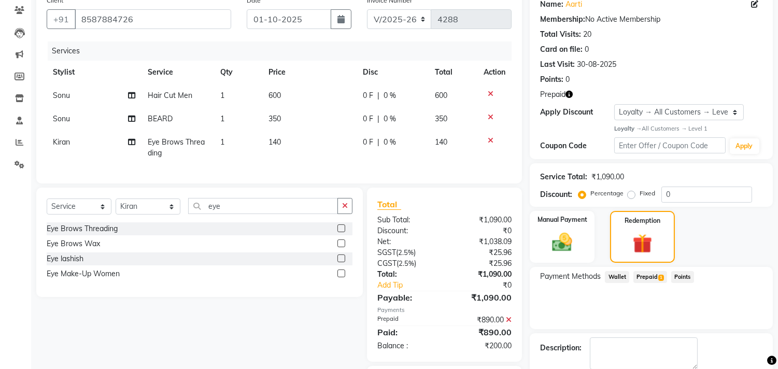
click at [620, 277] on span "Wallet" at bounding box center [617, 277] width 24 height 12
click at [558, 240] on img at bounding box center [562, 242] width 34 height 24
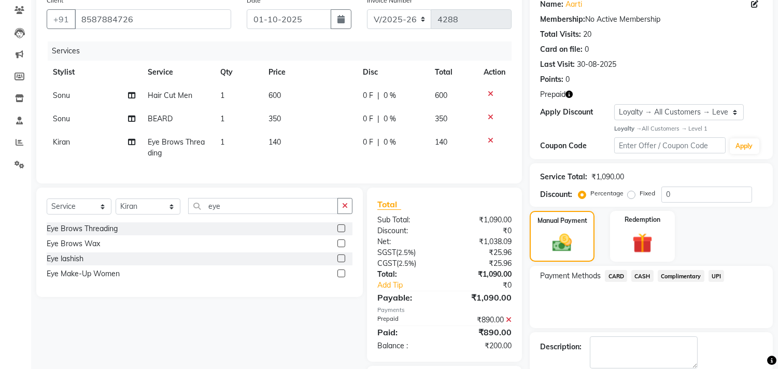
click at [645, 273] on span "CASH" at bounding box center [642, 276] width 22 height 12
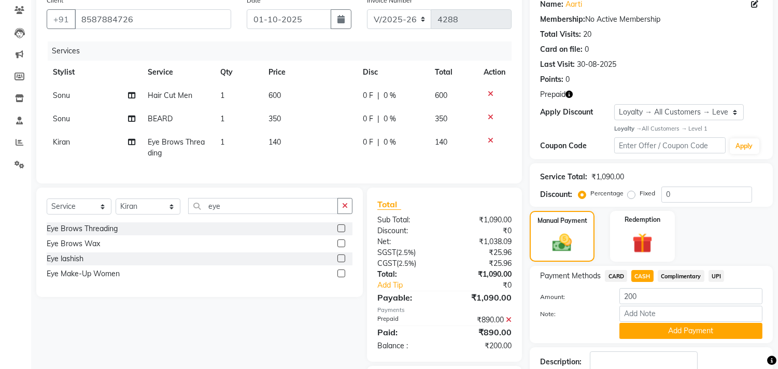
click at [277, 97] on span "600" at bounding box center [274, 95] width 12 height 9
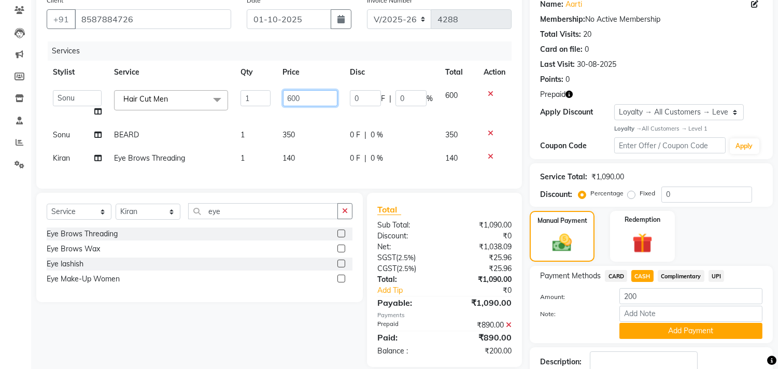
click at [292, 97] on input "600" at bounding box center [310, 98] width 54 height 16
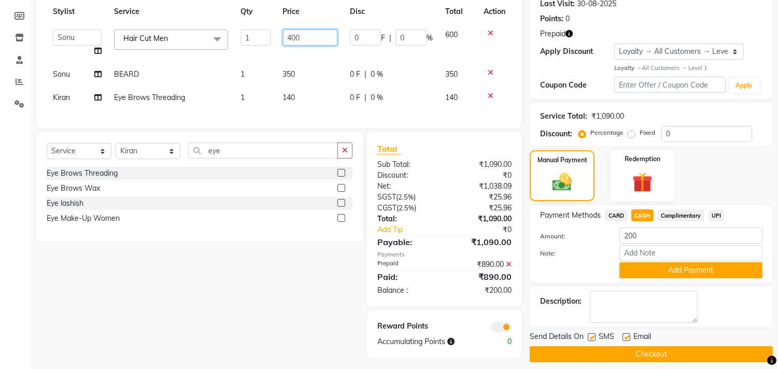
scroll to position [161, 0]
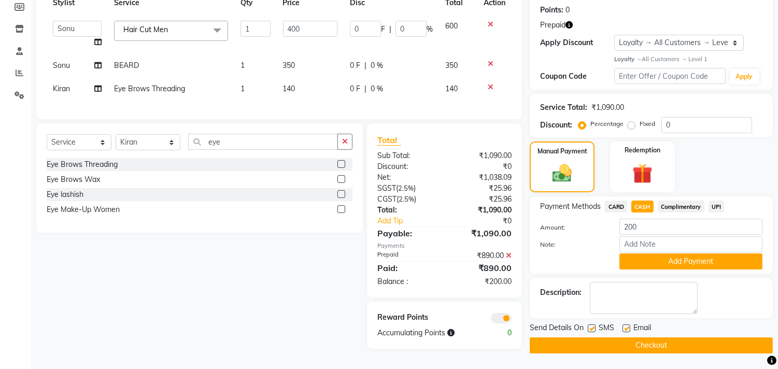
click at [584, 265] on div at bounding box center [571, 261] width 79 height 16
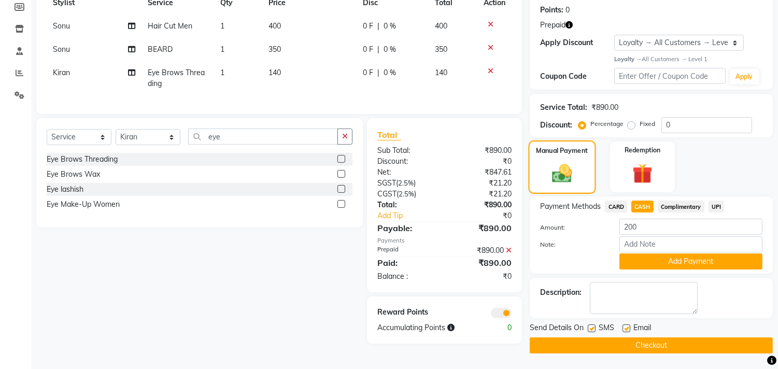
click at [573, 181] on img at bounding box center [562, 173] width 33 height 23
click at [719, 173] on div "Manual Payment Redemption" at bounding box center [651, 166] width 259 height 51
click at [509, 254] on icon at bounding box center [509, 250] width 6 height 7
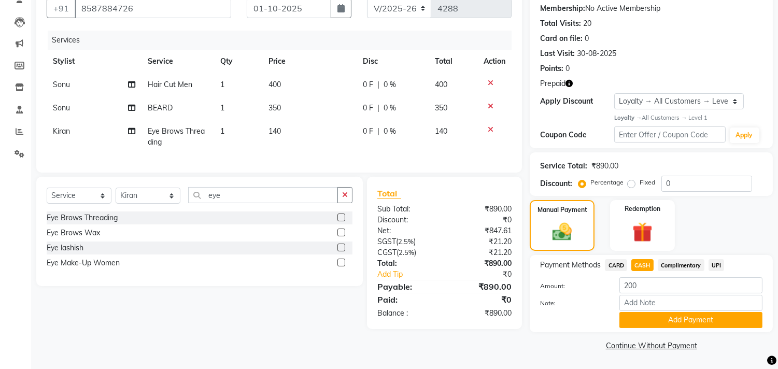
click at [646, 229] on img at bounding box center [642, 232] width 33 height 25
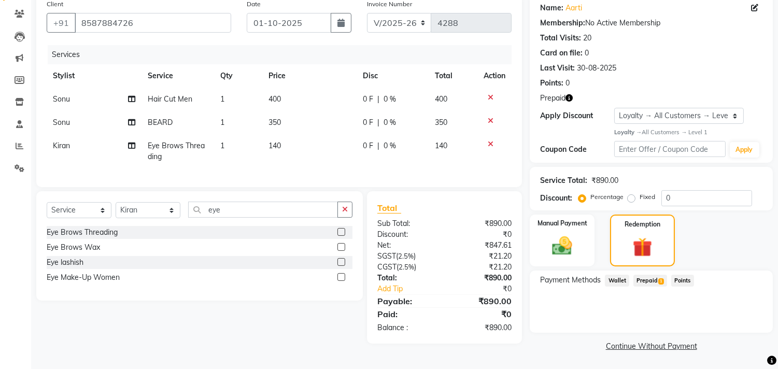
click at [91, 106] on td "Sonu" at bounding box center [94, 99] width 95 height 23
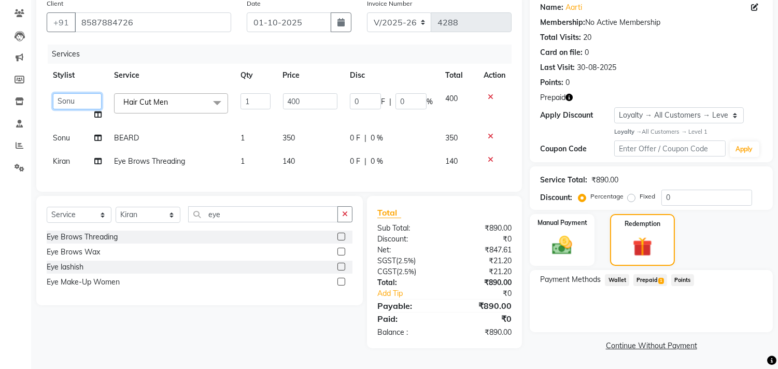
click at [86, 101] on select "BHOLU Geeta Hanif Jeetu JIYA SINGH Kiran LAXMAN PEDI Manager Mohit NAIL SWASTIK…" at bounding box center [77, 101] width 49 height 16
click at [73, 138] on td "Sonu" at bounding box center [77, 137] width 61 height 23
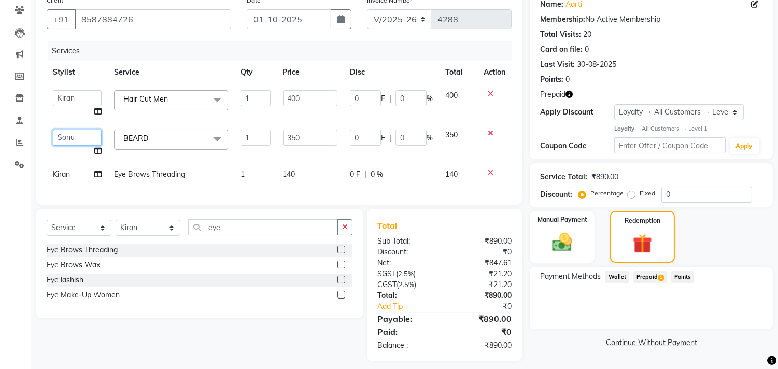
click at [76, 137] on select "BHOLU Geeta Hanif Jeetu JIYA SINGH Kiran LAXMAN PEDI Manager Mohit NAIL SWASTIK…" at bounding box center [77, 138] width 49 height 16
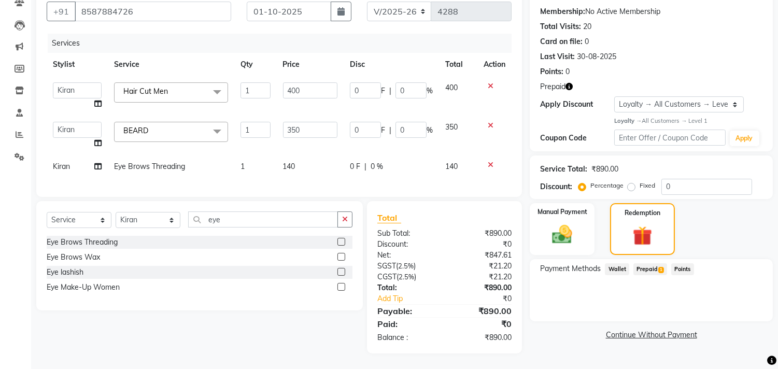
scroll to position [104, 0]
click at [498, 215] on div "Total" at bounding box center [444, 217] width 134 height 12
click at [493, 219] on div "Total" at bounding box center [444, 217] width 134 height 12
click at [437, 230] on div "Sub Total:" at bounding box center [406, 233] width 75 height 11
click at [490, 82] on icon at bounding box center [491, 85] width 6 height 7
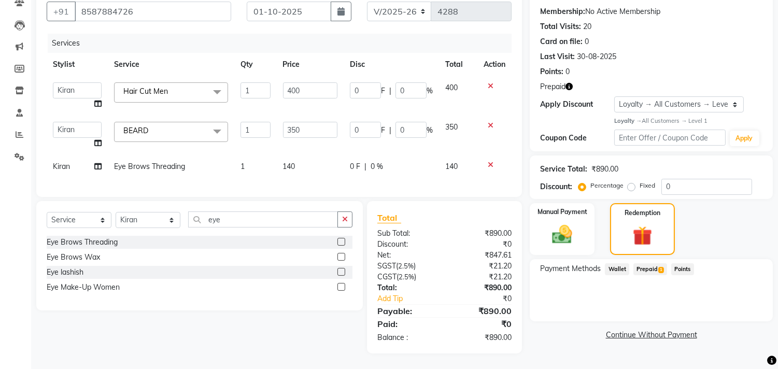
scroll to position [83, 0]
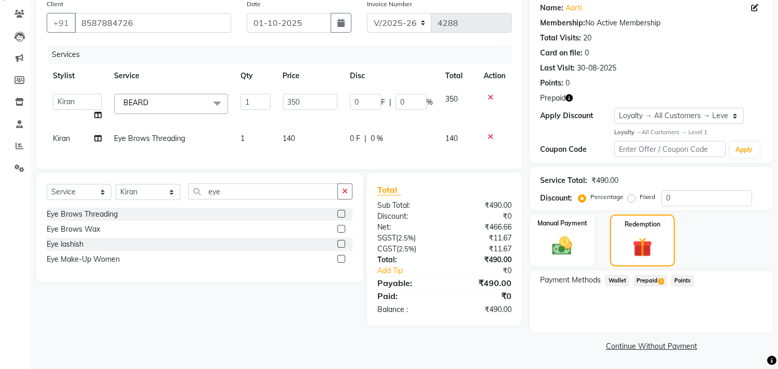
click at [490, 98] on icon at bounding box center [491, 97] width 6 height 7
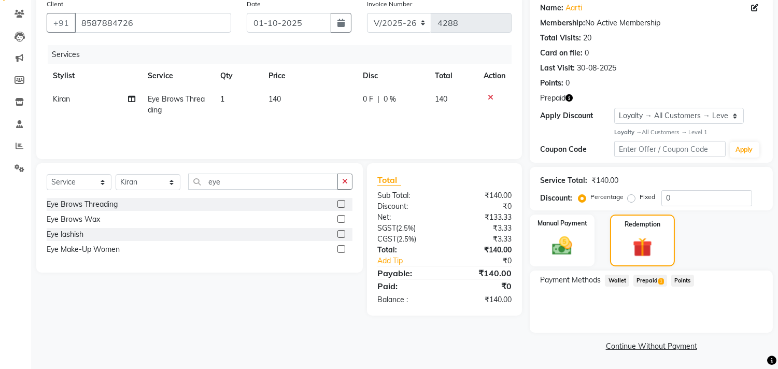
click at [569, 98] on icon "button" at bounding box center [568, 97] width 7 height 7
click at [285, 99] on td "140" at bounding box center [309, 105] width 94 height 34
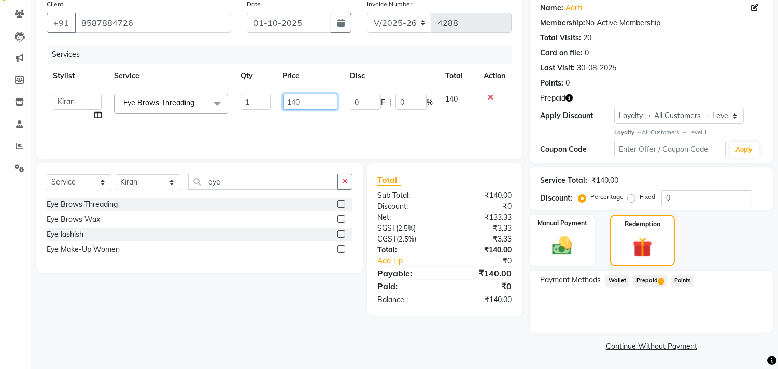
click at [312, 102] on input "140" at bounding box center [310, 102] width 54 height 16
click at [551, 312] on div "Payment Methods Wallet Prepaid 1 Points" at bounding box center [651, 302] width 243 height 62
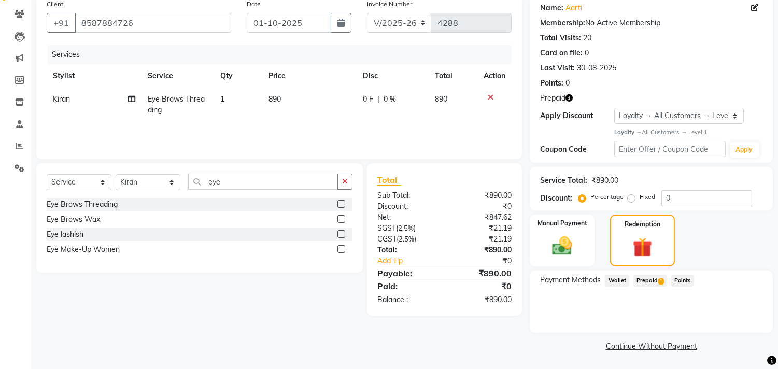
click at [660, 280] on span "1" at bounding box center [661, 281] width 6 height 6
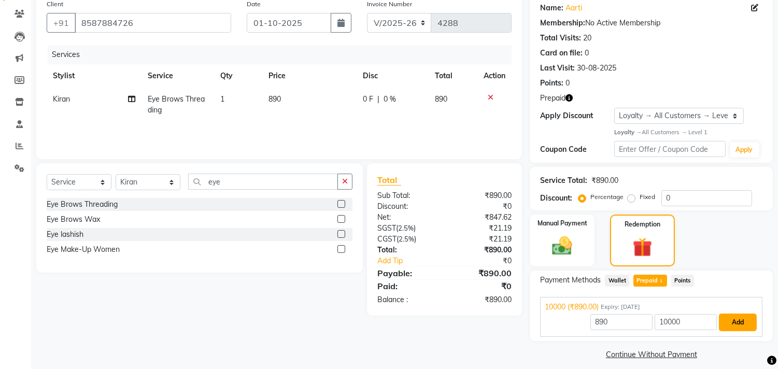
click at [747, 324] on button "Add" at bounding box center [738, 323] width 38 height 18
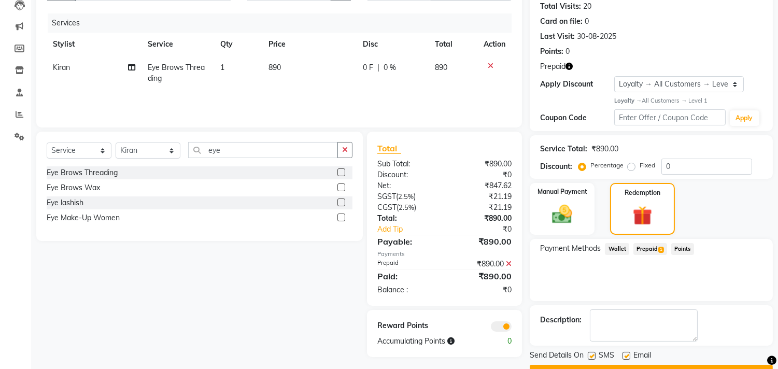
scroll to position [142, 0]
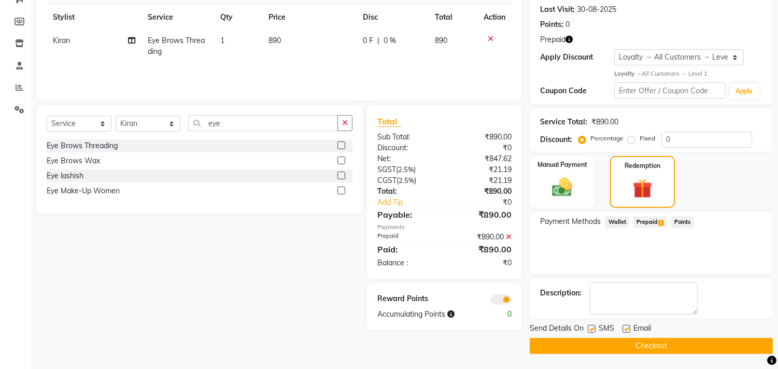
click at [698, 349] on button "Checkout" at bounding box center [651, 346] width 243 height 16
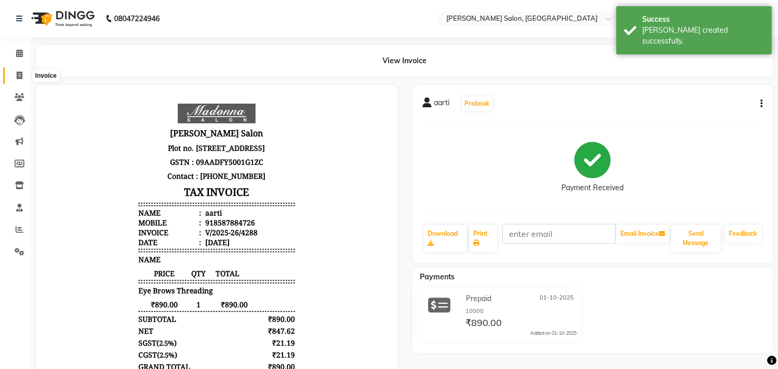
click at [22, 78] on icon at bounding box center [20, 76] width 6 height 8
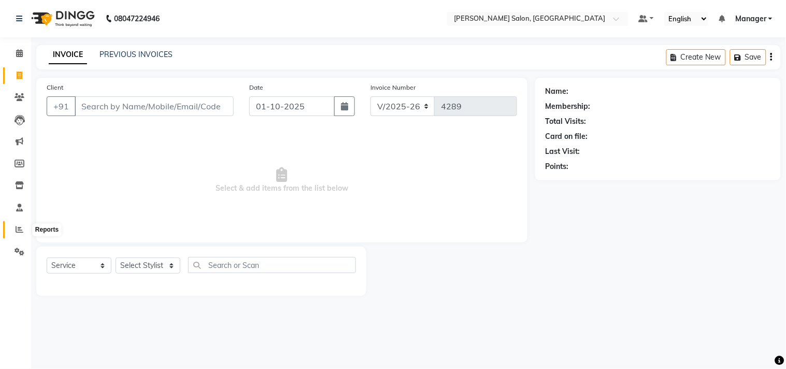
click at [19, 232] on icon at bounding box center [20, 229] width 8 height 8
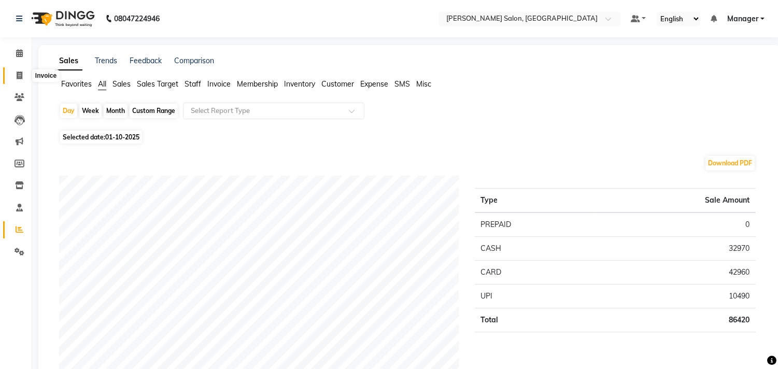
click at [16, 70] on span at bounding box center [19, 76] width 18 height 12
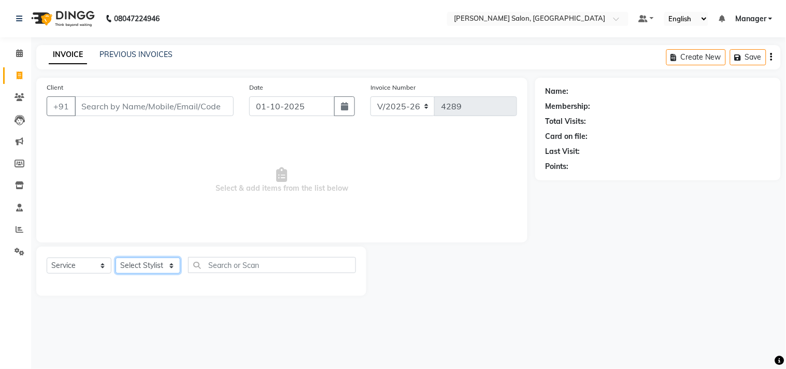
drag, startPoint x: 146, startPoint y: 262, endPoint x: 148, endPoint y: 258, distance: 5.3
click at [146, 262] on select "Select Stylist BHOLU Geeta Hanif Jeetu JIYA SINGH Kiran LAXMAN PEDI Manager Moh…" at bounding box center [148, 266] width 65 height 16
click at [116, 258] on select "Select Stylist BHOLU Geeta Hanif Jeetu JIYA SINGH Kiran LAXMAN PEDI Manager Moh…" at bounding box center [148, 266] width 65 height 16
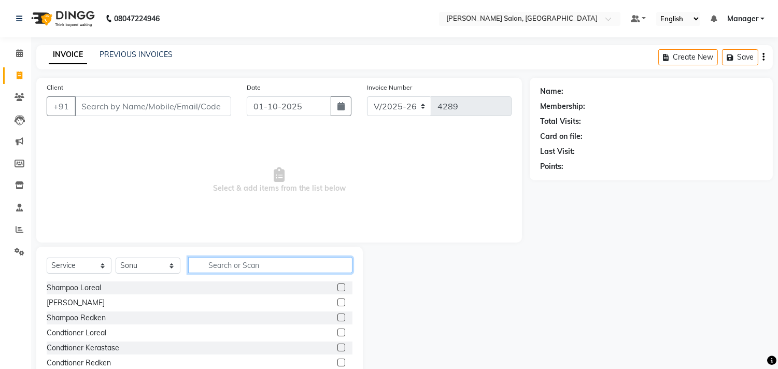
click at [217, 264] on input "text" at bounding box center [270, 265] width 164 height 16
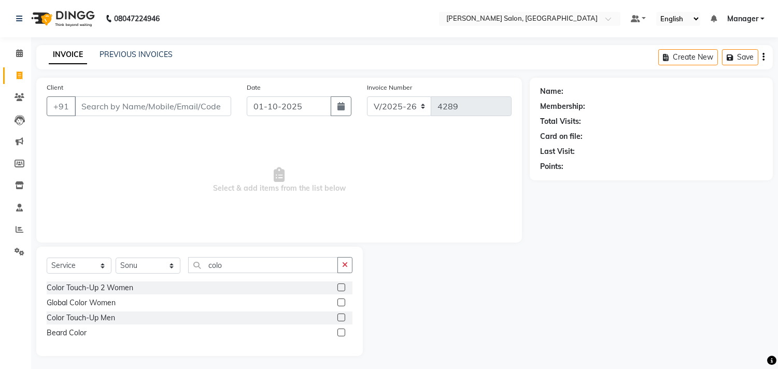
click at [341, 317] on label at bounding box center [341, 318] width 8 height 8
click at [341, 317] on input "checkbox" at bounding box center [340, 318] width 7 height 7
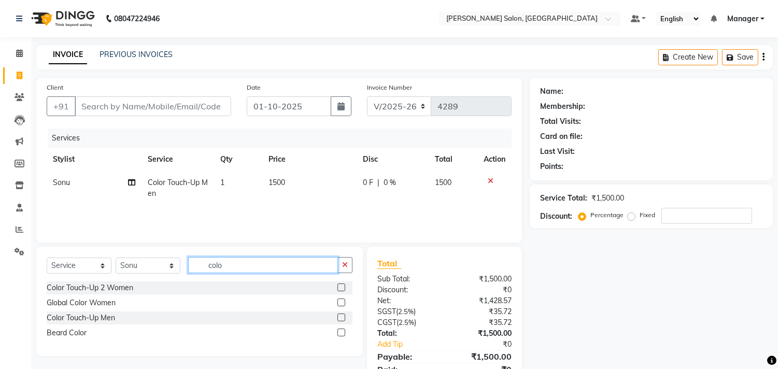
click at [239, 267] on input "colo" at bounding box center [263, 265] width 150 height 16
click at [141, 93] on div "Client +91" at bounding box center [139, 103] width 200 height 42
drag, startPoint x: 136, startPoint y: 109, endPoint x: 136, endPoint y: 118, distance: 8.3
click at [136, 118] on div "Client +91" at bounding box center [139, 103] width 200 height 42
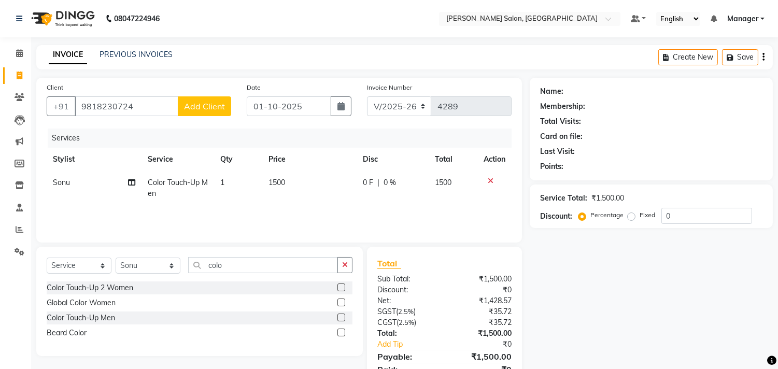
click at [207, 108] on span "Add Client" at bounding box center [204, 106] width 41 height 10
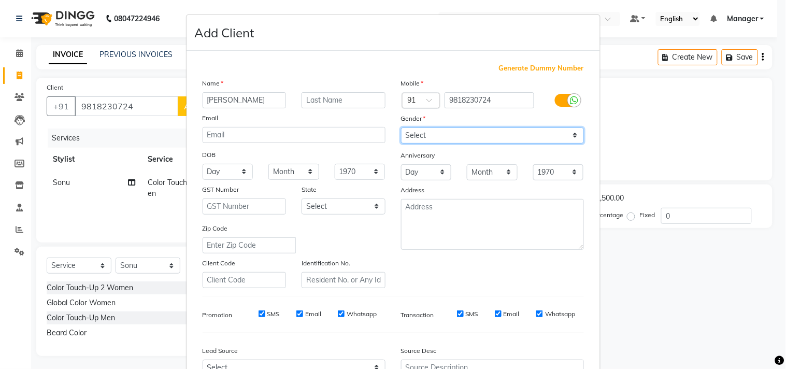
click at [472, 137] on select "Select Male Female Other Prefer Not To Say" at bounding box center [492, 135] width 183 height 16
click at [401, 127] on select "Select Male Female Other Prefer Not To Say" at bounding box center [492, 135] width 183 height 16
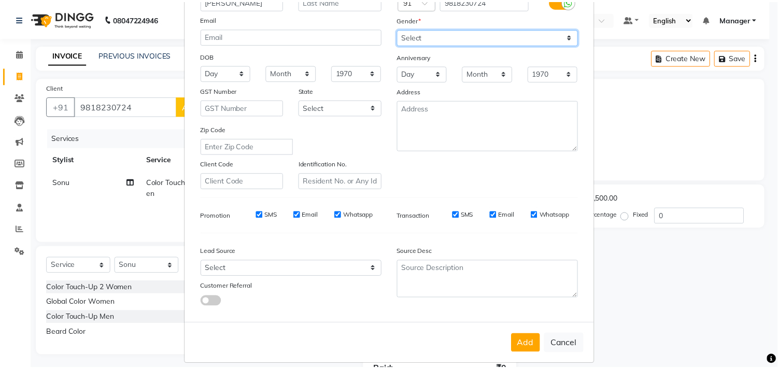
scroll to position [110, 0]
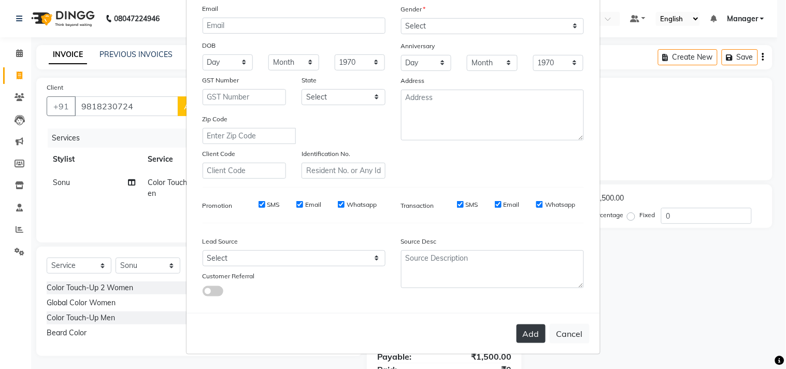
click at [531, 338] on button "Add" at bounding box center [531, 333] width 29 height 19
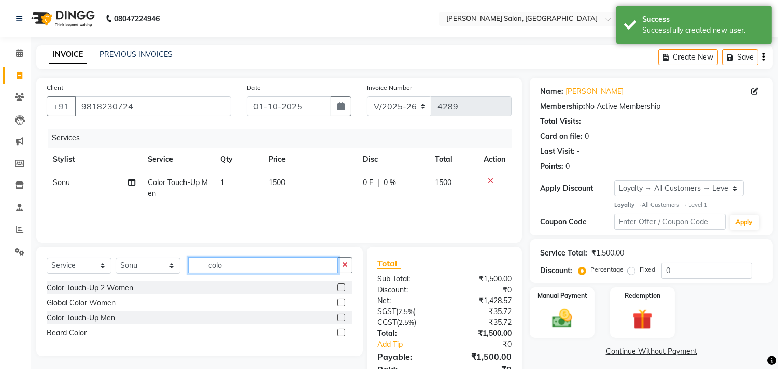
click at [236, 268] on input "colo" at bounding box center [263, 265] width 150 height 16
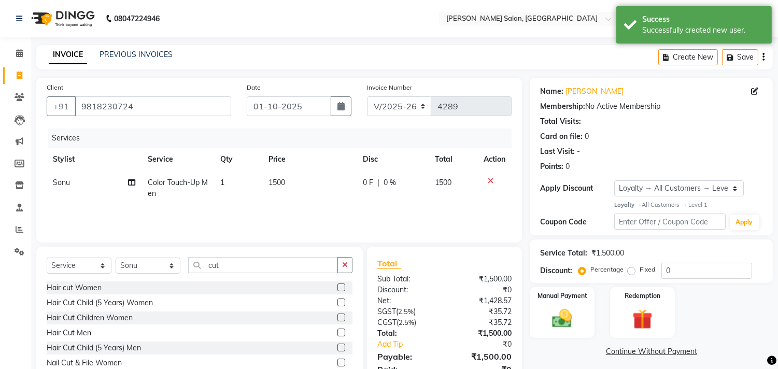
click at [337, 333] on label at bounding box center [341, 333] width 8 height 8
click at [337, 333] on input "checkbox" at bounding box center [340, 333] width 7 height 7
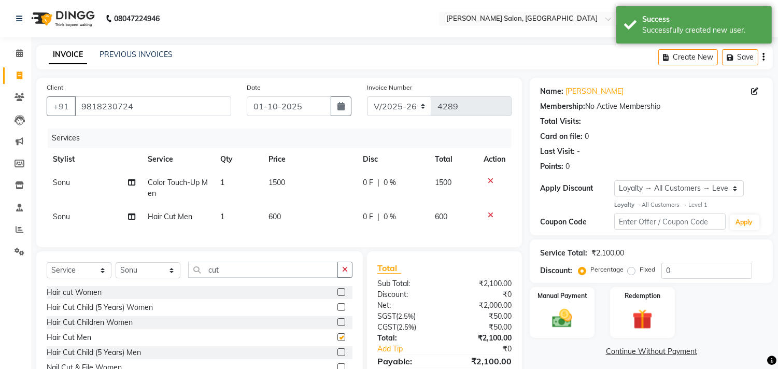
click at [309, 193] on td "1500" at bounding box center [309, 188] width 94 height 34
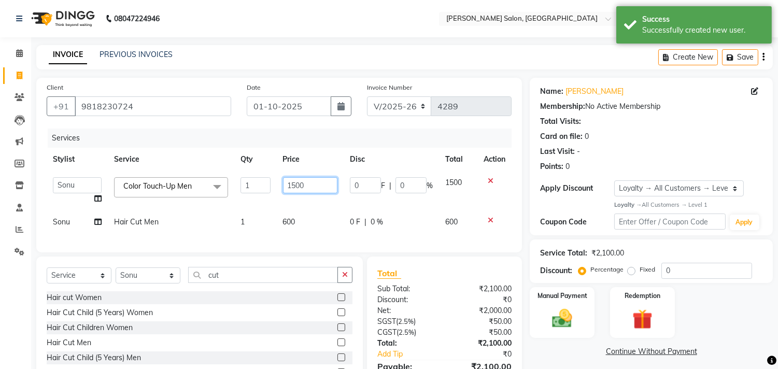
click at [319, 180] on input "1500" at bounding box center [310, 185] width 54 height 16
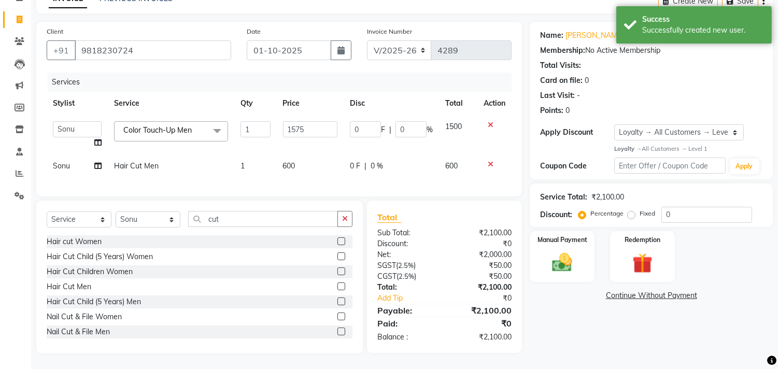
click at [579, 364] on main "INVOICE PREVIOUS INVOICES Create New Save Client +91 9818230724 Date 01-10-2025…" at bounding box center [404, 179] width 747 height 380
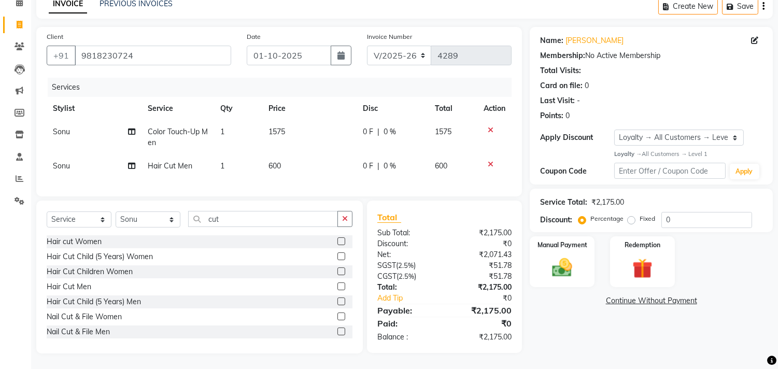
click at [560, 262] on img at bounding box center [562, 267] width 33 height 23
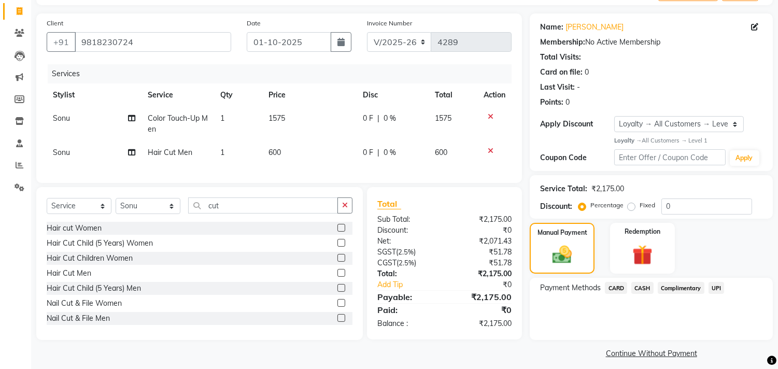
click at [714, 291] on span "UPI" at bounding box center [716, 288] width 16 height 12
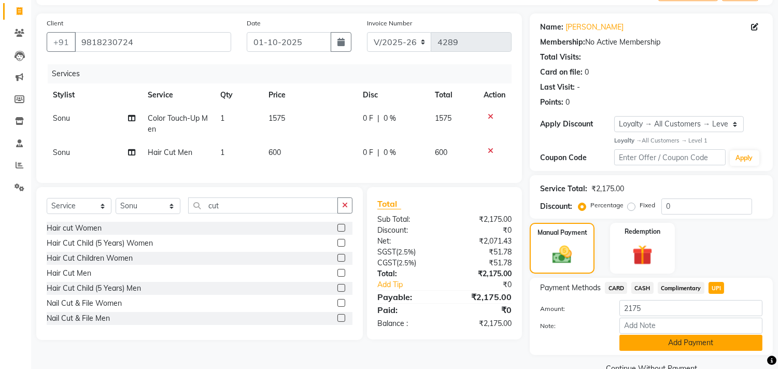
click at [713, 344] on button "Add Payment" at bounding box center [690, 343] width 143 height 16
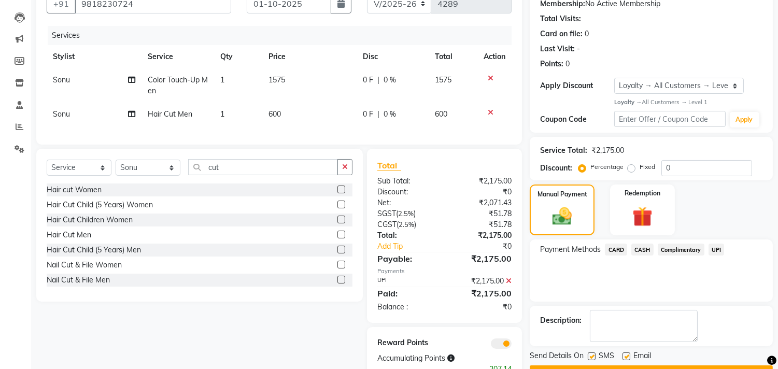
scroll to position [143, 0]
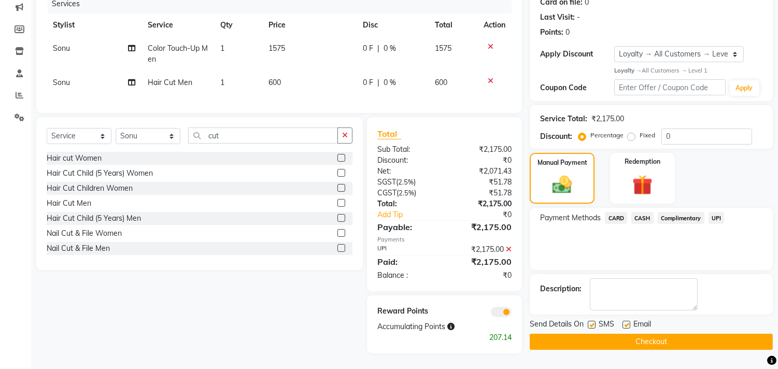
click at [717, 335] on button "Checkout" at bounding box center [651, 342] width 243 height 16
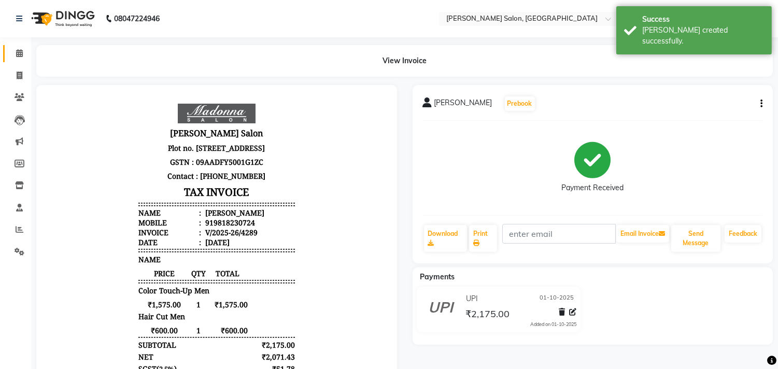
click at [19, 53] on icon at bounding box center [19, 53] width 7 height 8
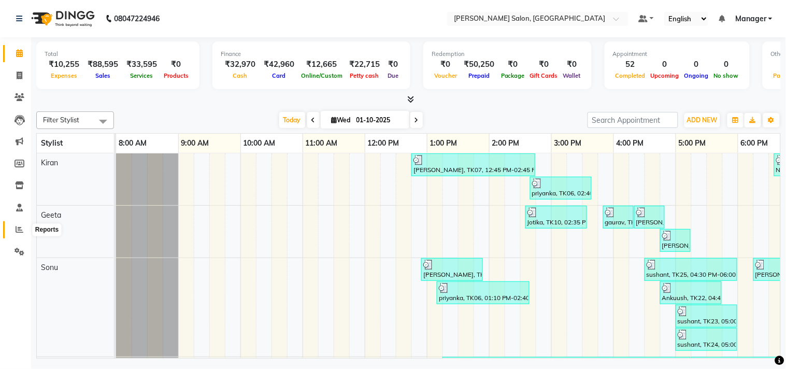
click at [21, 231] on icon at bounding box center [20, 229] width 8 height 8
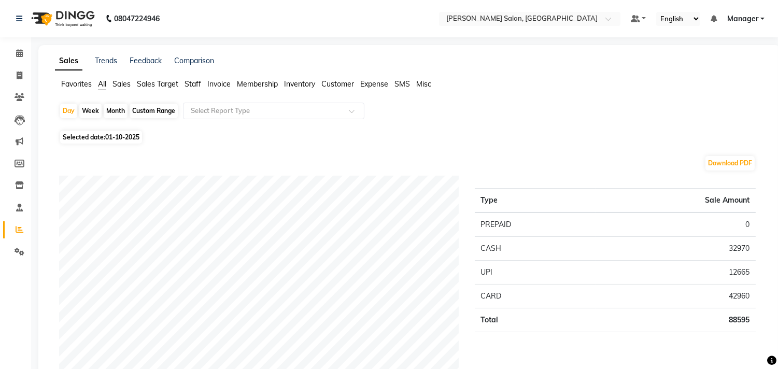
click at [197, 85] on span "Staff" at bounding box center [192, 83] width 17 height 9
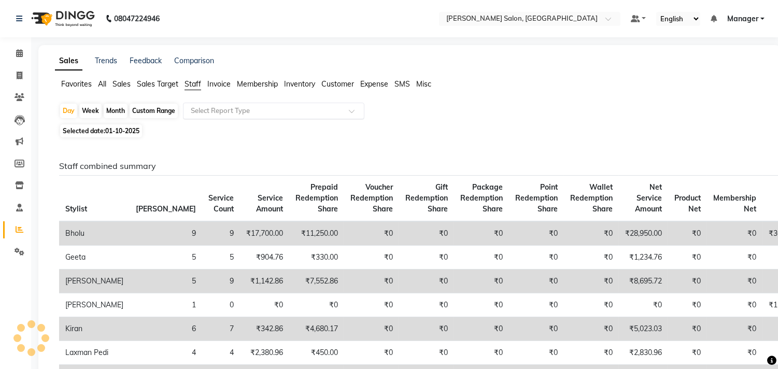
click at [257, 113] on input "text" at bounding box center [263, 111] width 149 height 10
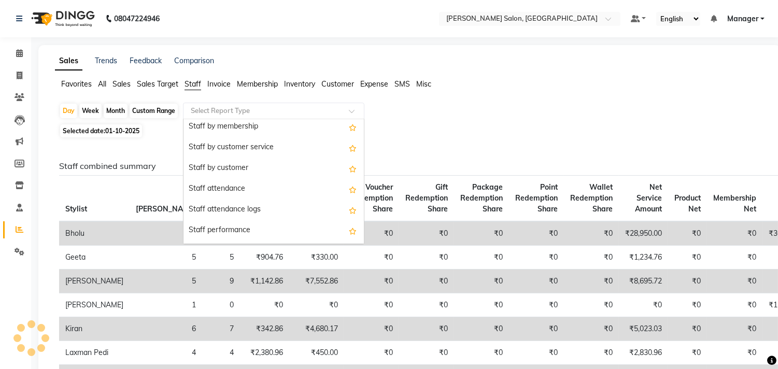
scroll to position [173, 0]
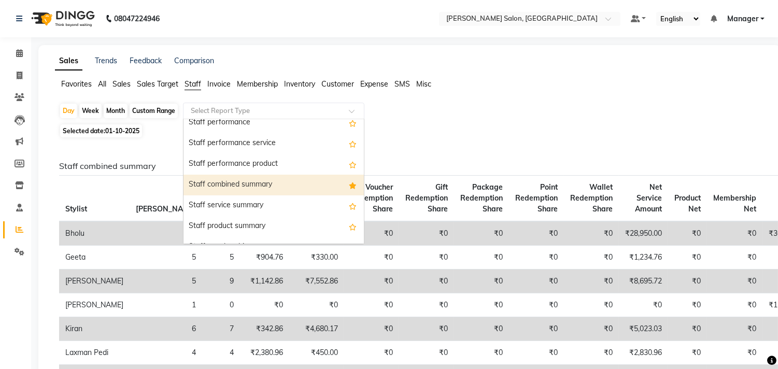
click at [294, 183] on div "Staff combined summary" at bounding box center [273, 185] width 180 height 21
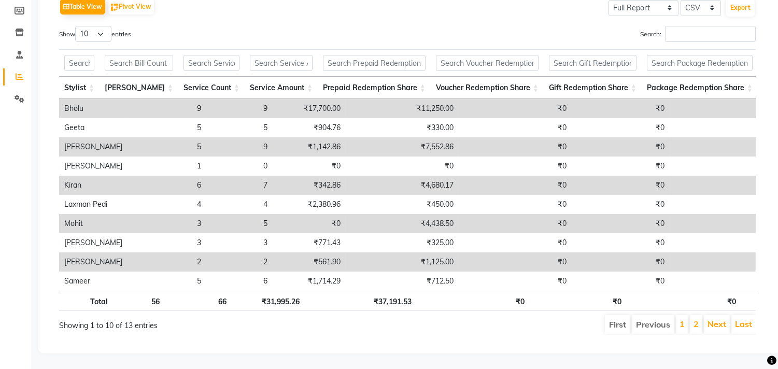
scroll to position [171, 0]
click at [99, 26] on select "10 25 50 100" at bounding box center [93, 34] width 36 height 16
click at [77, 26] on select "10 25 50 100" at bounding box center [93, 34] width 36 height 16
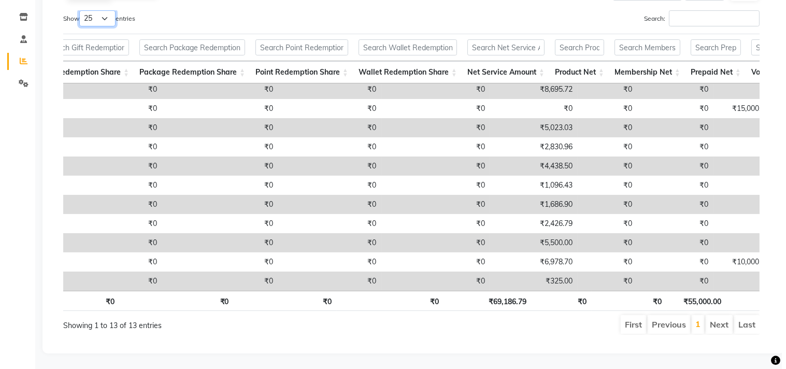
scroll to position [0, 0]
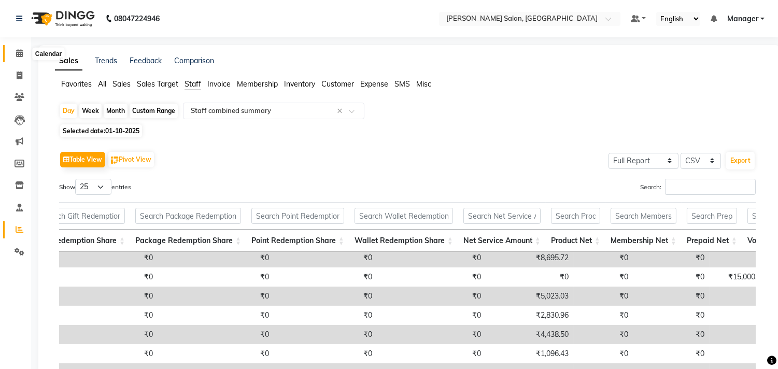
click at [10, 54] on span at bounding box center [19, 54] width 18 height 12
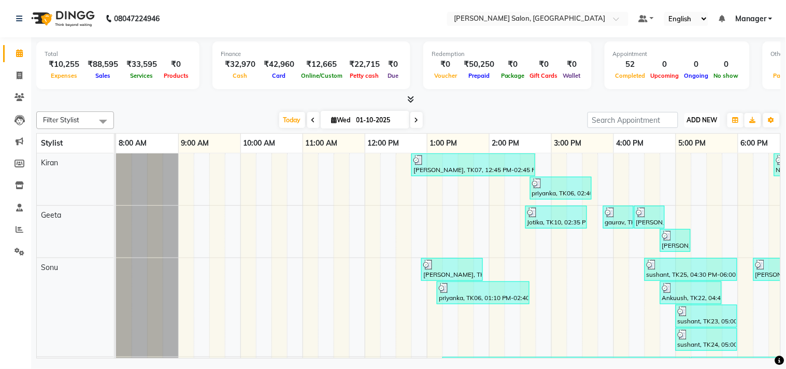
click at [708, 121] on span "ADD NEW" at bounding box center [702, 120] width 31 height 8
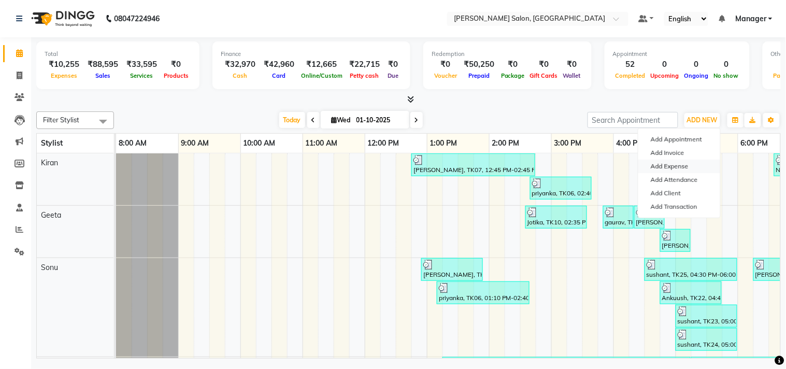
click at [680, 162] on link "Add Expense" at bounding box center [679, 166] width 82 height 13
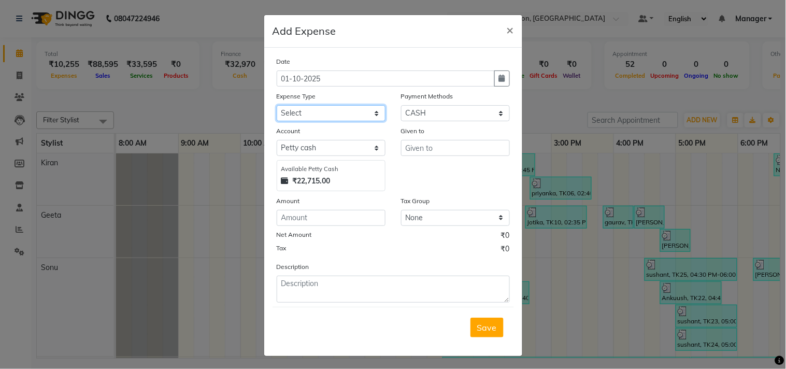
click at [344, 111] on select "Select Advance Salary BILLS client change paytm Client Snacks Coffee CONVEYANCE…" at bounding box center [331, 113] width 109 height 16
click at [277, 105] on select "Select Advance Salary BILLS client change paytm Client Snacks Coffee CONVEYANCE…" at bounding box center [331, 113] width 109 height 16
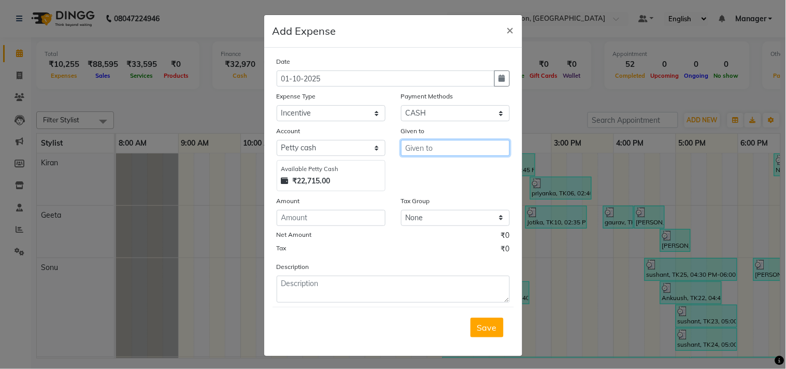
click at [447, 141] on input "text" at bounding box center [455, 148] width 109 height 16
click at [424, 170] on ngb-highlight "Son u" at bounding box center [424, 170] width 20 height 10
click at [330, 208] on div "Amount" at bounding box center [331, 202] width 109 height 15
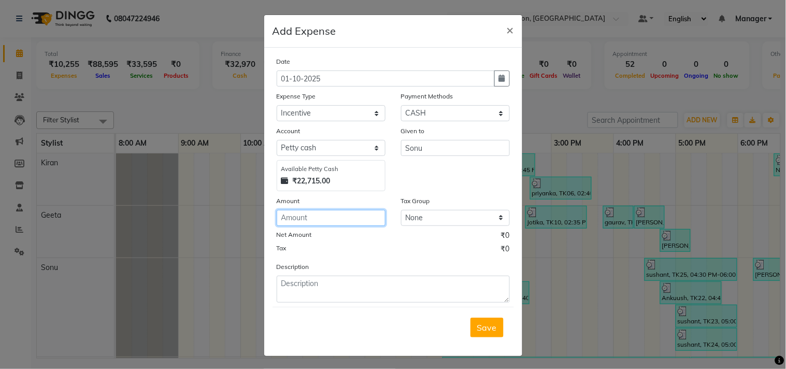
click at [325, 214] on input "number" at bounding box center [331, 218] width 109 height 16
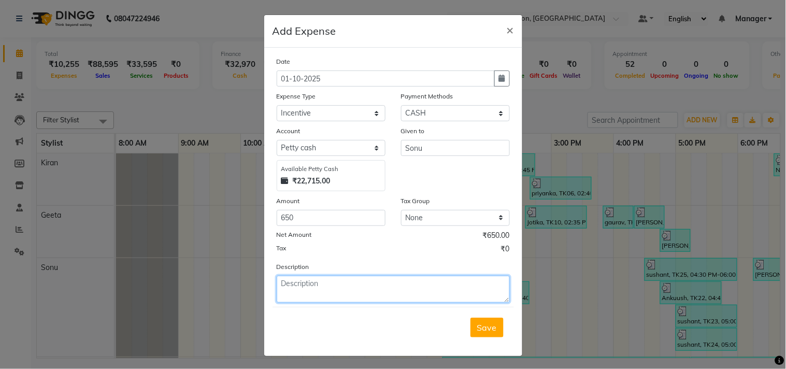
click at [294, 286] on textarea at bounding box center [393, 289] width 233 height 27
paste textarea "Service incentive"
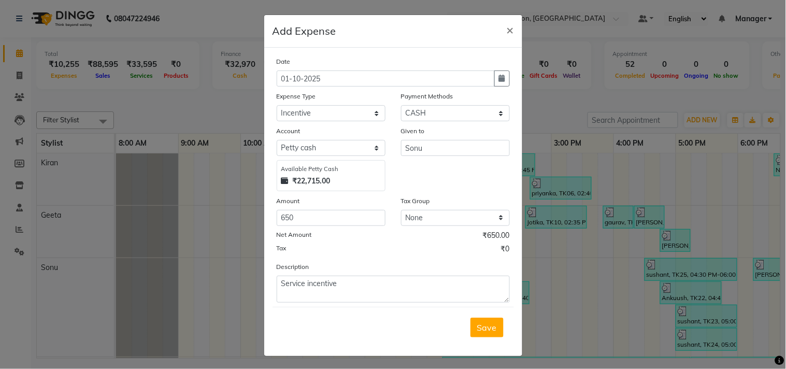
click at [471, 323] on button "Save" at bounding box center [487, 328] width 33 height 20
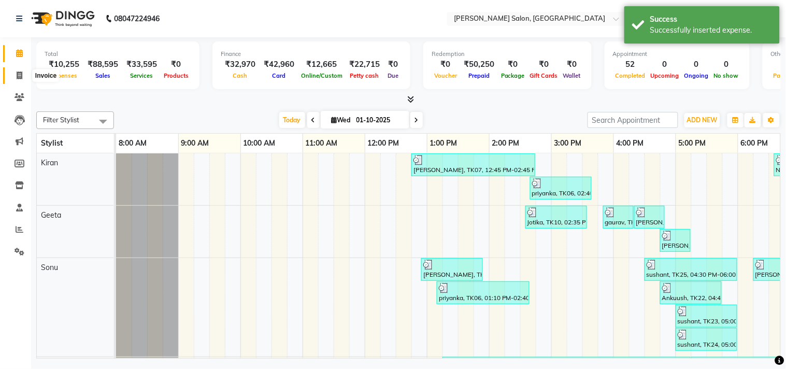
click at [14, 70] on span at bounding box center [19, 76] width 18 height 12
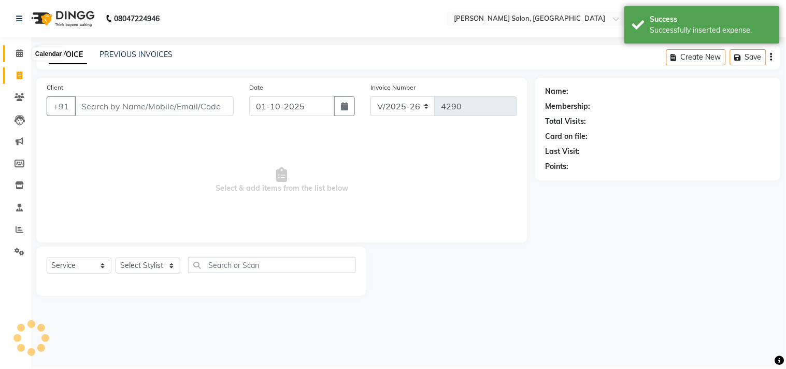
click at [19, 51] on icon at bounding box center [19, 53] width 7 height 8
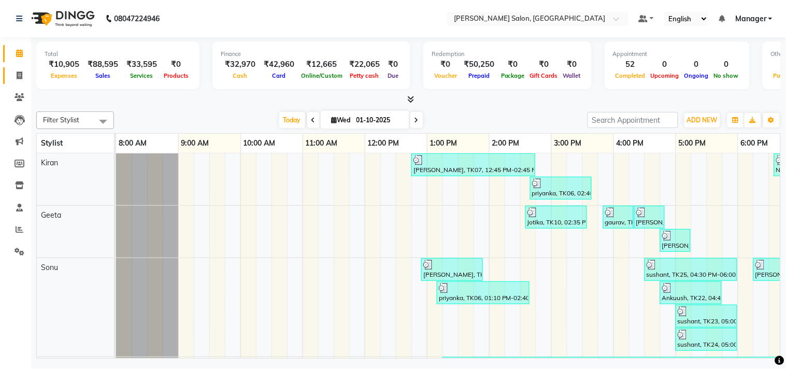
click at [22, 79] on icon at bounding box center [20, 76] width 6 height 8
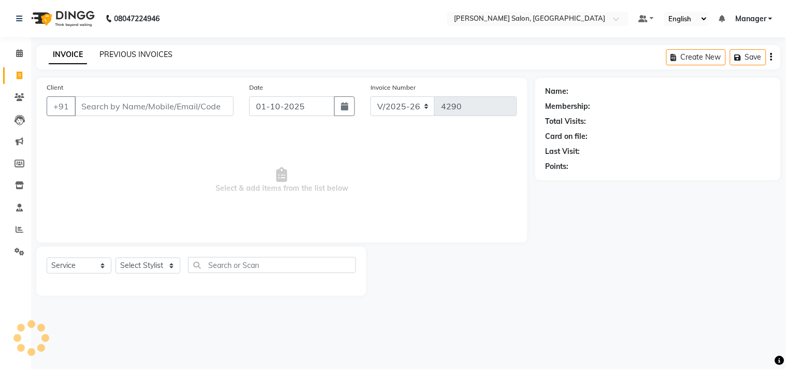
click at [132, 55] on link "PREVIOUS INVOICES" at bounding box center [135, 54] width 73 height 9
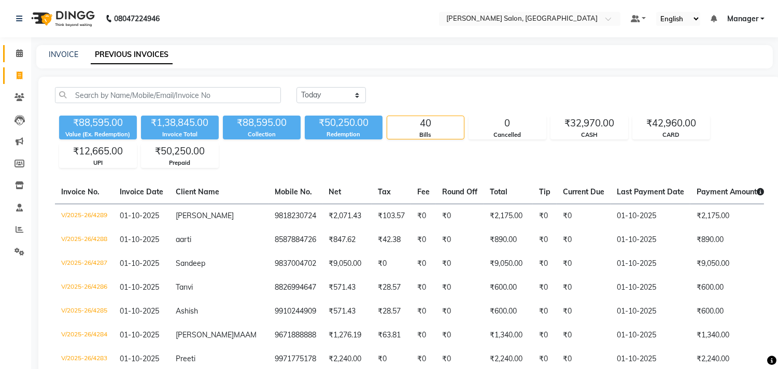
click at [19, 53] on icon at bounding box center [19, 53] width 7 height 8
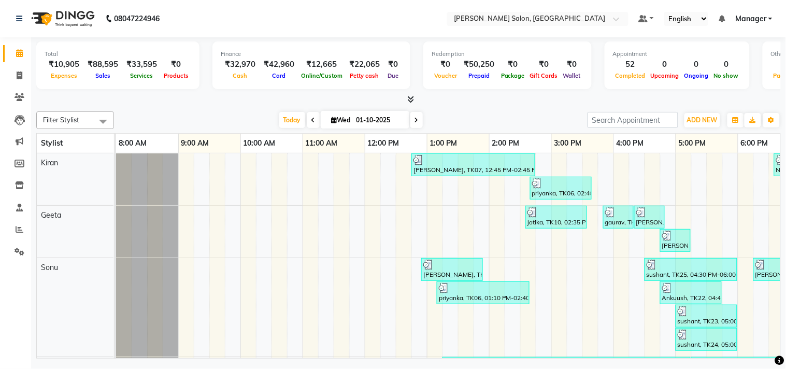
click at [410, 99] on icon at bounding box center [410, 99] width 7 height 8
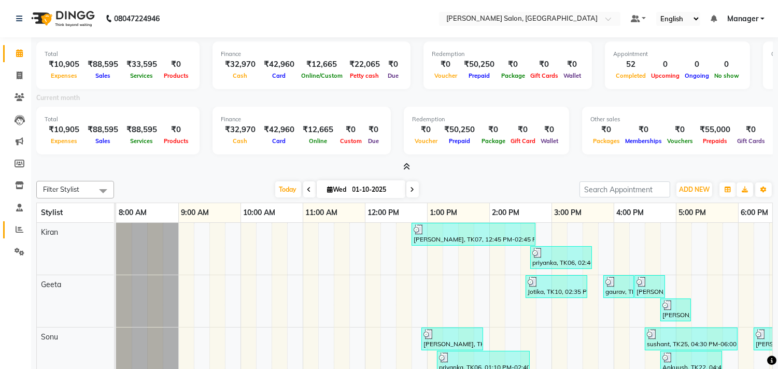
click at [21, 232] on icon at bounding box center [20, 229] width 8 height 8
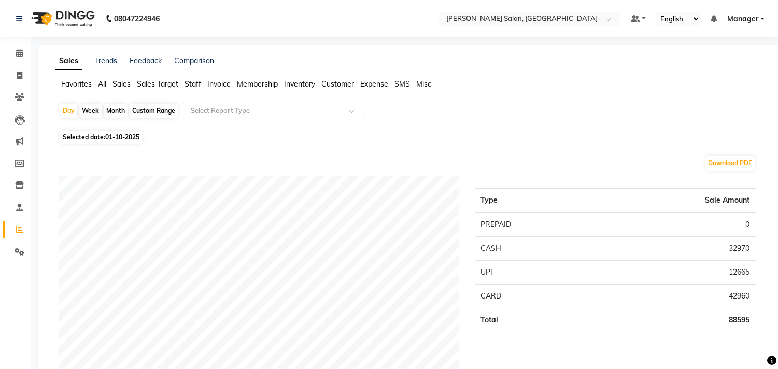
click at [371, 84] on span "Expense" at bounding box center [374, 83] width 28 height 9
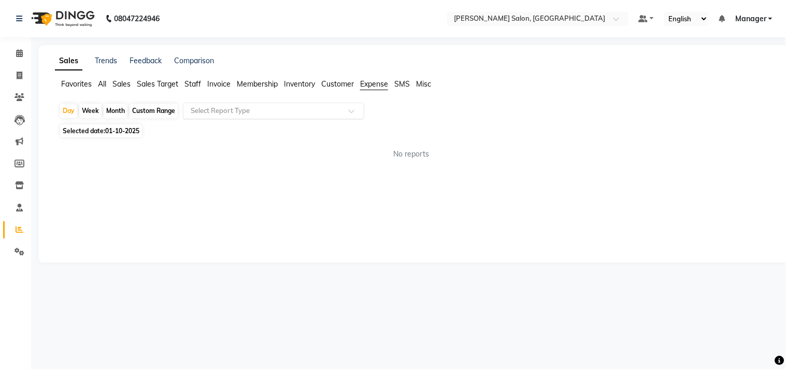
click at [307, 112] on input "text" at bounding box center [263, 111] width 149 height 10
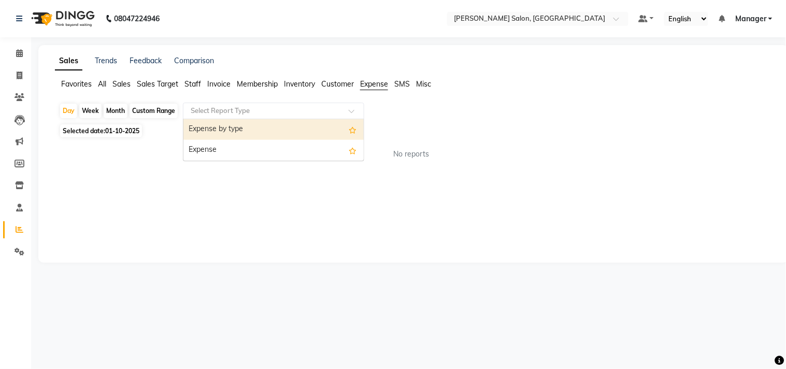
click at [282, 155] on div "Expense" at bounding box center [273, 150] width 180 height 21
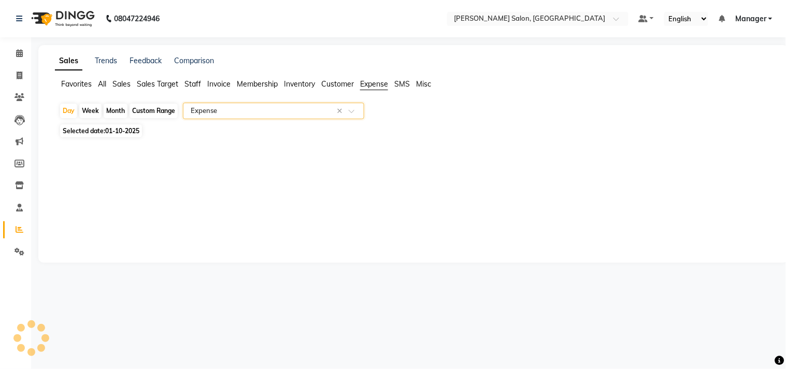
click at [501, 120] on div "Day Week Month Custom Range Select Report Type × Expense ×" at bounding box center [413, 112] width 709 height 19
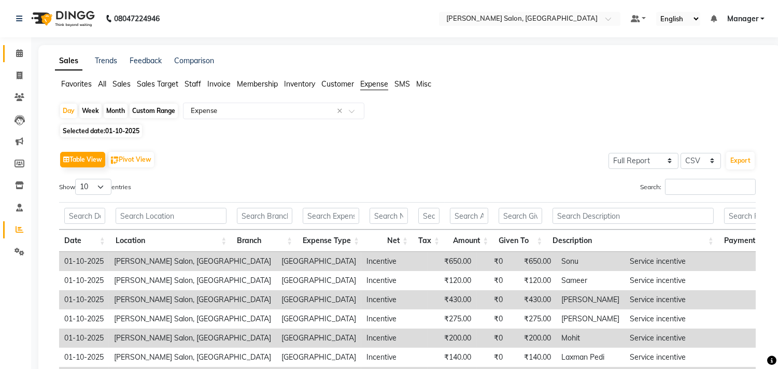
click at [17, 45] on link "Calendar" at bounding box center [15, 53] width 25 height 17
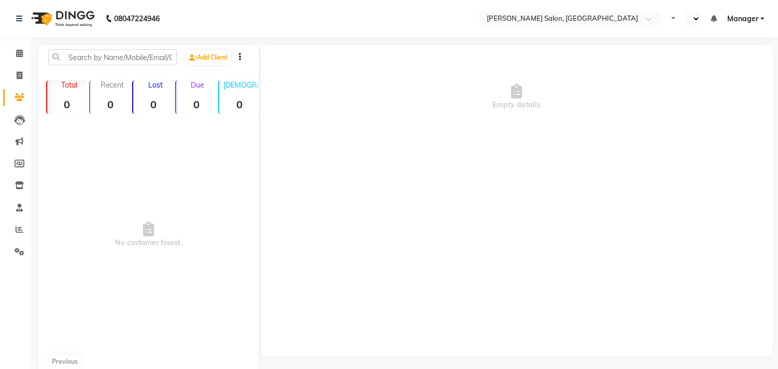
select select "en"
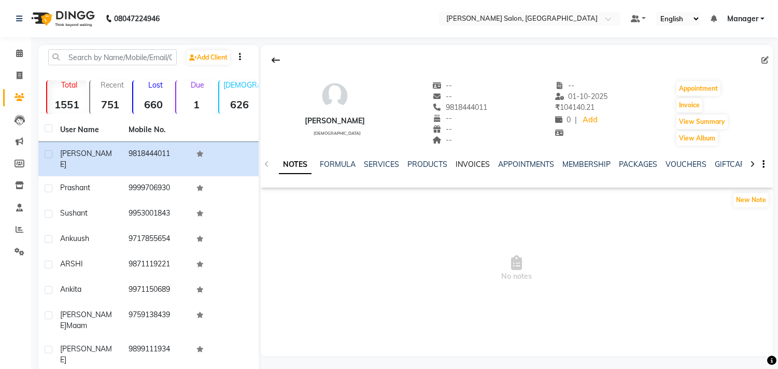
click at [480, 163] on link "INVOICES" at bounding box center [473, 164] width 34 height 9
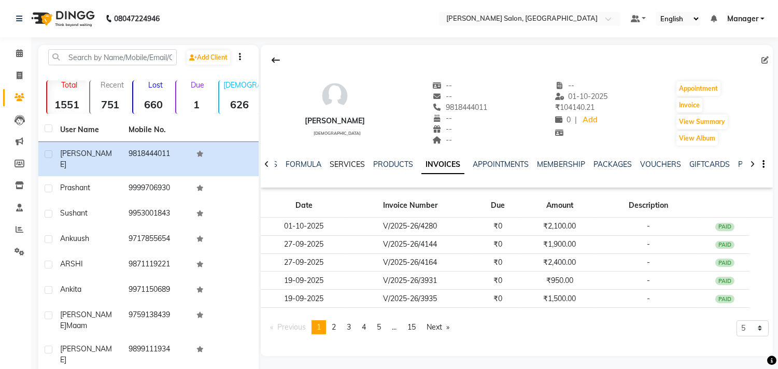
click at [350, 163] on link "SERVICES" at bounding box center [347, 164] width 35 height 9
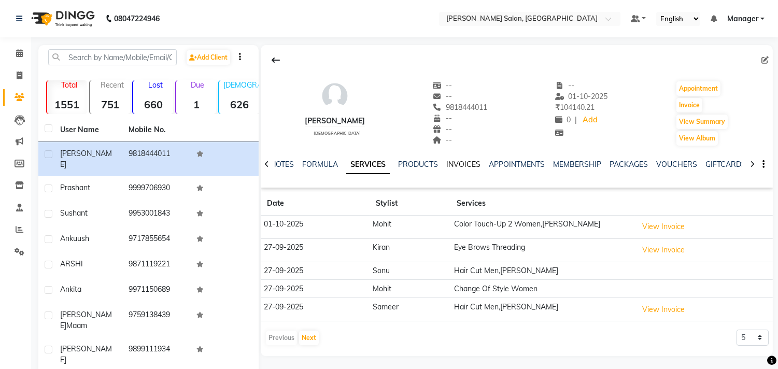
click at [465, 168] on link "INVOICES" at bounding box center [463, 164] width 34 height 9
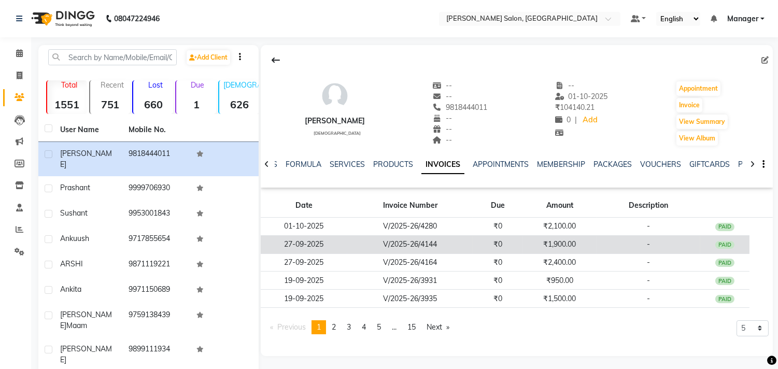
click at [561, 245] on td "₹1,900.00" at bounding box center [559, 244] width 74 height 18
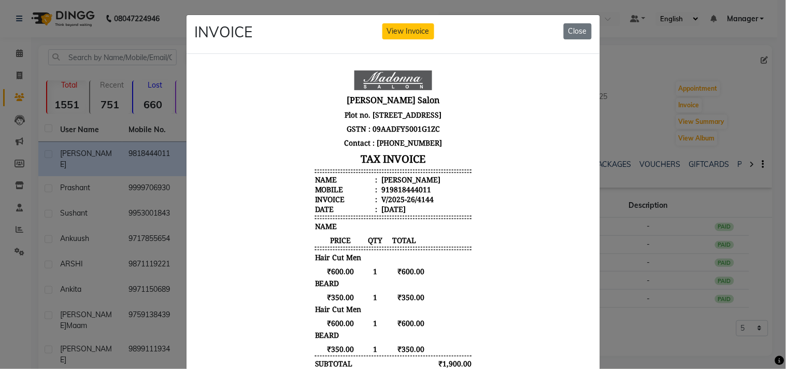
click at [424, 121] on p "Plot no. CC 001, Sector 32 Rd, Wave City Center, Sector 32, Noida, Uttar Prades…" at bounding box center [393, 114] width 156 height 14
click at [582, 34] on button "Close" at bounding box center [578, 31] width 28 height 16
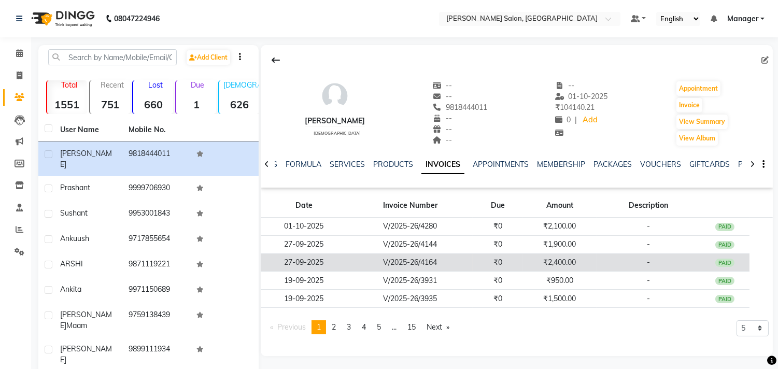
click at [557, 264] on td "₹2,400.00" at bounding box center [559, 262] width 74 height 18
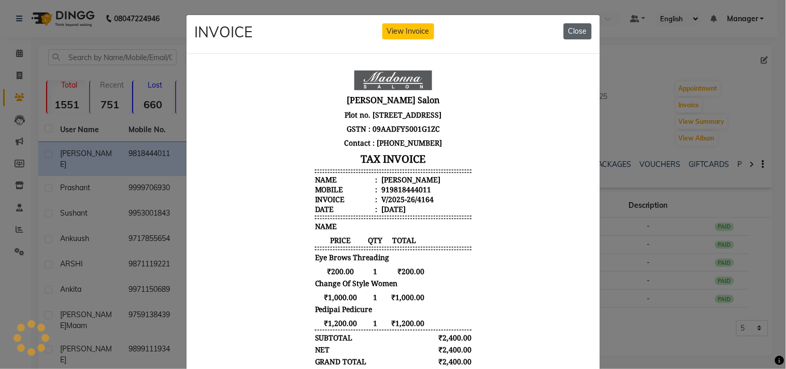
click at [580, 35] on button "Close" at bounding box center [578, 31] width 28 height 16
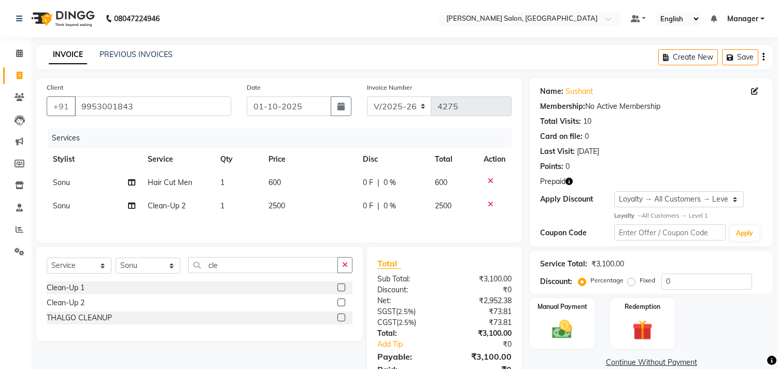
select select "7229"
select select "service"
select select "61925"
select select "1: Object"
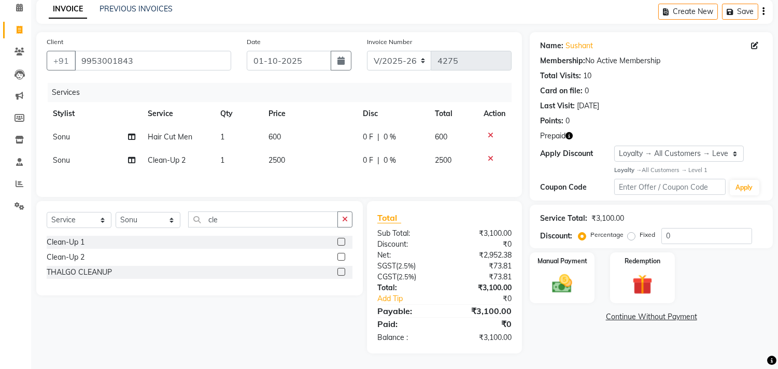
click at [178, 60] on input "9953001843" at bounding box center [153, 61] width 156 height 20
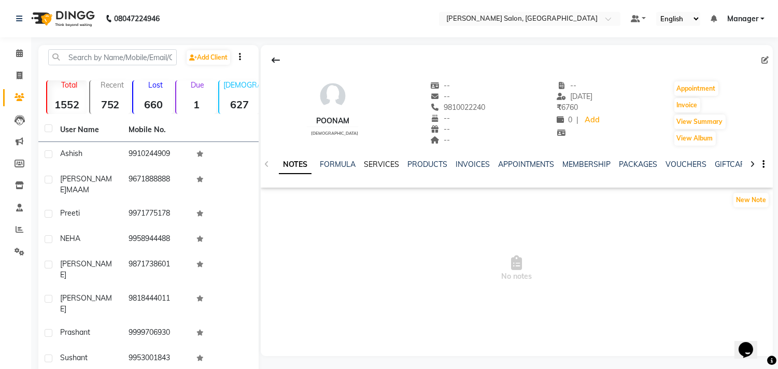
click at [383, 164] on link "SERVICES" at bounding box center [381, 164] width 35 height 9
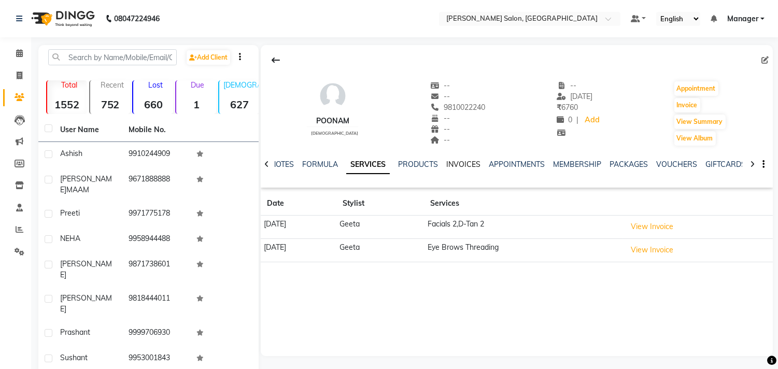
click at [467, 160] on link "INVOICES" at bounding box center [463, 164] width 34 height 9
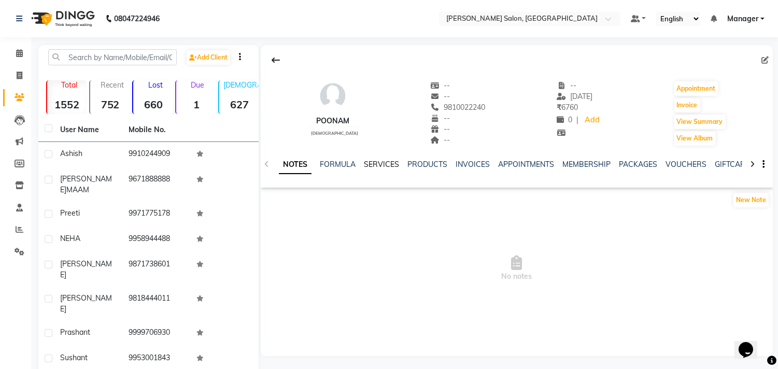
click at [386, 164] on link "SERVICES" at bounding box center [381, 164] width 35 height 9
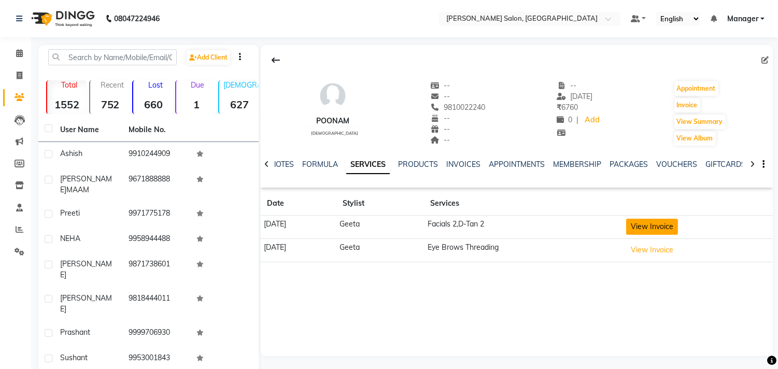
click at [672, 228] on button "View Invoice" at bounding box center [652, 227] width 52 height 16
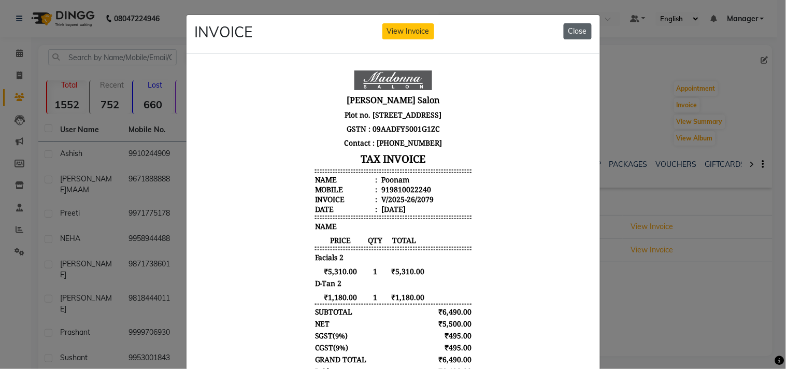
click at [572, 32] on button "Close" at bounding box center [578, 31] width 28 height 16
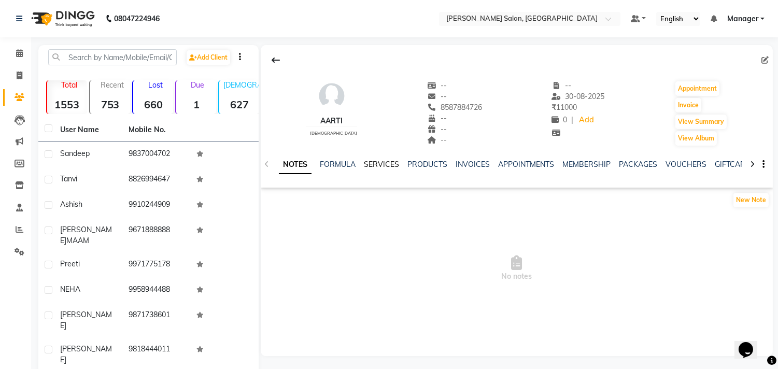
click at [386, 162] on link "SERVICES" at bounding box center [381, 164] width 35 height 9
